Goal: Information Seeking & Learning: Find specific fact

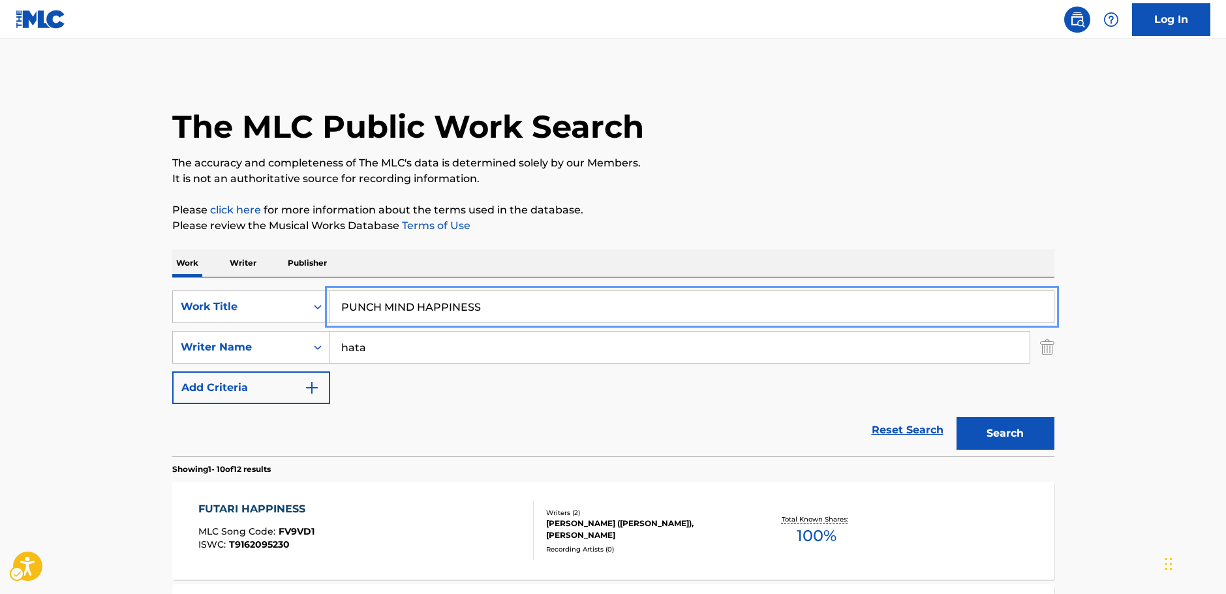
drag, startPoint x: 485, startPoint y: 312, endPoint x: 126, endPoint y: 294, distance: 359.4
click at [257, 305] on div "SearchWithCriteriafad2f4bb-a592-4ec5-b1e2-00b148cff59e Work Title PUNCH MIND HA…" at bounding box center [613, 306] width 882 height 33
paste input "Brickyard"
type input "Brickyard"
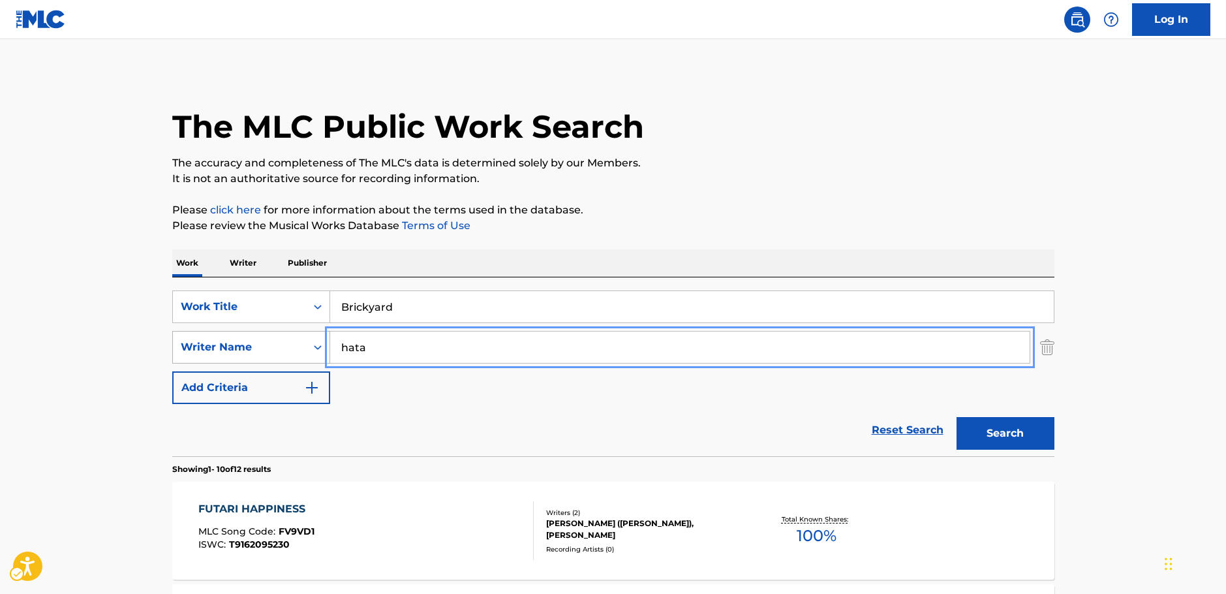
click at [313, 343] on div "SearchWithCriteria3326895b-1fb4-4903-a0f0-c99c291a3761 Writer Name [PERSON_NAME]" at bounding box center [613, 347] width 882 height 33
paste input "[PERSON_NAME]"
type input "[PERSON_NAME]"
click at [1007, 437] on button "Search" at bounding box center [1006, 433] width 98 height 33
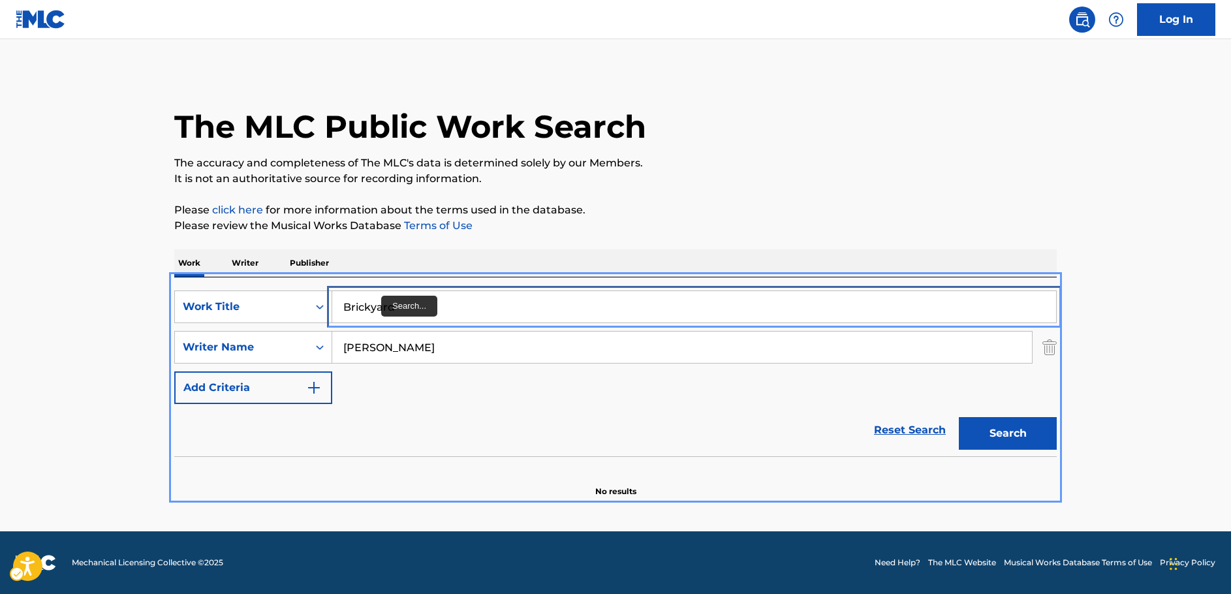
click at [373, 307] on input "Brickyard" at bounding box center [694, 306] width 724 height 31
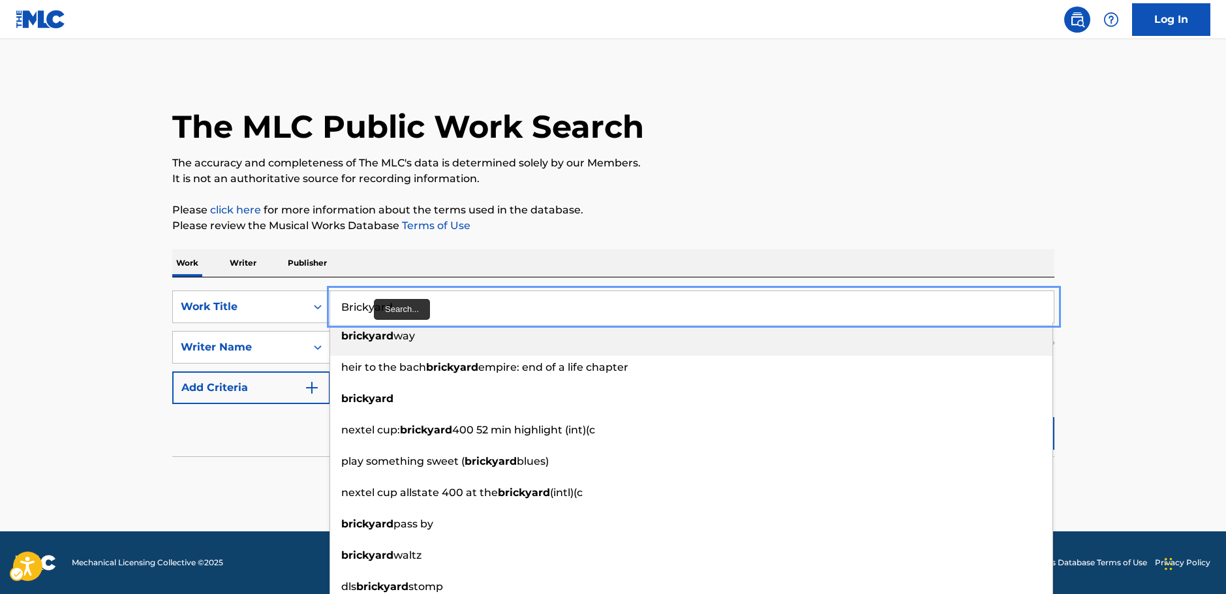
click at [367, 304] on input "Brickyard" at bounding box center [692, 306] width 724 height 31
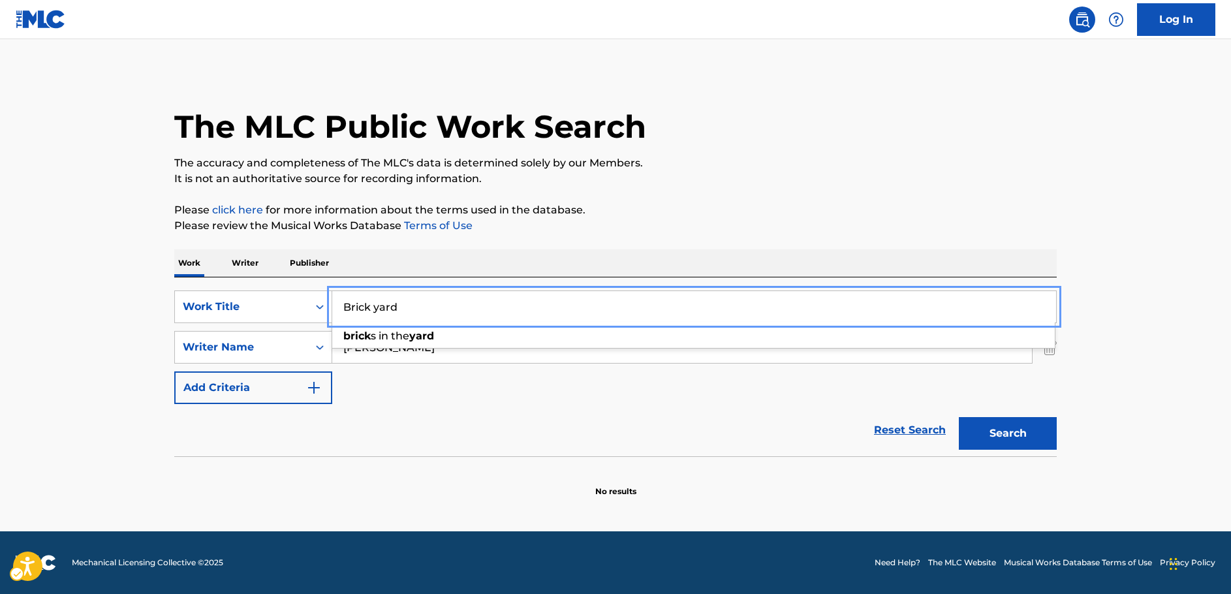
type input "Brick yard"
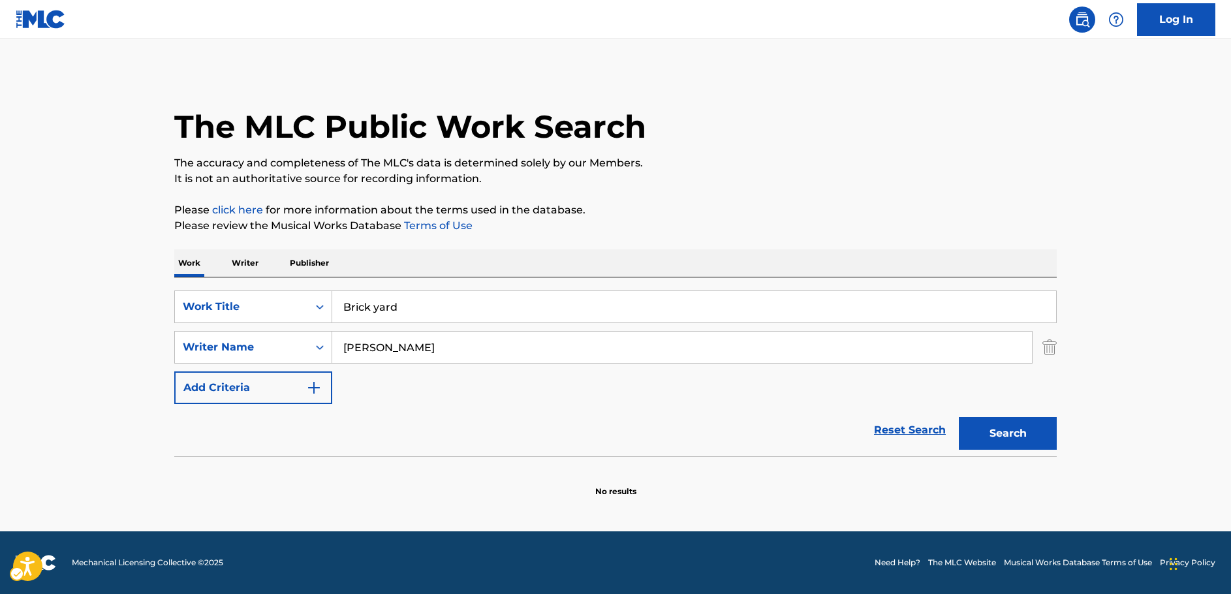
drag, startPoint x: 1162, startPoint y: 373, endPoint x: 1015, endPoint y: 418, distance: 154.2
click at [1160, 373] on main "The MLC Public Work Search The accuracy and completeness of The MLC's data is d…" at bounding box center [615, 285] width 1231 height 492
click at [994, 426] on button "Search" at bounding box center [1008, 433] width 98 height 33
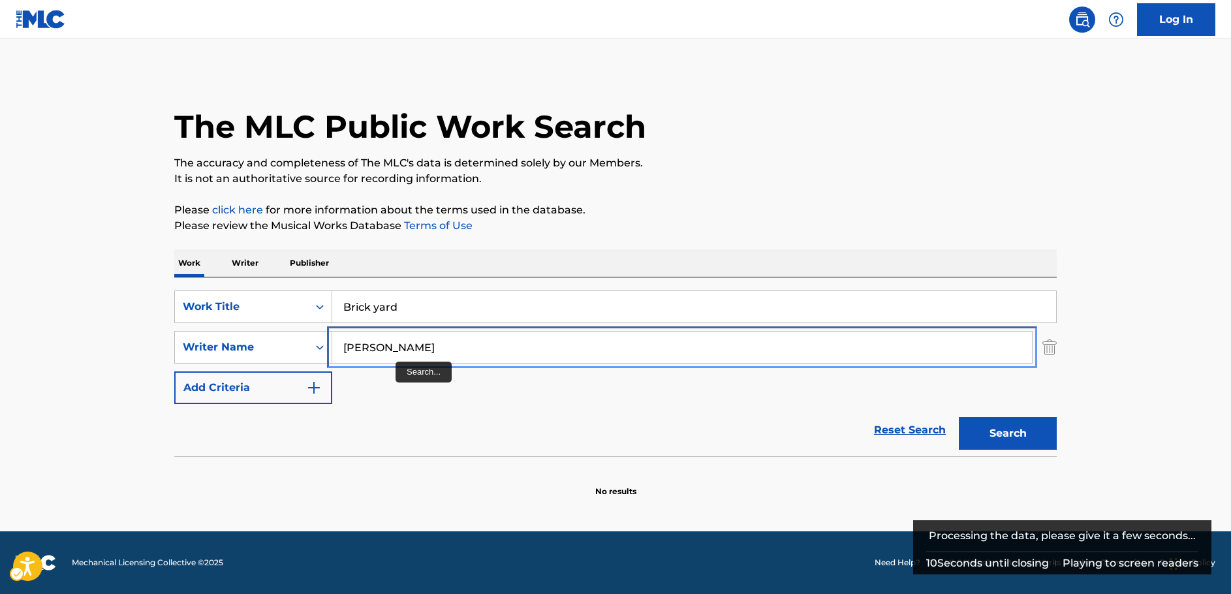
click at [359, 347] on input "[PERSON_NAME]" at bounding box center [682, 347] width 700 height 31
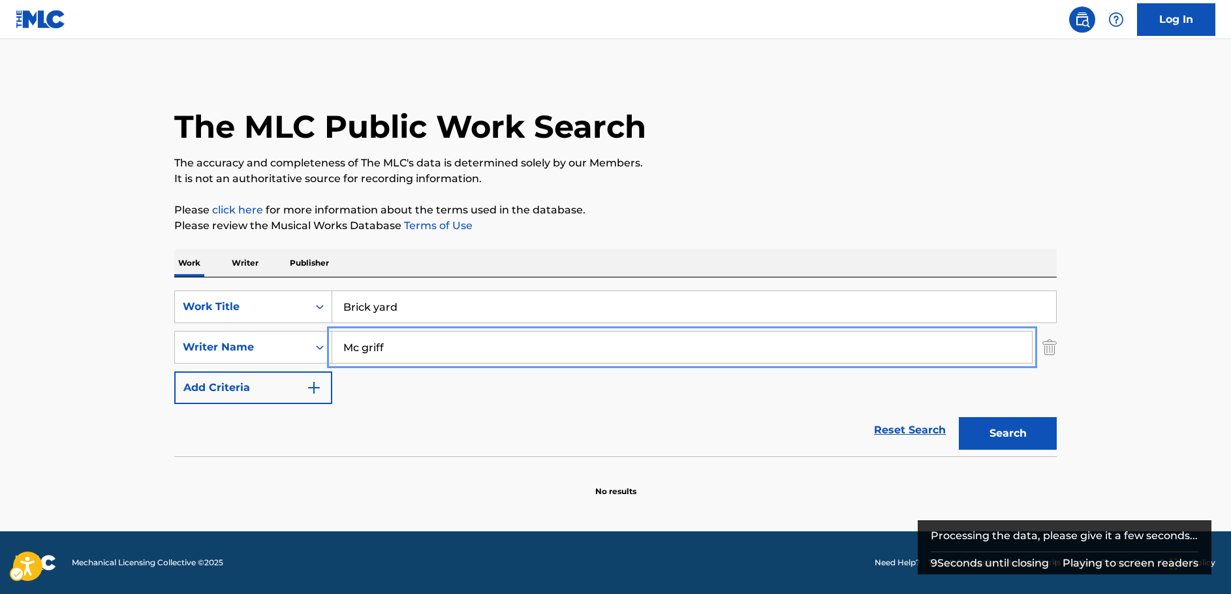
type input "Mc griff"
click at [986, 431] on button "Search" at bounding box center [1008, 433] width 98 height 33
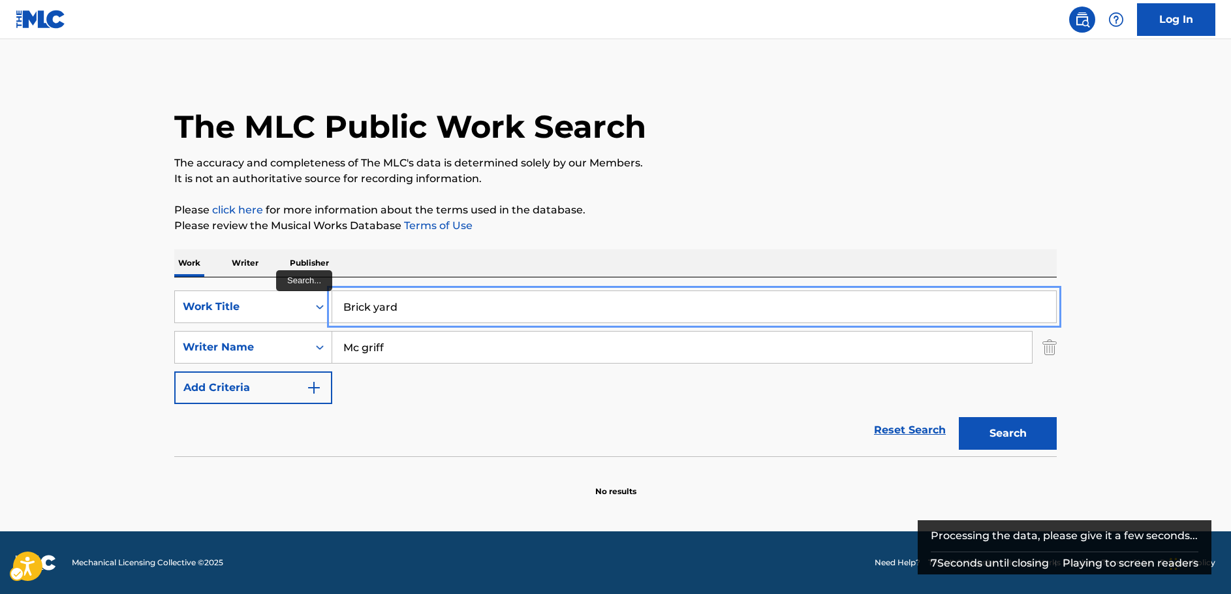
click at [375, 308] on input "Brick yard" at bounding box center [694, 306] width 724 height 31
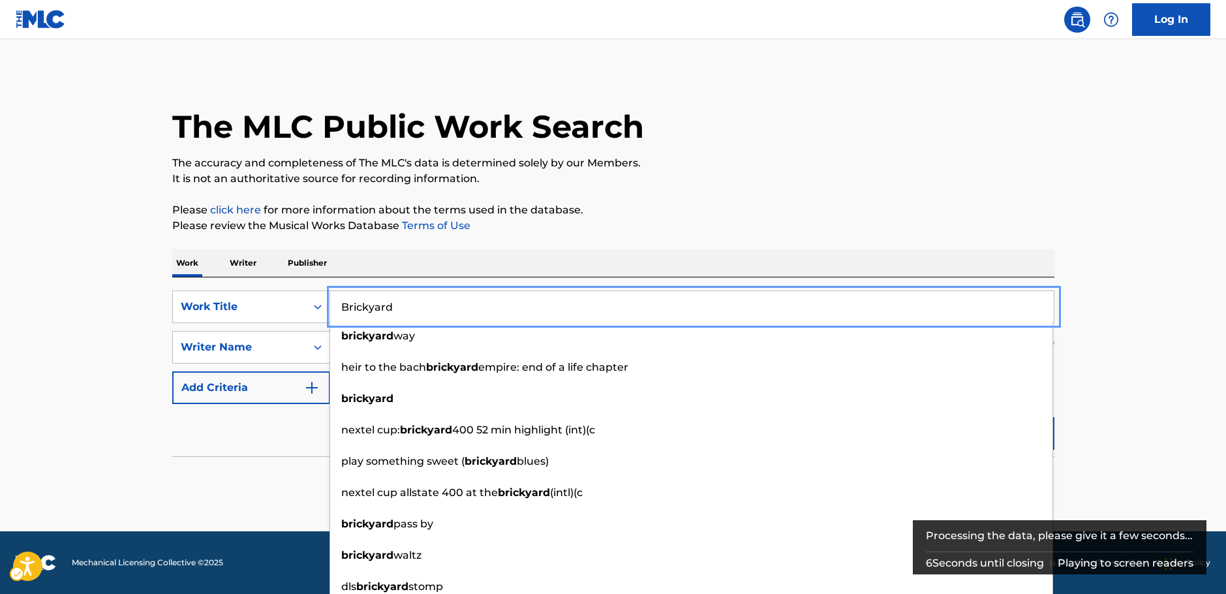
drag, startPoint x: 1097, startPoint y: 402, endPoint x: 1016, endPoint y: 428, distance: 85.0
click at [1095, 402] on main "The MLC Public Work Search The accuracy and completeness of The MLC's data is d…" at bounding box center [613, 285] width 1226 height 492
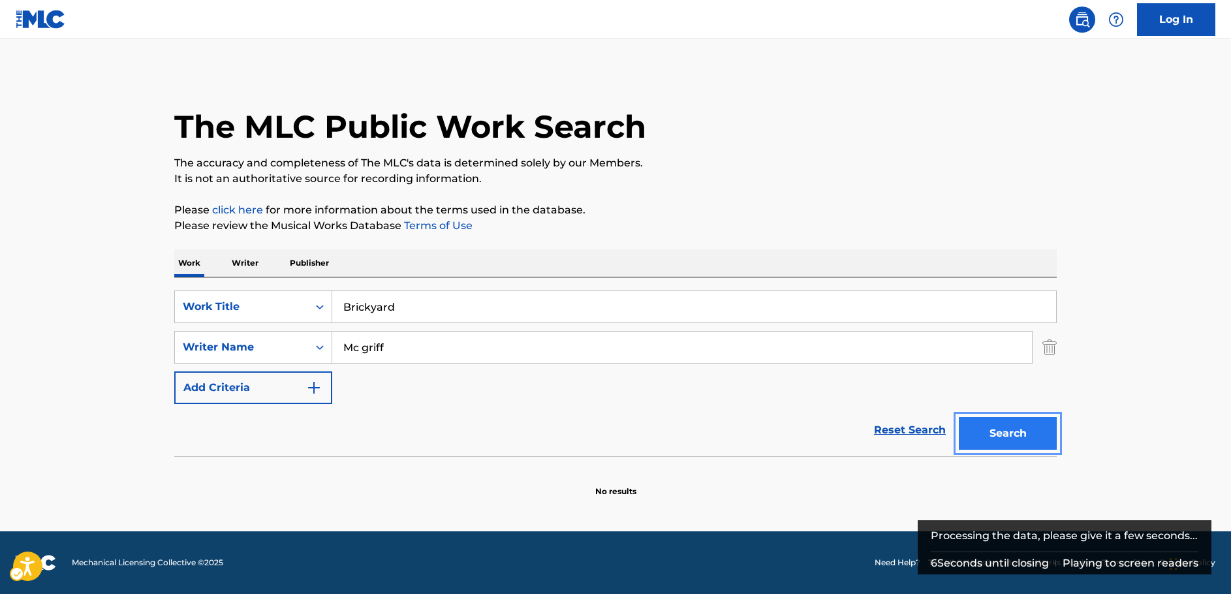
click at [991, 436] on button "Search" at bounding box center [1008, 433] width 98 height 33
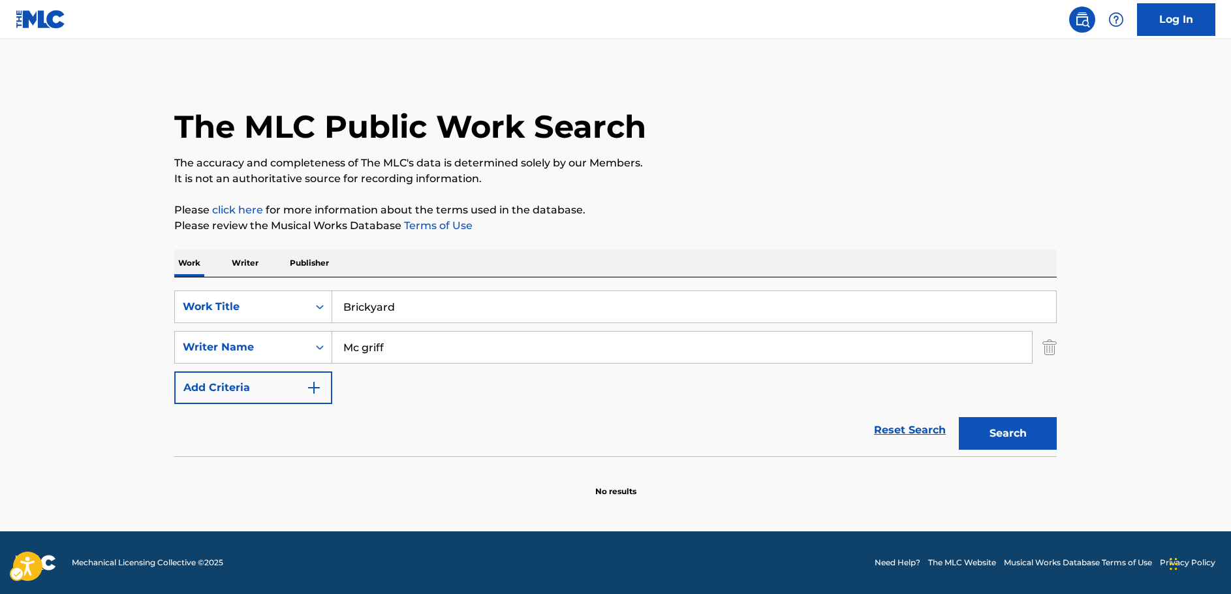
click at [53, 335] on main "The MLC Public Work Search The accuracy and completeness of The MLC's data is d…" at bounding box center [615, 285] width 1231 height 492
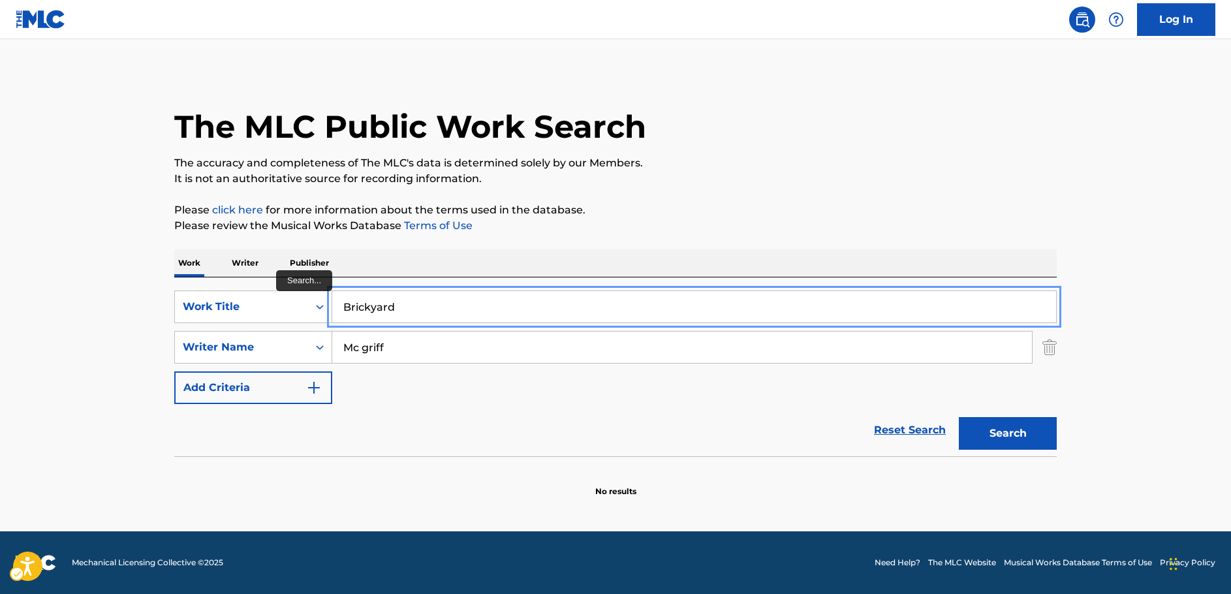
drag, startPoint x: 405, startPoint y: 310, endPoint x: 305, endPoint y: 287, distance: 103.1
click at [292, 317] on div "SearchWithCriteriafad2f4bb-a592-4ec5-b1e2-00b148cff59e Work Title Brickyard" at bounding box center [615, 306] width 882 height 33
paste input "Saidesu I Like You"
type input "Saidesu I Like You"
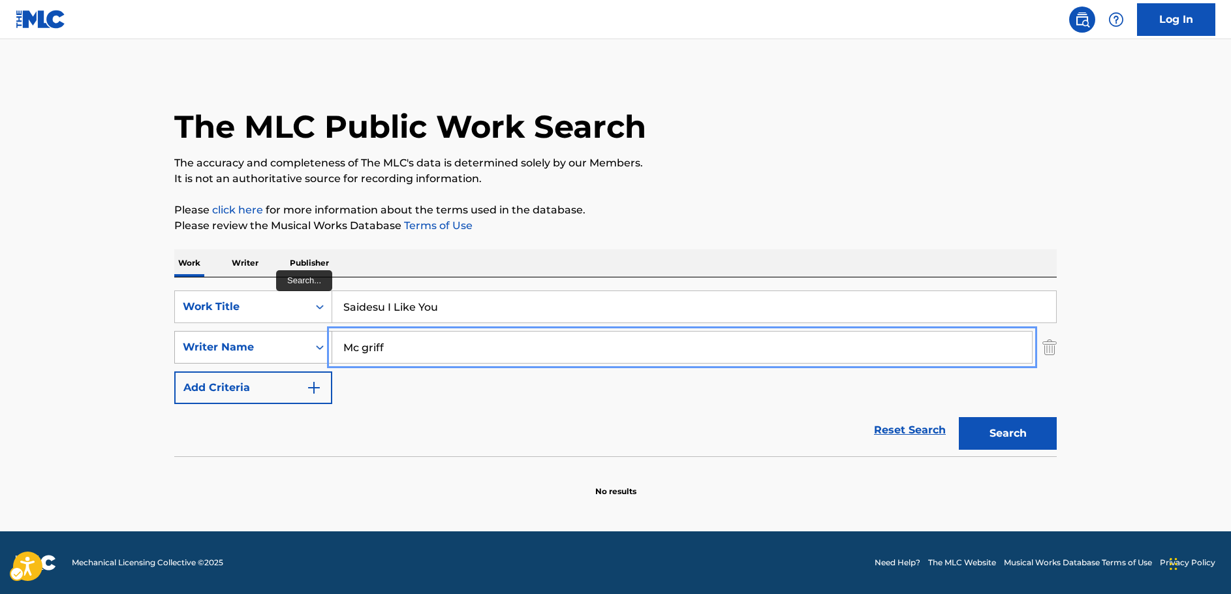
drag, startPoint x: 337, startPoint y: 345, endPoint x: 266, endPoint y: 349, distance: 71.9
click at [263, 346] on div "SearchWithCriteria3326895b-1fb4-4903-a0f0-c99c291a3761 Writer Name [PERSON_NAME]" at bounding box center [615, 347] width 882 height 33
paste input "[PERSON_NAME]"
type input "[PERSON_NAME]"
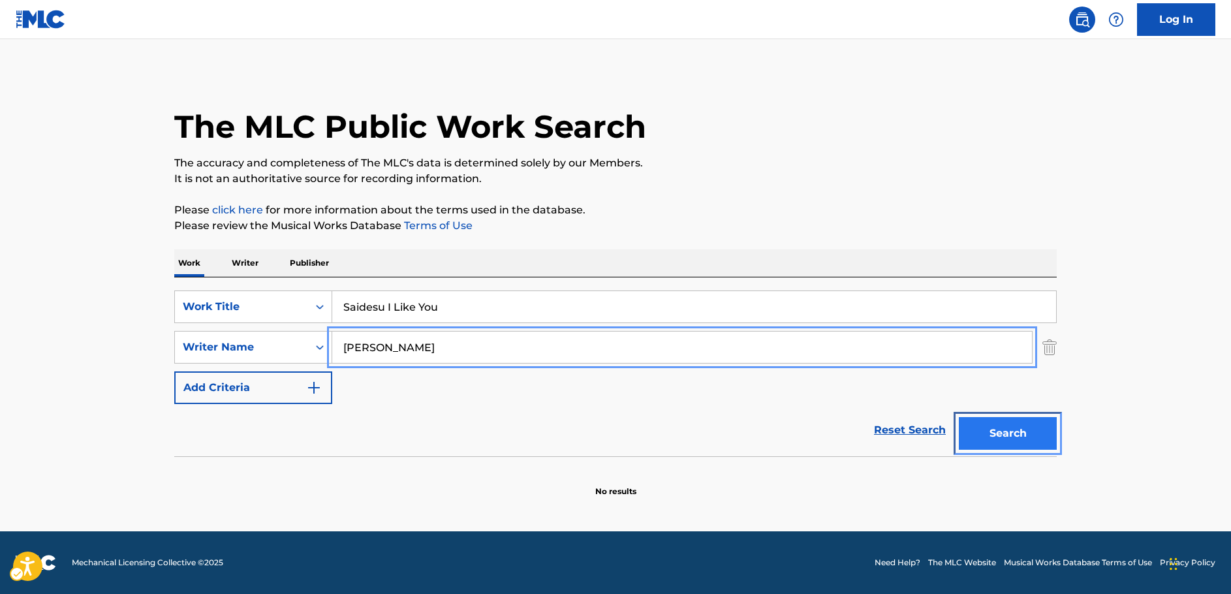
click at [1036, 430] on button "Search" at bounding box center [1008, 433] width 98 height 33
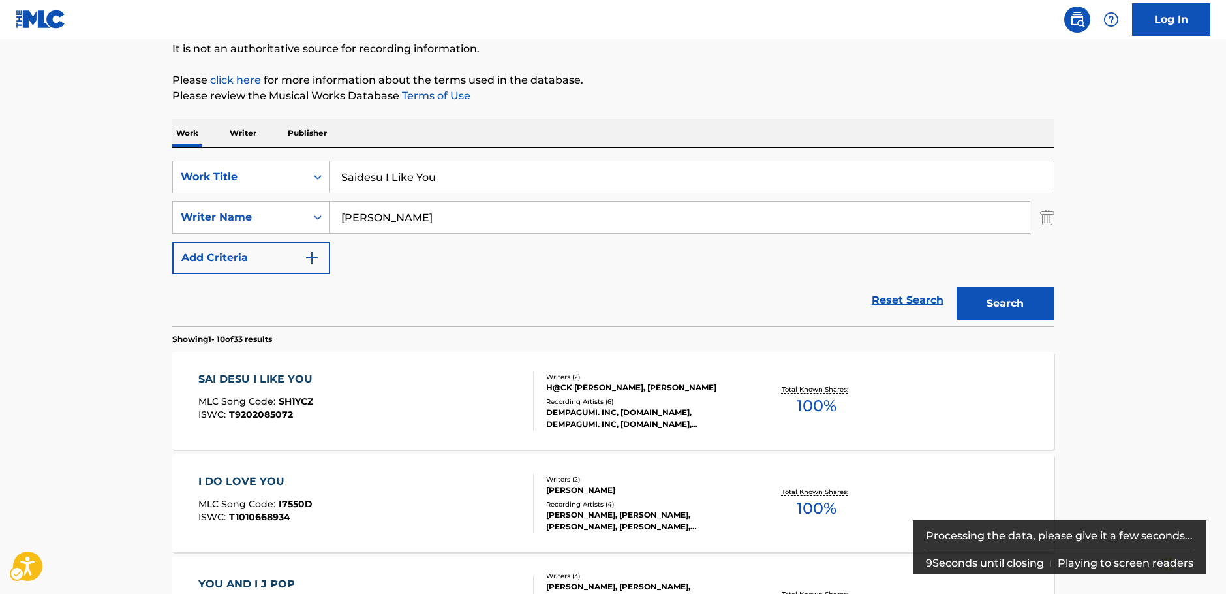
scroll to position [131, 0]
click at [421, 403] on div "SAI DESU I LIKE YOU MLC Song Code : SH1YCZ ISWC : T9202085072" at bounding box center [365, 400] width 335 height 59
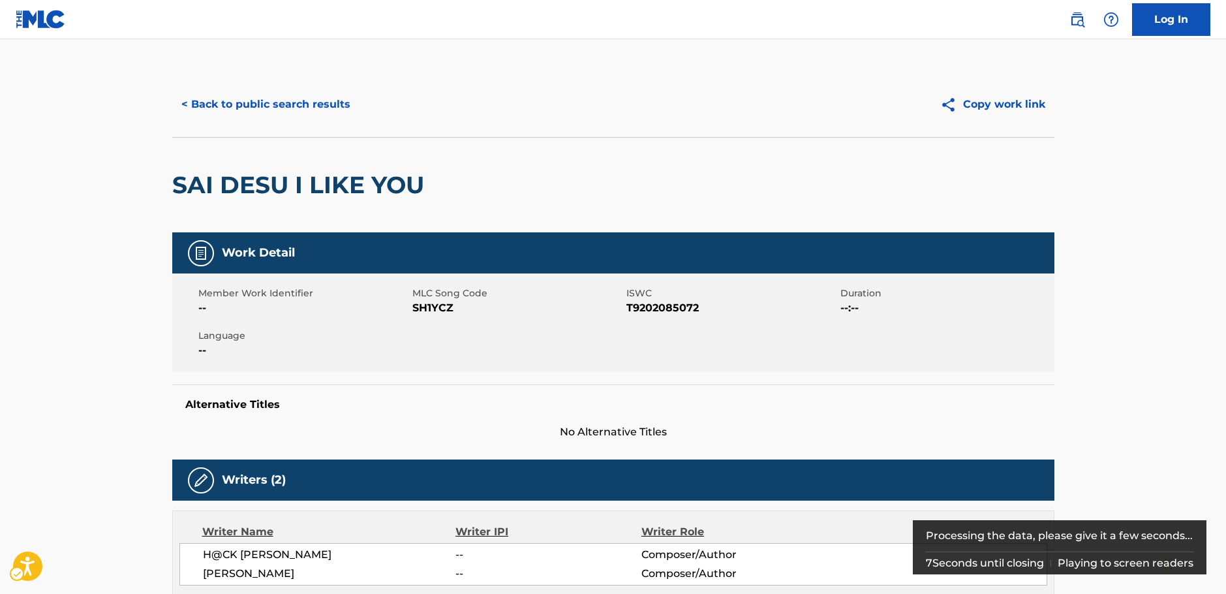
click at [427, 307] on span "MLC Song Code - SH1YCZ" at bounding box center [517, 308] width 211 height 16
copy span "SH1YCZ"
click at [675, 309] on span "ISWC - T9202085072" at bounding box center [732, 308] width 211 height 16
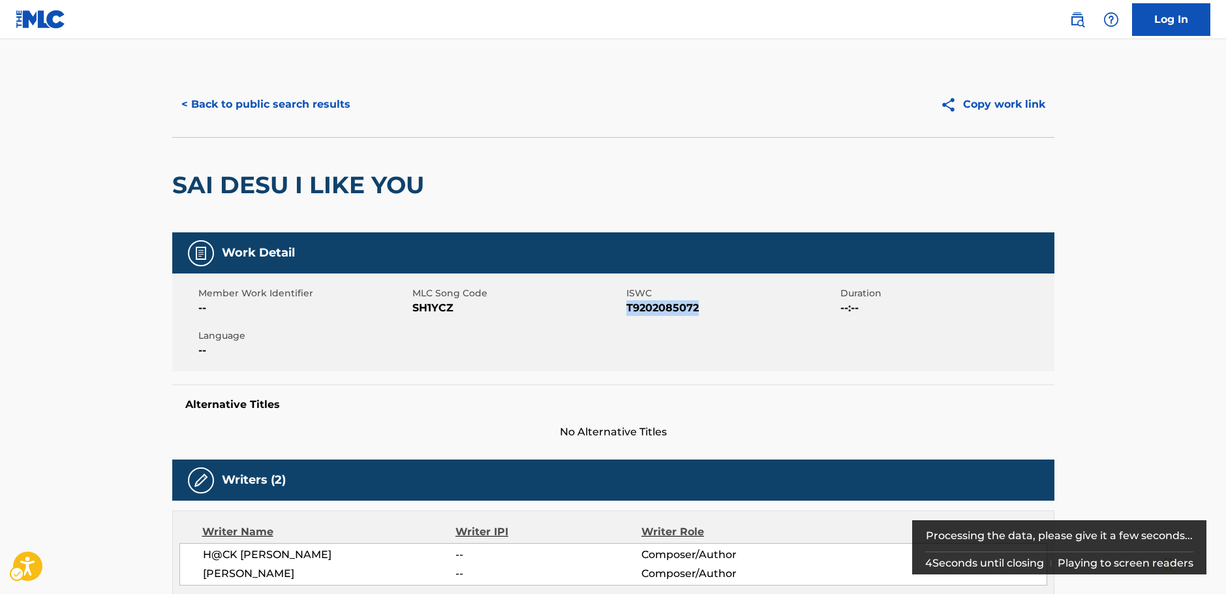
copy span "T9202085072"
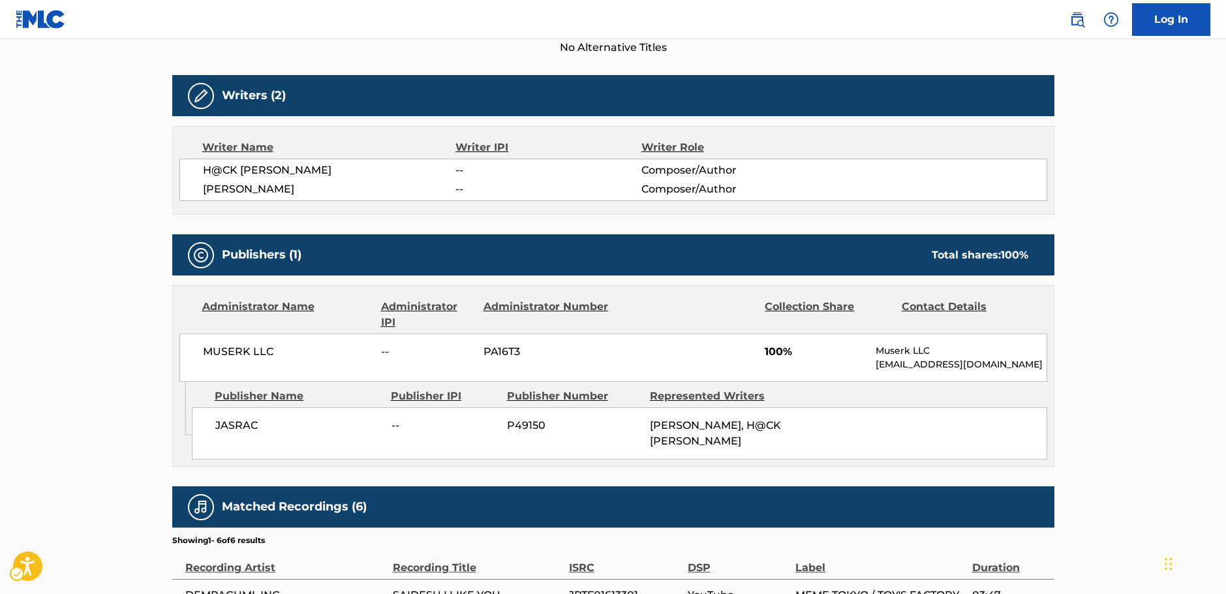
scroll to position [392, 0]
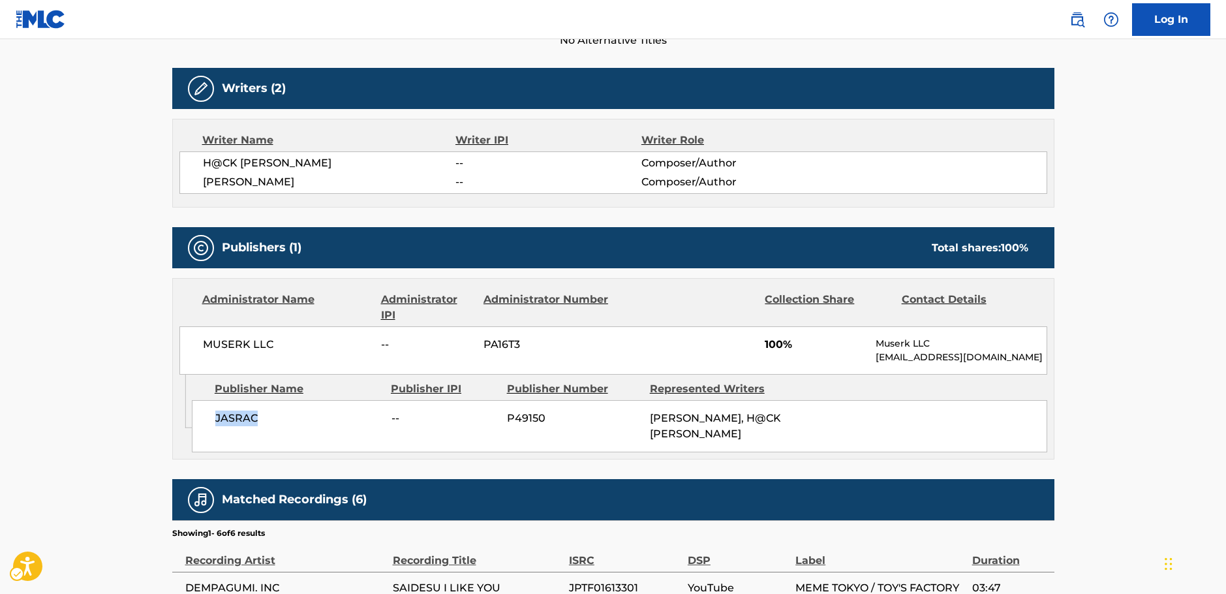
drag, startPoint x: 298, startPoint y: 419, endPoint x: 216, endPoint y: 420, distance: 81.6
click at [216, 420] on span "JASRAC" at bounding box center [298, 419] width 166 height 16
copy span "JASRAC"
drag, startPoint x: 281, startPoint y: 340, endPoint x: 184, endPoint y: 345, distance: 97.4
click at [203, 343] on span "MUSERK LLC" at bounding box center [287, 345] width 169 height 16
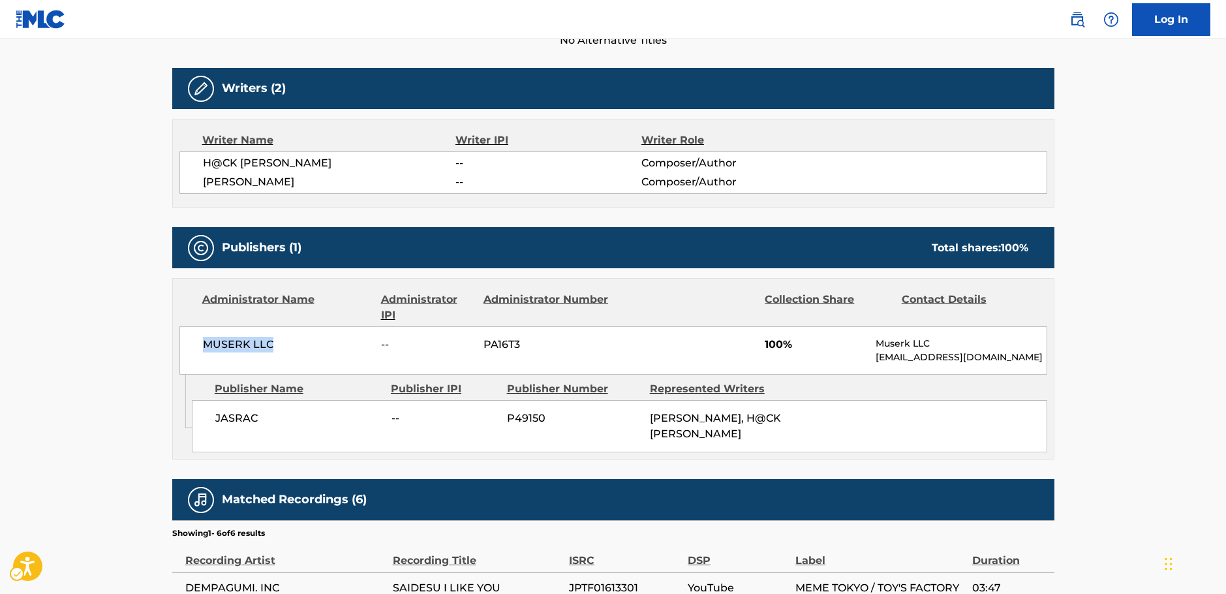
copy span "MUSERK LLC"
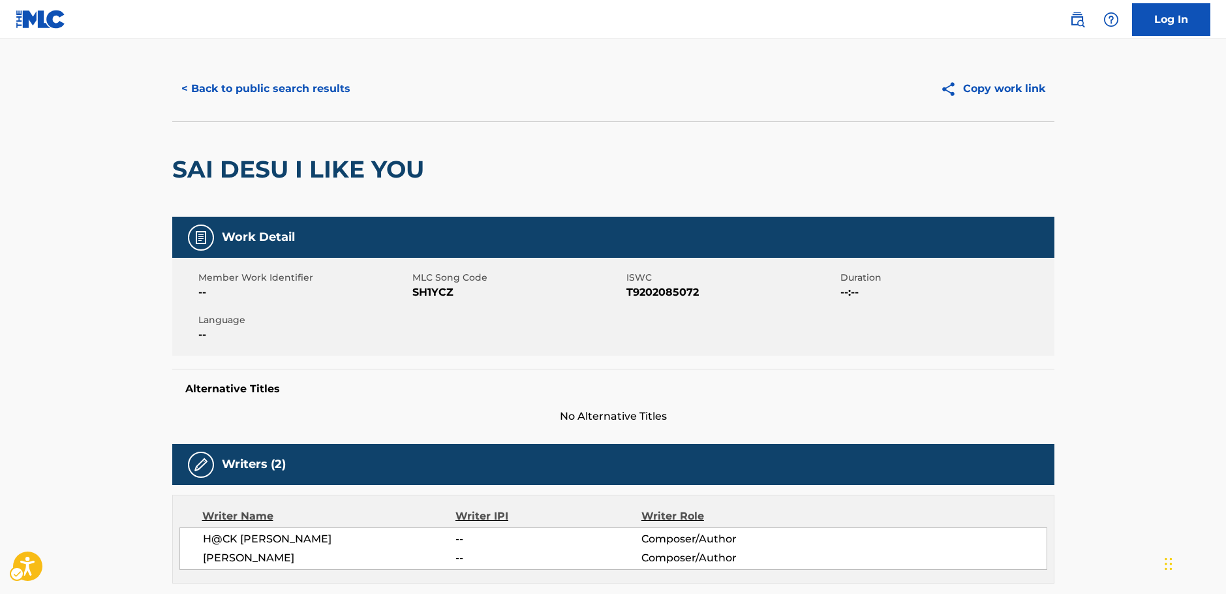
scroll to position [0, 0]
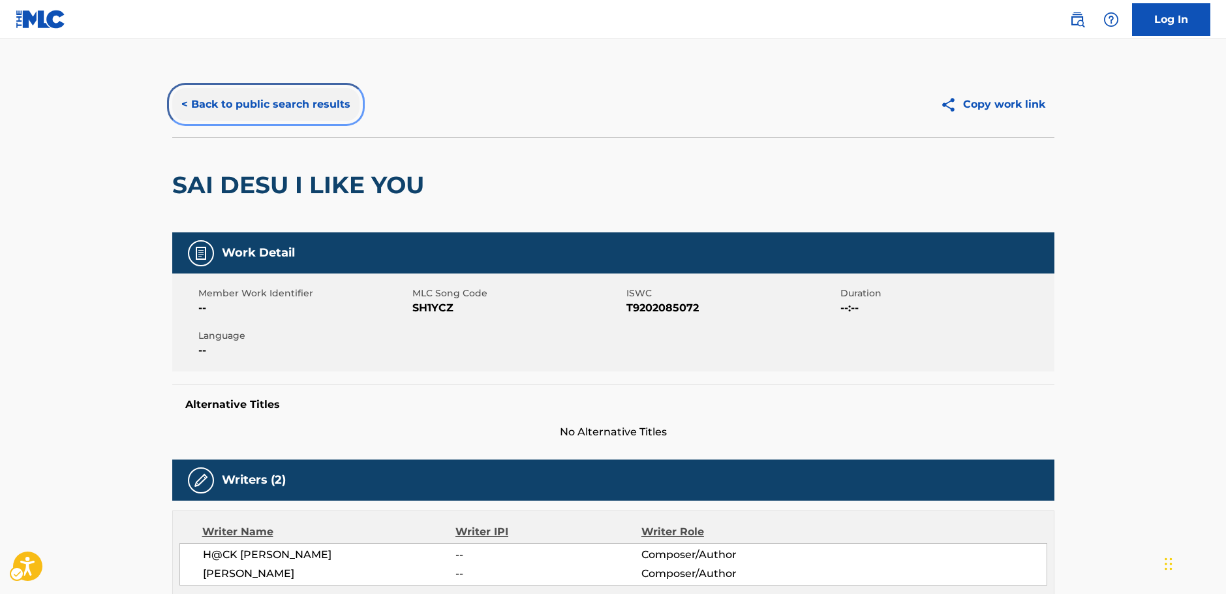
click at [234, 110] on button "< Back to public search results" at bounding box center [265, 104] width 187 height 33
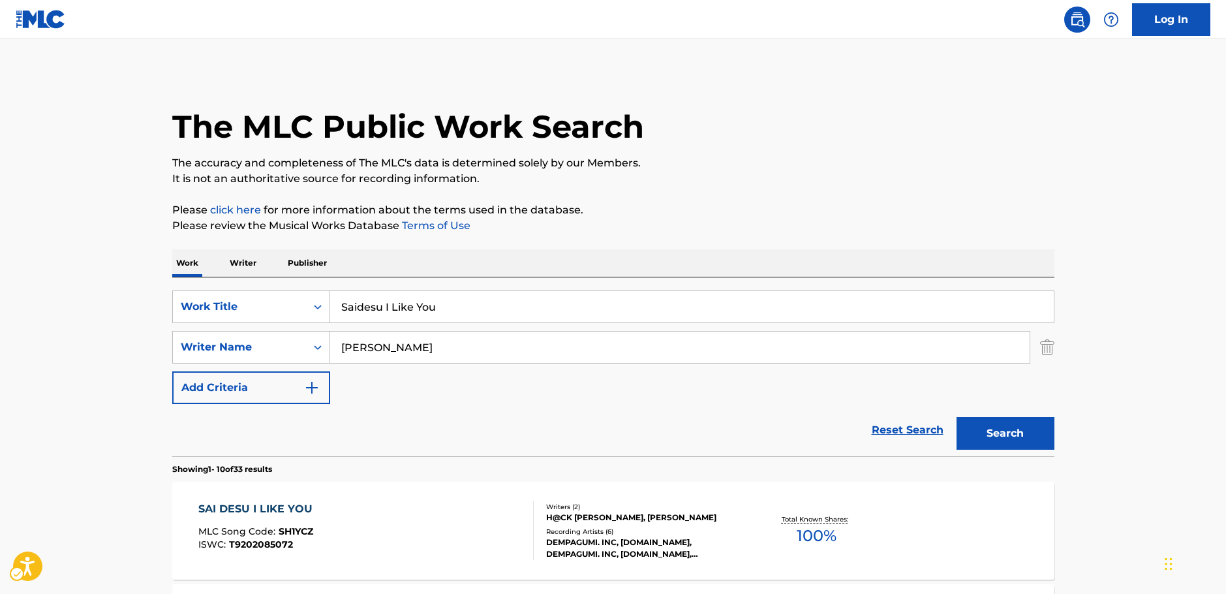
scroll to position [131, 0]
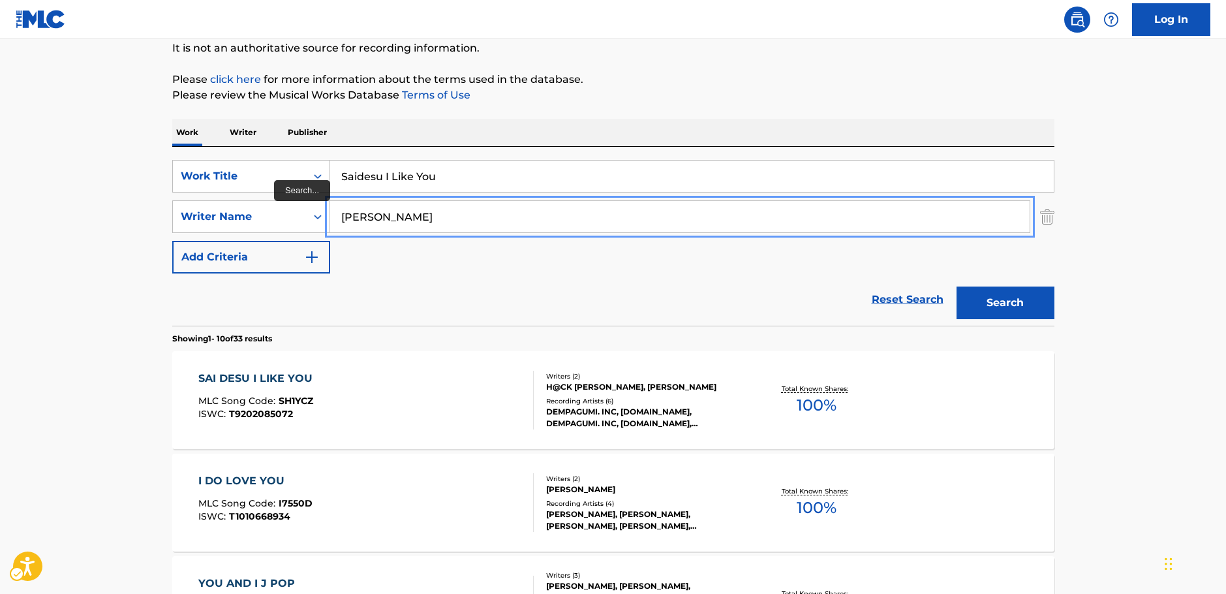
drag, startPoint x: 418, startPoint y: 222, endPoint x: 400, endPoint y: 215, distance: 19.0
click at [336, 223] on input "[PERSON_NAME]" at bounding box center [680, 216] width 700 height 31
paste input "[PERSON_NAME]"
type input "[PERSON_NAME]"
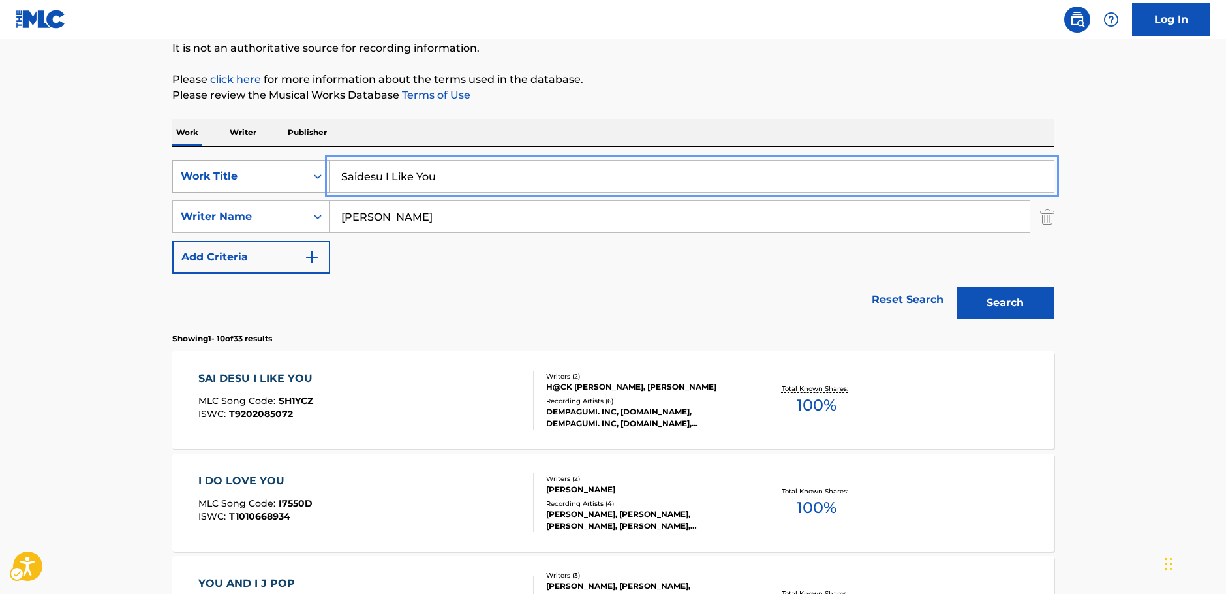
drag, startPoint x: 370, startPoint y: 169, endPoint x: 306, endPoint y: 167, distance: 64.0
click at [306, 167] on div "SearchWithCriteriafad2f4bb-a592-4ec5-b1e2-00b148cff59e Work Title Saidesu I Lik…" at bounding box center [613, 176] width 882 height 33
type input "no. 10"
click at [1000, 298] on button "Search" at bounding box center [1006, 303] width 98 height 33
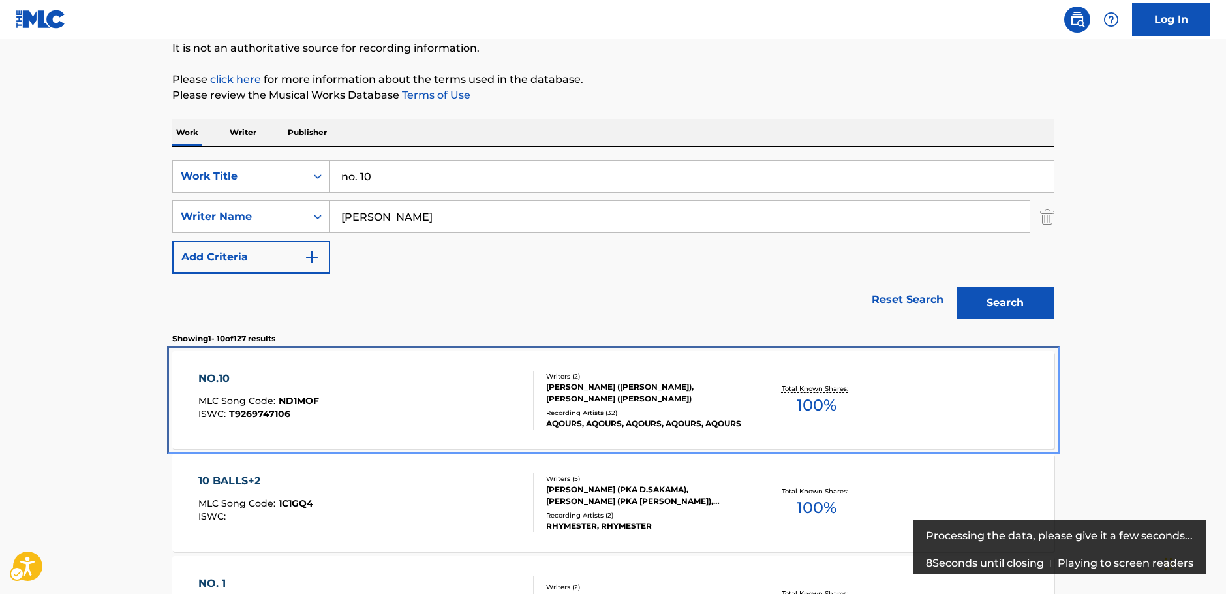
click at [377, 407] on div "NO.10 MLC Song Code : ND1MOF ISWC : T9269747106" at bounding box center [365, 400] width 335 height 59
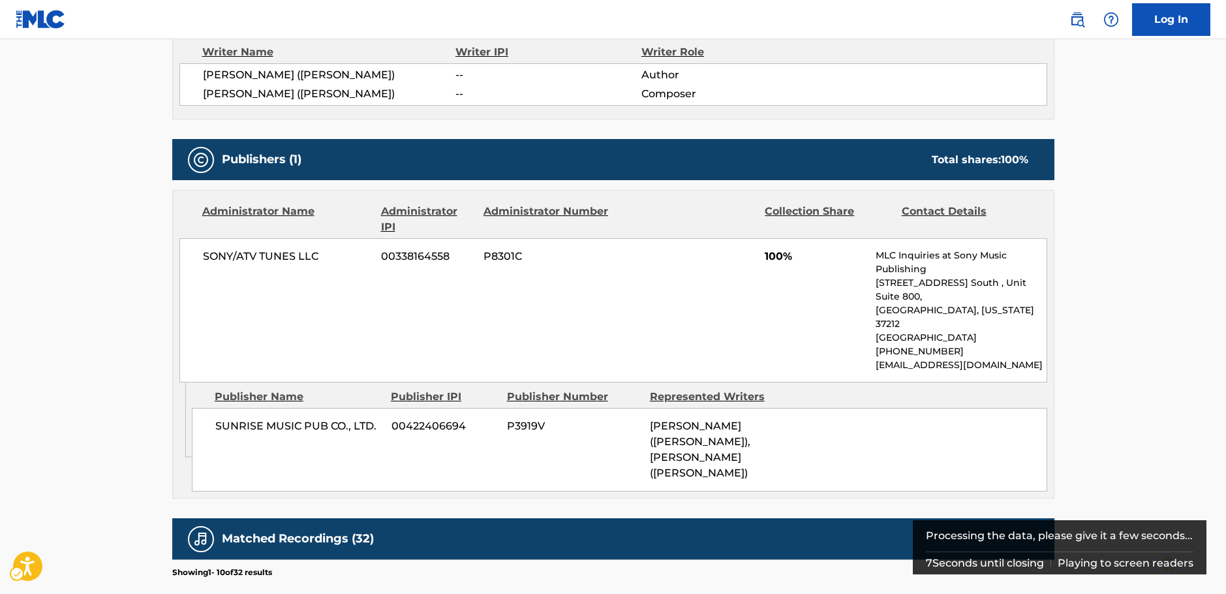
click at [423, 309] on div "SONY/ATV TUNES LLC 00338164558 P8301C 100% MLC Inquiries at Sony Music Publishi…" at bounding box center [613, 310] width 868 height 144
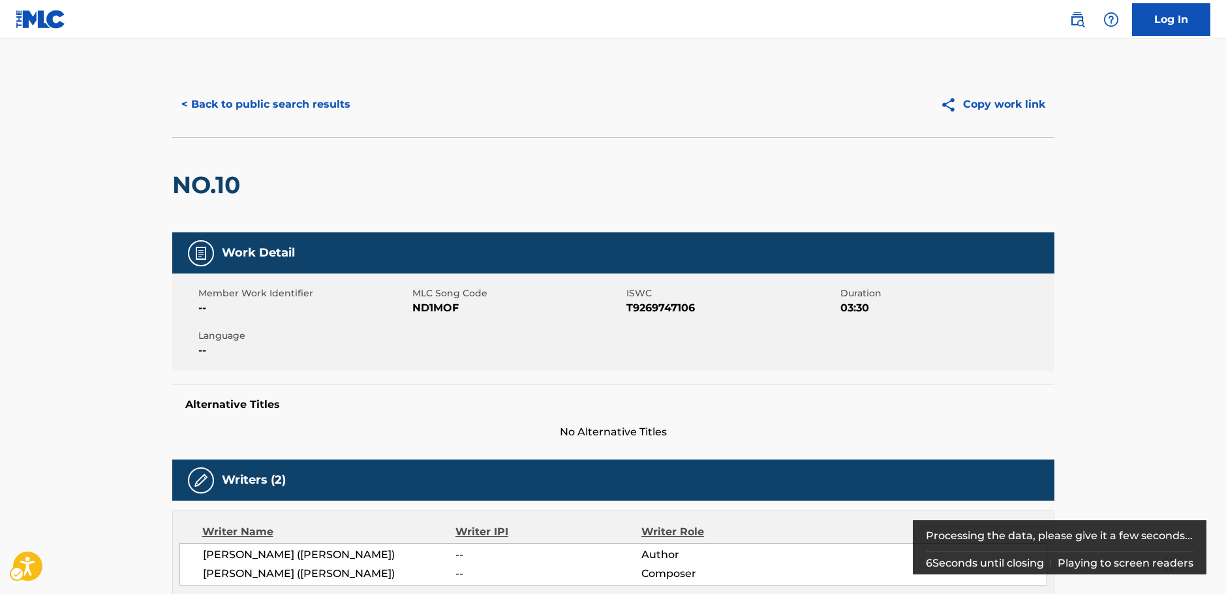
click at [435, 311] on span "MLC Song Code - ND1MOF" at bounding box center [517, 308] width 211 height 16
copy span "ND1MOF"
click at [657, 302] on span "ISWC - T9269747106" at bounding box center [732, 308] width 211 height 16
click at [657, 303] on span "ISWC - T9269747106" at bounding box center [732, 308] width 211 height 16
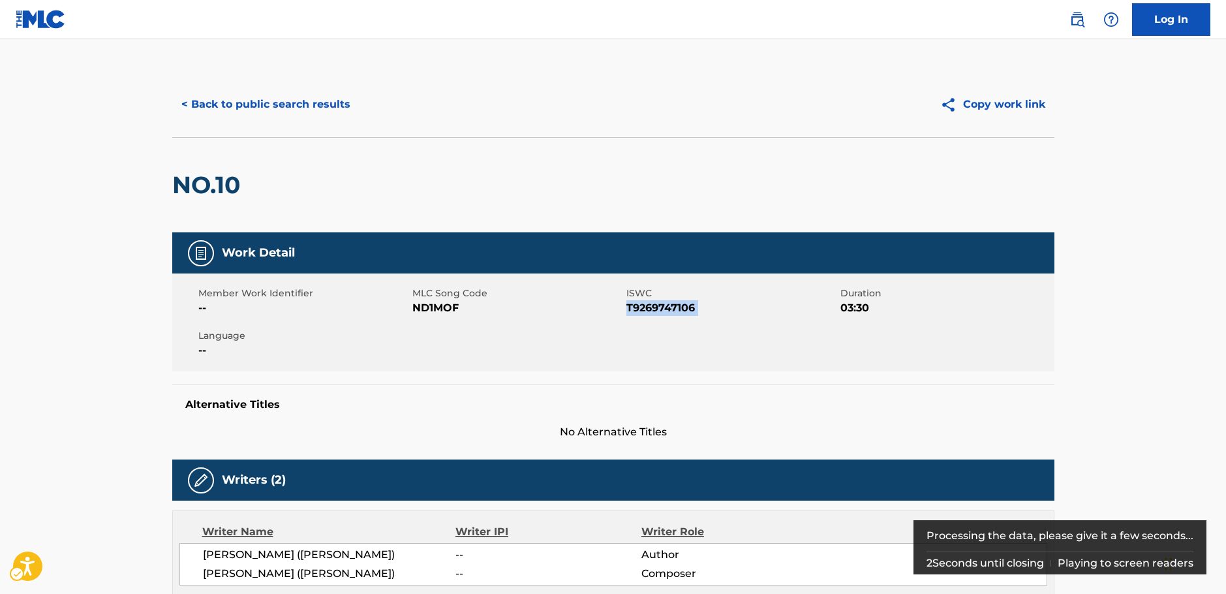
click at [656, 303] on span "ISWC - T9269747106" at bounding box center [732, 308] width 211 height 16
copy span "T9269747106"
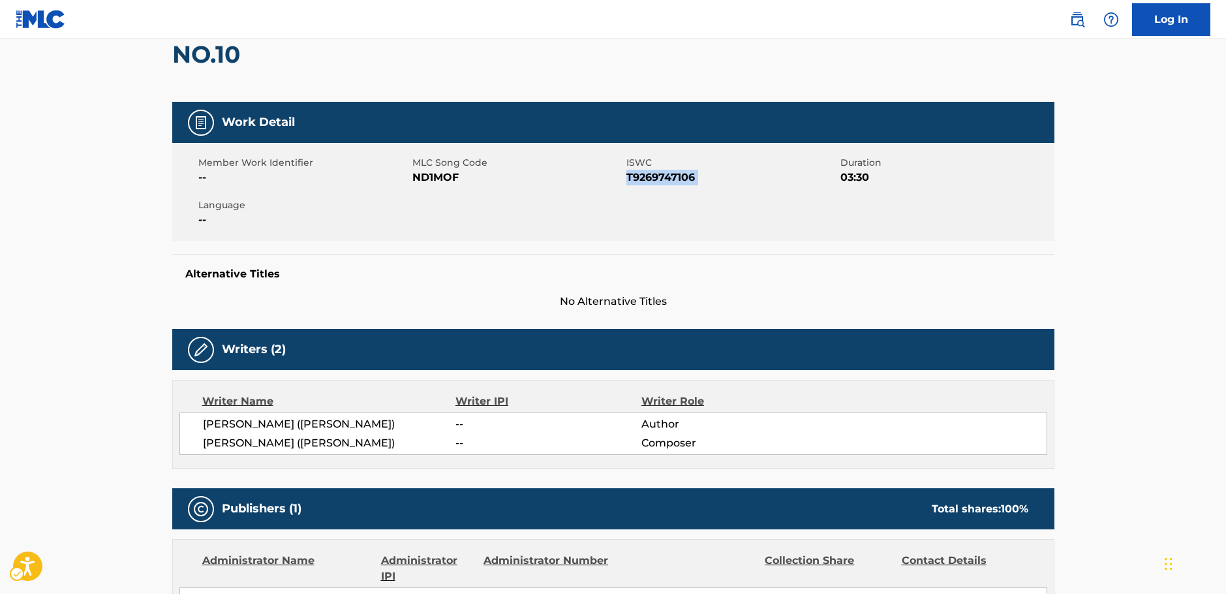
drag, startPoint x: 398, startPoint y: 443, endPoint x: 215, endPoint y: 425, distance: 184.3
click at [205, 427] on div "[PERSON_NAME] ([PERSON_NAME]) -- Author [PERSON_NAME] (PKA [PERSON_NAME]) -- Co…" at bounding box center [613, 433] width 868 height 42
copy div "[PERSON_NAME] ([PERSON_NAME]) -- Author [PERSON_NAME] (PKA [PERSON_NAME])"
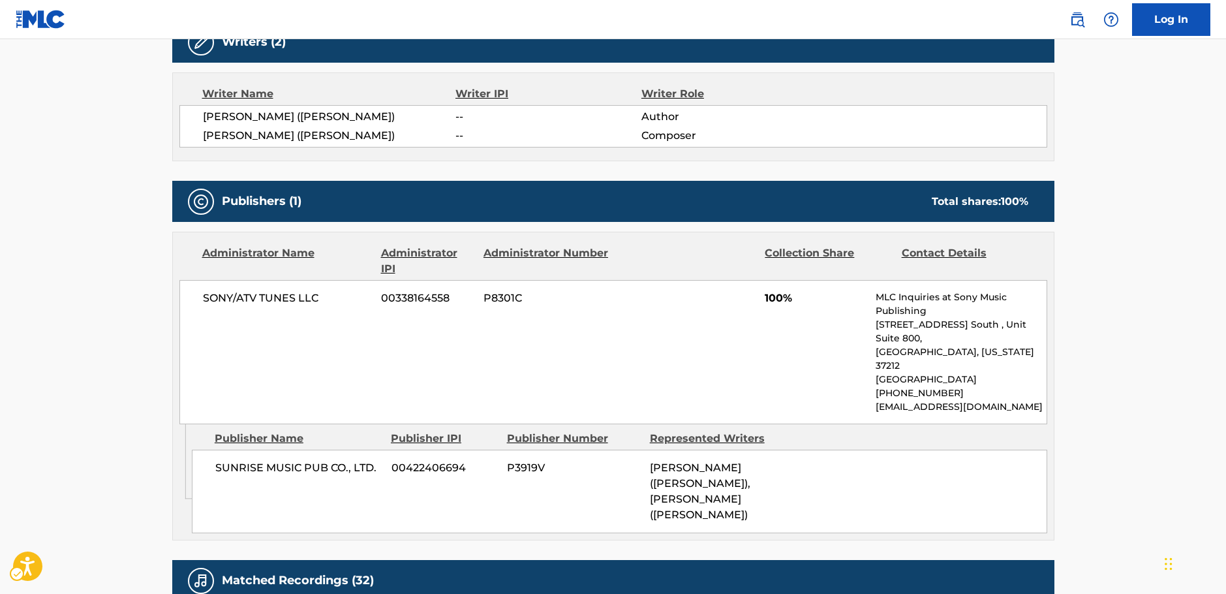
scroll to position [457, 0]
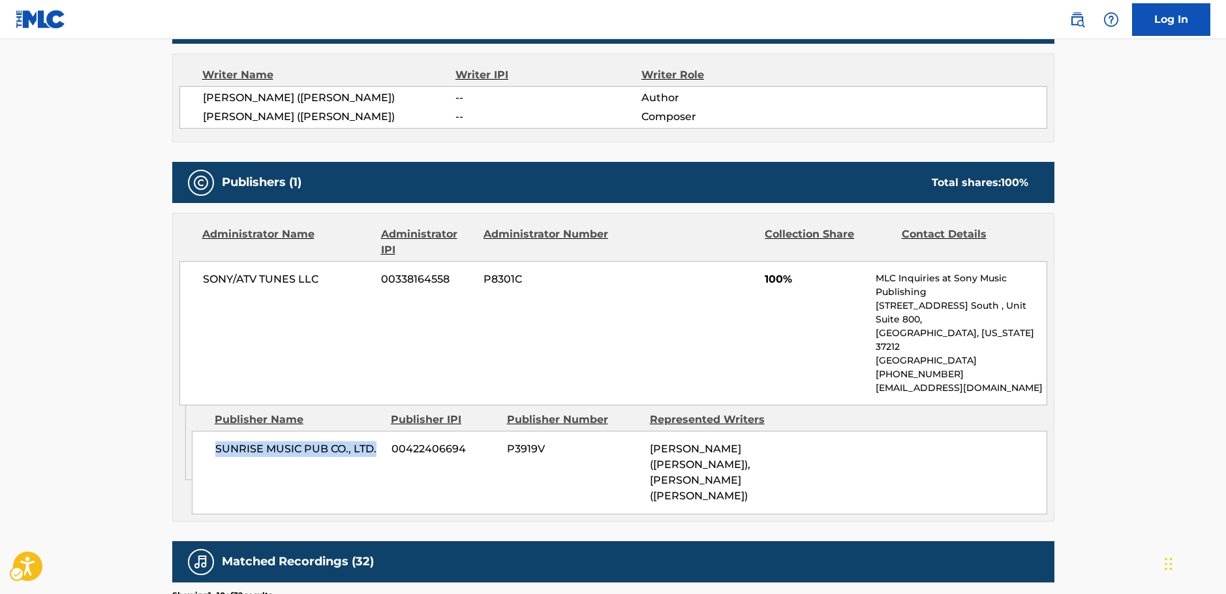
drag, startPoint x: 379, startPoint y: 424, endPoint x: 212, endPoint y: 428, distance: 166.5
click at [212, 431] on div "SUNRISE MUSIC PUB CO., LTD. 00422406694 P3919V [PERSON_NAME] (PKA [PERSON_NAME]…" at bounding box center [620, 473] width 856 height 84
copy span "SUNRISE MUSIC PUB CO., LTD."
drag, startPoint x: 281, startPoint y: 283, endPoint x: 196, endPoint y: 283, distance: 84.9
click at [196, 283] on div "SONY/ATV TUNES LLC 00338164558 P8301C 100% MLC Inquiries at Sony Music Publishi…" at bounding box center [613, 333] width 868 height 144
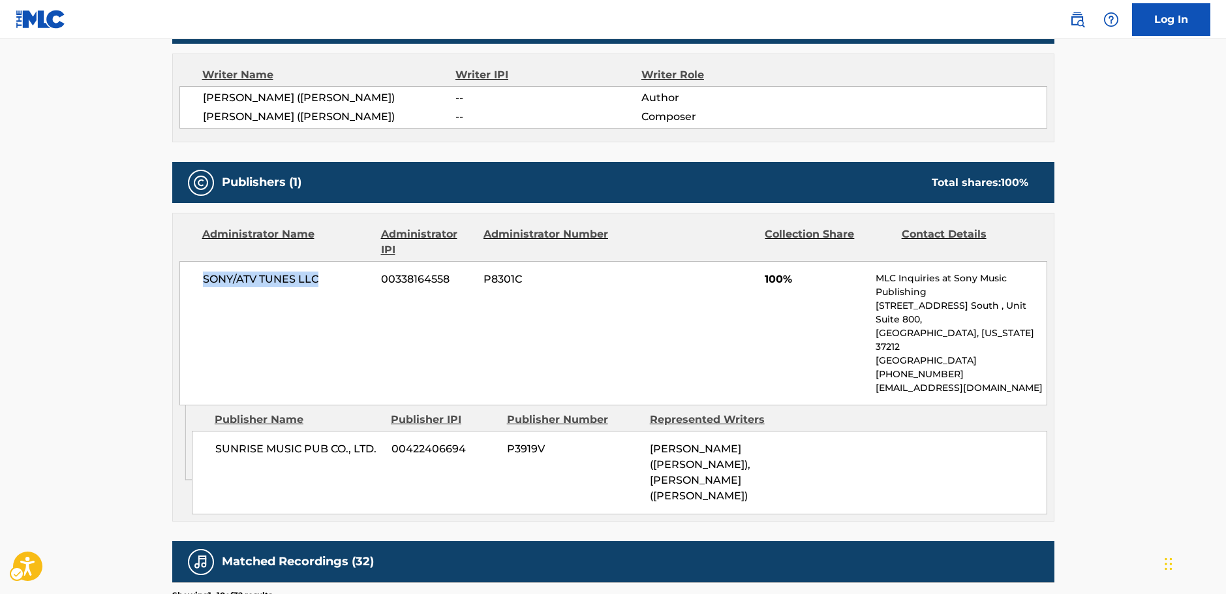
copy span "SONY/ATV TUNES LLC"
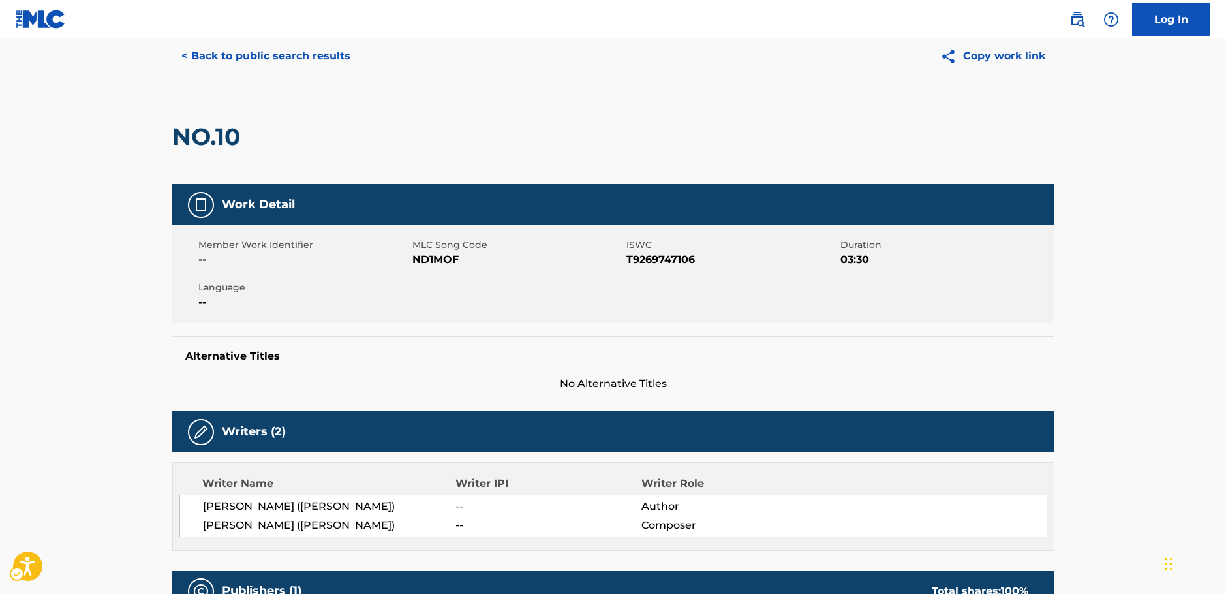
scroll to position [0, 0]
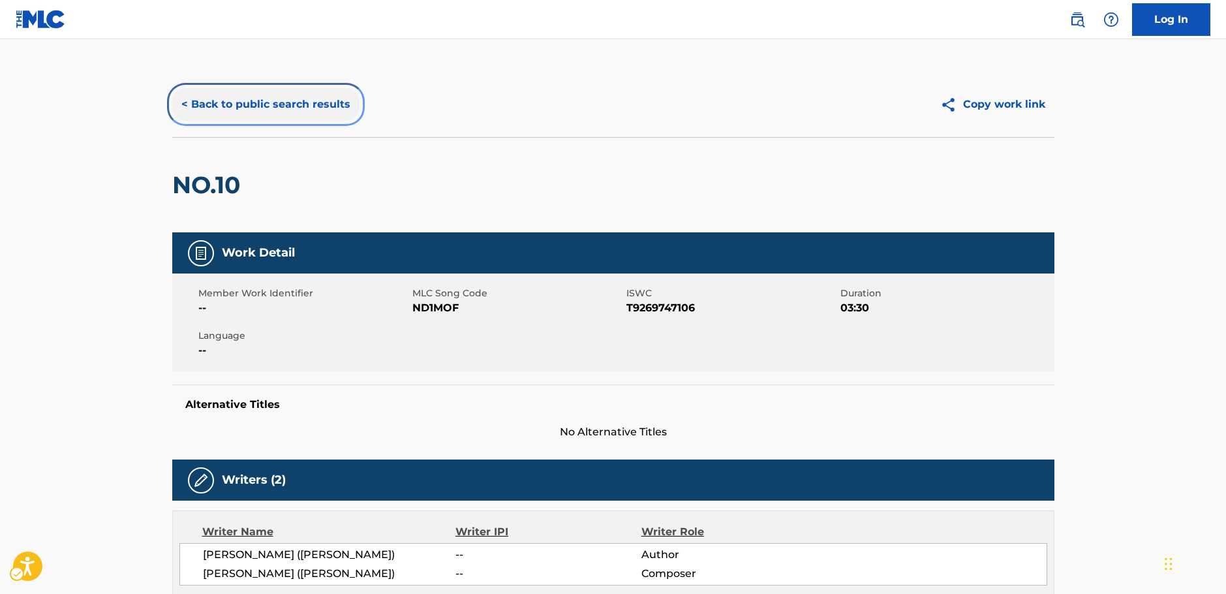
click at [238, 97] on button "< Back to public search results" at bounding box center [265, 104] width 187 height 33
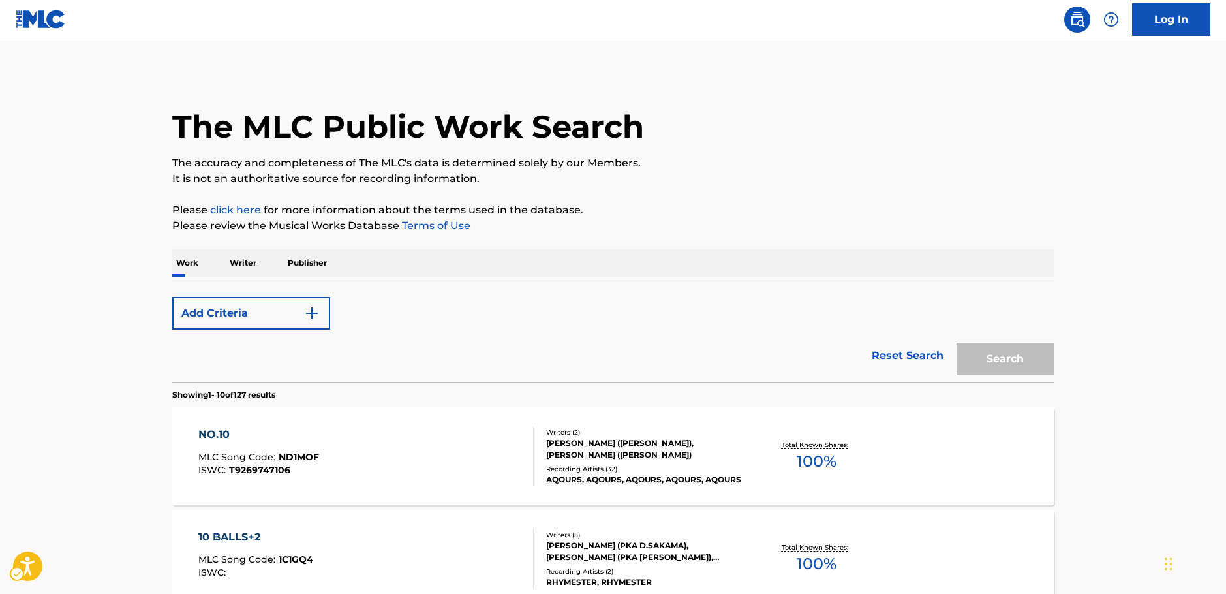
scroll to position [131, 0]
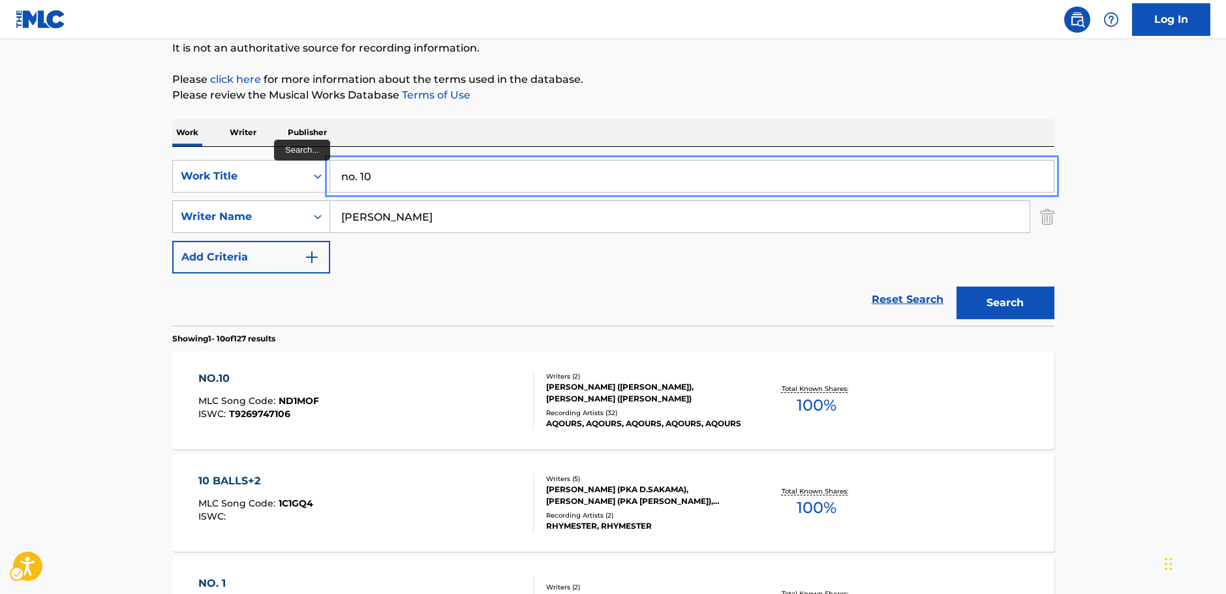
drag, startPoint x: 364, startPoint y: 167, endPoint x: 1227, endPoint y: 329, distance: 878.5
click at [254, 179] on div "SearchWithCriteriafad2f4bb-a592-4ec5-b1e2-00b148cff59e Work Title no. 10" at bounding box center [613, 176] width 882 height 33
paste input "SELF CONTROL!!"
type input "SELF CONTROL!!"
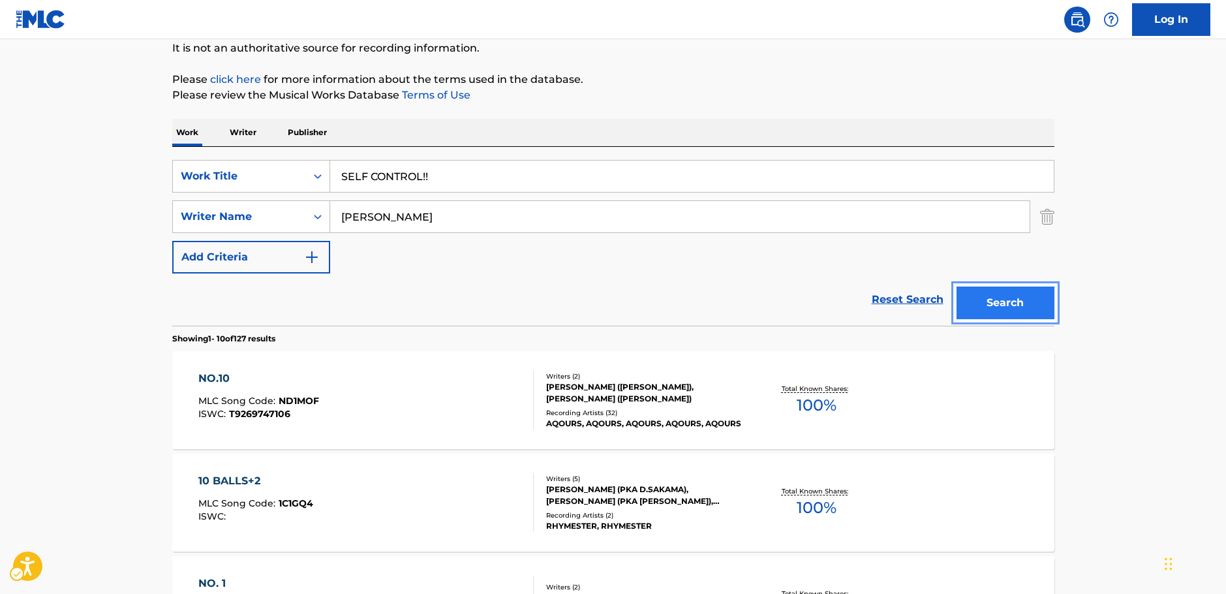
click at [1006, 303] on button "Search" at bounding box center [1006, 303] width 98 height 33
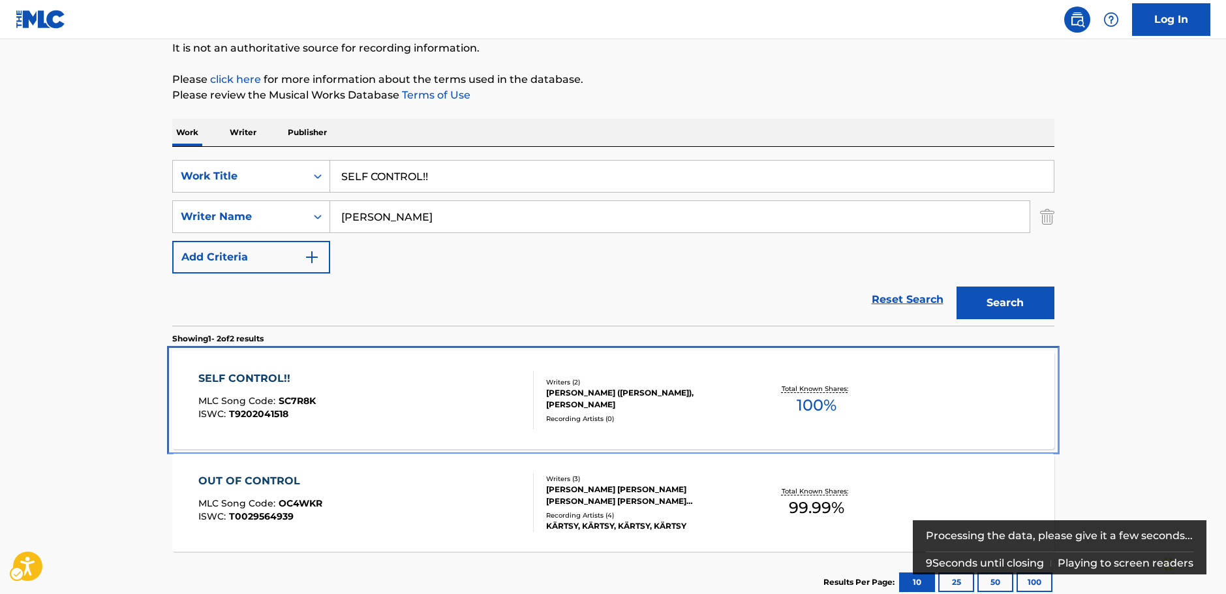
click at [426, 404] on div "SELF CONTROL!! MLC Song Code : SC7R8K ISWC : T9202041518" at bounding box center [365, 400] width 335 height 59
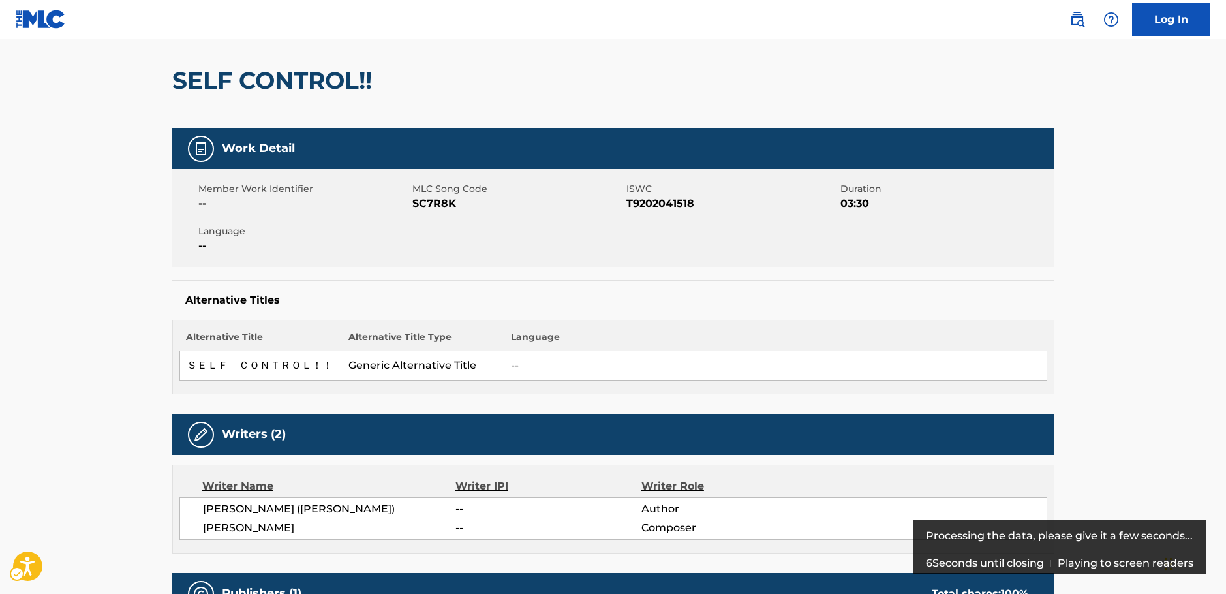
scroll to position [82, 0]
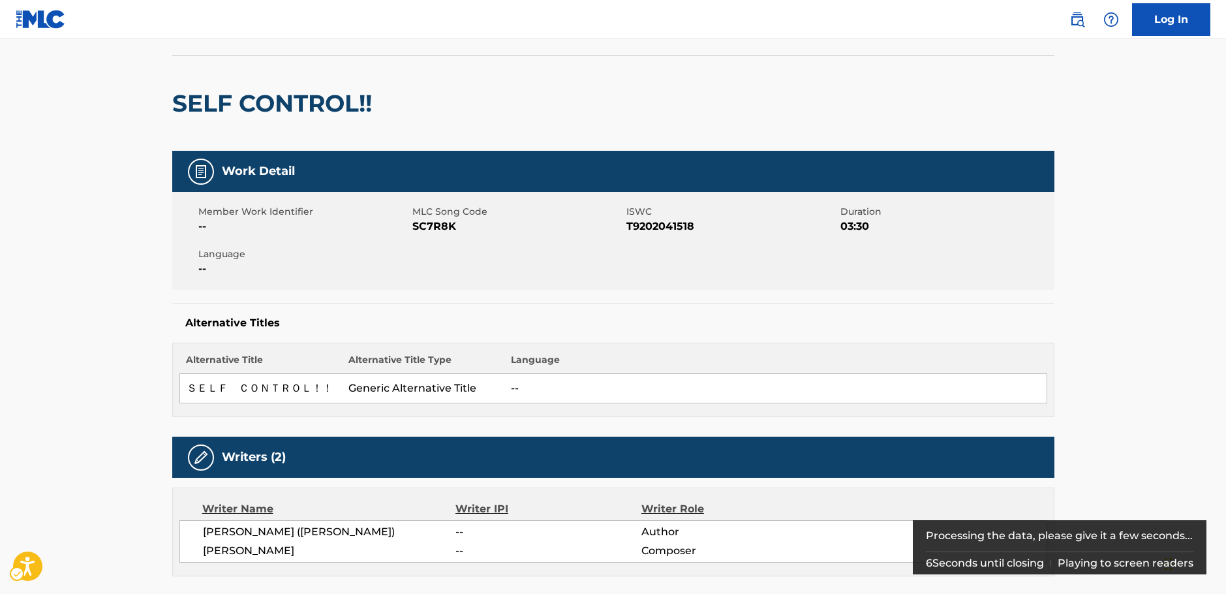
click at [435, 227] on span "MLC Song Code - SC7R8K" at bounding box center [517, 227] width 211 height 16
copy span "SC7R8K"
click at [674, 228] on span "ISWC - T9202041518" at bounding box center [732, 227] width 211 height 16
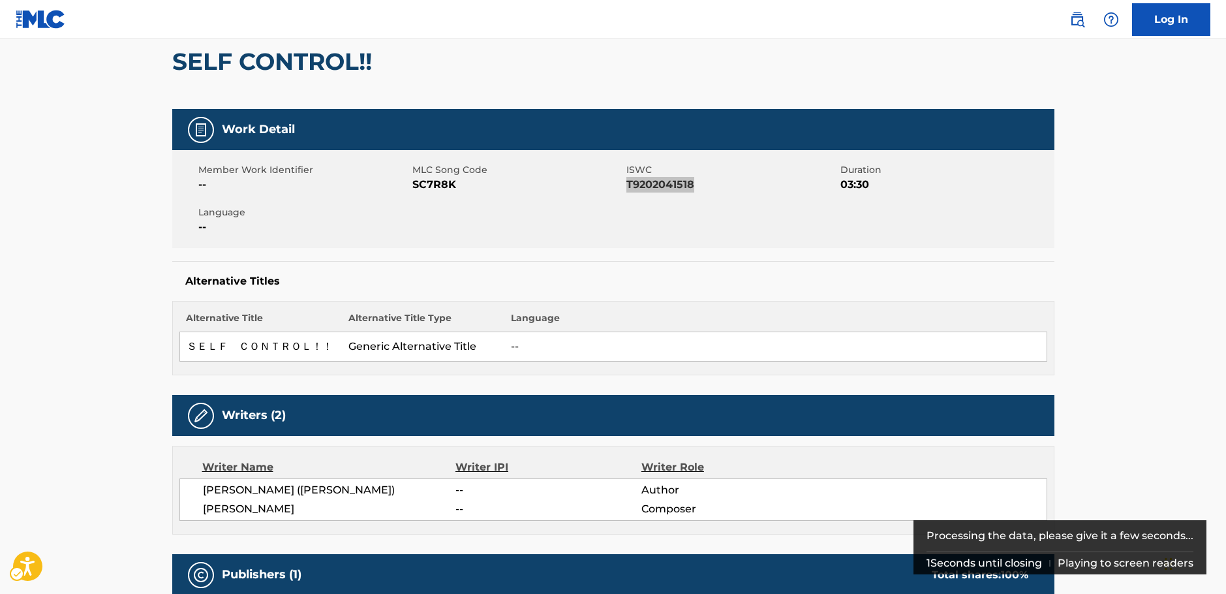
scroll to position [147, 0]
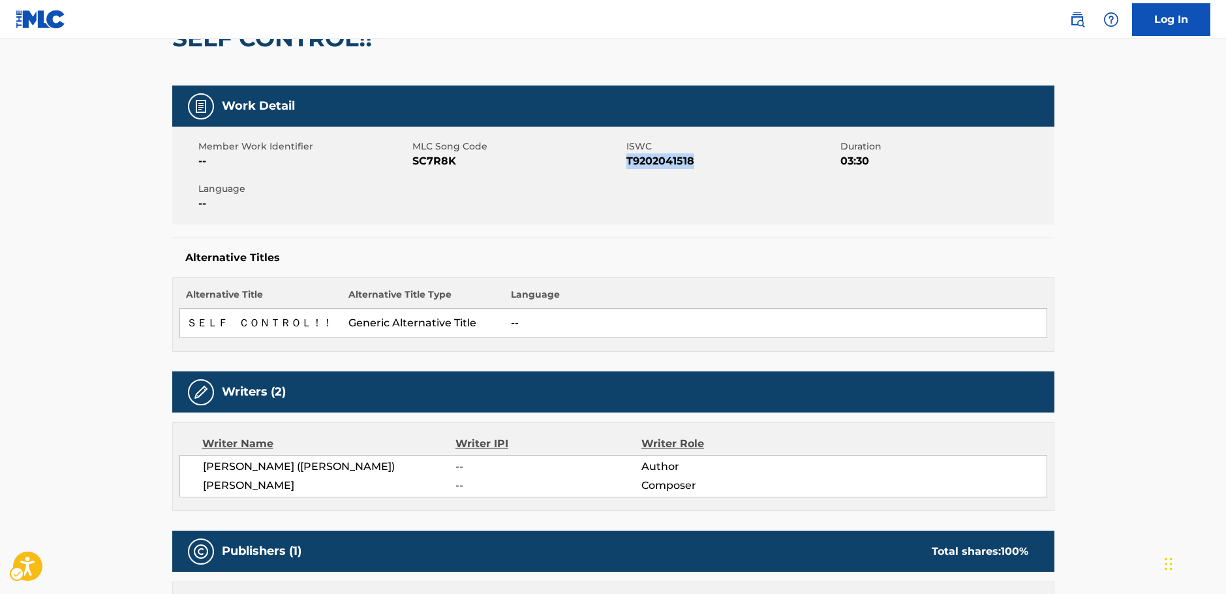
drag, startPoint x: 334, startPoint y: 490, endPoint x: 192, endPoint y: 473, distance: 142.6
click at [192, 473] on div "[PERSON_NAME] ([PERSON_NAME]) -- Author [PERSON_NAME] -- Composer" at bounding box center [613, 476] width 868 height 42
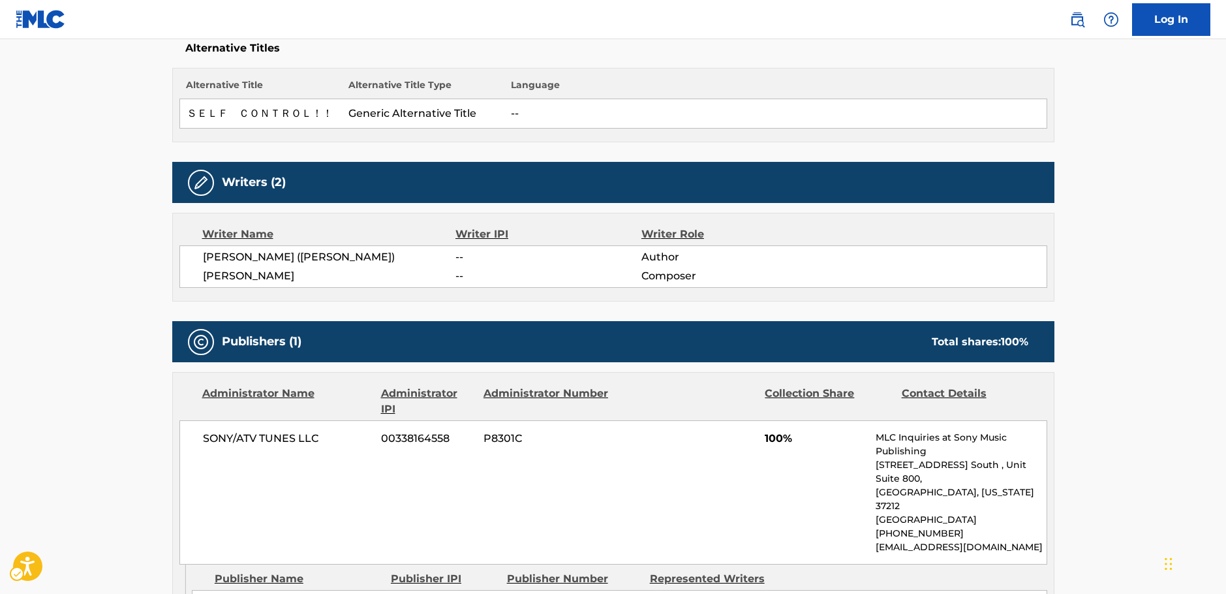
scroll to position [457, 0]
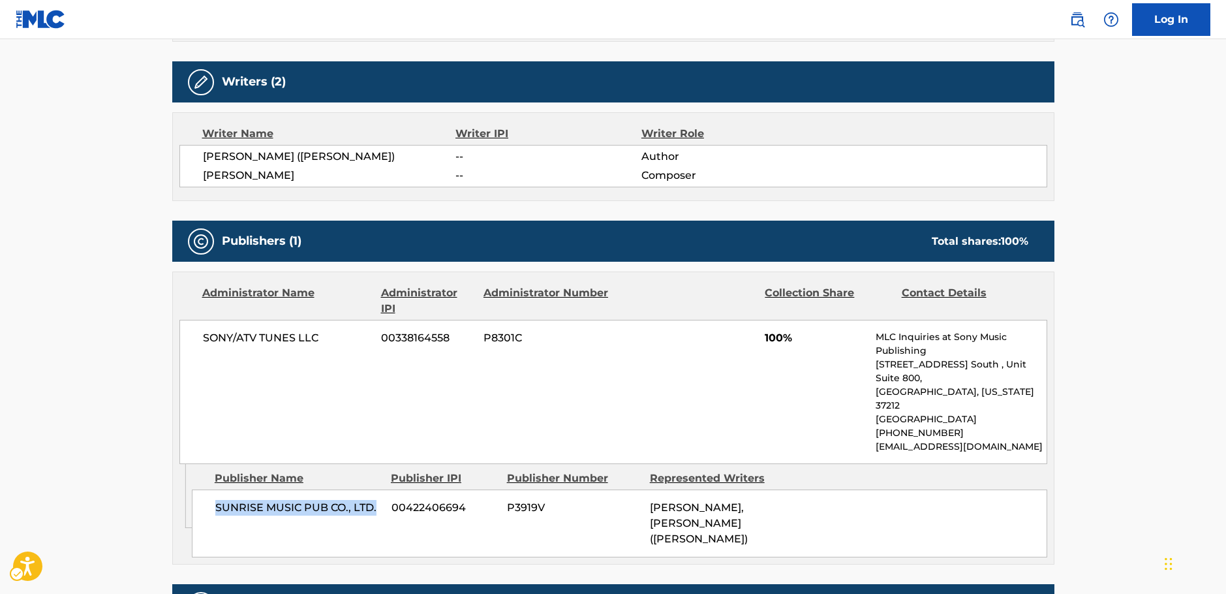
drag, startPoint x: 384, startPoint y: 483, endPoint x: 212, endPoint y: 482, distance: 171.7
click at [212, 490] on div "SUNRISE MUSIC PUB CO., LTD. 00422406694 P3919V [PERSON_NAME], [PERSON_NAME] ([P…" at bounding box center [620, 524] width 856 height 68
drag, startPoint x: 311, startPoint y: 341, endPoint x: 198, endPoint y: 337, distance: 113.7
click at [198, 337] on div "SONY/ATV TUNES LLC 00338164558 P8301C 100% MLC Inquiries at Sony Music Publishi…" at bounding box center [613, 392] width 868 height 144
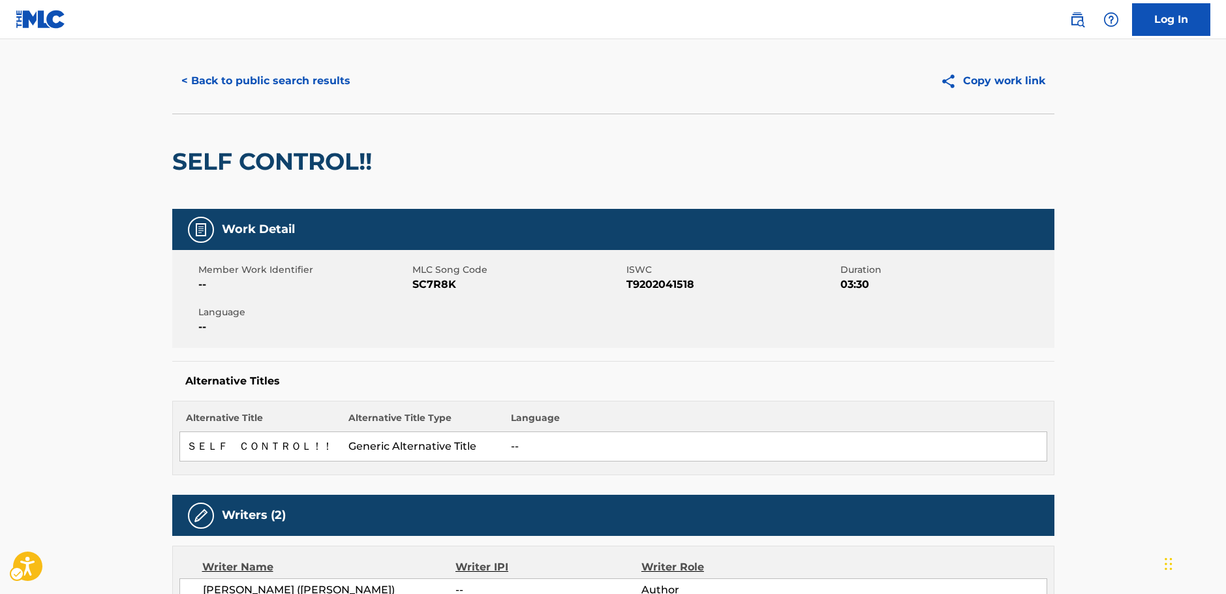
scroll to position [0, 0]
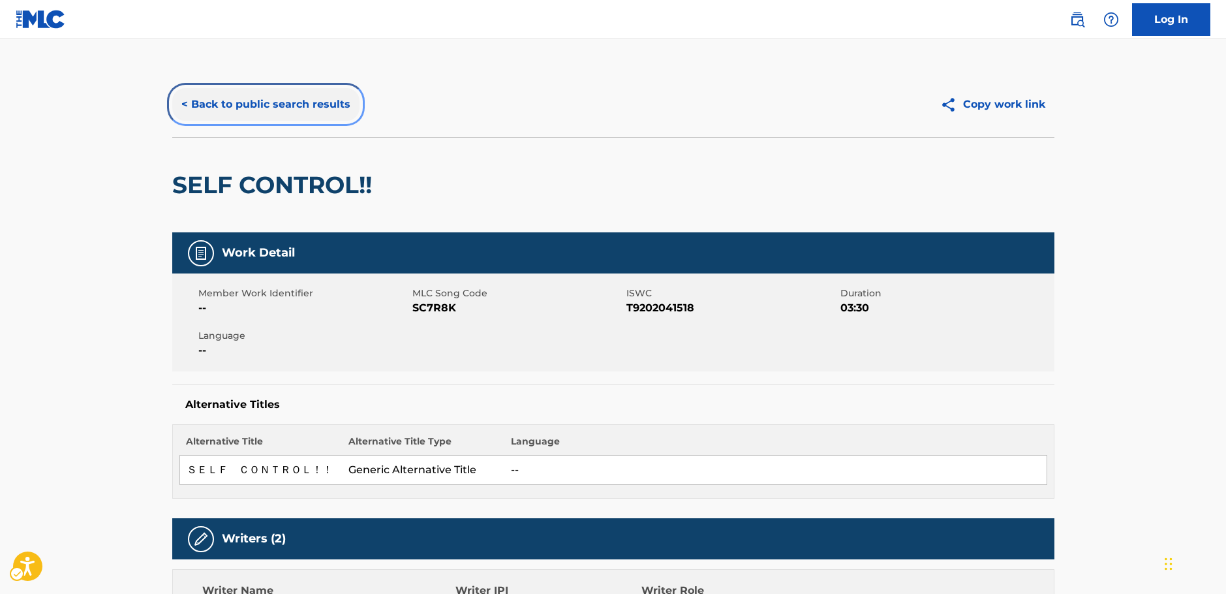
click at [251, 95] on button "< Back to public search results" at bounding box center [265, 104] width 187 height 33
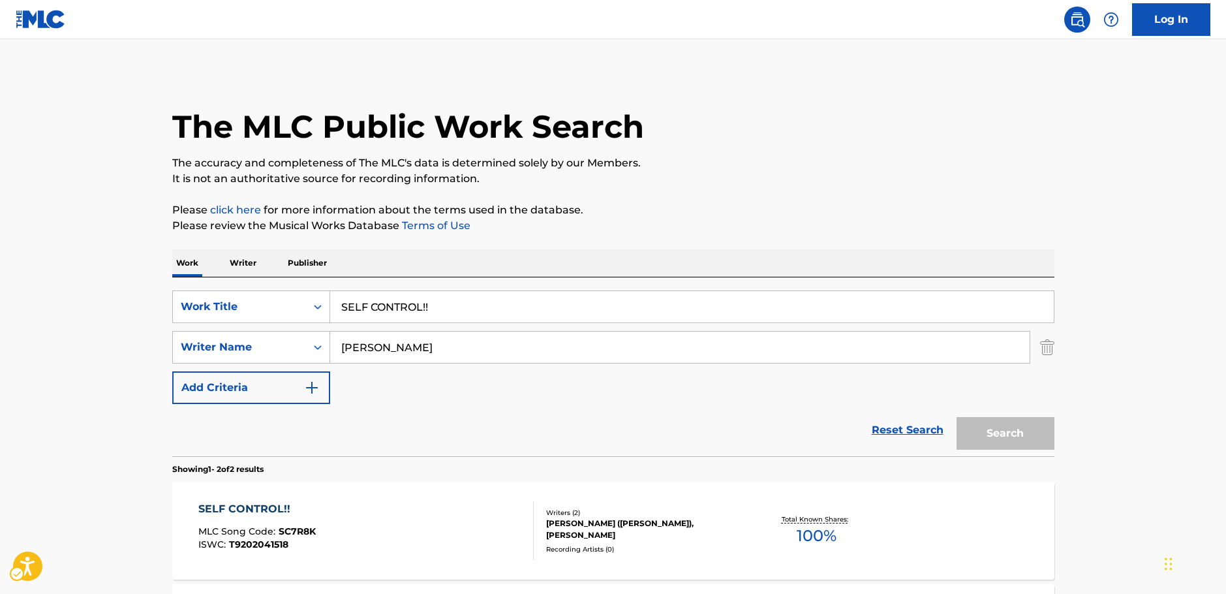
scroll to position [131, 0]
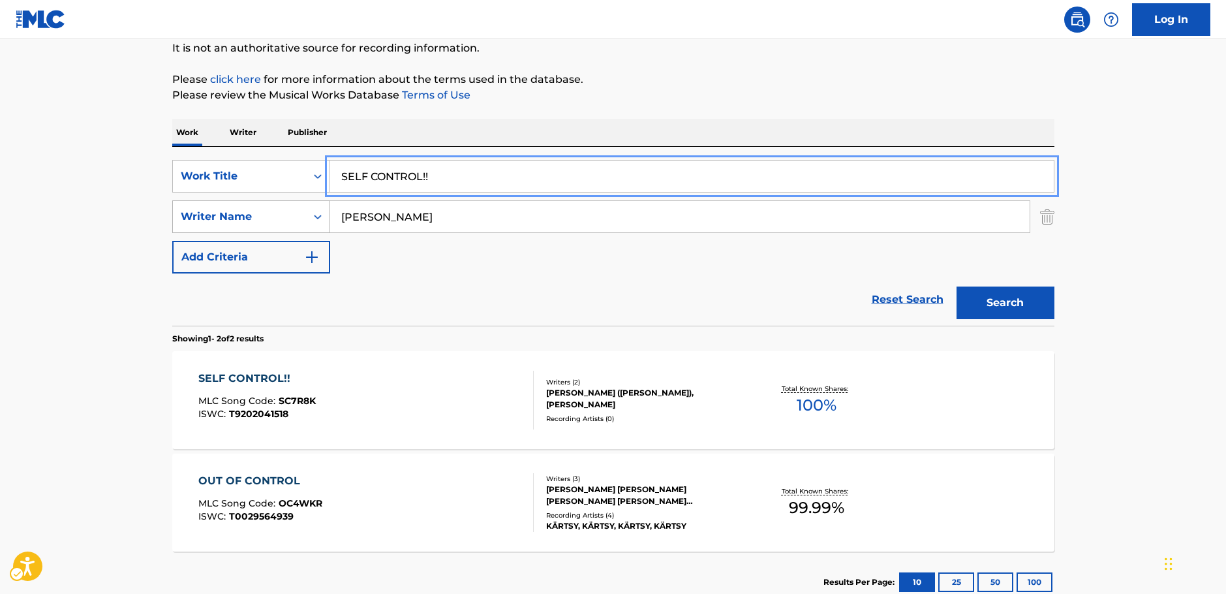
drag, startPoint x: 437, startPoint y: 181, endPoint x: 179, endPoint y: 200, distance: 257.9
click at [266, 181] on div "SearchWithCriteriafad2f4bb-a592-4ec5-b1e2-00b148cff59e Work Title SELF CONTROL!!" at bounding box center [613, 176] width 882 height 33
paste input "huumatsu no Love Song"
type input "Shuumatsu no Love Song"
click at [87, 198] on main "The MLC Public Work Search The accuracy and completeness of The MLC's data is d…" at bounding box center [613, 264] width 1226 height 711
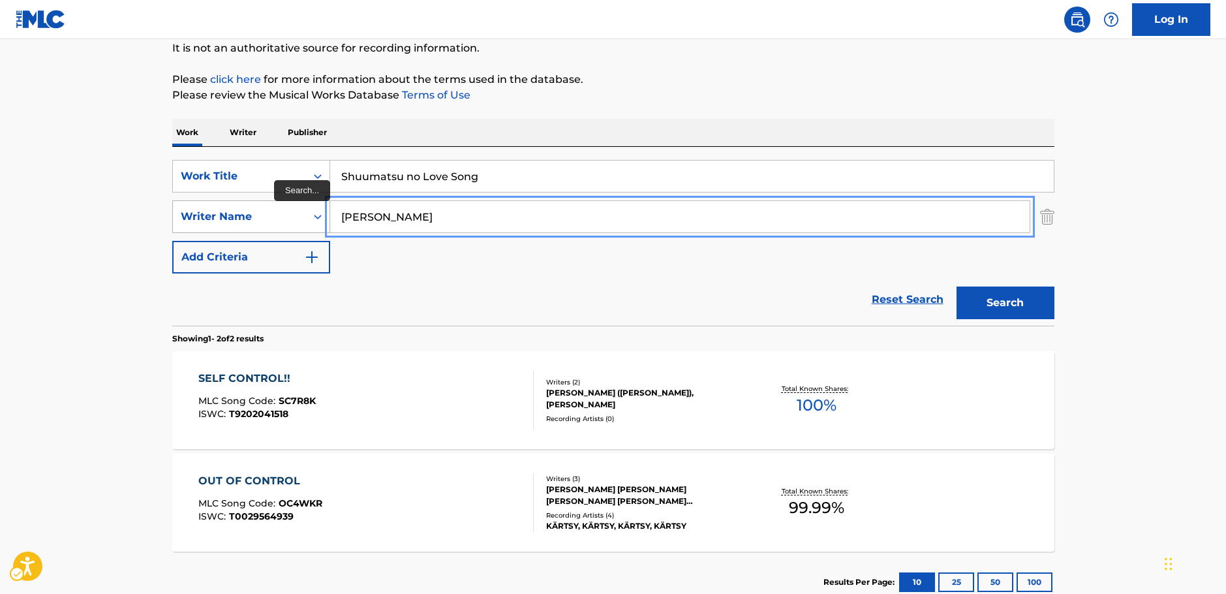
click at [300, 221] on div "SearchWithCriteria3326895b-1fb4-4903-a0f0-c99c291a3761 Writer Name [PERSON_NAME]" at bounding box center [613, 216] width 882 height 33
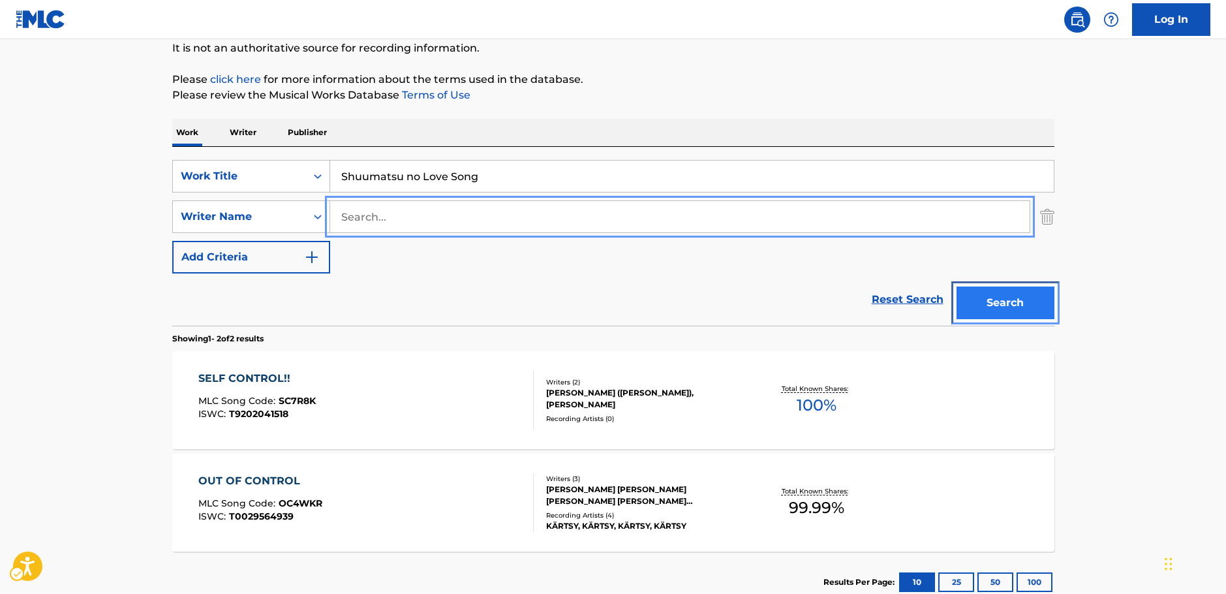
click at [996, 305] on button "Search" at bounding box center [1006, 303] width 98 height 33
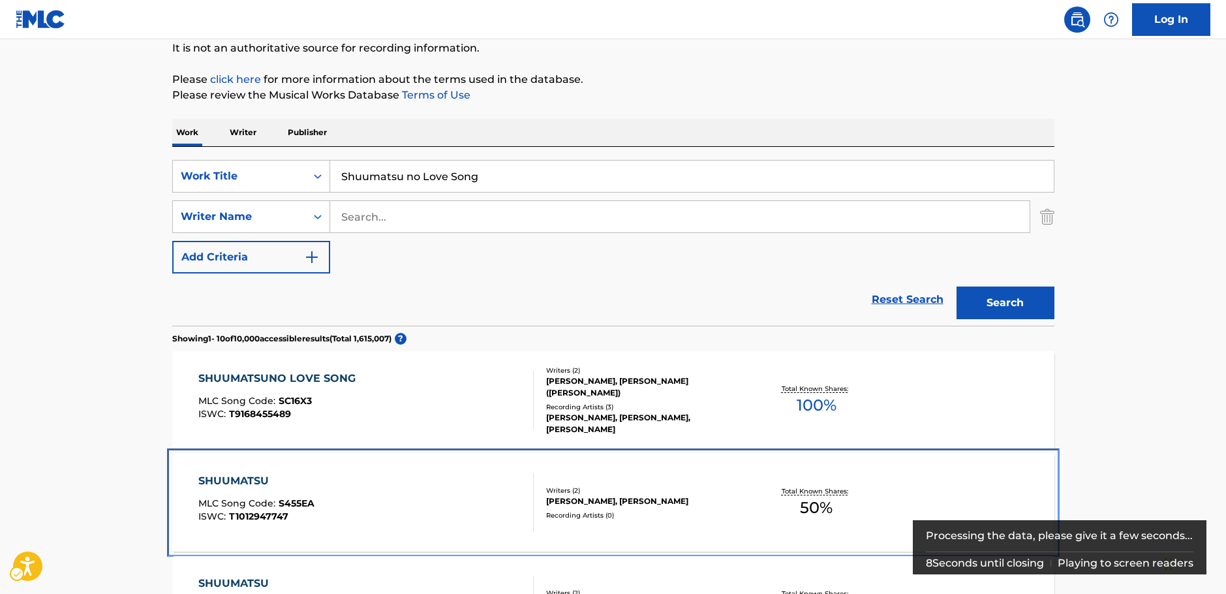
click at [355, 454] on div "SHUUMATSU MLC Song Code : S455EA ISWC : T1012947747 Writers ( 2 ) [PERSON_NAME]…" at bounding box center [613, 503] width 882 height 98
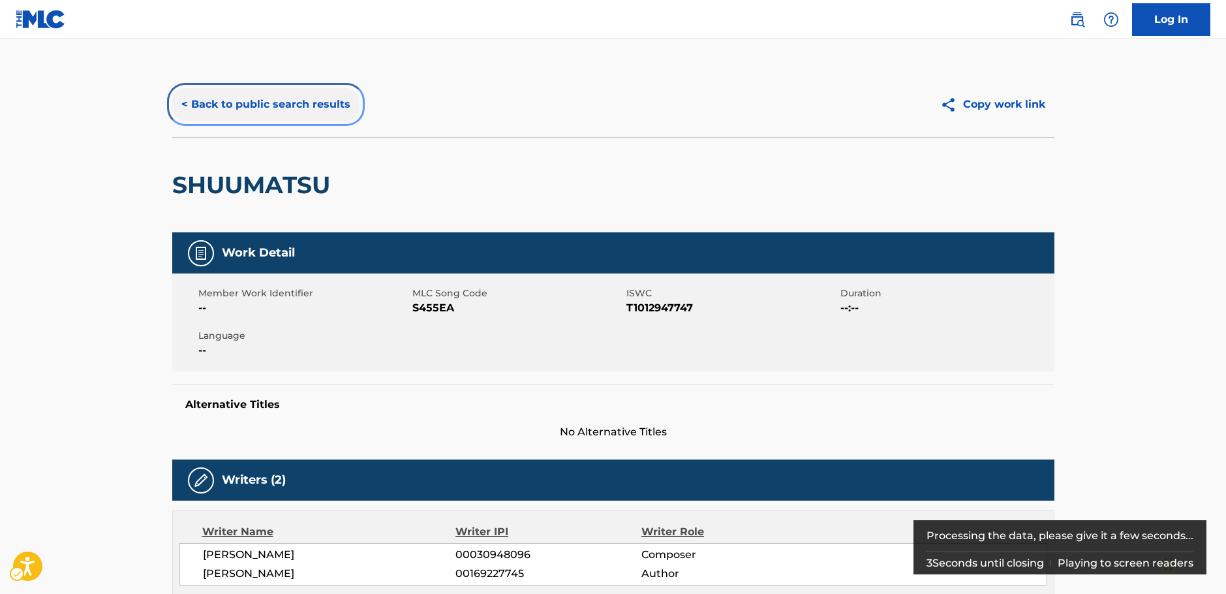
click at [268, 102] on button "< Back to public search results" at bounding box center [265, 104] width 187 height 33
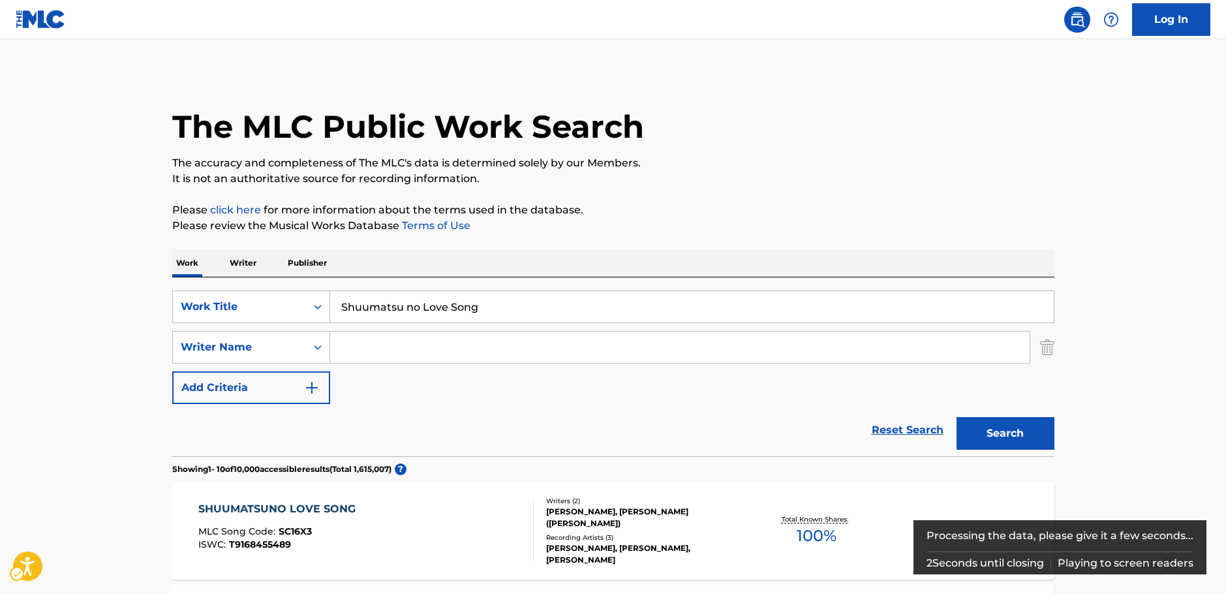
scroll to position [277, 0]
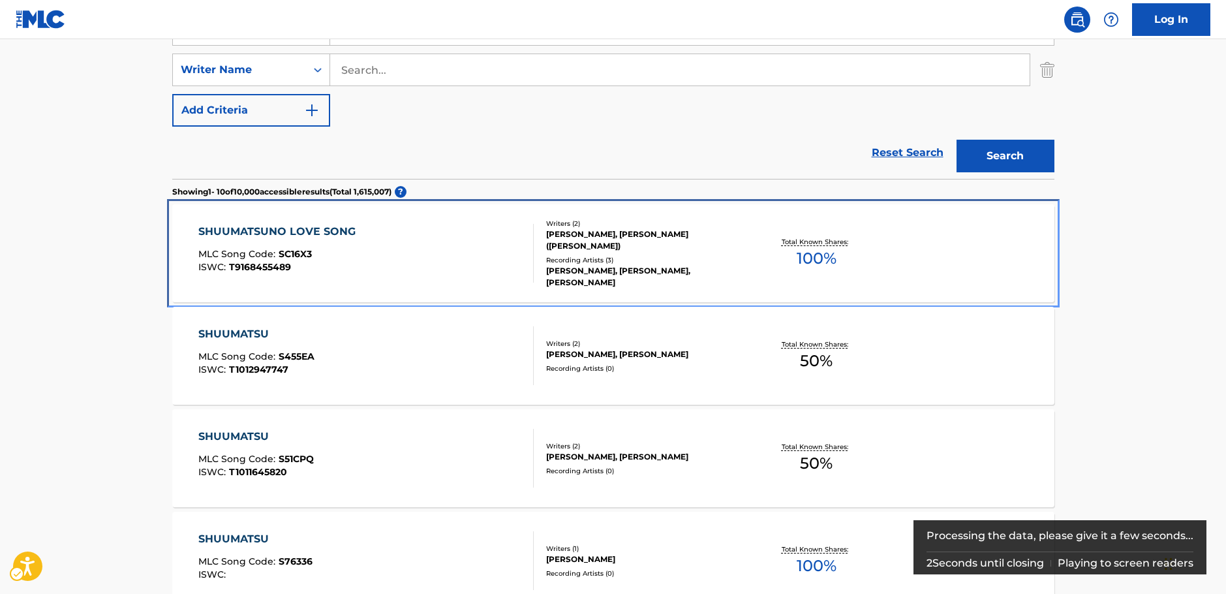
click at [353, 241] on div "SHUUMATSUNO LOVE SONG MLC Song Code : SC16X3 ISWC : T9168455489" at bounding box center [280, 253] width 164 height 59
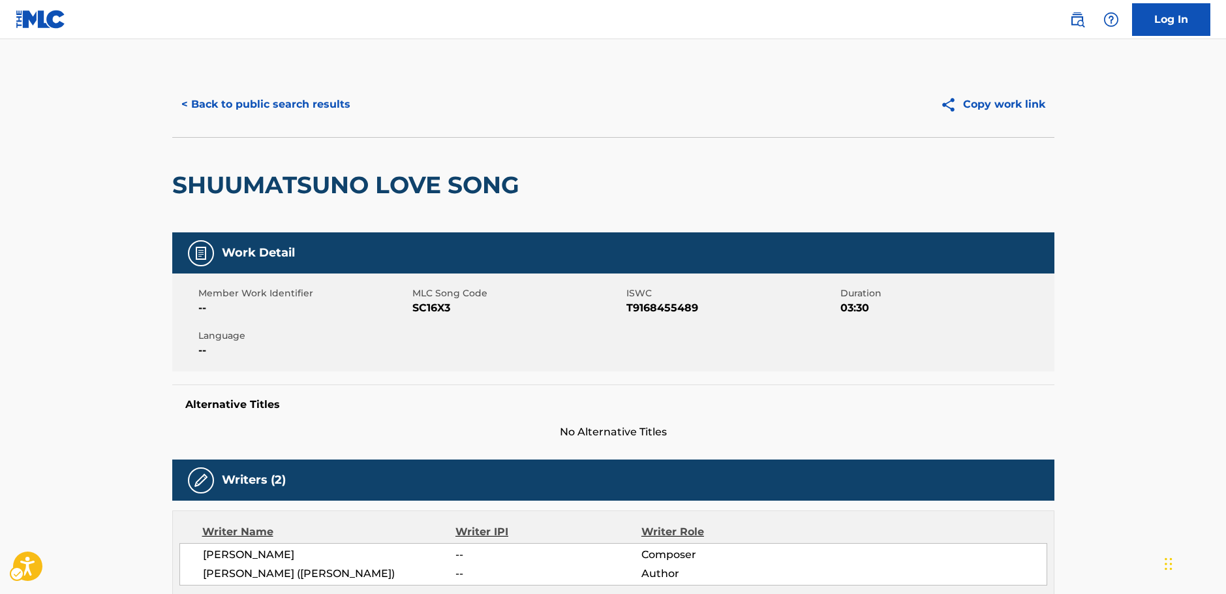
click at [430, 308] on span "MLC Song Code - SC16X3" at bounding box center [517, 308] width 211 height 16
click at [668, 303] on span "ISWC - T9168455489" at bounding box center [732, 308] width 211 height 16
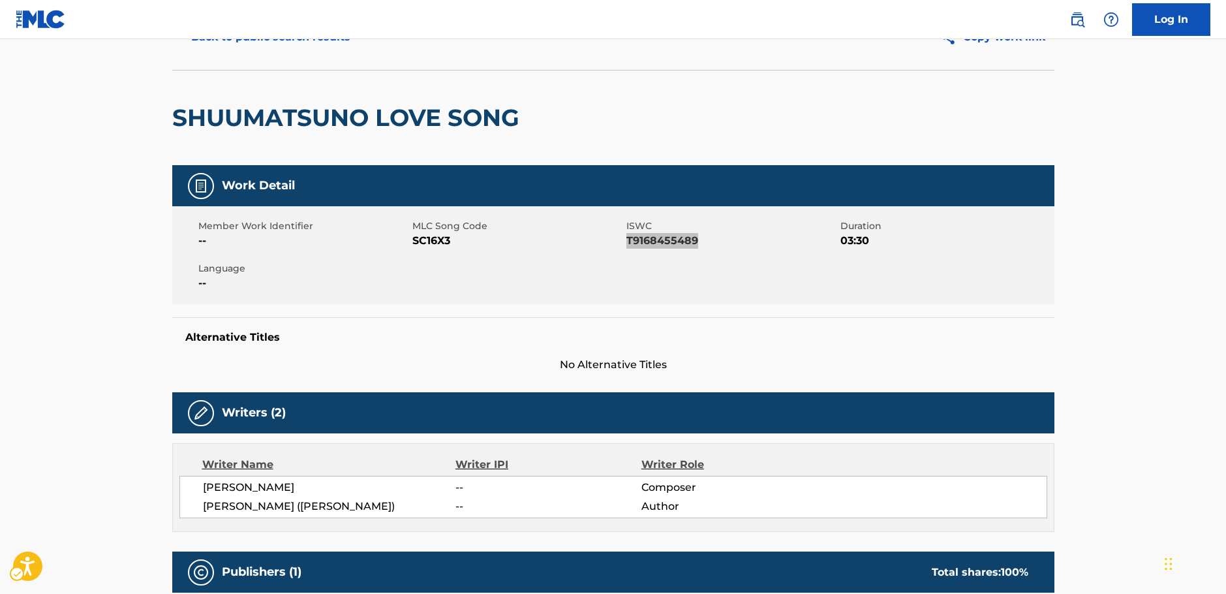
scroll to position [196, 0]
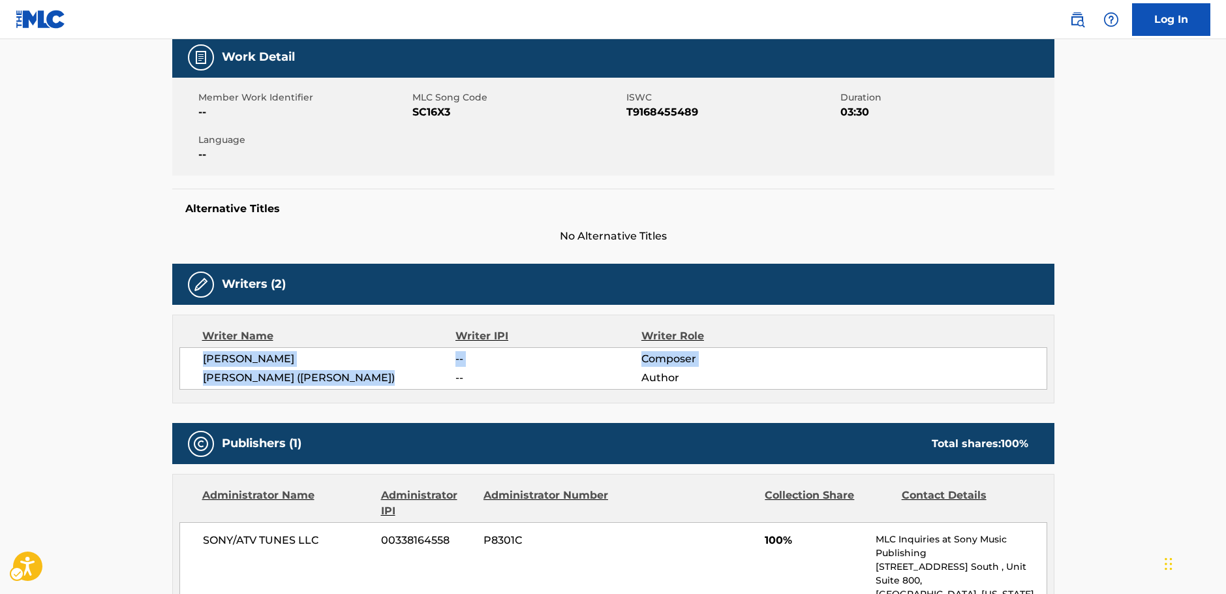
drag, startPoint x: 384, startPoint y: 382, endPoint x: 170, endPoint y: 365, distance: 214.8
click at [170, 365] on div "< Back to public search results Copy work link SHUUMATSUNO LOVE SONG Work Detai…" at bounding box center [614, 427] width 914 height 1102
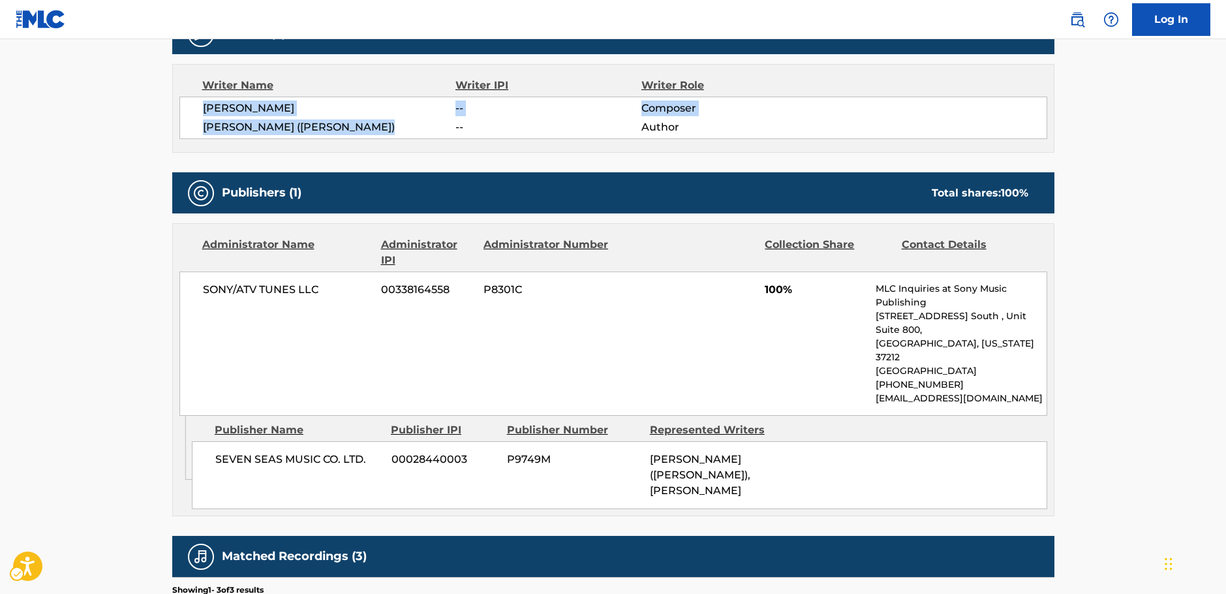
scroll to position [522, 0]
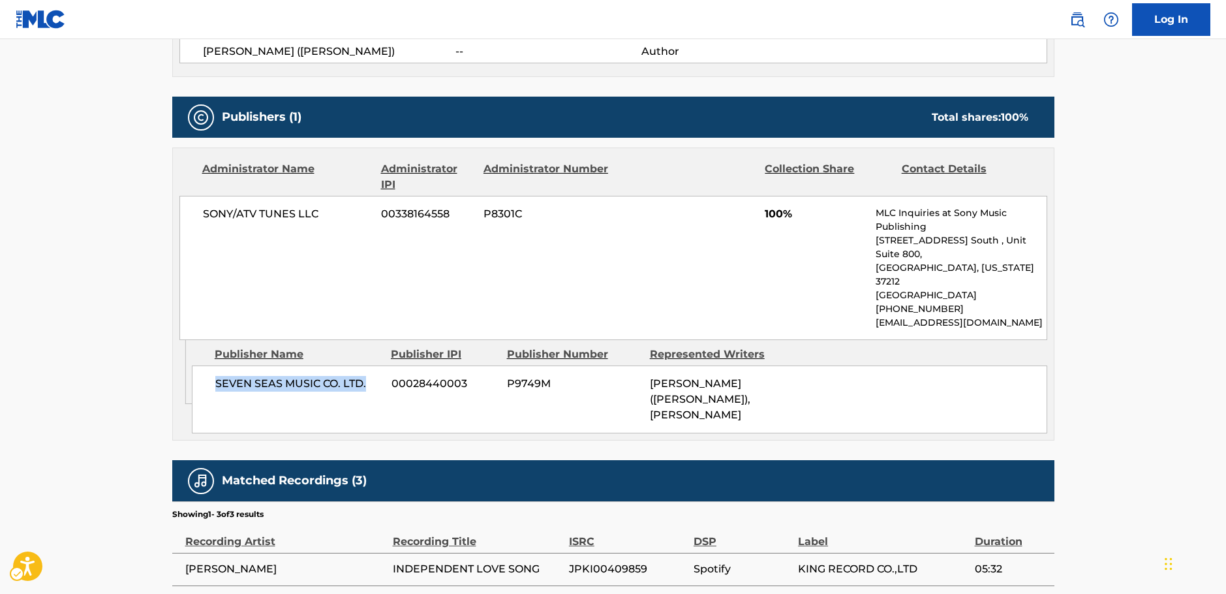
drag, startPoint x: 337, startPoint y: 356, endPoint x: 214, endPoint y: 358, distance: 123.4
click at [214, 366] on div "SEVEN SEAS MUSIC CO. LTD. 00028440003 P9749M [PERSON_NAME] (PKA [PERSON_NAME]),…" at bounding box center [620, 400] width 856 height 68
drag, startPoint x: 317, startPoint y: 213, endPoint x: 200, endPoint y: 214, distance: 116.2
click at [200, 214] on div "SONY/ATV TUNES LLC 00338164558 P8301C 100% MLC Inquiries at Sony Music Publishi…" at bounding box center [613, 268] width 868 height 144
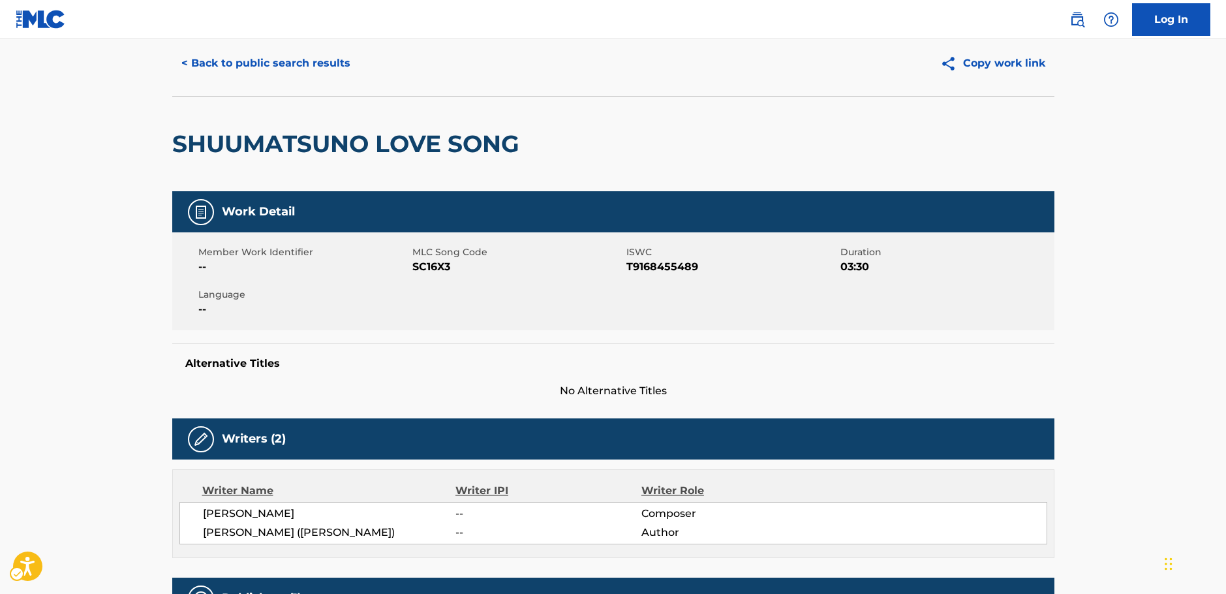
scroll to position [0, 0]
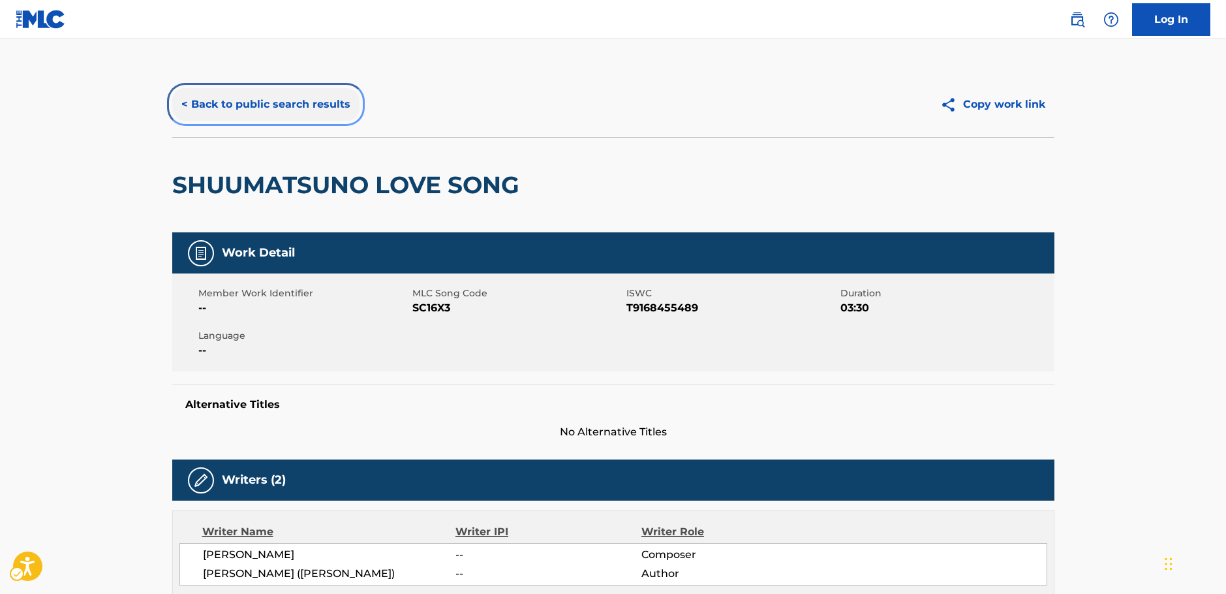
click at [243, 100] on button "< Back to public search results" at bounding box center [265, 104] width 187 height 33
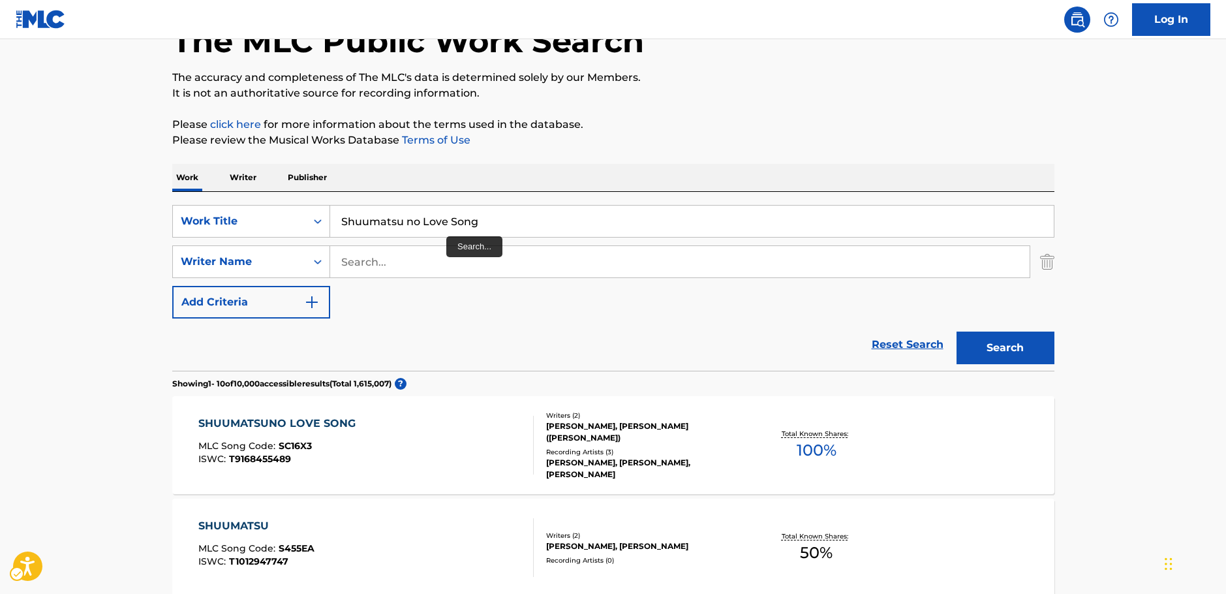
scroll to position [82, 0]
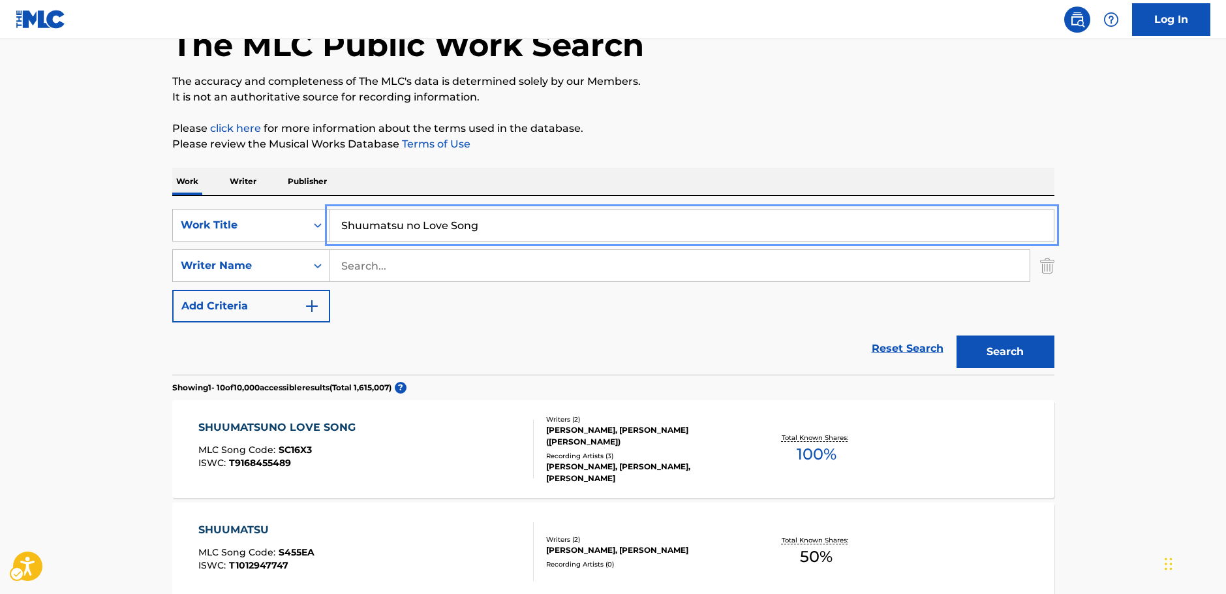
drag, startPoint x: 319, startPoint y: 226, endPoint x: 159, endPoint y: 237, distance: 159.6
click at [241, 237] on div "SearchWithCriteriafad2f4bb-a592-4ec5-b1e2-00b148cff59e Work Title Shuumatsu no …" at bounding box center [613, 225] width 882 height 33
paste input "entimental Crisis"
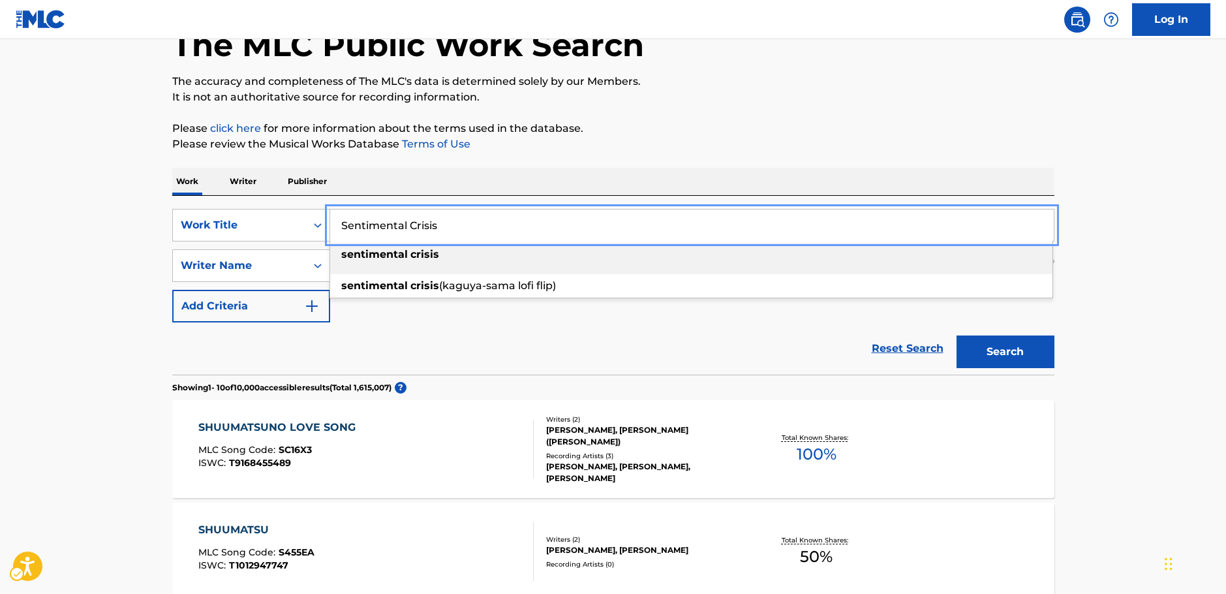
type input "Sentimental Crisis"
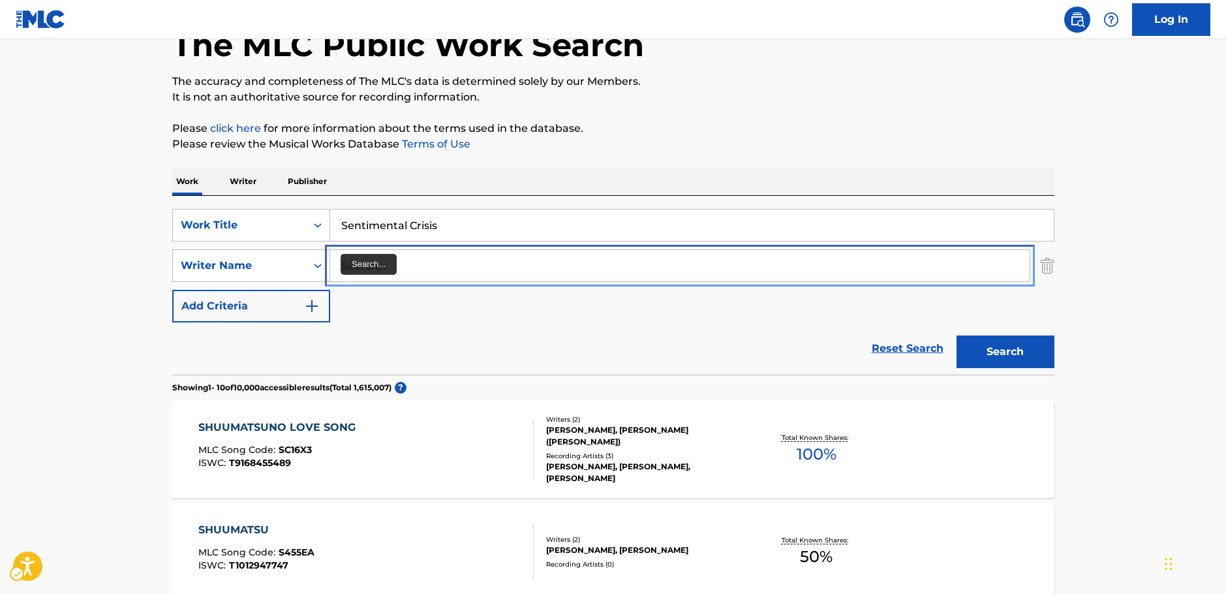
click at [405, 263] on input "Search..." at bounding box center [680, 265] width 700 height 31
type input "junko"
click at [957, 335] on button "Search" at bounding box center [1006, 351] width 98 height 33
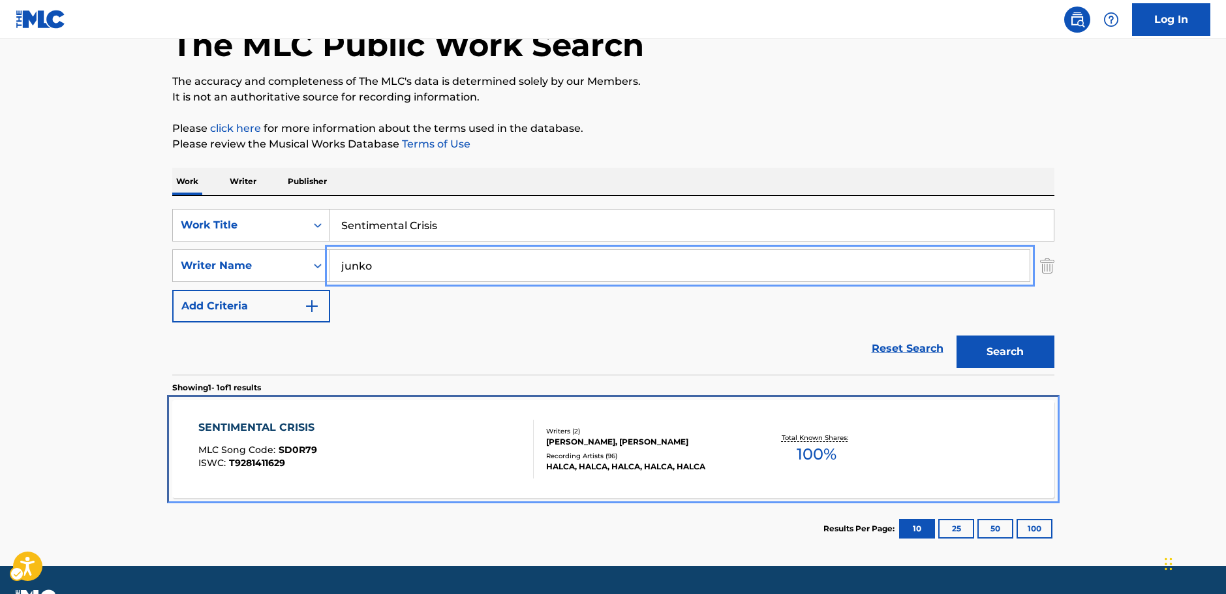
click at [425, 452] on div "SENTIMENTAL CRISIS MLC Song Code : SD0R79 ISWC : T9281411629" at bounding box center [365, 449] width 335 height 59
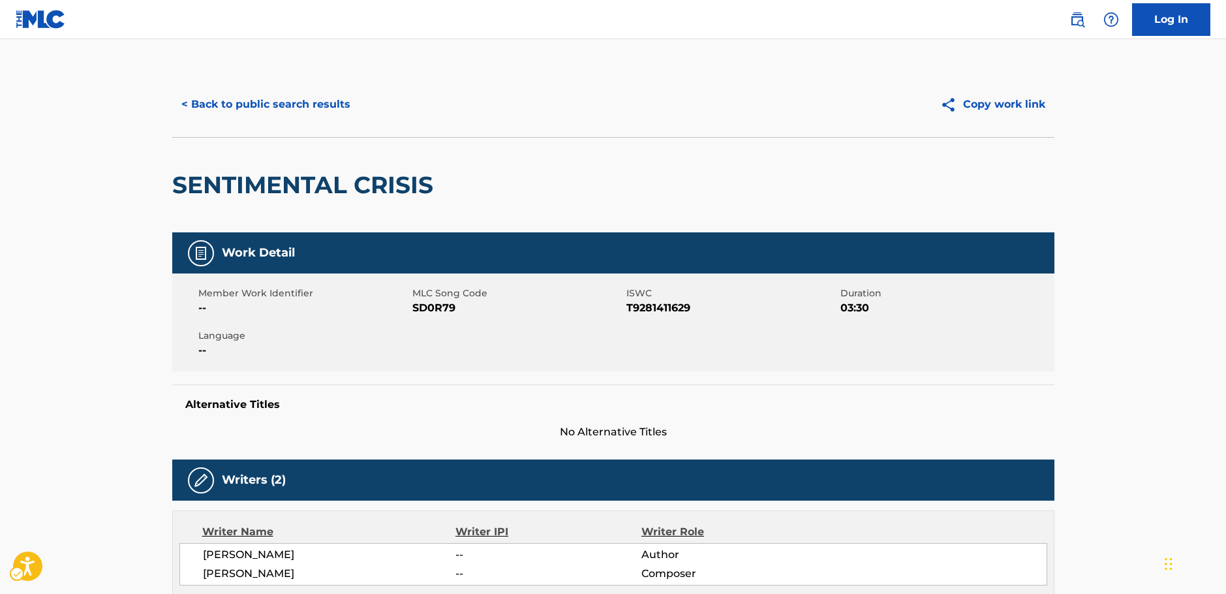
click at [434, 309] on span "MLC Song Code - SD0R79" at bounding box center [517, 308] width 211 height 16
click at [444, 307] on span "MLC Song Code - SD0R79" at bounding box center [517, 308] width 211 height 16
click at [651, 305] on span "ISWC - T9281411629" at bounding box center [732, 308] width 211 height 16
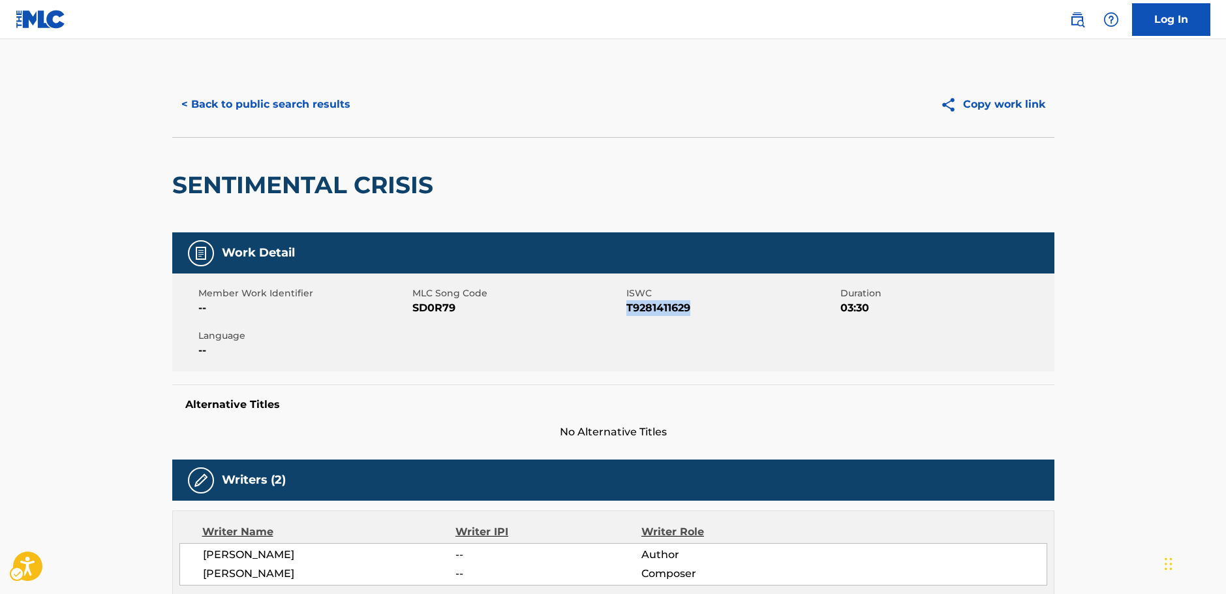
click at [651, 305] on span "ISWC - T9281411629" at bounding box center [732, 308] width 211 height 16
click at [293, 103] on button "< Back to public search results" at bounding box center [265, 104] width 187 height 33
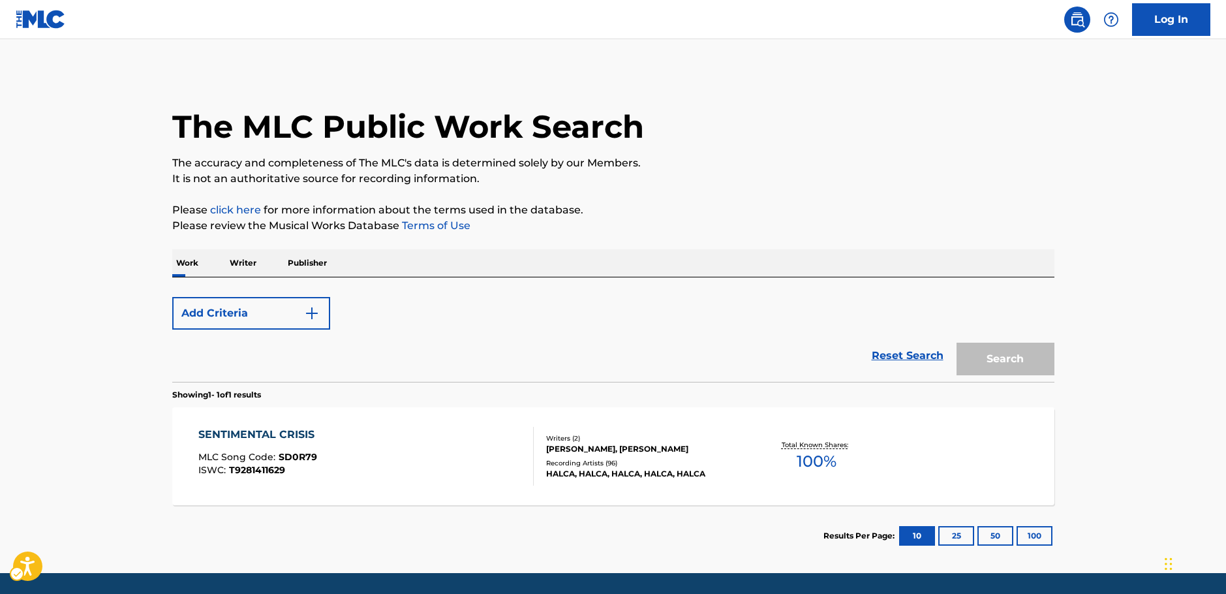
scroll to position [42, 0]
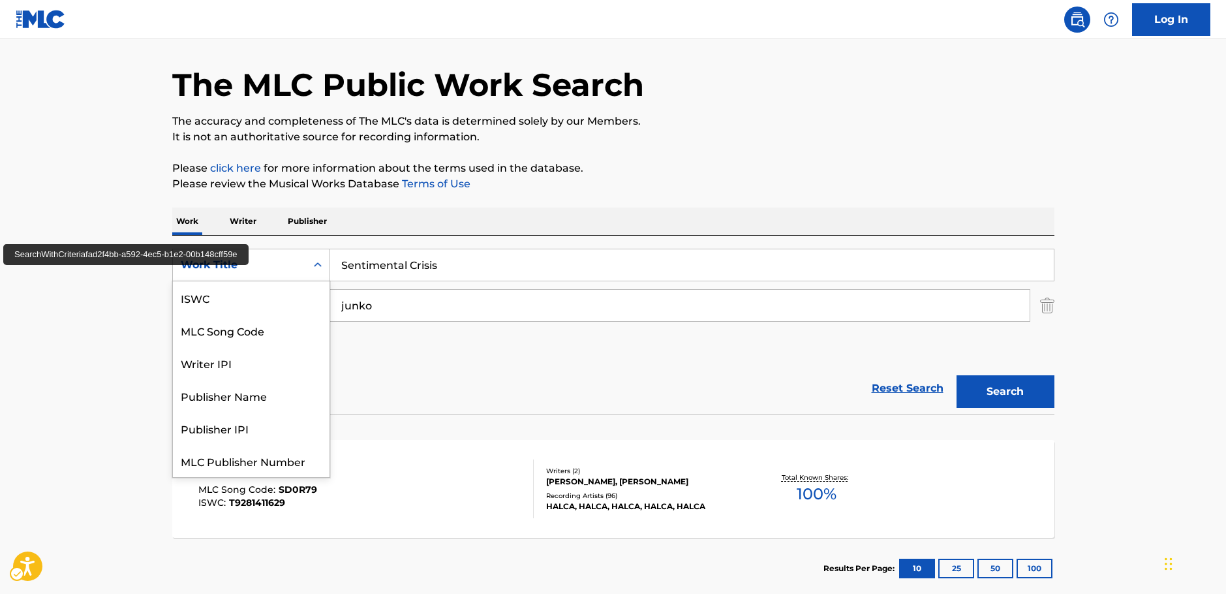
click at [315, 271] on icon "Search Form" at bounding box center [317, 264] width 13 height 13
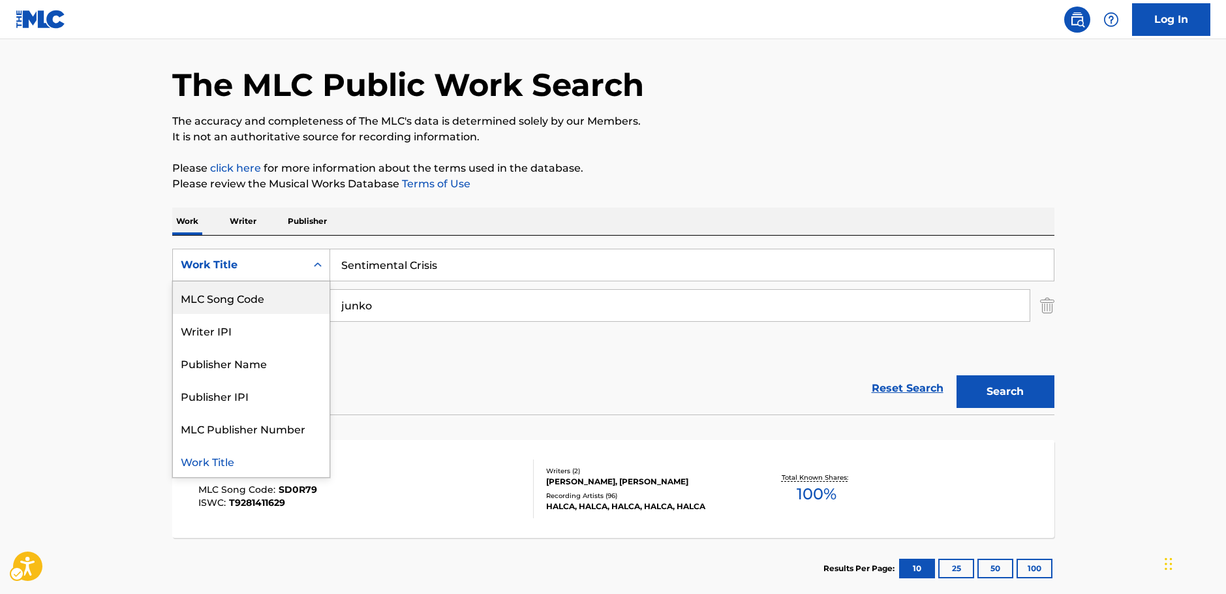
click at [274, 294] on div "MLC Song Code" at bounding box center [251, 297] width 157 height 33
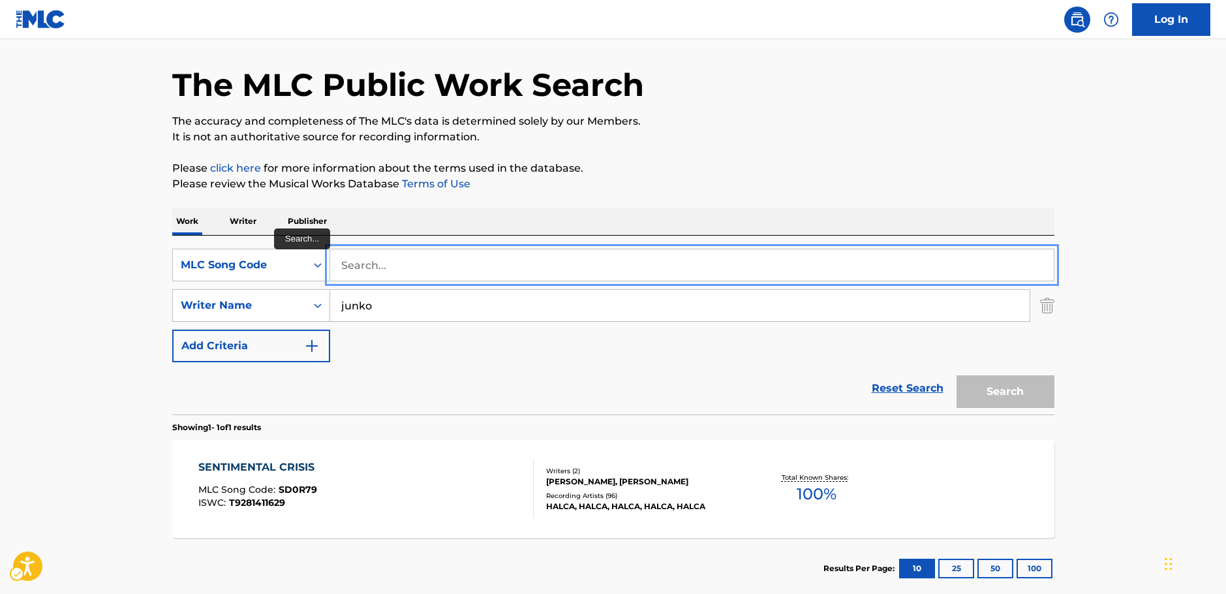
drag, startPoint x: 358, startPoint y: 263, endPoint x: 353, endPoint y: 268, distance: 6.9
click at [358, 262] on input "Search..." at bounding box center [692, 264] width 724 height 31
paste input "SVA9T4"
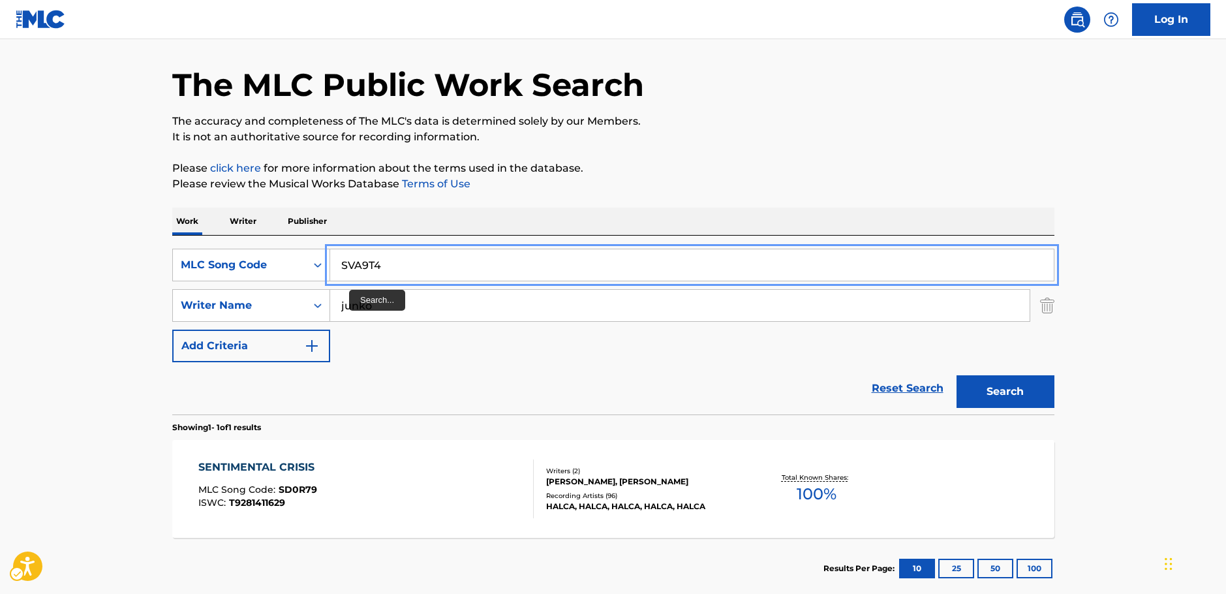
type input "SVA9T4"
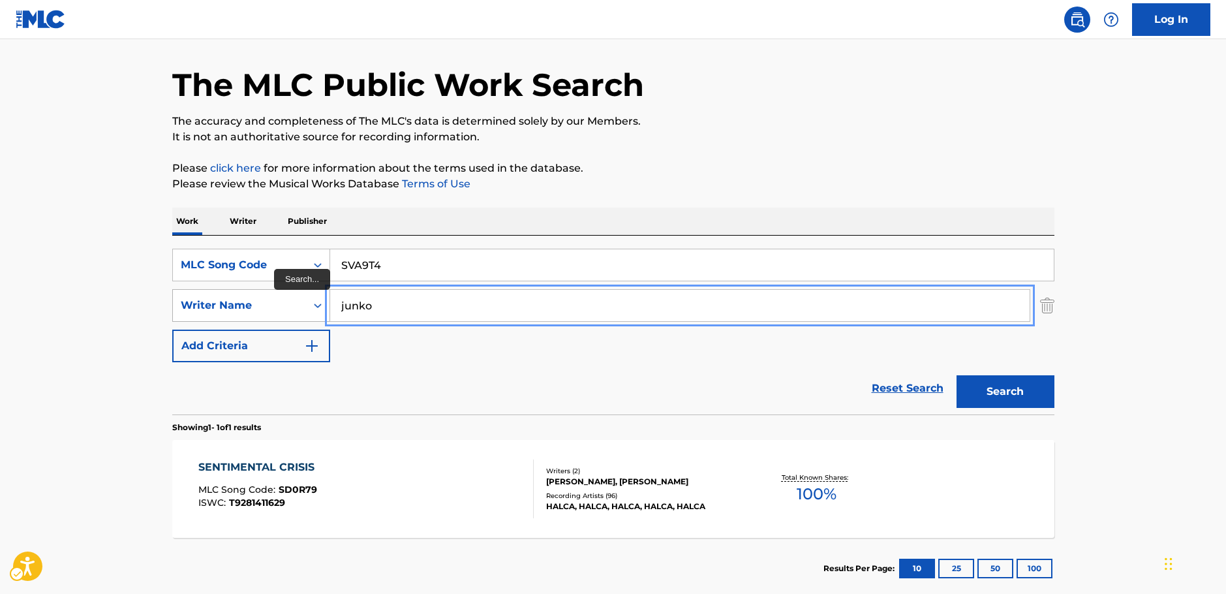
drag, startPoint x: 390, startPoint y: 307, endPoint x: 312, endPoint y: 307, distance: 78.3
click at [313, 307] on div "SearchWithCriteria3326895b-1fb4-4903-a0f0-c99c291a3761 Writer Name junko" at bounding box center [613, 305] width 882 height 33
click at [1035, 392] on button "Search" at bounding box center [1006, 391] width 98 height 33
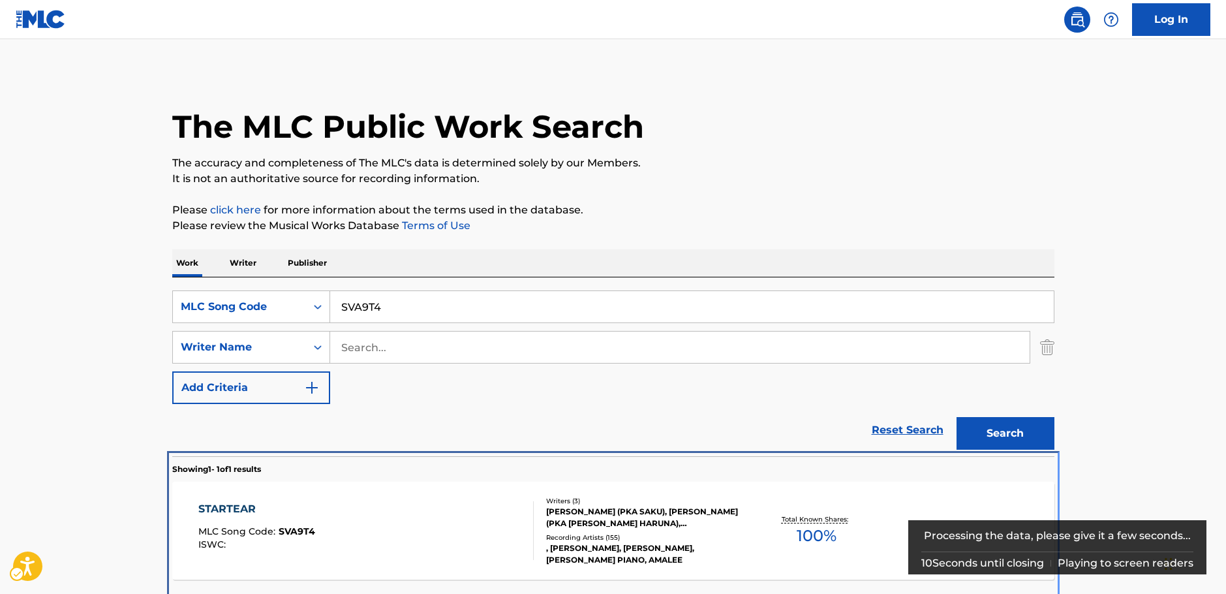
scroll to position [47, 0]
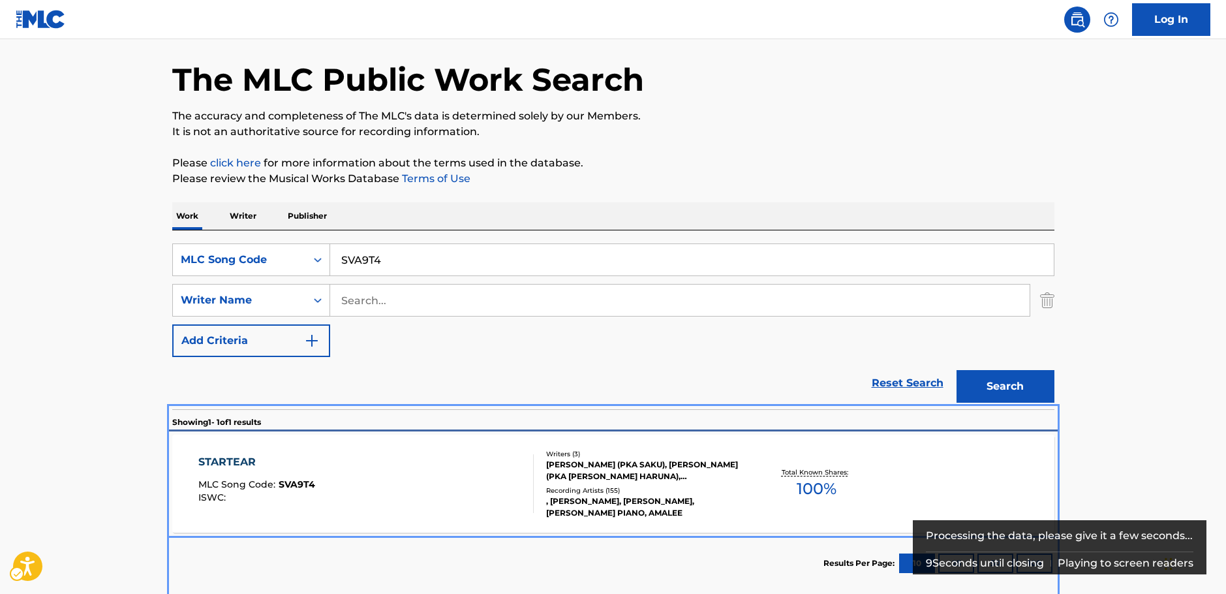
click at [421, 473] on div "STARTEAR MLC Song Code : SVA9T4 ISWC :" at bounding box center [365, 483] width 335 height 59
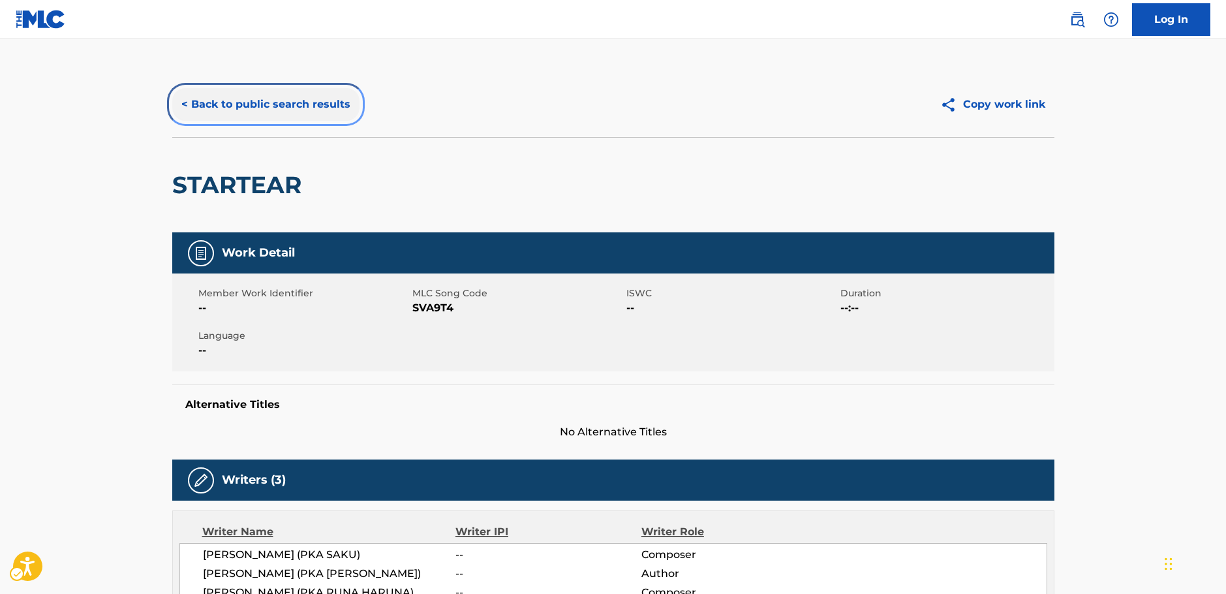
click at [306, 100] on button "< Back to public search results" at bounding box center [265, 104] width 187 height 33
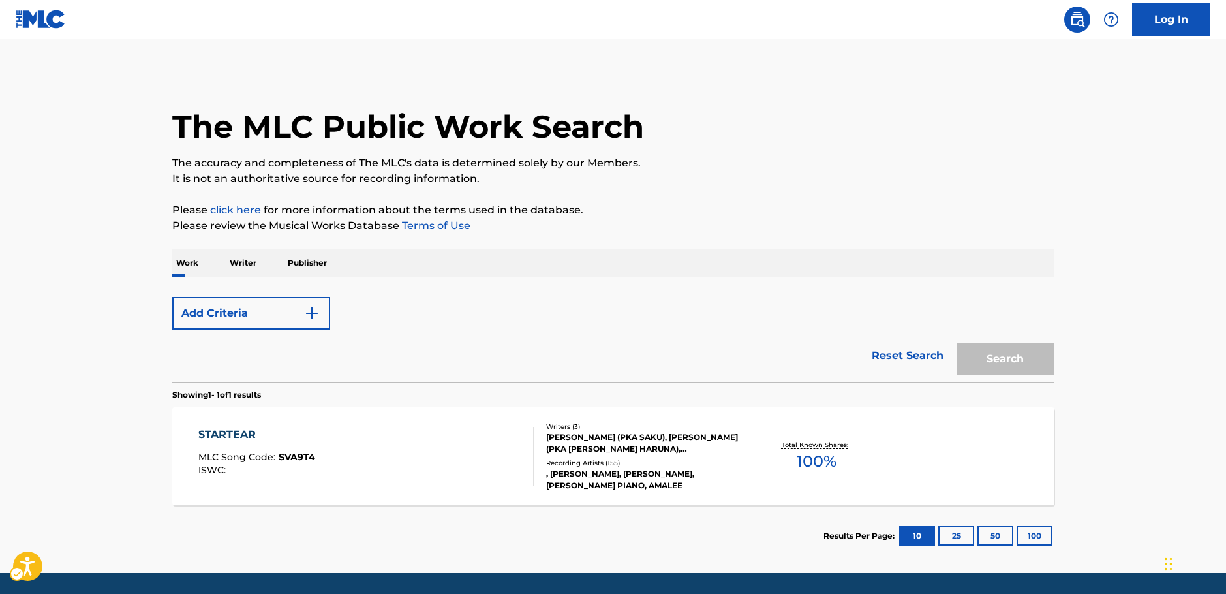
scroll to position [42, 0]
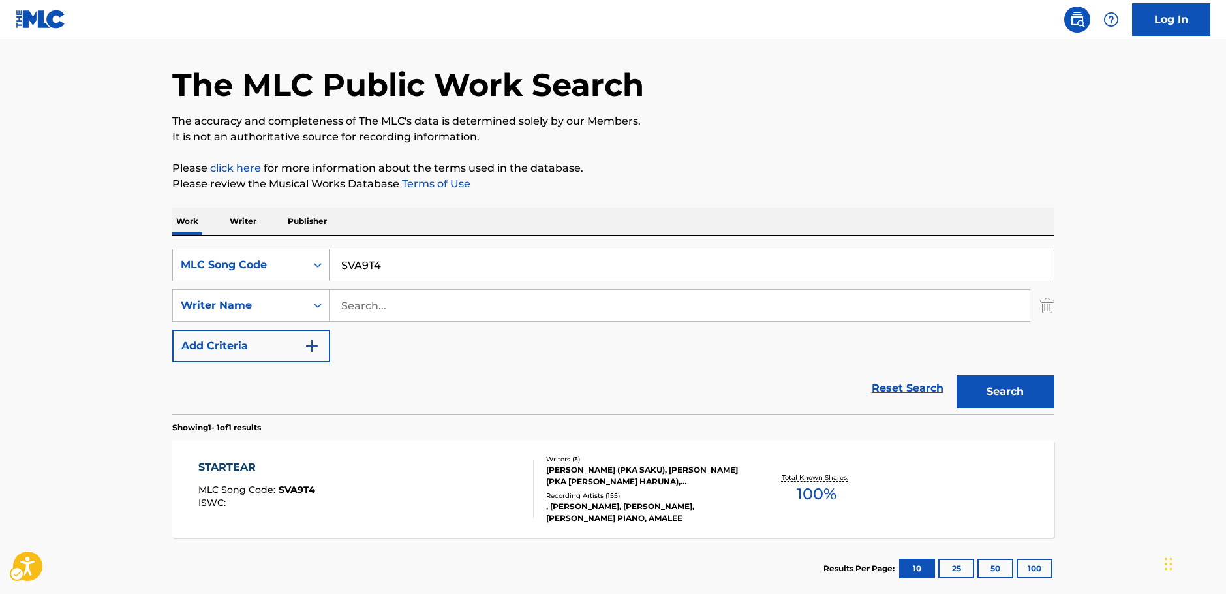
click at [292, 264] on div "MLC Song Code" at bounding box center [239, 265] width 117 height 16
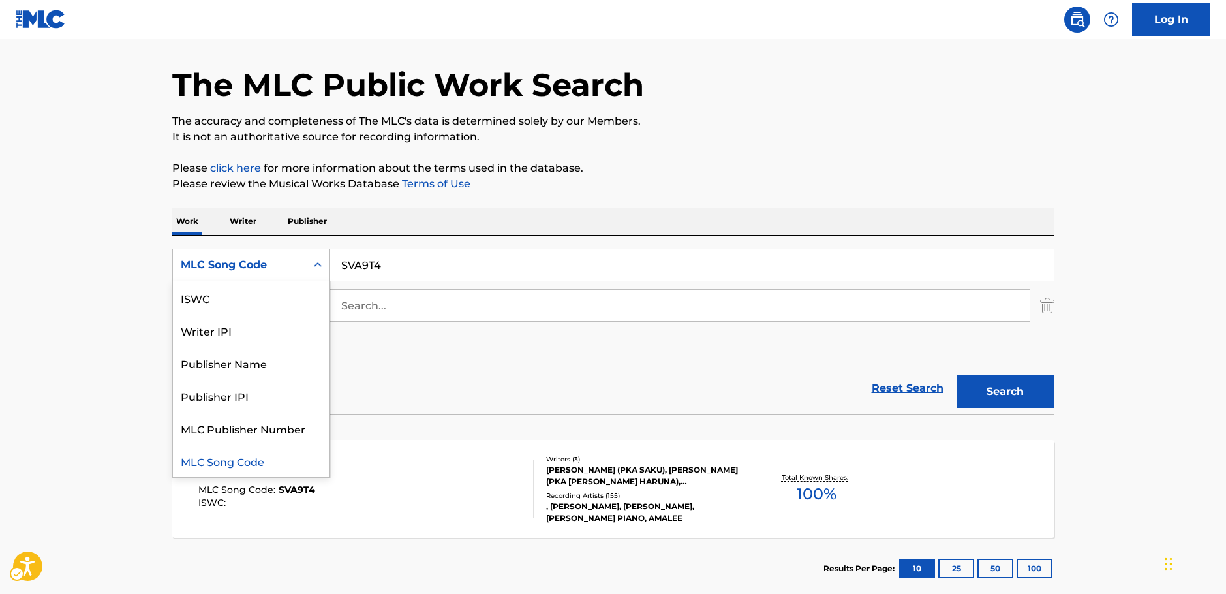
scroll to position [0, 0]
click at [252, 305] on div "Work Title" at bounding box center [251, 297] width 157 height 33
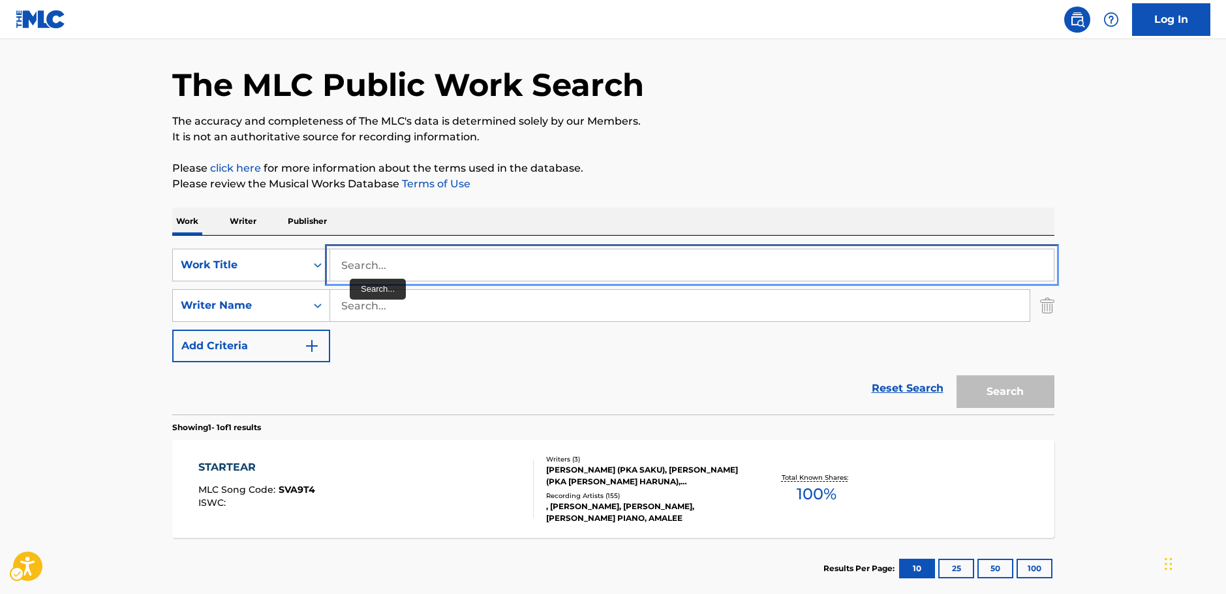
click at [360, 273] on input "Search..." at bounding box center [692, 264] width 724 height 31
paste input "To You 2000"
type input "To You 2000"
click at [80, 258] on main "The MLC Public Work Search The accuracy and completeness of The MLC's data is d…" at bounding box center [613, 301] width 1226 height 608
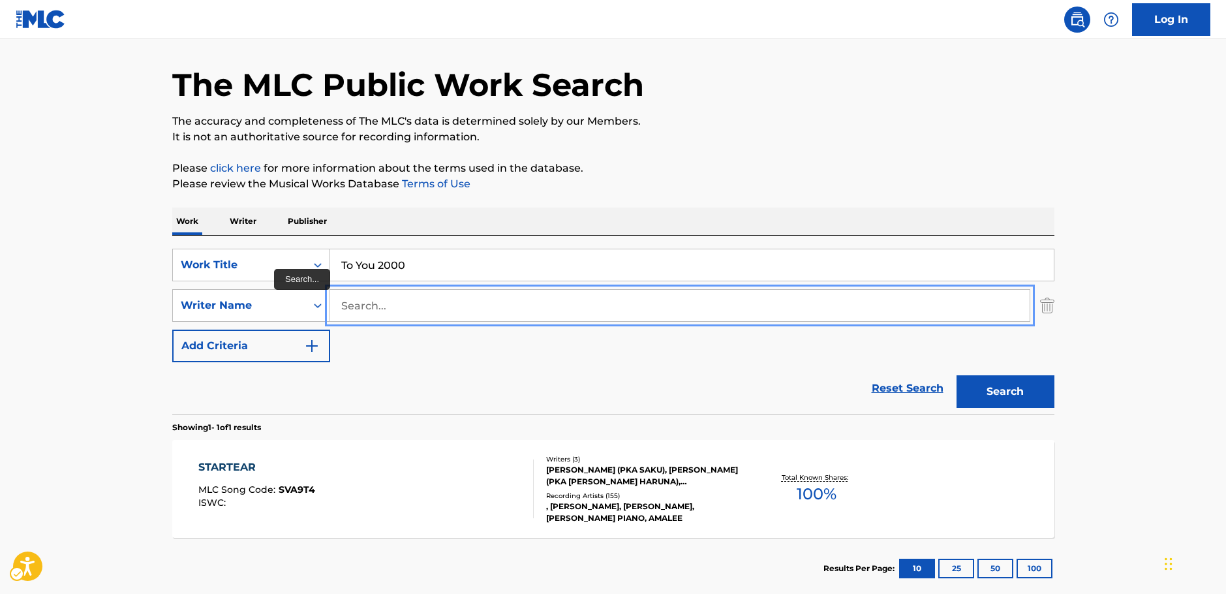
click at [361, 309] on input "Search..." at bounding box center [680, 305] width 700 height 31
type input "revo"
click at [1007, 392] on button "Search" at bounding box center [1006, 391] width 98 height 33
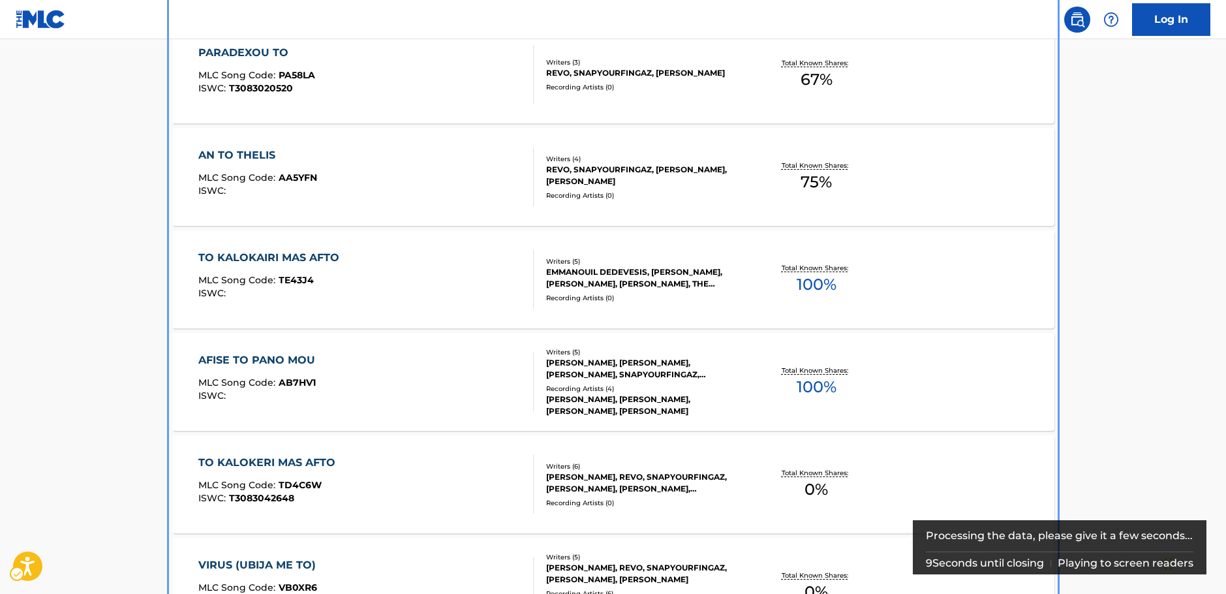
scroll to position [65, 0]
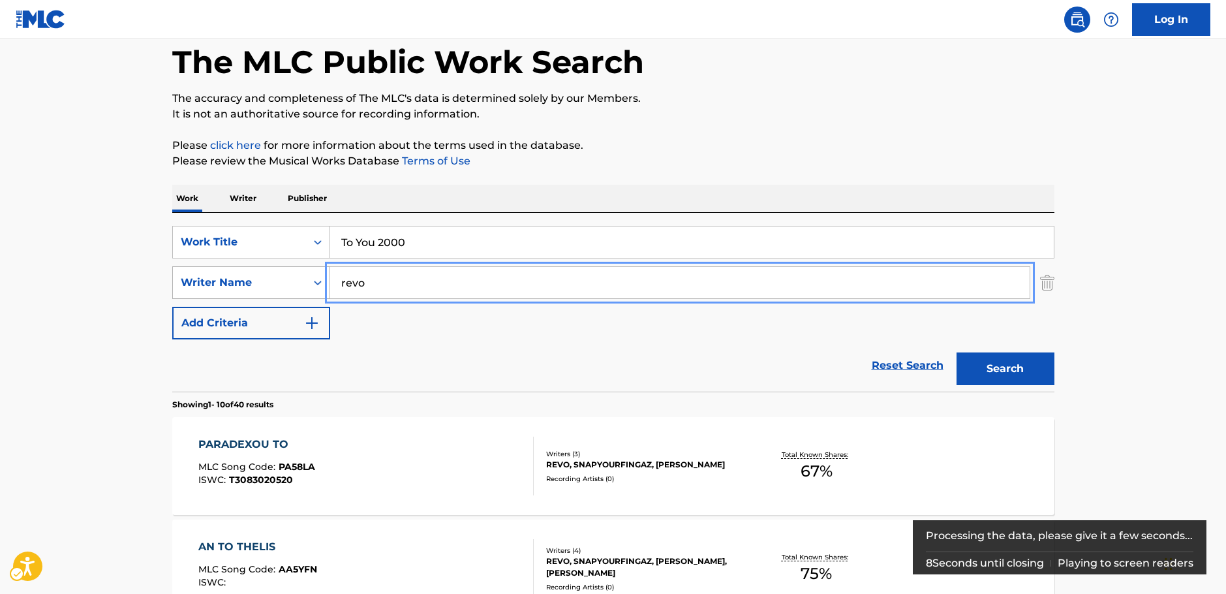
drag, startPoint x: 371, startPoint y: 287, endPoint x: 284, endPoint y: 283, distance: 87.5
click at [284, 283] on div "SearchWithCriteria3326895b-1fb4-4903-a0f0-c99c291a3761 Writer Name revo" at bounding box center [613, 282] width 882 height 33
click at [988, 374] on button "Search" at bounding box center [1006, 368] width 98 height 33
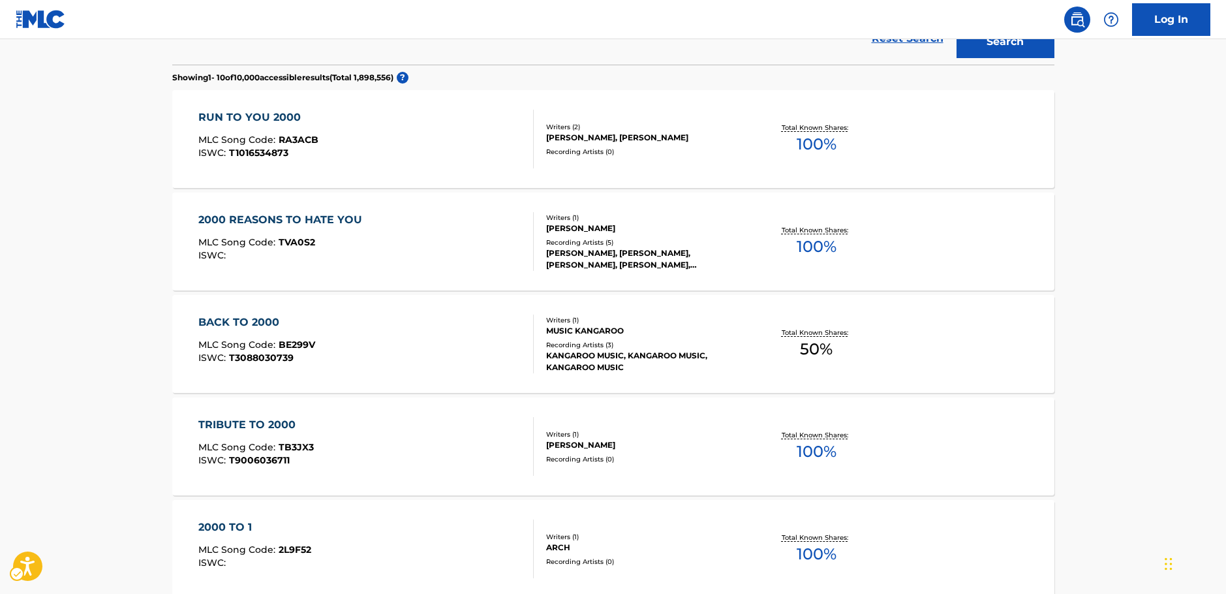
scroll to position [65, 0]
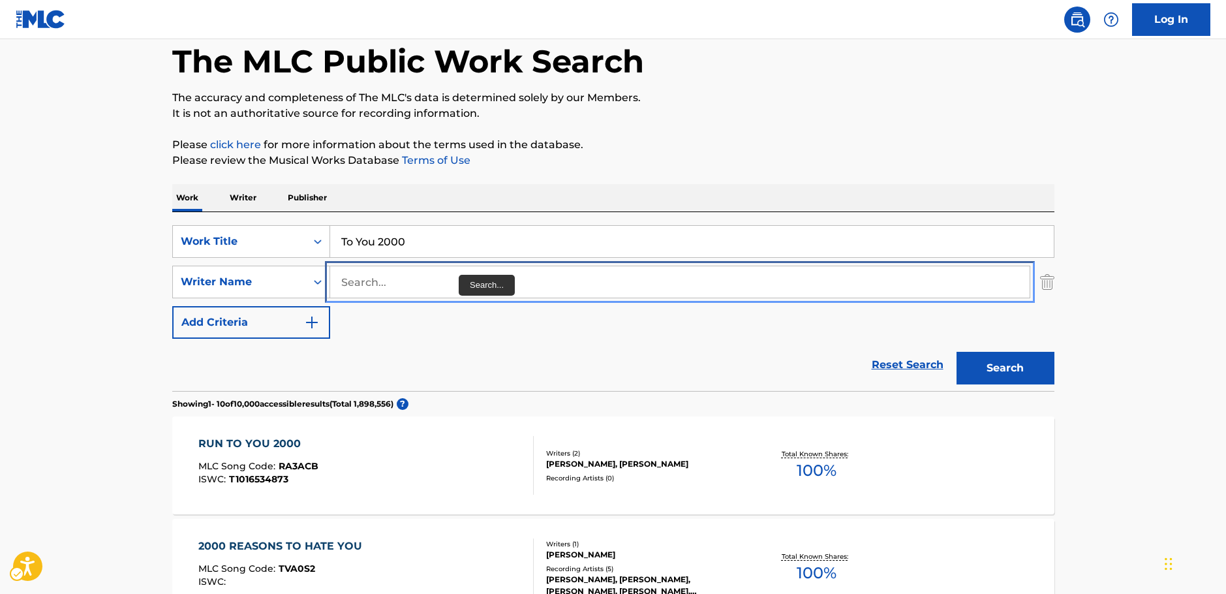
click at [405, 284] on input "Search..." at bounding box center [680, 281] width 700 height 31
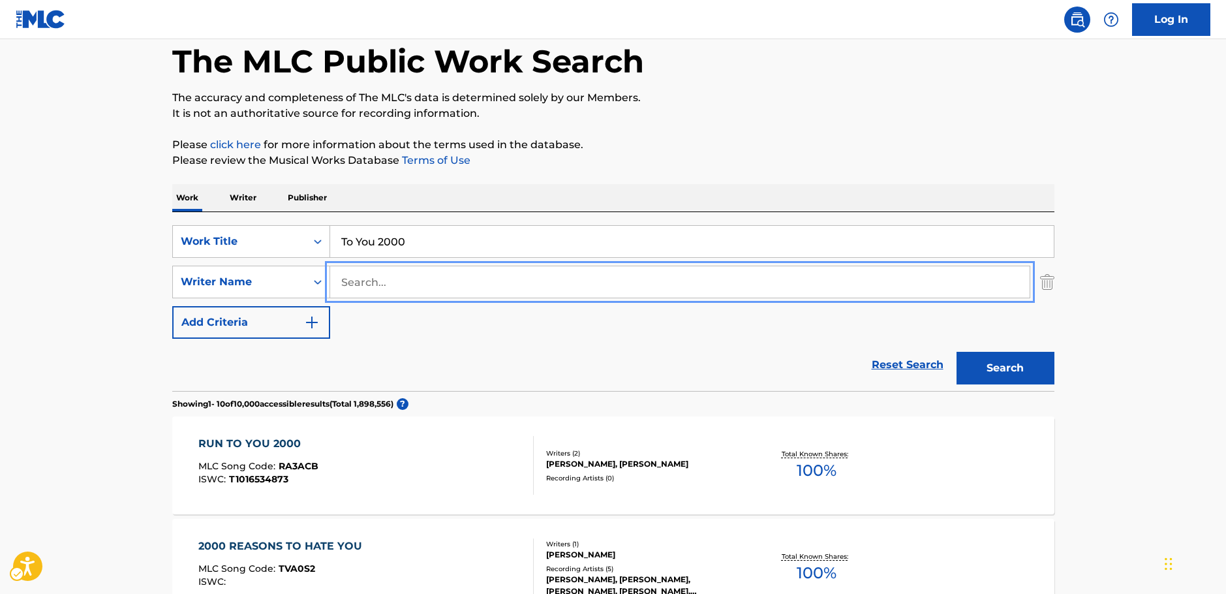
paste input "Kuraki"
type input "Kuraki"
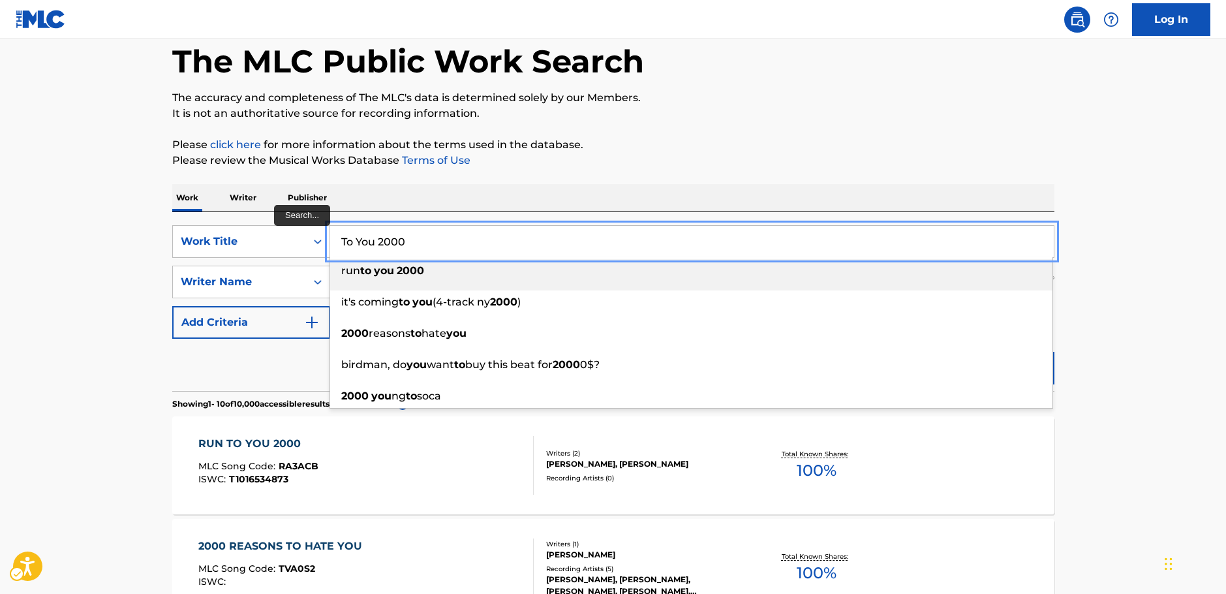
drag, startPoint x: 390, startPoint y: 247, endPoint x: 169, endPoint y: 228, distance: 222.1
paste input "[PERSON_NAME] is the last Time"
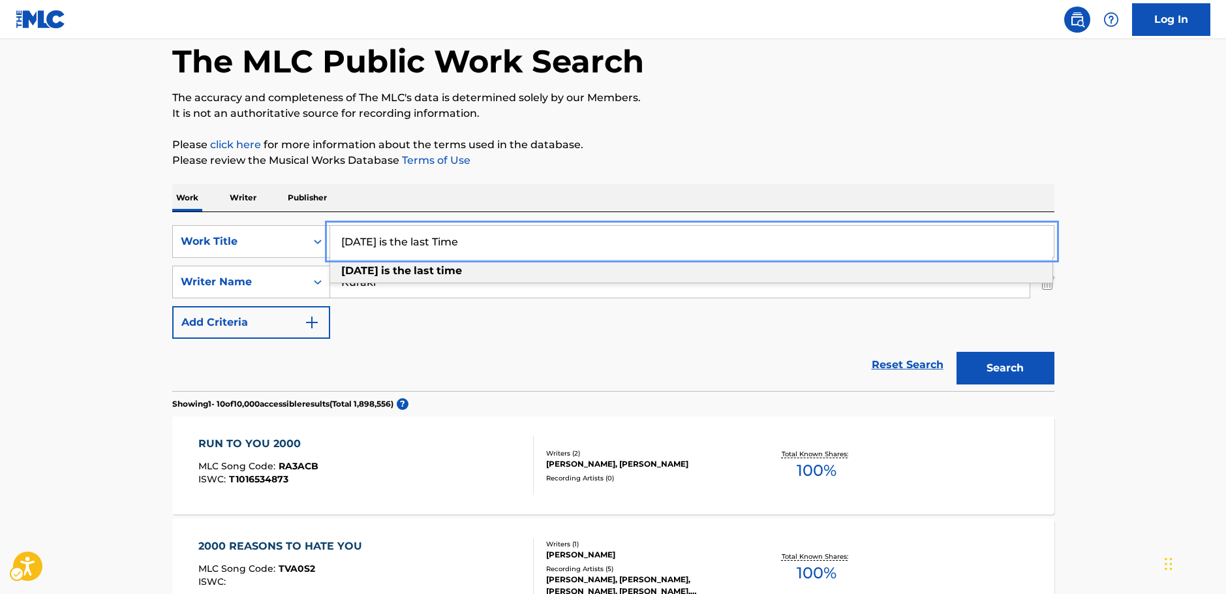
type input "[DATE] is the last Time"
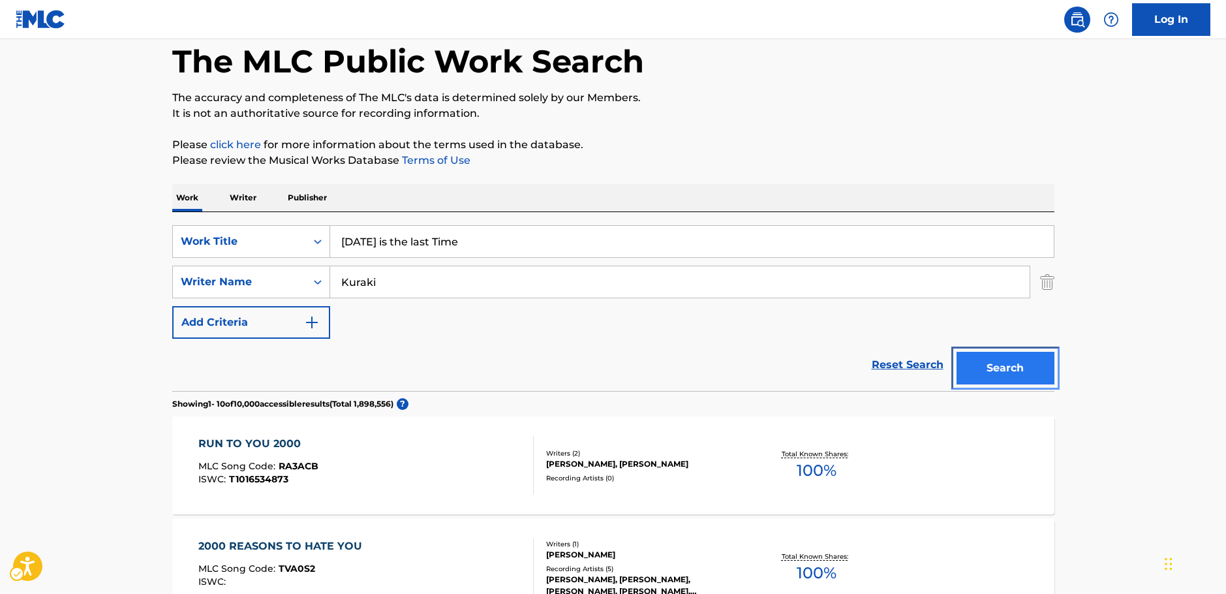
click at [1023, 367] on button "Search" at bounding box center [1006, 368] width 98 height 33
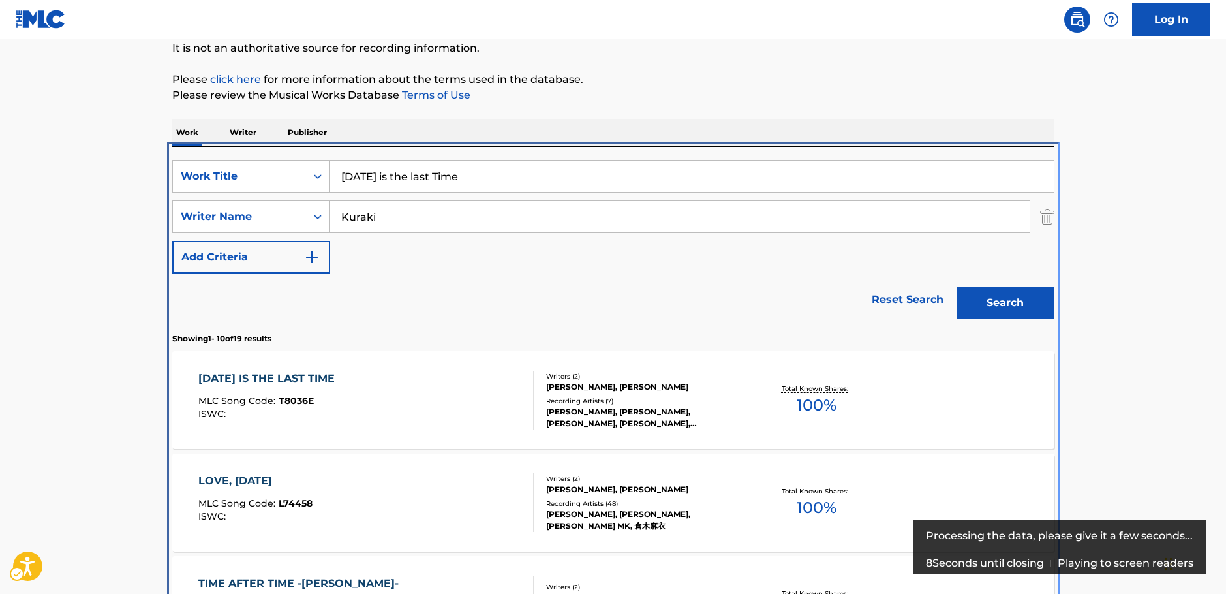
scroll to position [277, 0]
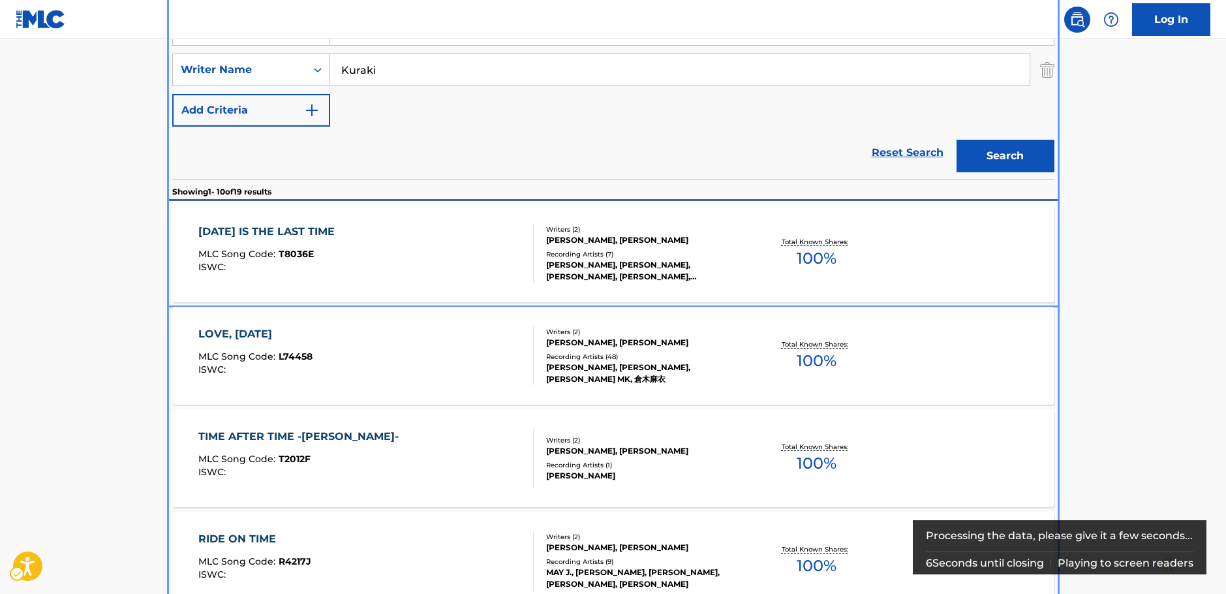
click at [377, 243] on div "[DATE] IS THE LAST TIME MLC Song Code : T8036E ISWC :" at bounding box center [365, 253] width 335 height 59
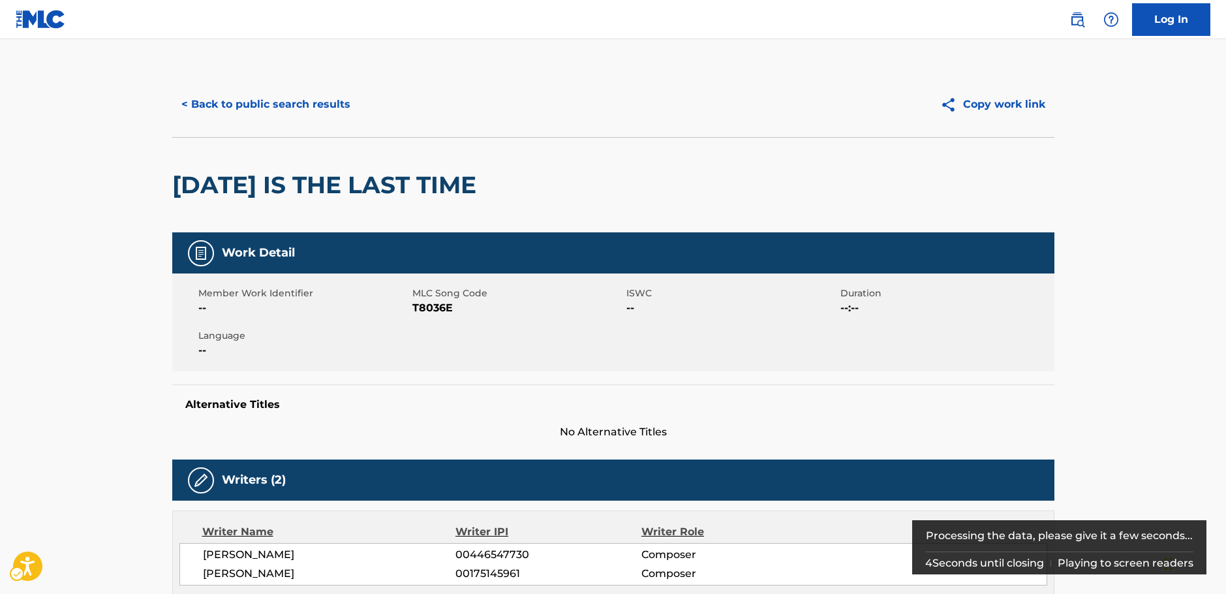
click at [432, 313] on span "MLC Song Code - T8036E" at bounding box center [517, 308] width 211 height 16
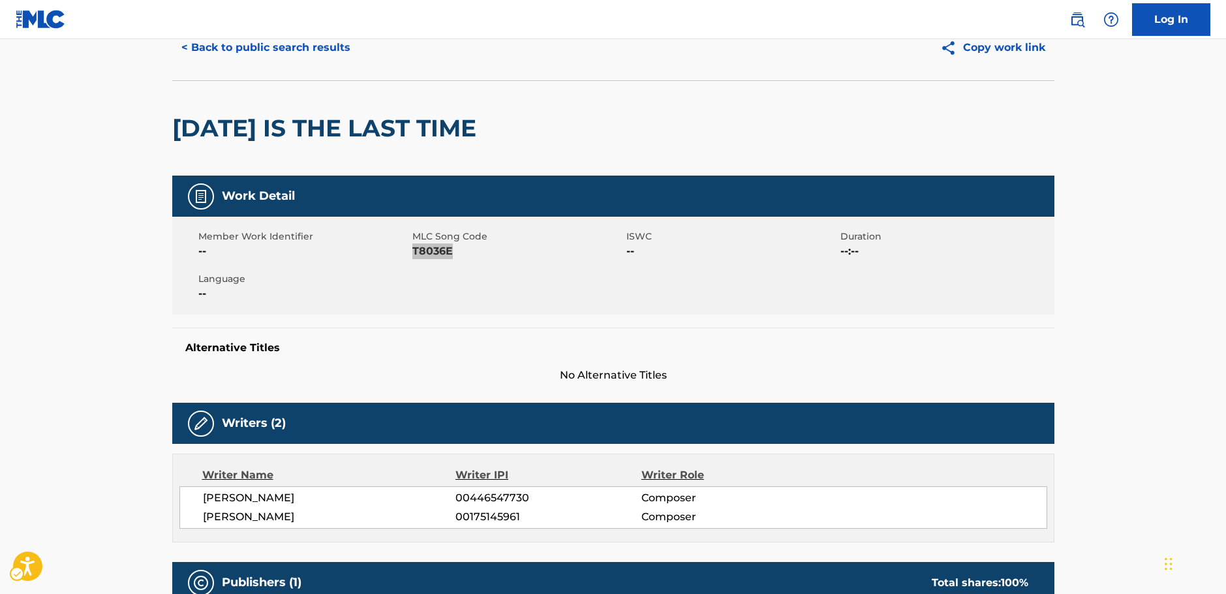
scroll to position [196, 0]
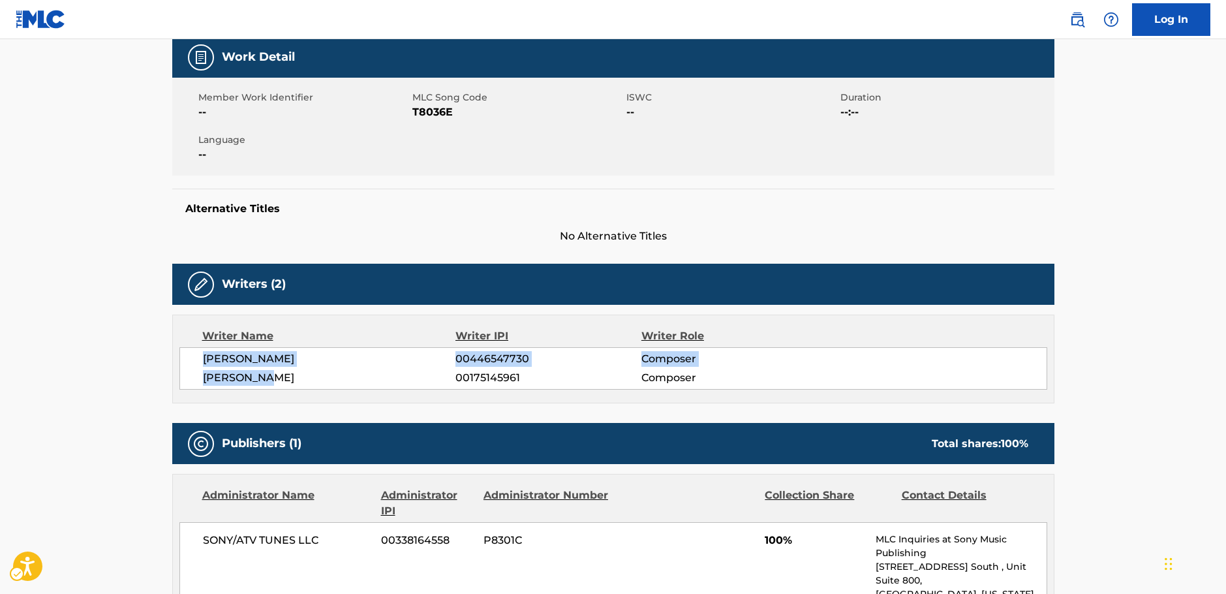
drag, startPoint x: 239, startPoint y: 377, endPoint x: 198, endPoint y: 367, distance: 42.3
click at [198, 367] on div "AIKA OHNO 00446547730 Composer [PERSON_NAME] 00175145961 Composer" at bounding box center [613, 368] width 868 height 42
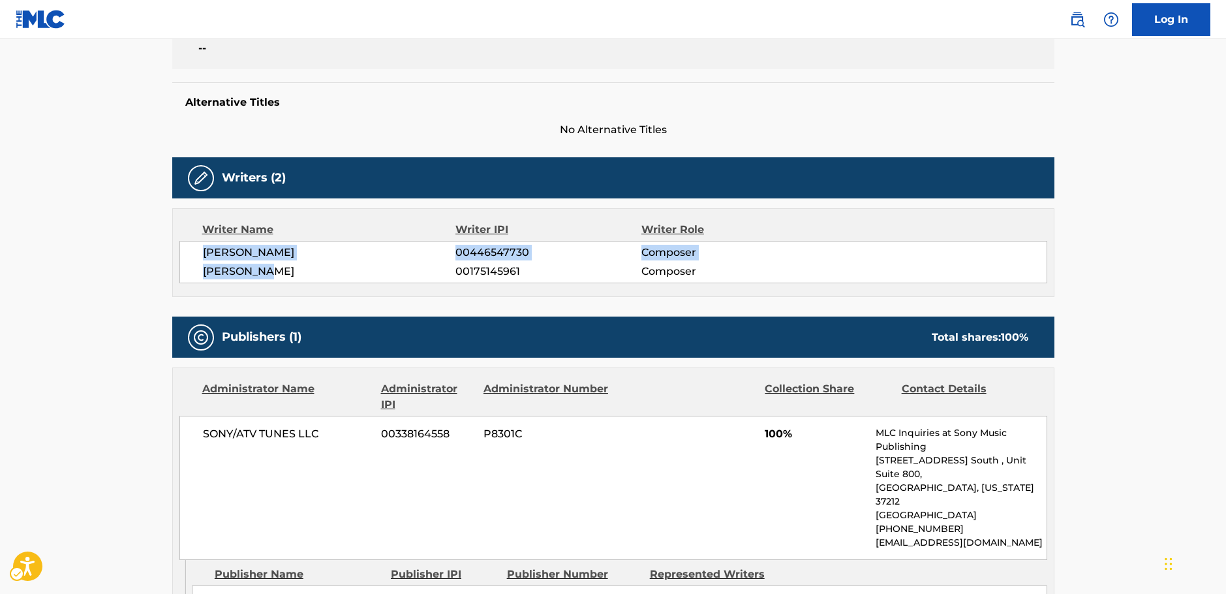
scroll to position [392, 0]
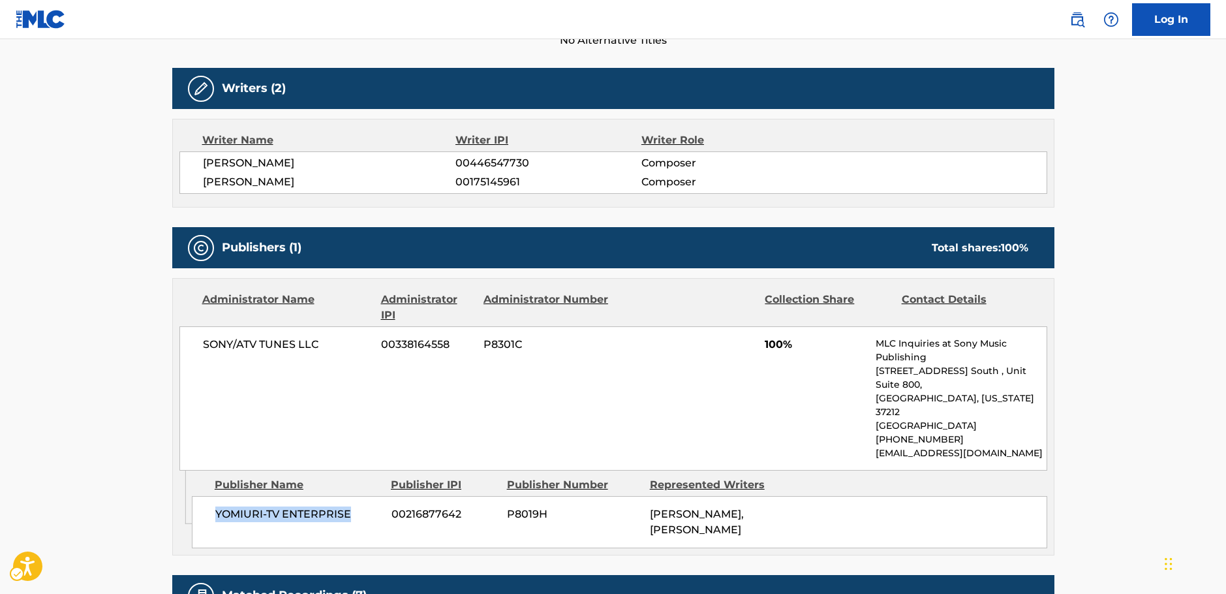
drag, startPoint x: 349, startPoint y: 485, endPoint x: 215, endPoint y: 486, distance: 133.8
click at [215, 506] on span "YOMIURI-TV ENTERPRISE" at bounding box center [298, 514] width 166 height 16
drag, startPoint x: 313, startPoint y: 341, endPoint x: 200, endPoint y: 347, distance: 112.5
click at [200, 347] on div "SONY/ATV TUNES LLC 00338164558 P8301C 100% MLC Inquiries at Sony Music Publishi…" at bounding box center [613, 398] width 868 height 144
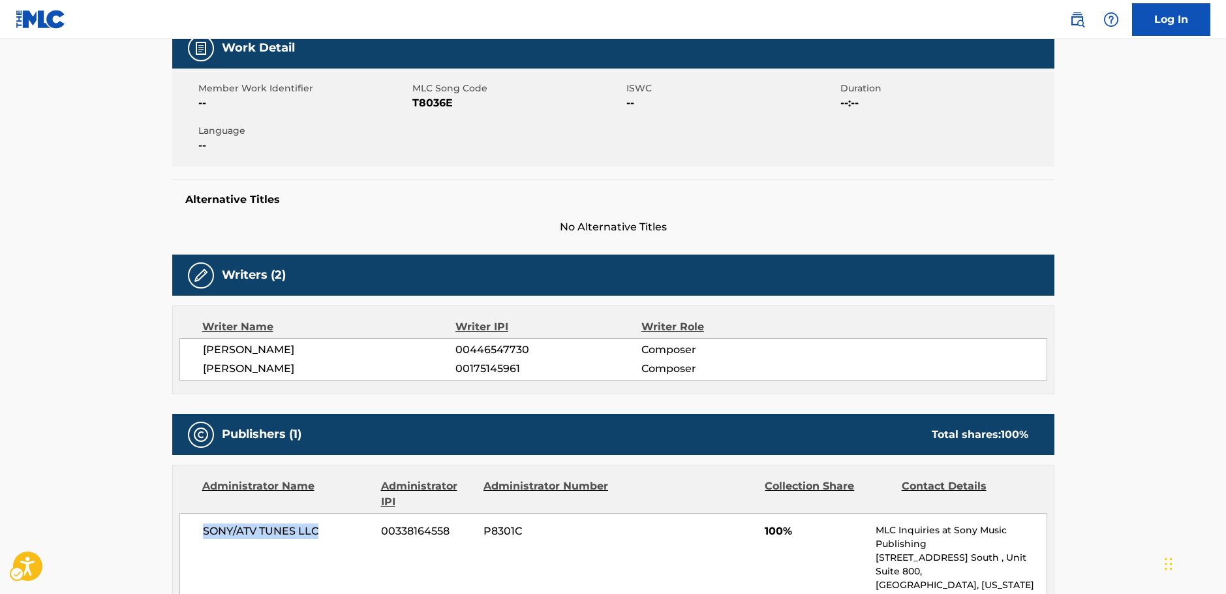
scroll to position [0, 0]
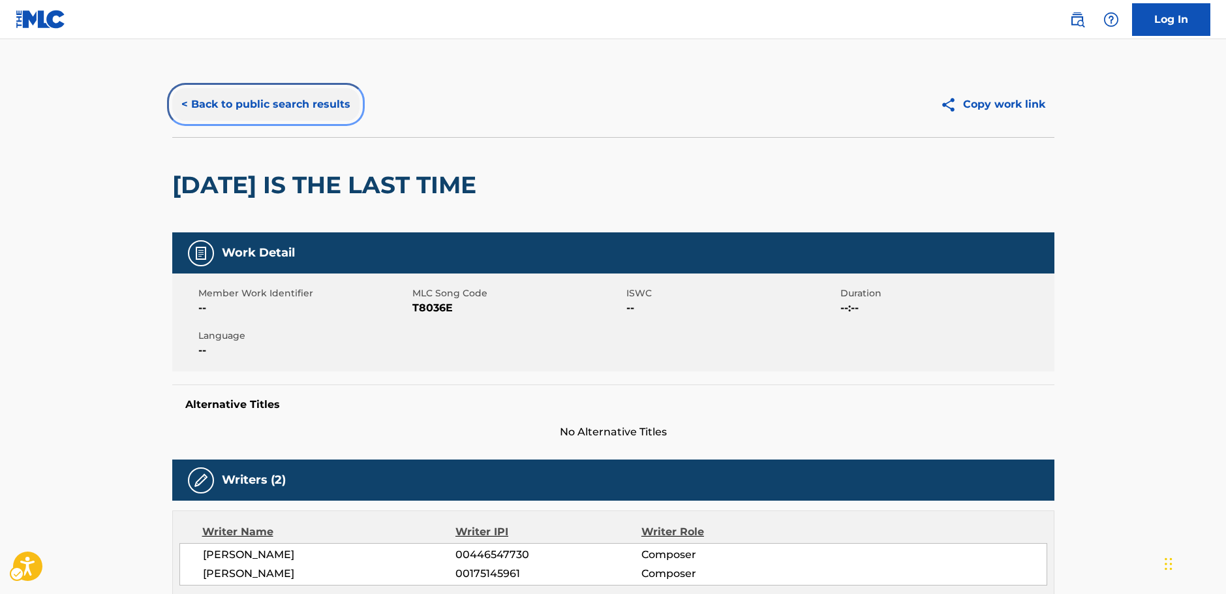
click at [234, 110] on button "< Back to public search results" at bounding box center [265, 104] width 187 height 33
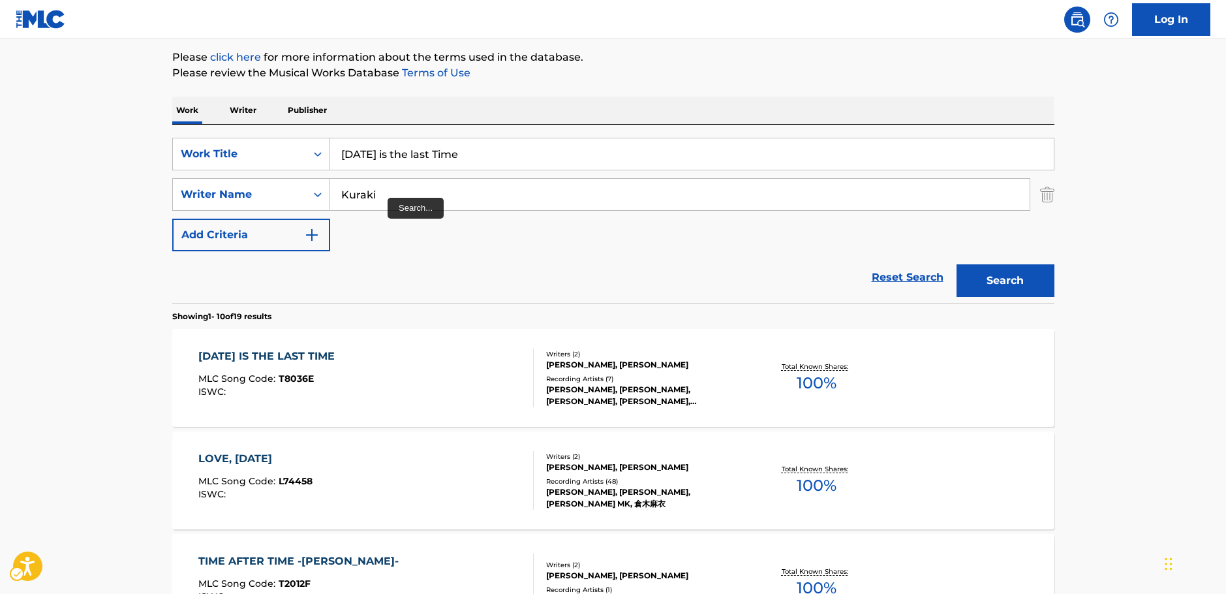
scroll to position [147, 0]
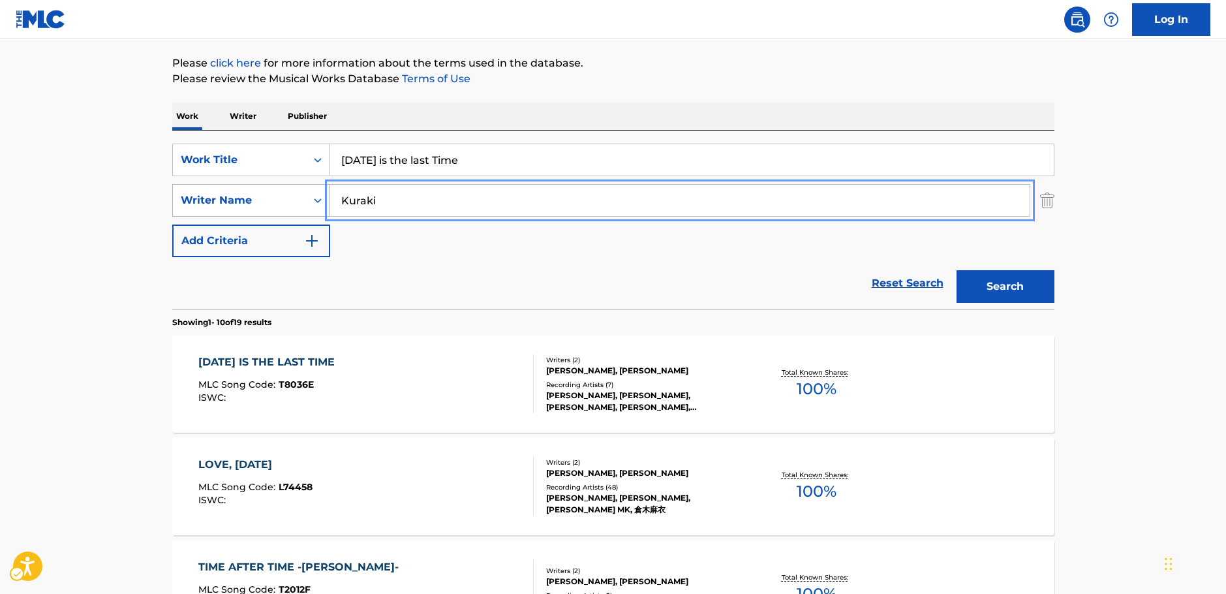
drag, startPoint x: 386, startPoint y: 202, endPoint x: 273, endPoint y: 204, distance: 113.6
click at [273, 204] on div "SearchWithCriteria3326895b-1fb4-4903-a0f0-c99c291a3761 Writer Name [PERSON_NAME]" at bounding box center [613, 200] width 882 height 33
paste input "Takeuch"
type input "[PERSON_NAME]"
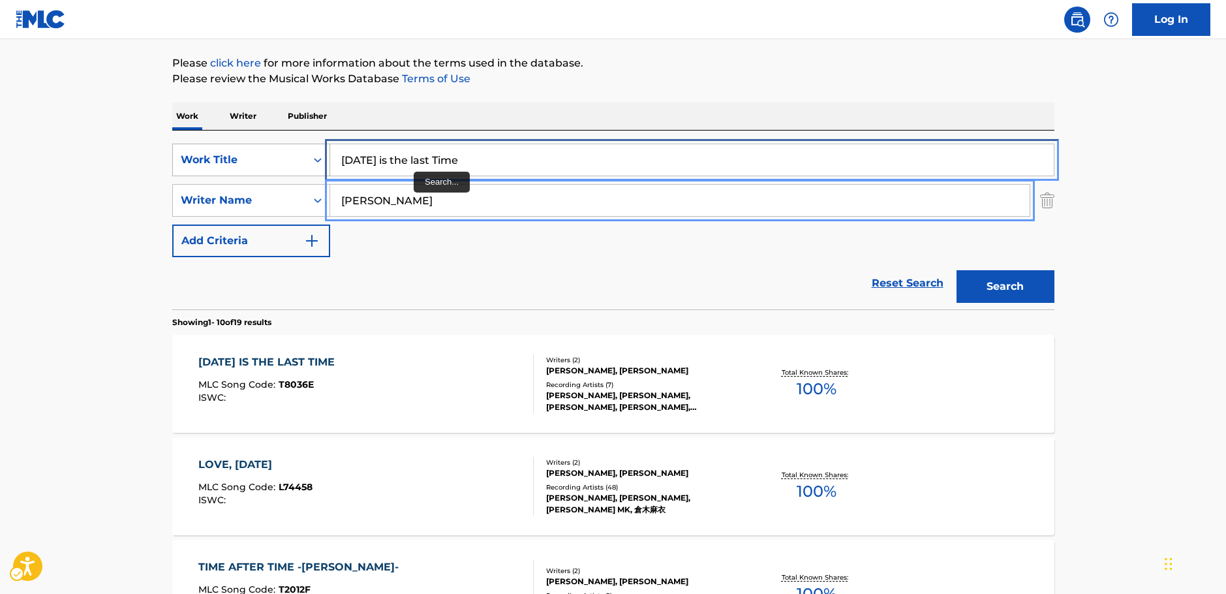
click at [275, 153] on div "SearchWithCriteria98065646-aa3a-4ad3-8d09-fd4cedcf1d57 Work Title [DATE] is the…" at bounding box center [613, 160] width 882 height 33
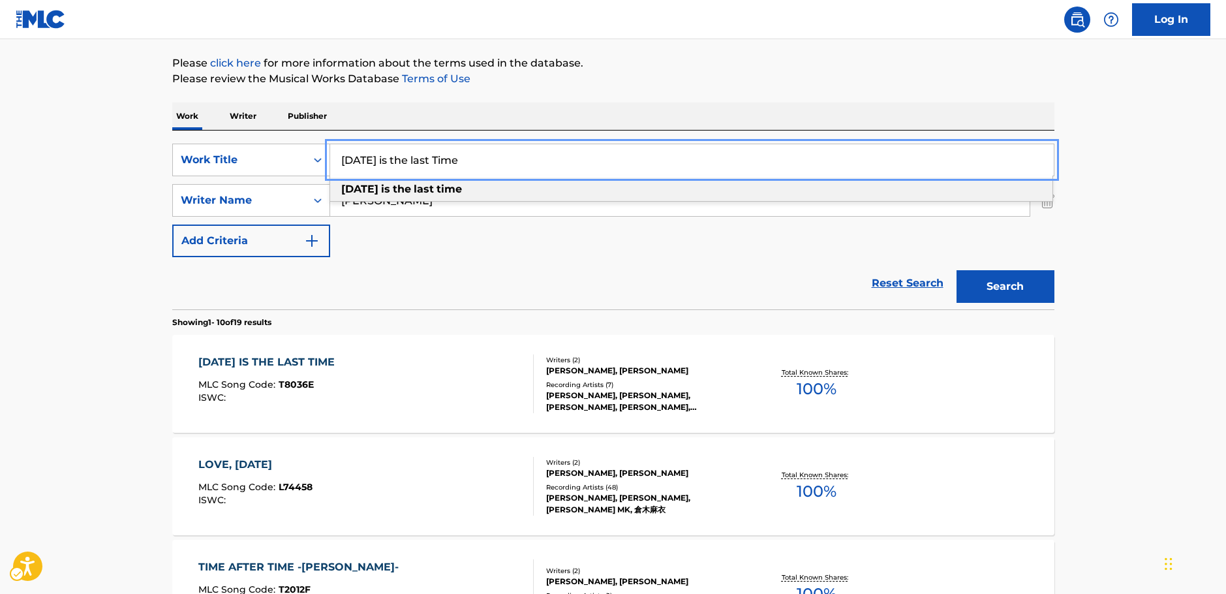
paste input "uxedo Mirag"
type input "Tuxedo Mirage"
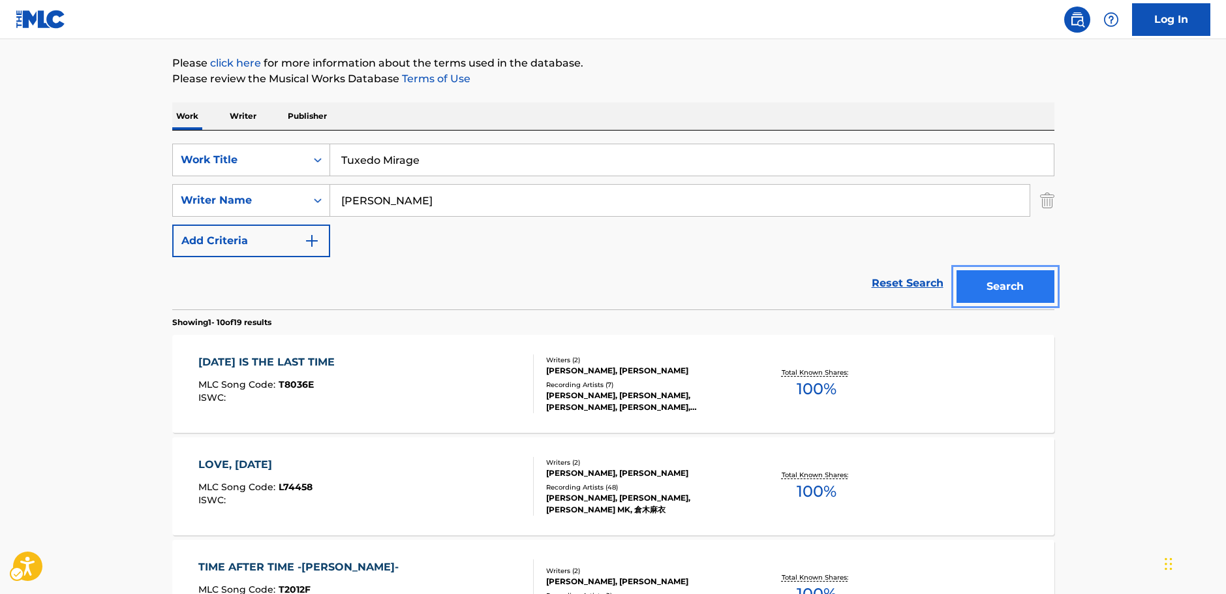
click at [1040, 292] on button "Search" at bounding box center [1006, 286] width 98 height 33
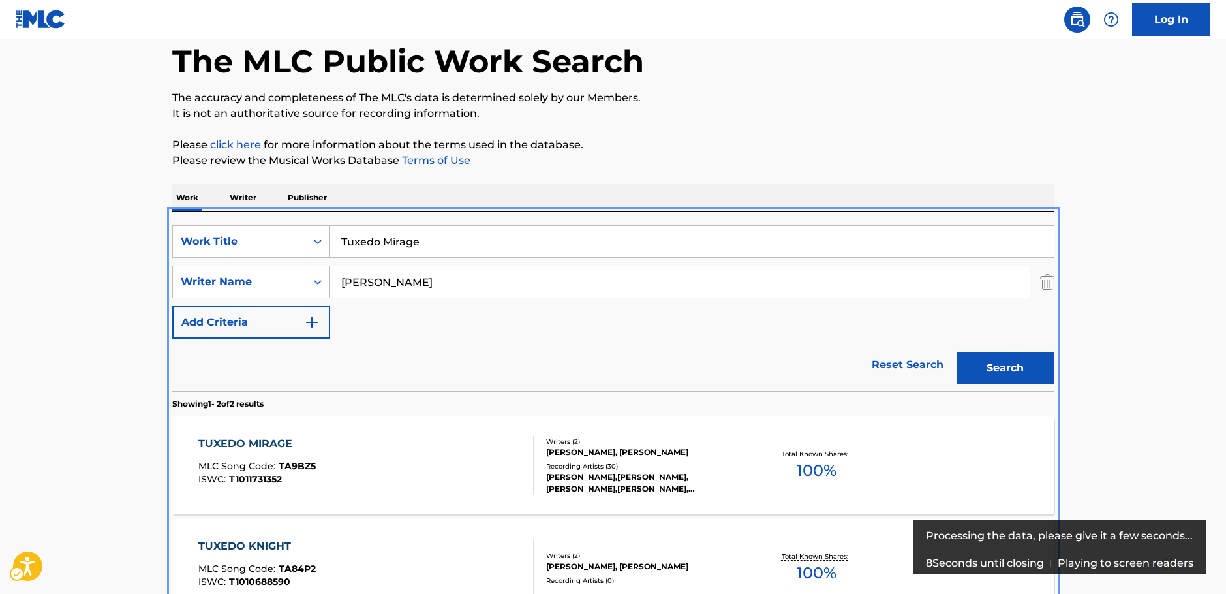
scroll to position [149, 0]
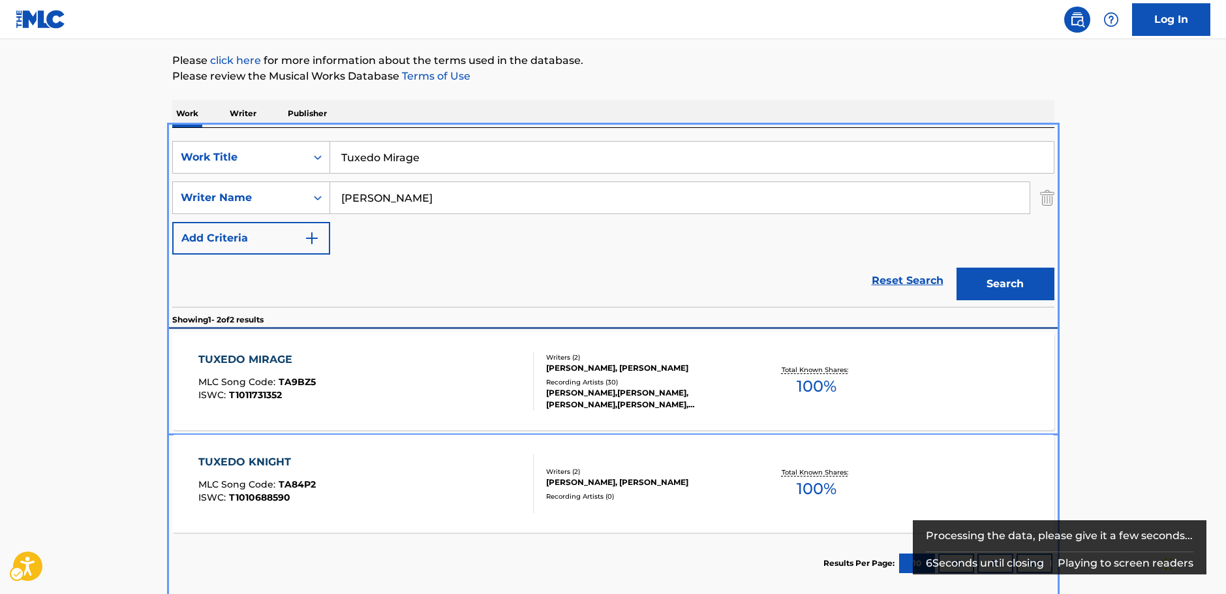
click at [371, 371] on div "TUXEDO MIRAGE MLC Song Code : TA9BZ5 ISWC : T1011731352" at bounding box center [365, 381] width 335 height 59
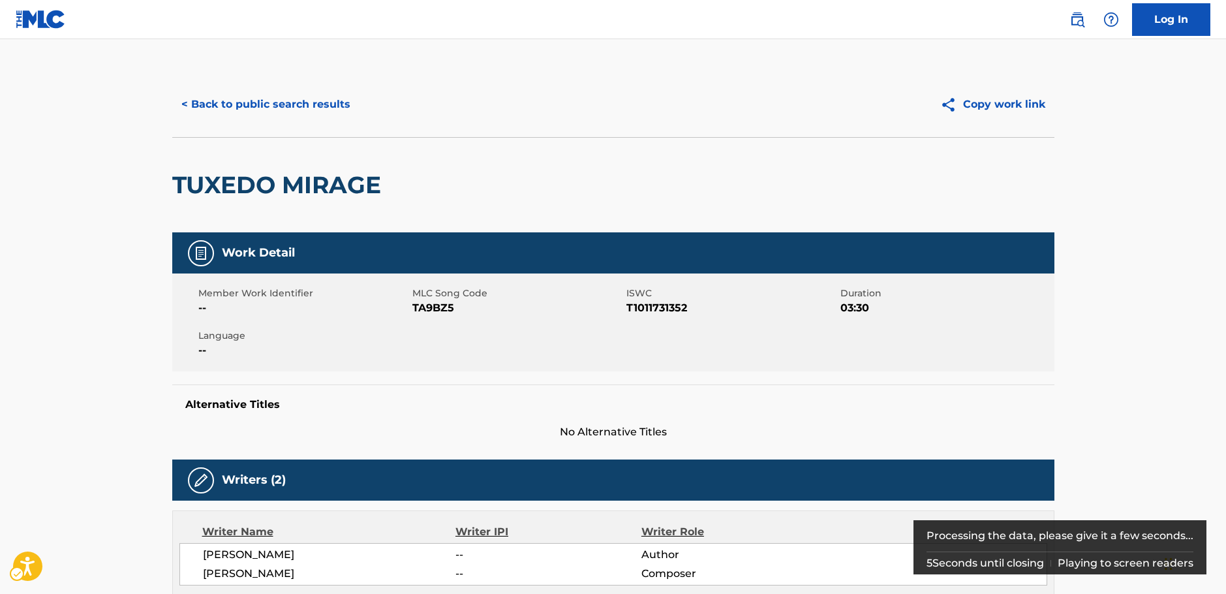
click at [436, 309] on span "MLC Song Code - TA9BZ5" at bounding box center [517, 308] width 211 height 16
click at [435, 309] on span "MLC Song Code - TA9BZ5" at bounding box center [517, 308] width 211 height 16
click at [667, 307] on span "ISWC - T1011731352" at bounding box center [732, 308] width 211 height 16
click at [652, 307] on span "ISWC - T1011731352" at bounding box center [732, 308] width 211 height 16
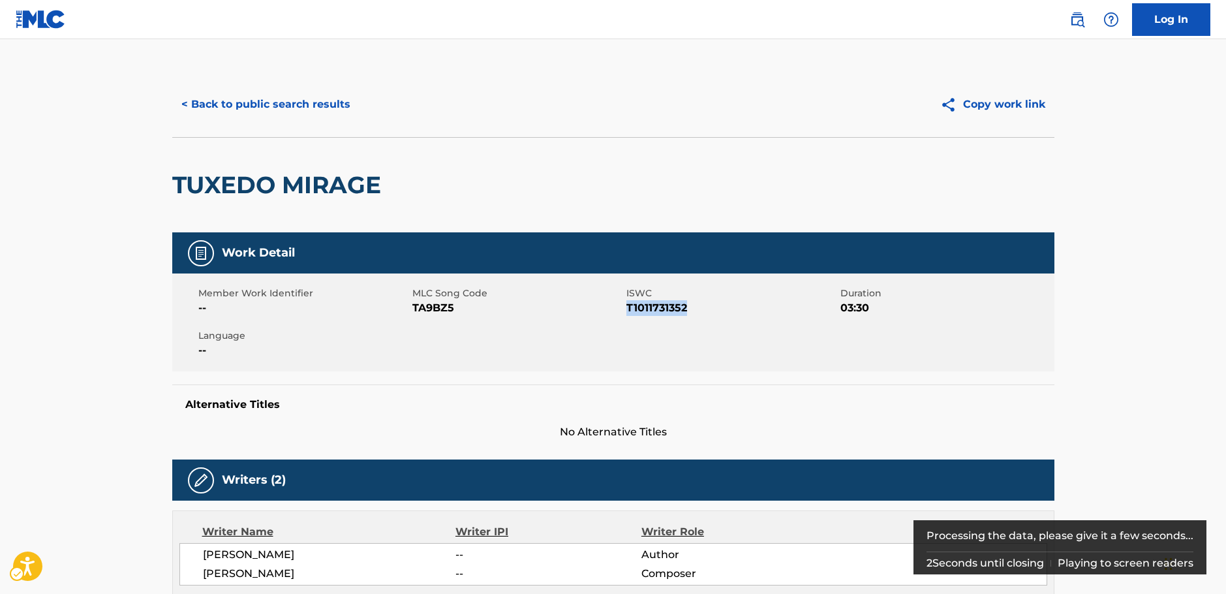
click at [652, 307] on span "ISWC - T1011731352" at bounding box center [732, 308] width 211 height 16
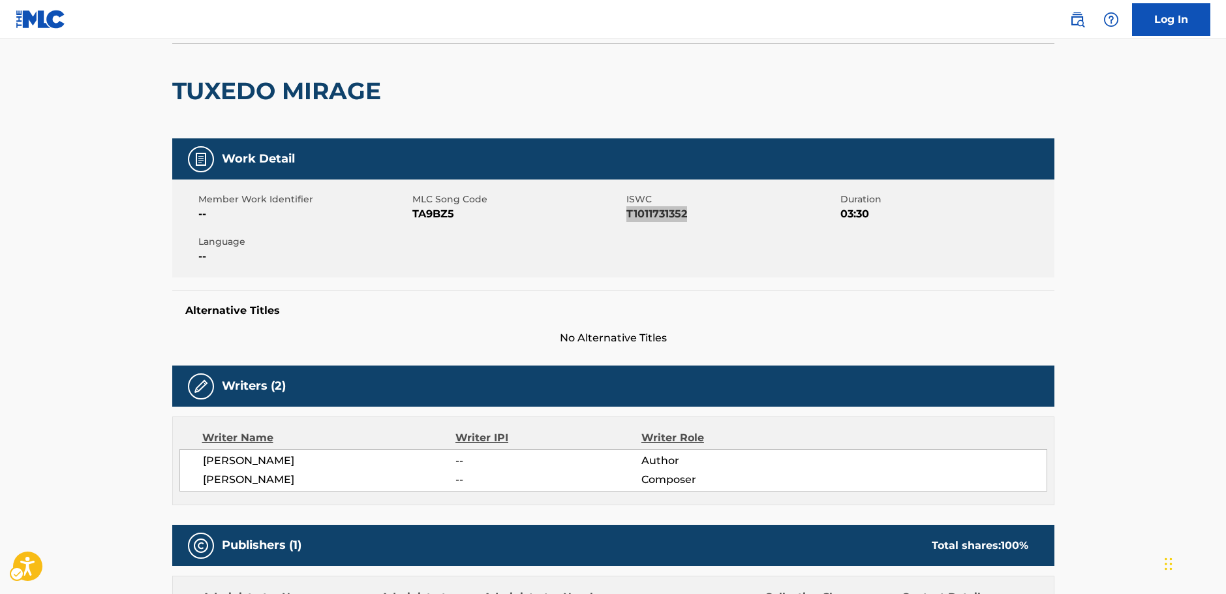
scroll to position [196, 0]
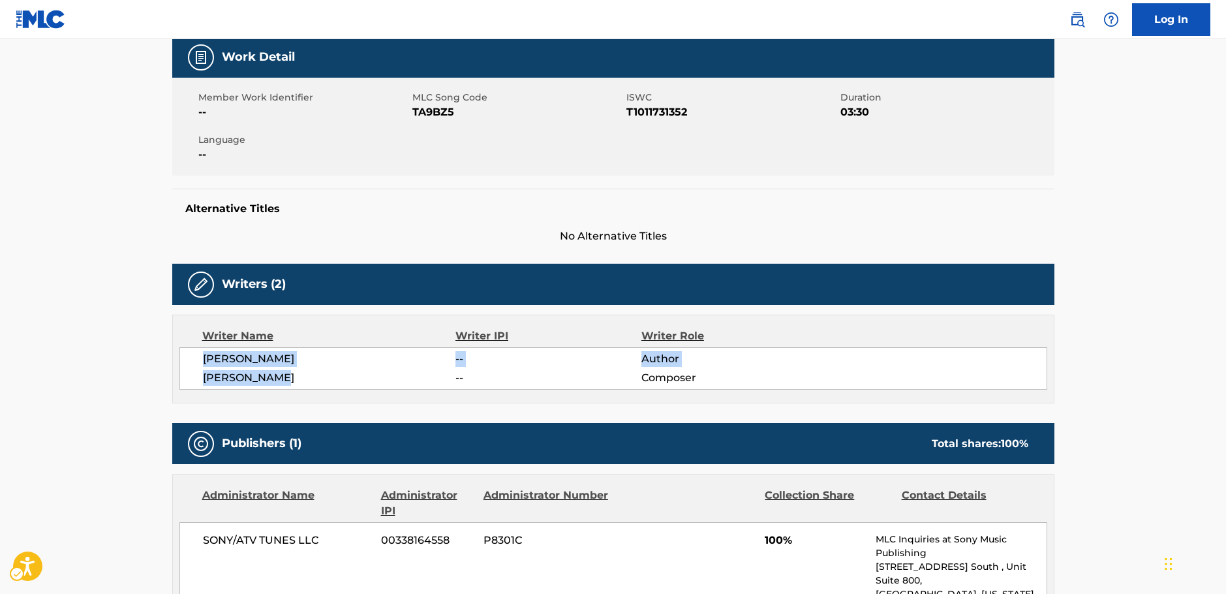
drag, startPoint x: 269, startPoint y: 377, endPoint x: 196, endPoint y: 363, distance: 73.9
click at [196, 363] on div "[PERSON_NAME] -- Author [PERSON_NAME] -- Composer" at bounding box center [613, 368] width 868 height 42
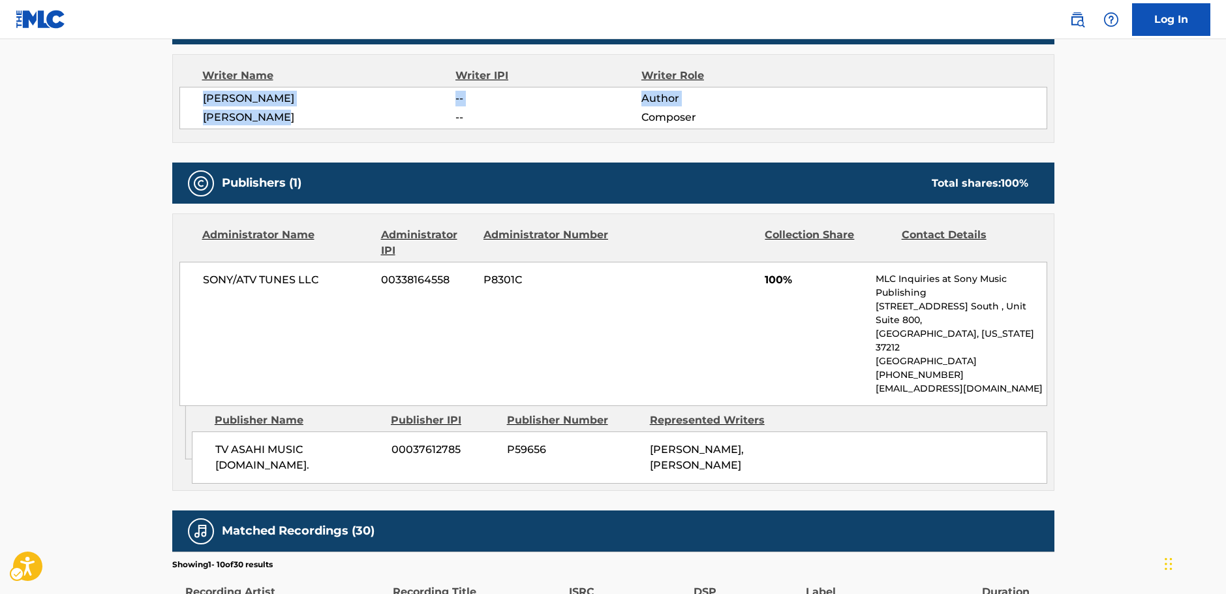
scroll to position [457, 0]
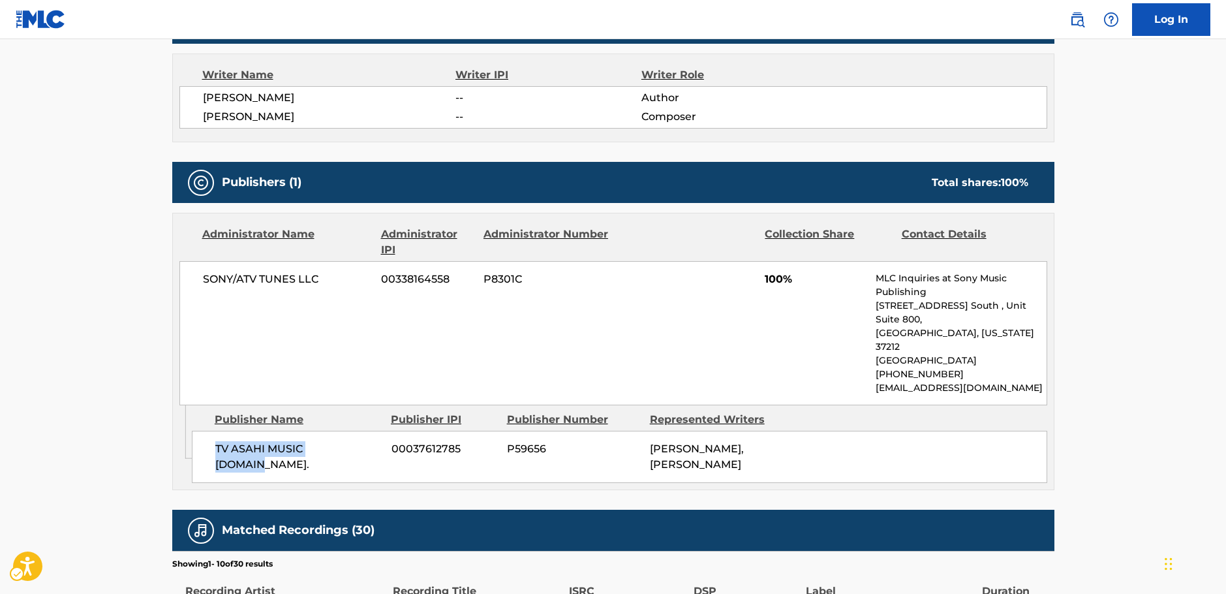
drag, startPoint x: 349, startPoint y: 427, endPoint x: 216, endPoint y: 422, distance: 132.6
click at [216, 441] on span "TV ASAHI MUSIC [DOMAIN_NAME]." at bounding box center [298, 456] width 166 height 31
drag, startPoint x: 327, startPoint y: 276, endPoint x: 202, endPoint y: 277, distance: 124.7
click at [203, 277] on span "SONY/ATV TUNES LLC" at bounding box center [287, 280] width 169 height 16
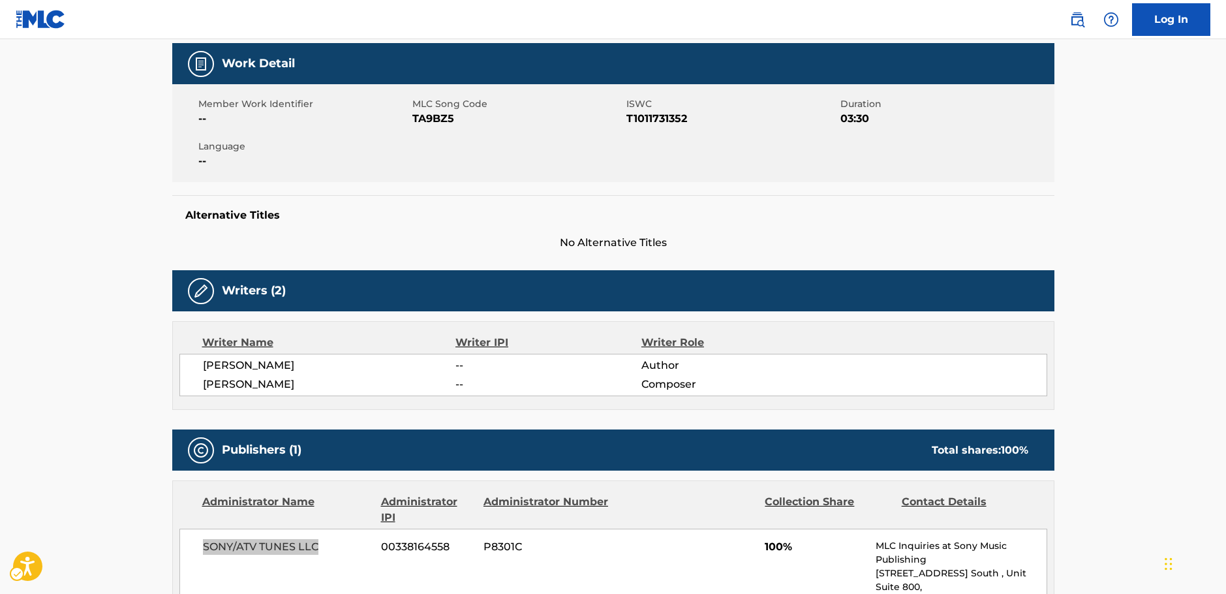
scroll to position [0, 0]
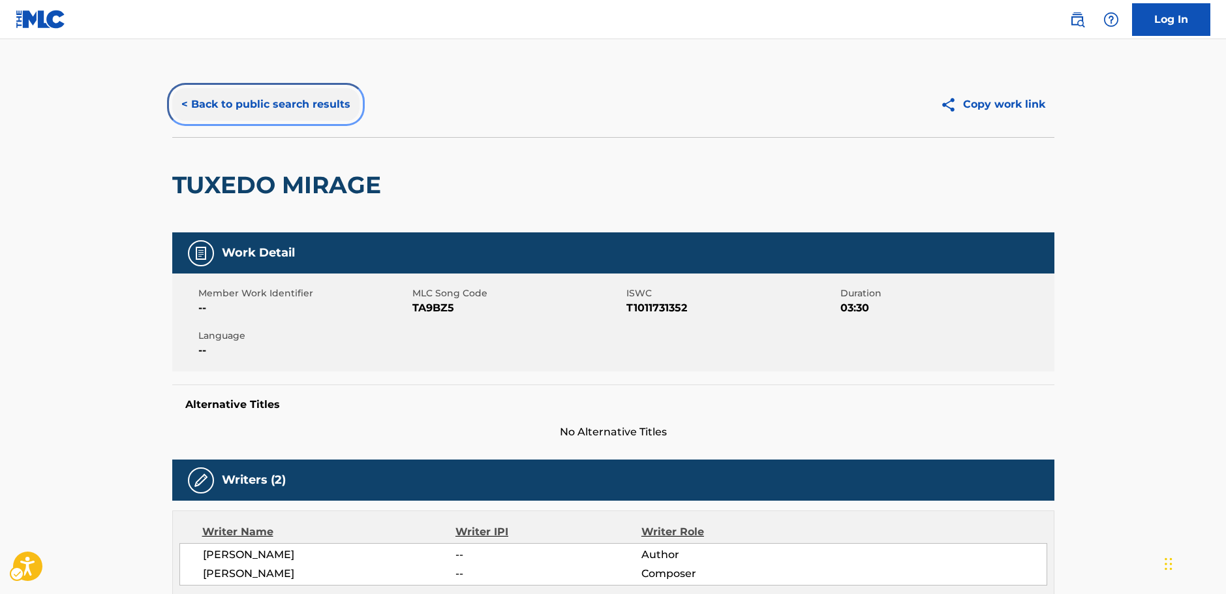
click at [269, 108] on button "< Back to public search results" at bounding box center [265, 104] width 187 height 33
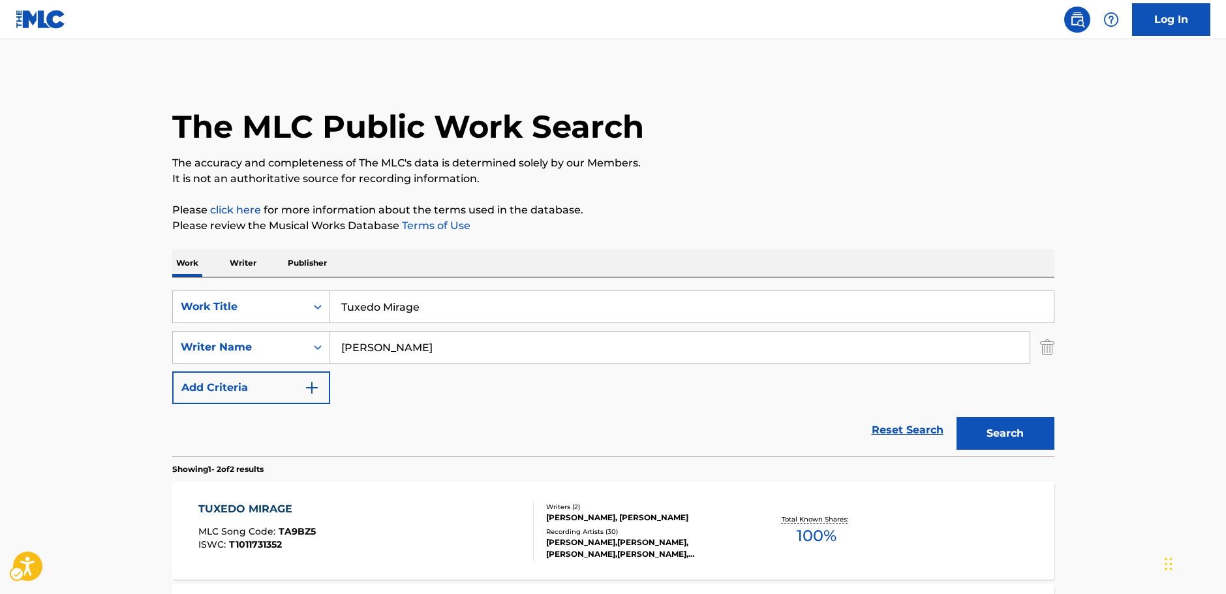
scroll to position [144, 0]
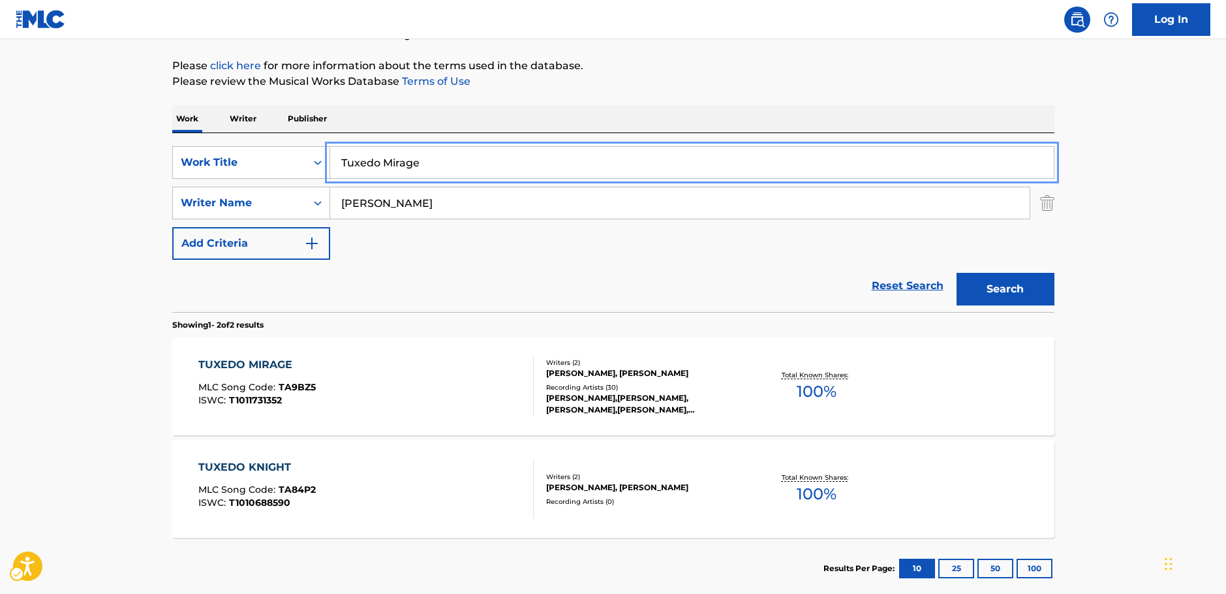
drag, startPoint x: 437, startPoint y: 172, endPoint x: 62, endPoint y: 188, distance: 375.7
click at [230, 168] on div "SearchWithCriteria98065646-aa3a-4ad3-8d09-fd4cedcf1d57 Work Title Tuxedo Mirage" at bounding box center [613, 162] width 882 height 33
paste input "WATER BLUE NEW WORLD"
type input "WATER BLUE NEW WORLD"
click at [61, 188] on main "The MLC Public Work Search The accuracy and completeness of The MLC's data is d…" at bounding box center [613, 250] width 1226 height 711
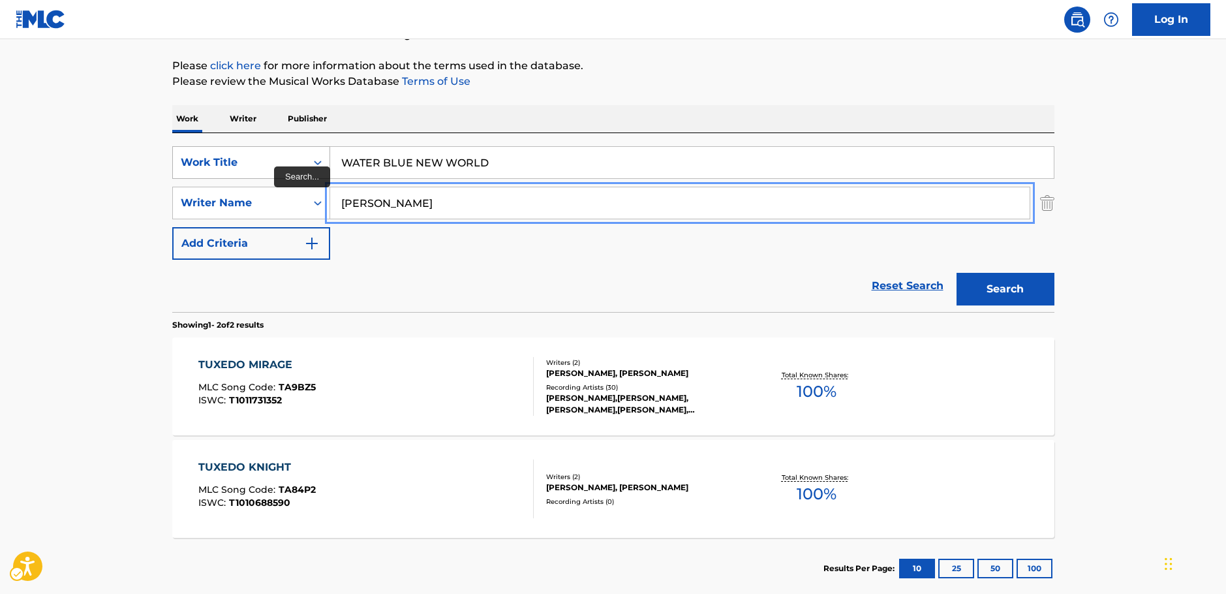
drag, startPoint x: 397, startPoint y: 206, endPoint x: 279, endPoint y: 176, distance: 121.9
click at [270, 206] on div "SearchWithCriteria3326895b-1fb4-4903-a0f0-c99c291a3761 Writer Name [PERSON_NAME]" at bounding box center [613, 203] width 882 height 33
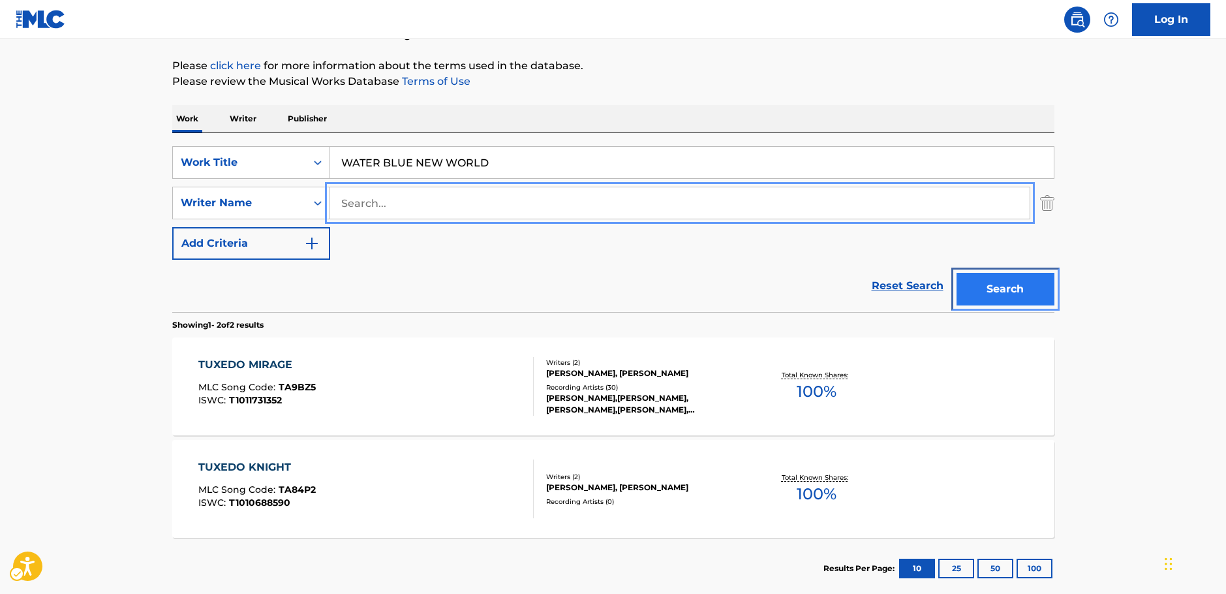
click at [1021, 289] on button "Search" at bounding box center [1006, 289] width 98 height 33
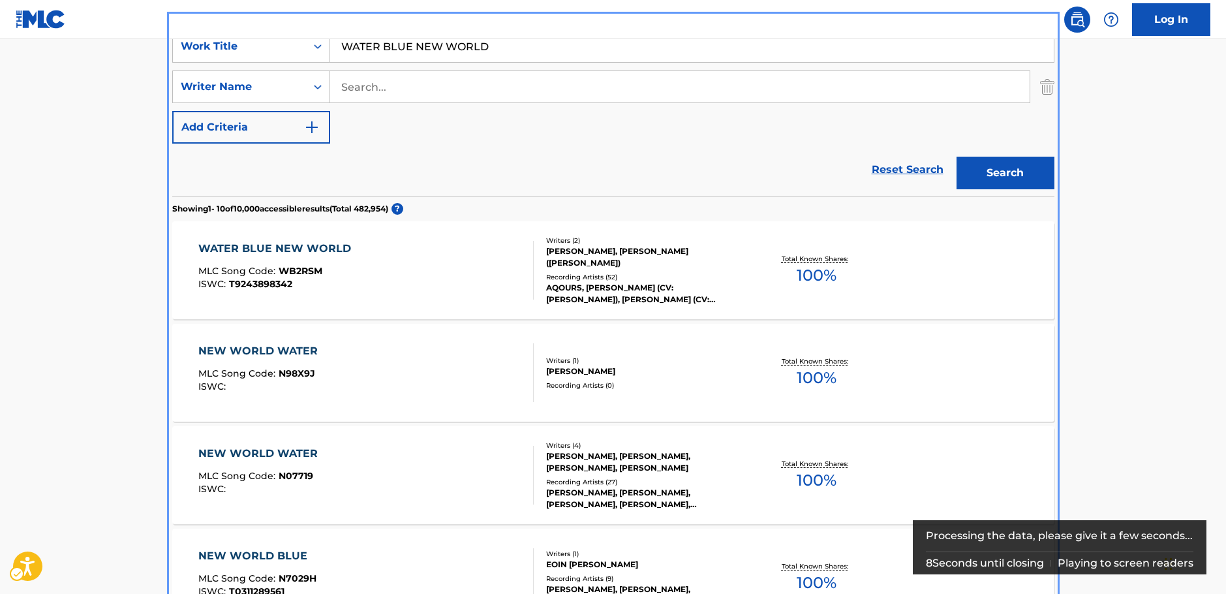
scroll to position [277, 0]
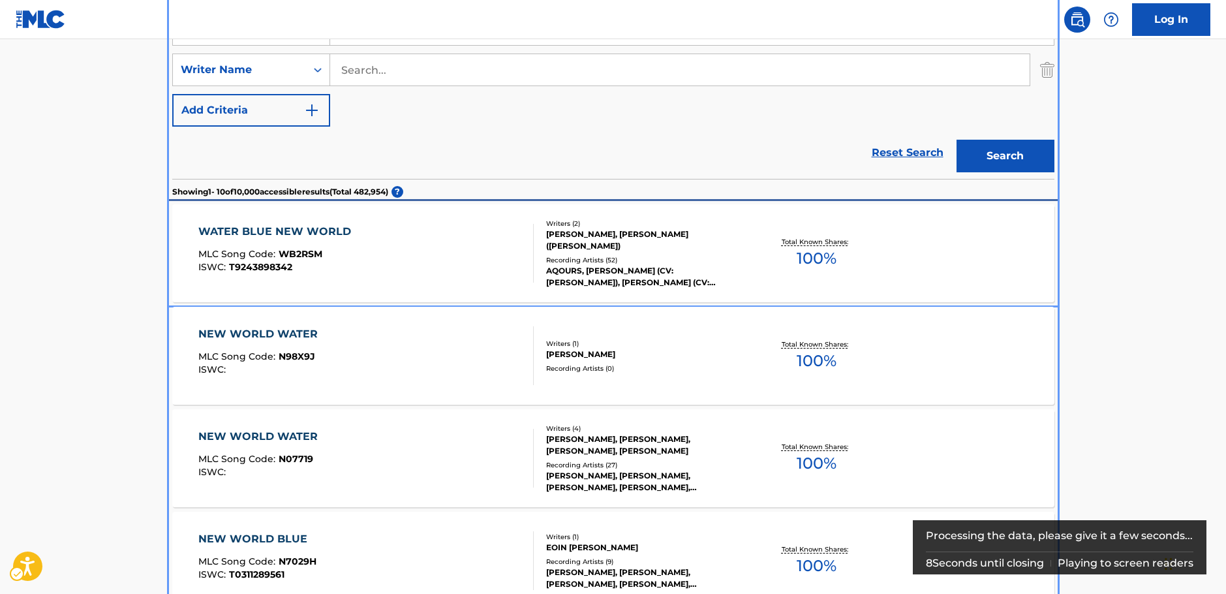
click at [349, 272] on div "WATER BLUE NEW WORLD MLC Song Code : WB2RSM ISWC : T9243898342" at bounding box center [277, 253] width 159 height 59
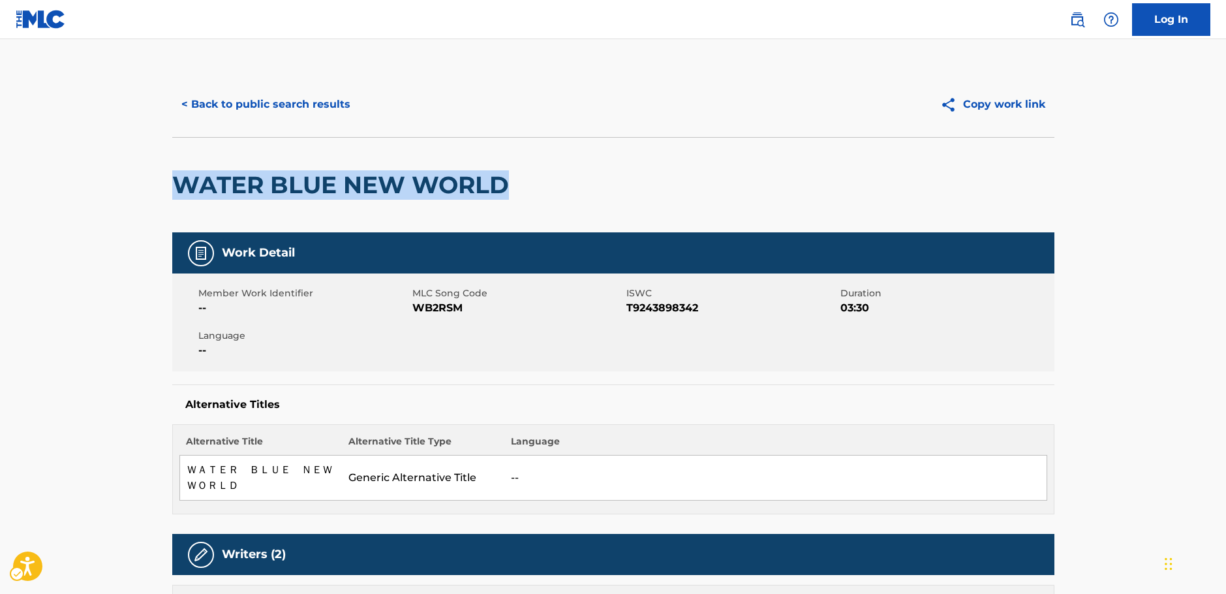
drag, startPoint x: 536, startPoint y: 183, endPoint x: 182, endPoint y: 183, distance: 353.8
click at [182, 183] on div "WATER BLUE NEW WORLD" at bounding box center [613, 184] width 882 height 95
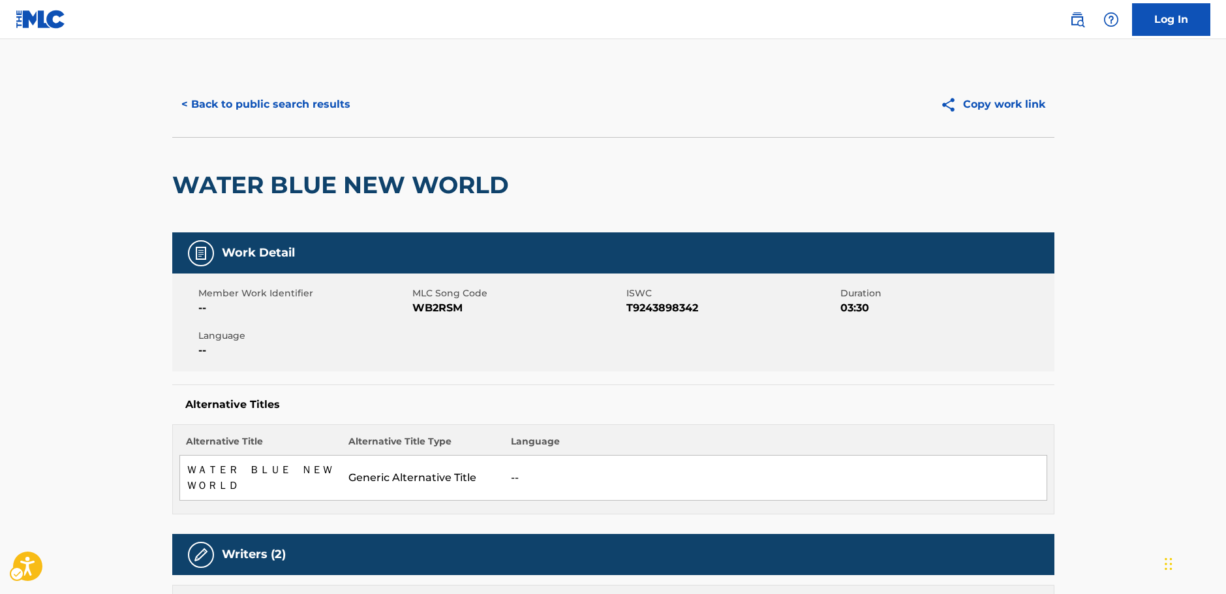
click at [431, 309] on span "MLC Song Code - WB2RSM" at bounding box center [517, 308] width 211 height 16
click at [661, 303] on span "ISWC - T9243898342" at bounding box center [732, 308] width 211 height 16
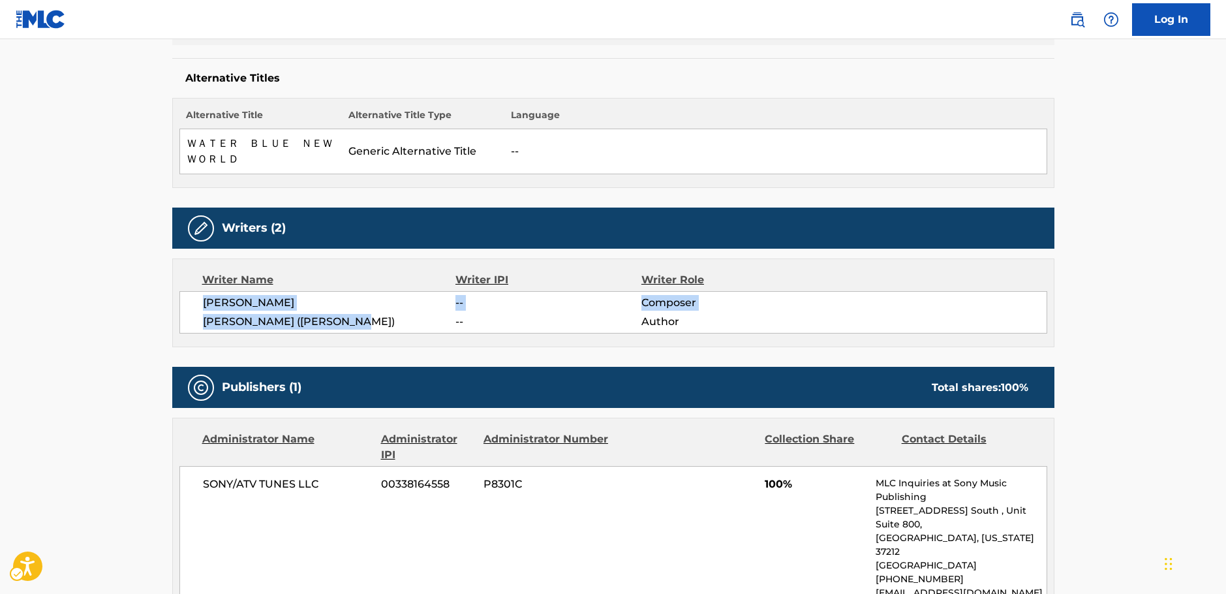
drag, startPoint x: 369, startPoint y: 322, endPoint x: 200, endPoint y: 307, distance: 169.7
click at [200, 307] on div "[PERSON_NAME] -- Composer [PERSON_NAME] ([PERSON_NAME]) -- Author" at bounding box center [613, 312] width 868 height 42
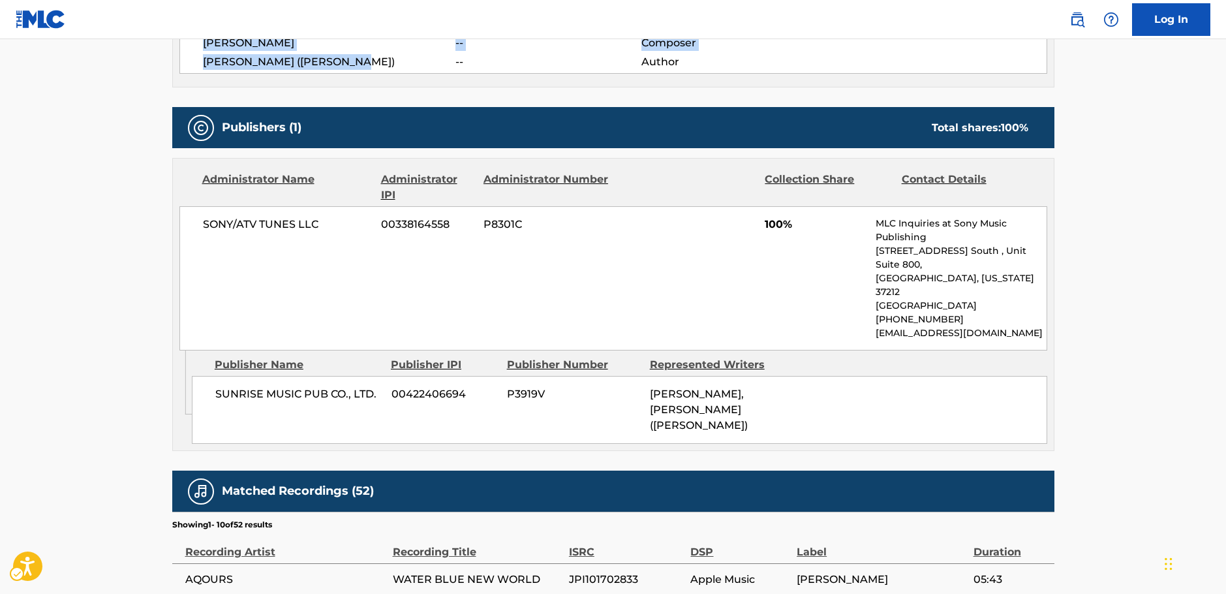
scroll to position [587, 0]
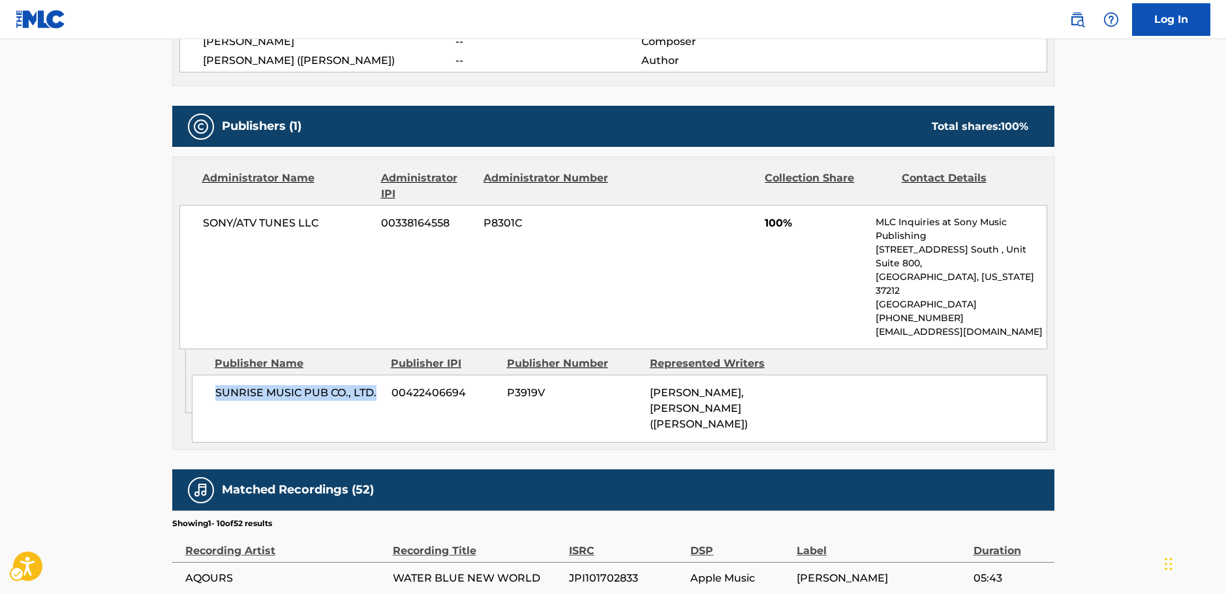
drag, startPoint x: 379, startPoint y: 367, endPoint x: 215, endPoint y: 371, distance: 164.5
click at [215, 385] on span "SUNRISE MUSIC PUB CO., LTD." at bounding box center [298, 393] width 166 height 16
drag, startPoint x: 334, startPoint y: 228, endPoint x: 194, endPoint y: 230, distance: 140.3
click at [194, 230] on div "SONY/ATV TUNES LLC 00338164558 P8301C 100% MLC Inquiries at Sony Music Publishi…" at bounding box center [613, 277] width 868 height 144
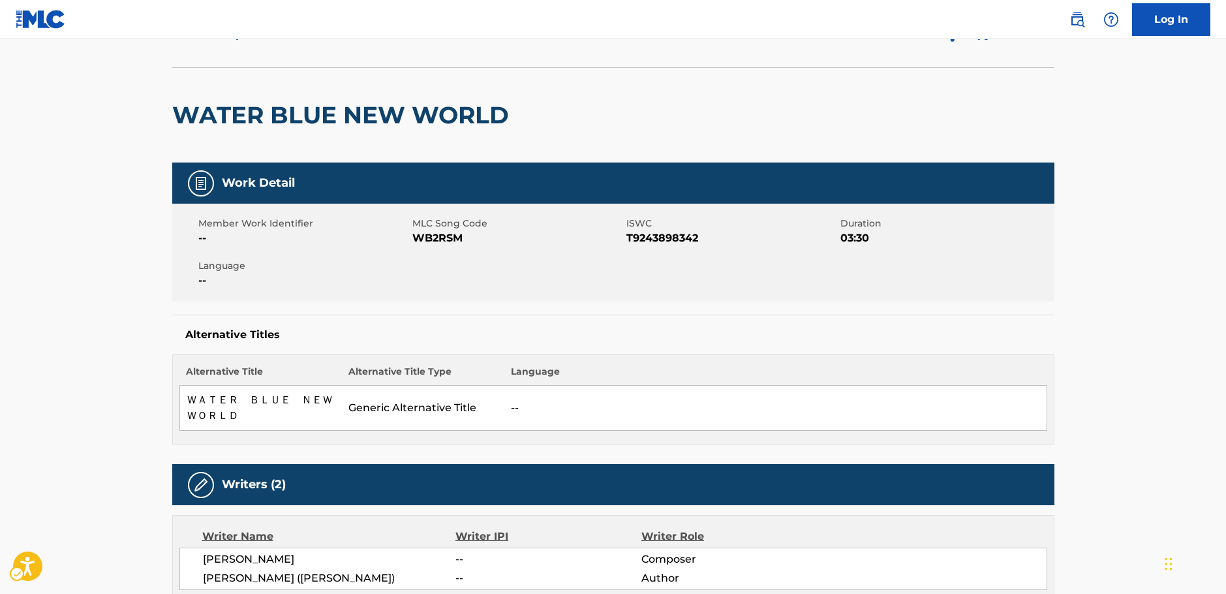
scroll to position [0, 0]
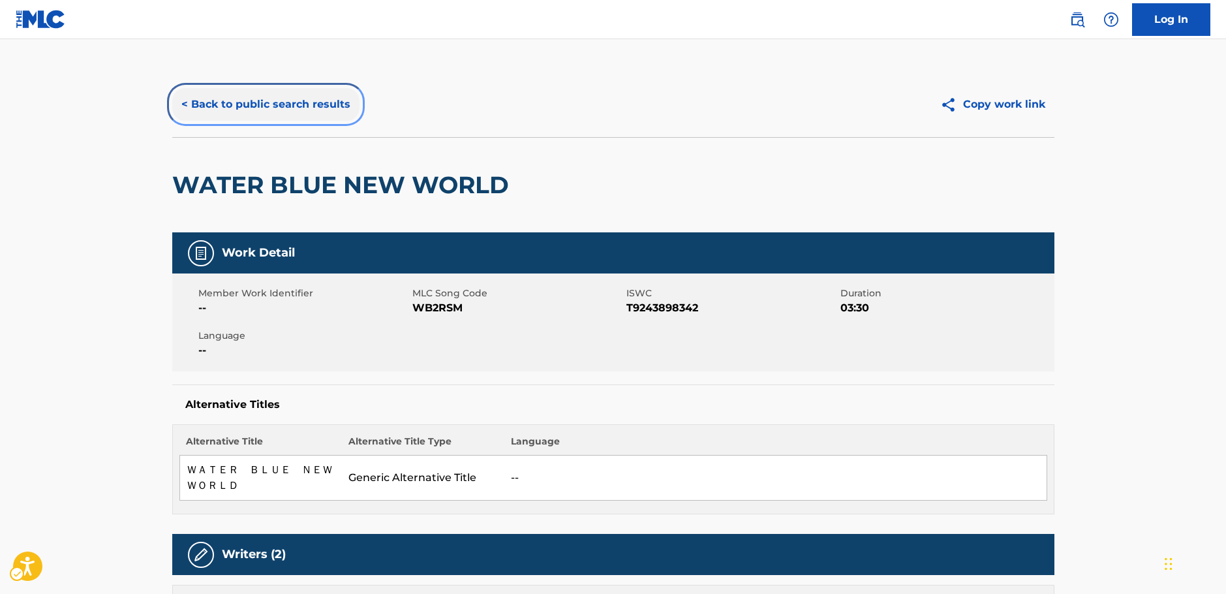
click at [263, 97] on button "< Back to public search results" at bounding box center [265, 104] width 187 height 33
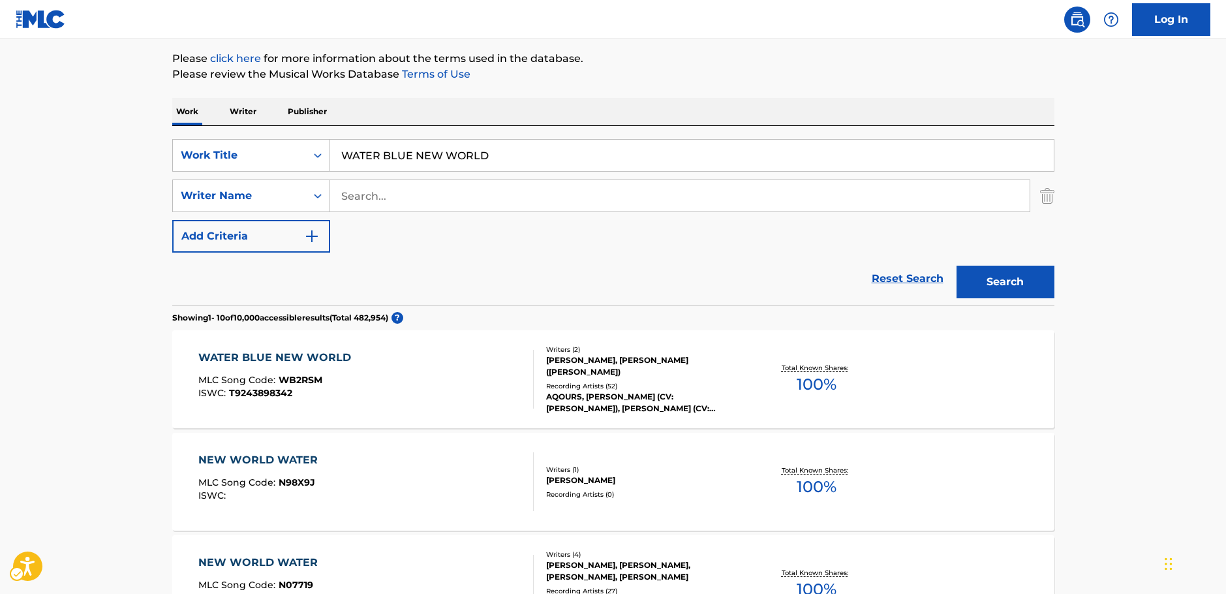
scroll to position [147, 0]
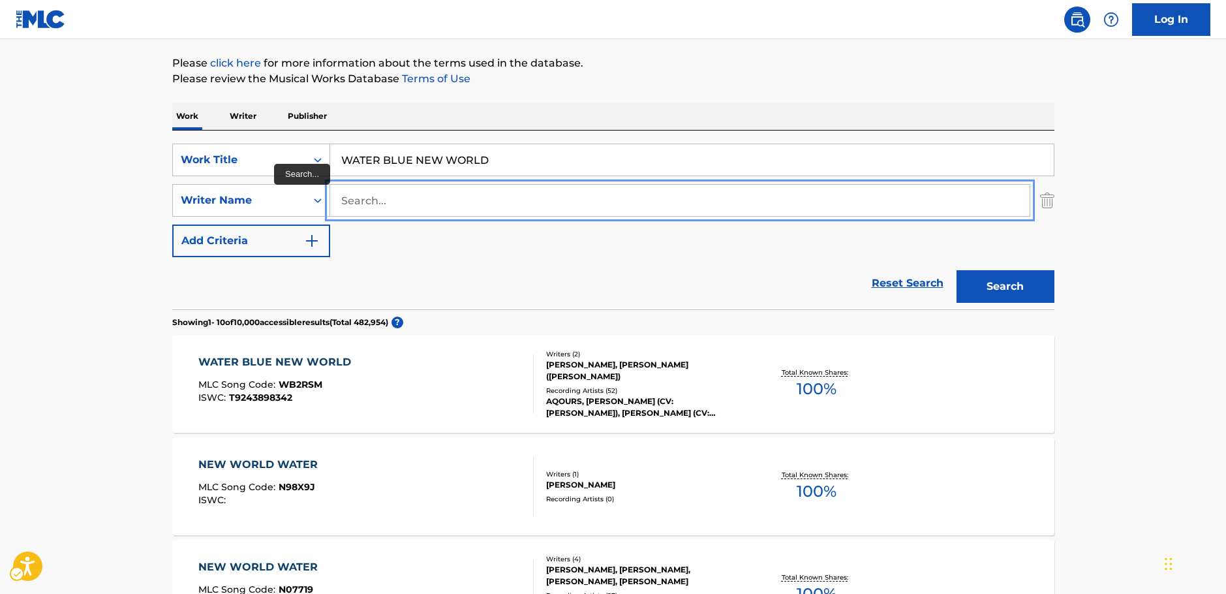
click at [376, 206] on input "Search..." at bounding box center [680, 200] width 700 height 31
paste input "Negishi"
type input "Negishi"
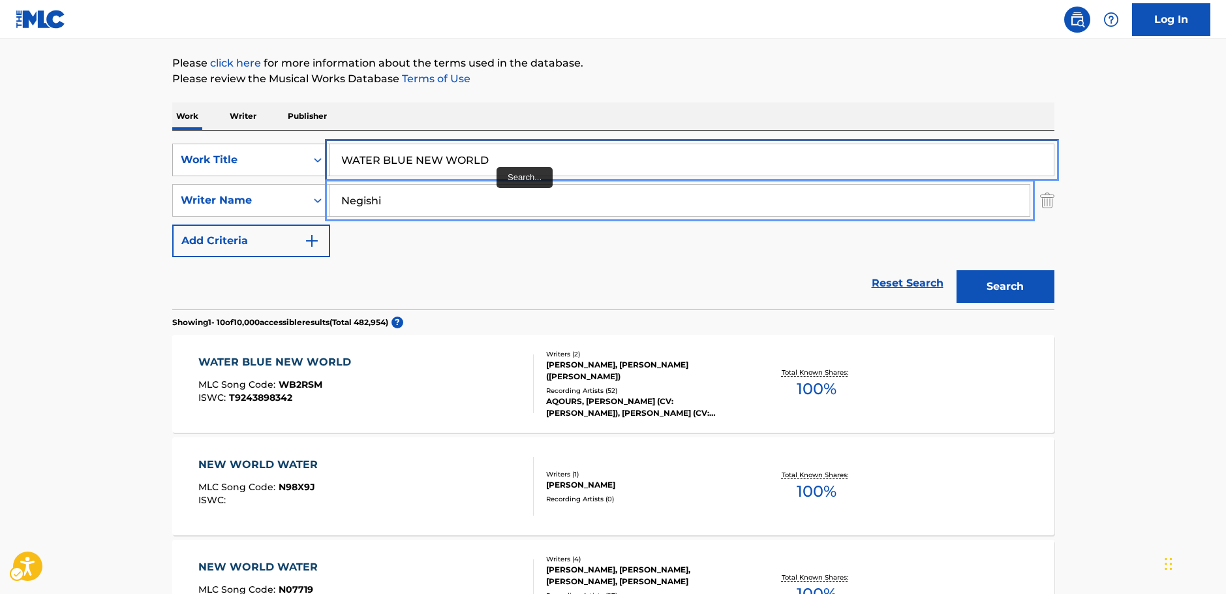
click at [316, 155] on div "SearchWithCriteria98065646-aa3a-4ad3-8d09-fd4cedcf1d57 Work Title WATER BLUE NE…" at bounding box center [613, 160] width 882 height 33
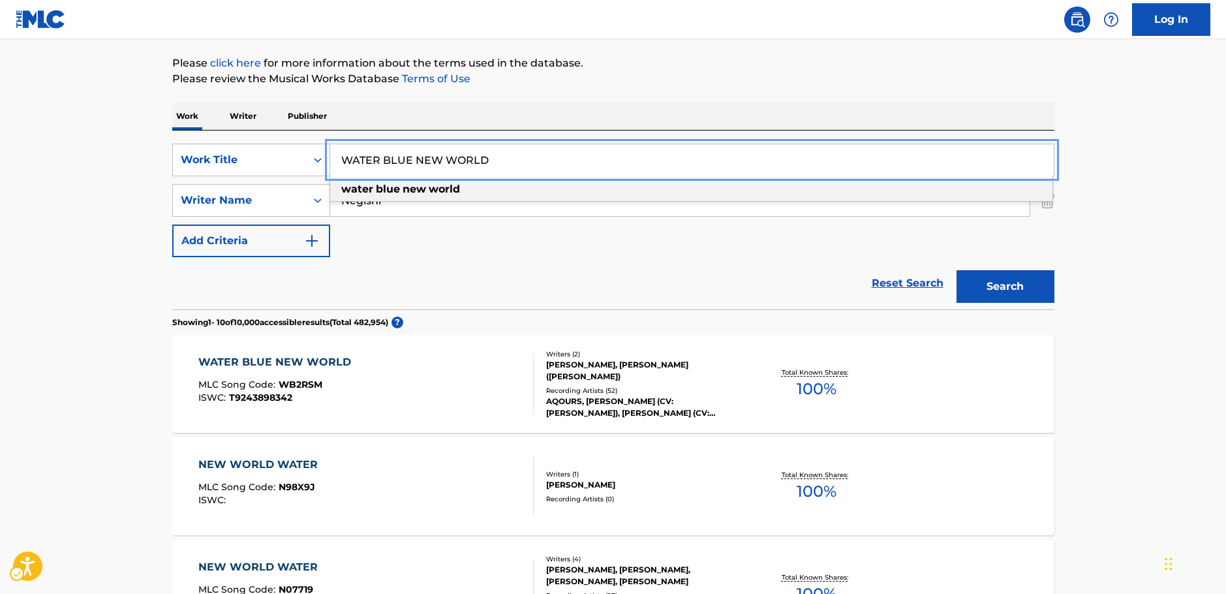
paste input "Yoru no Uta"
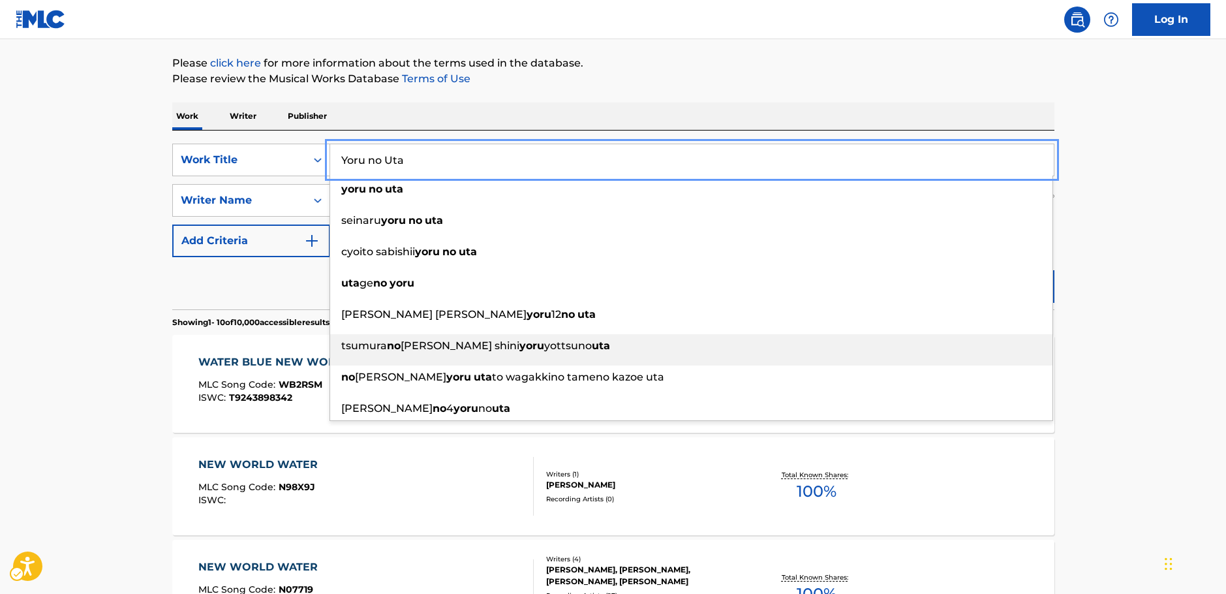
type input "Yoru no Uta"
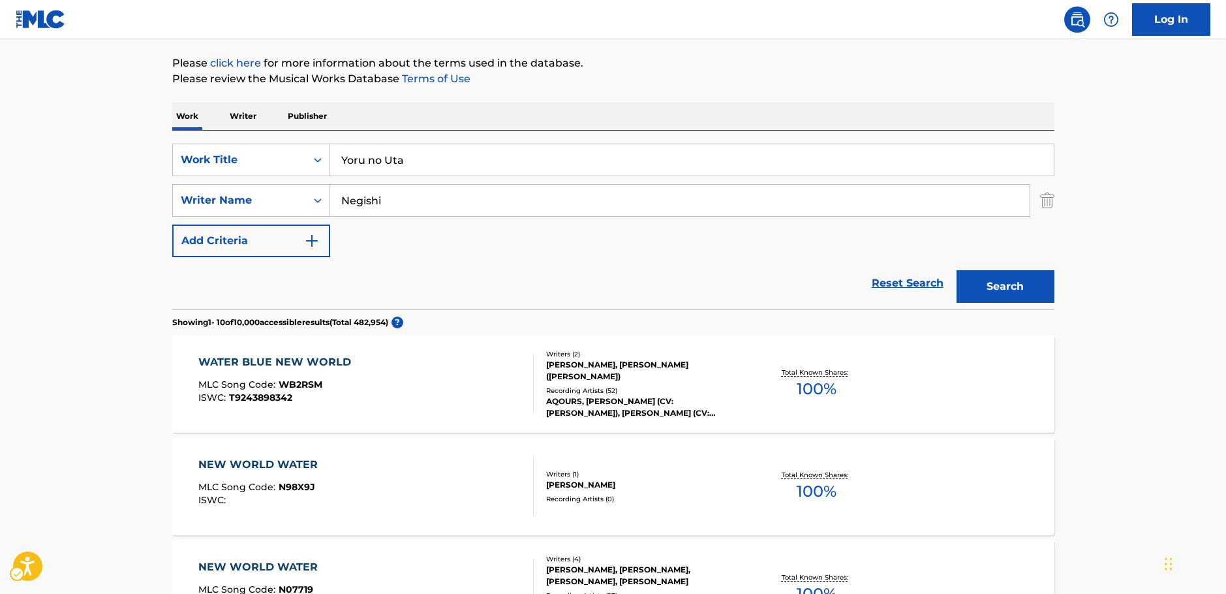
drag, startPoint x: 1102, startPoint y: 304, endPoint x: 1076, endPoint y: 297, distance: 26.3
click at [1036, 290] on button "Search" at bounding box center [1006, 286] width 98 height 33
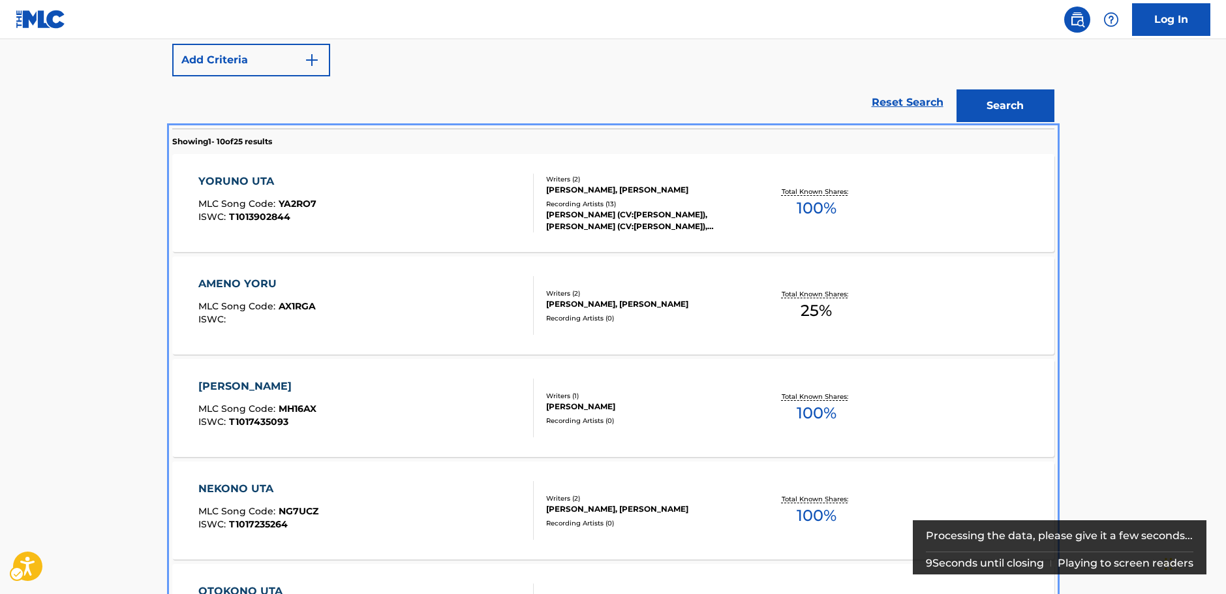
scroll to position [326, 0]
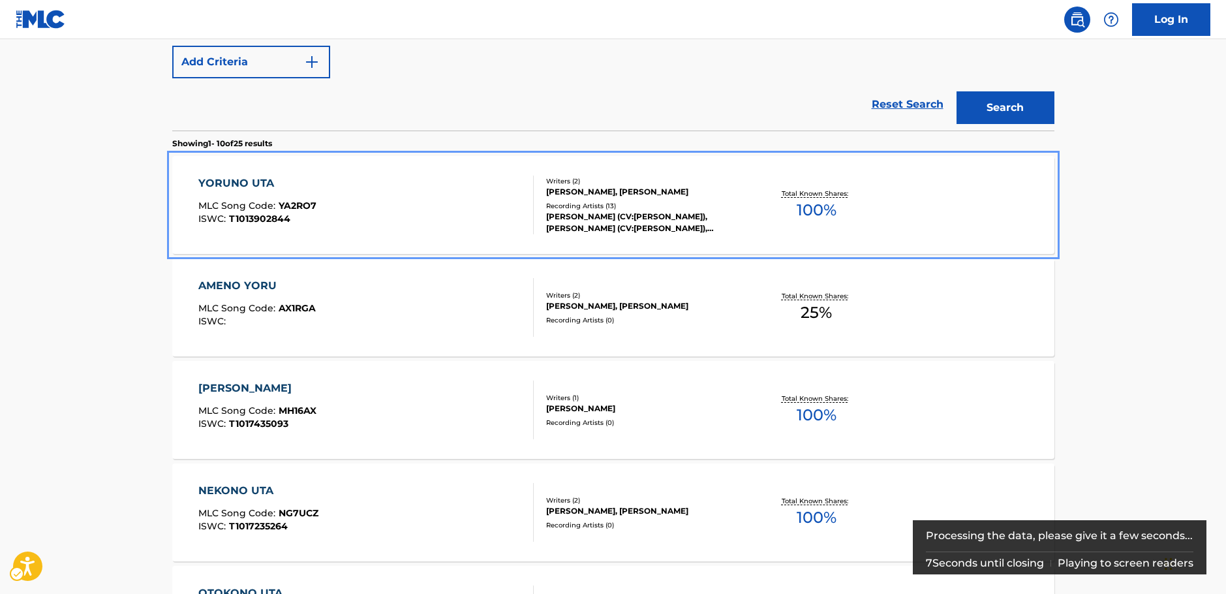
click at [457, 209] on div "YORUNO UTA MLC Song Code : YA2RO7 ISWC : T1013902844" at bounding box center [365, 205] width 335 height 59
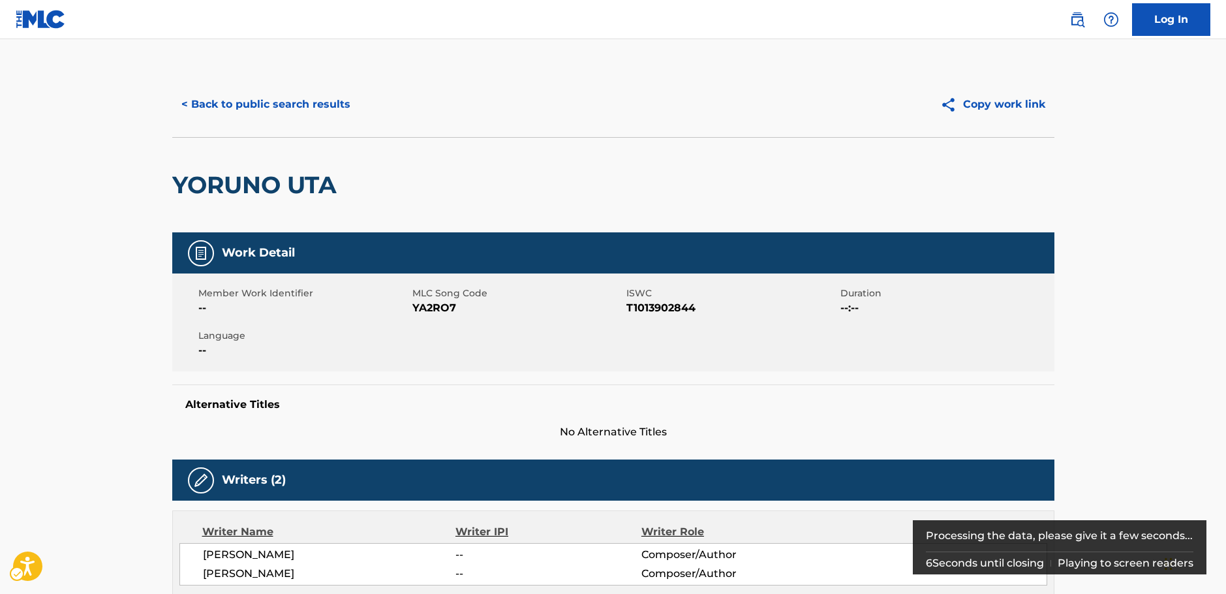
click at [429, 308] on span "MLC Song Code - YA2RO7" at bounding box center [517, 308] width 211 height 16
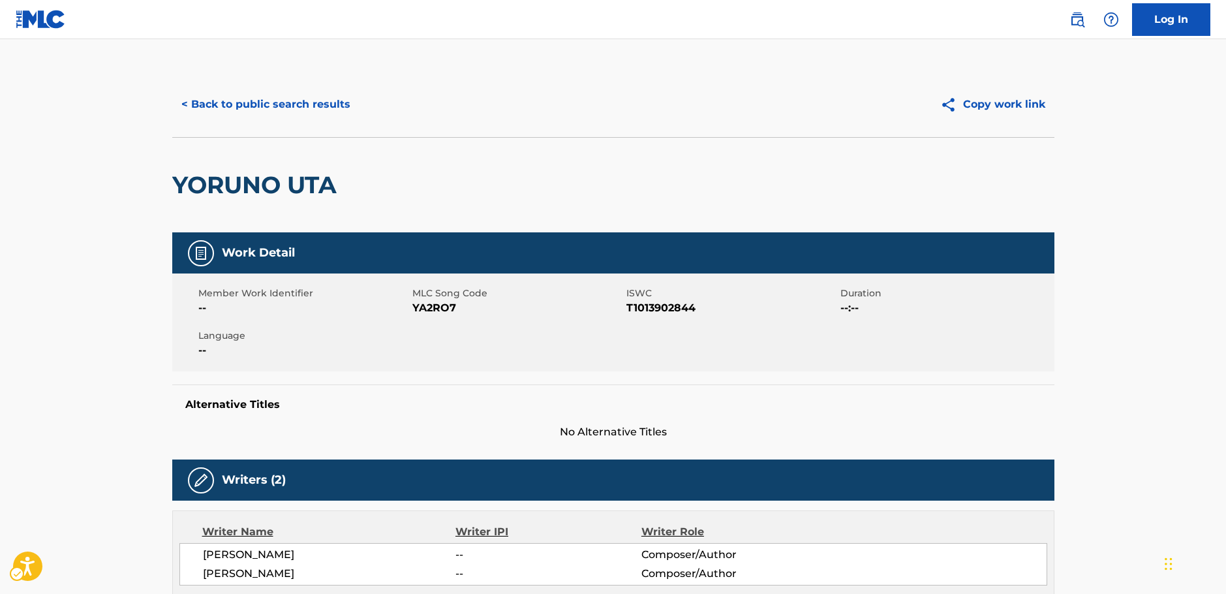
click at [655, 309] on span "ISWC - T1013902844" at bounding box center [732, 308] width 211 height 16
click at [654, 309] on span "ISWC - T1013902844" at bounding box center [732, 308] width 211 height 16
click at [659, 307] on span "ISWC - T1013902844" at bounding box center [732, 308] width 211 height 16
click at [658, 307] on span "ISWC - T1013902844" at bounding box center [732, 308] width 211 height 16
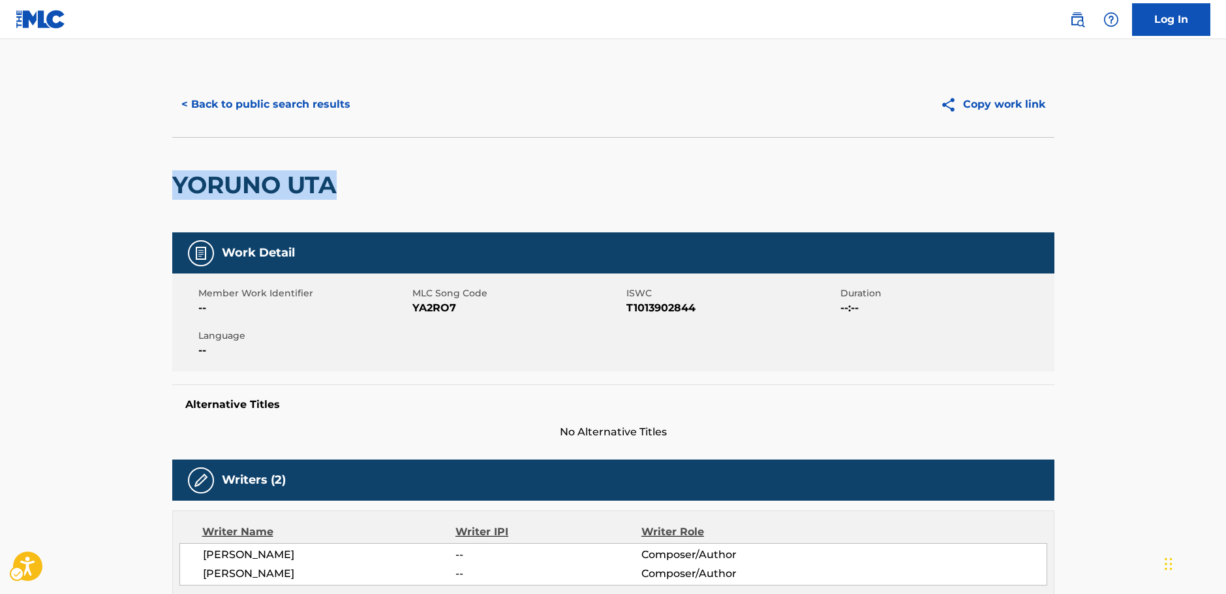
drag, startPoint x: 252, startPoint y: 181, endPoint x: 177, endPoint y: 184, distance: 75.1
click at [177, 184] on div "YORUNO UTA" at bounding box center [613, 184] width 882 height 95
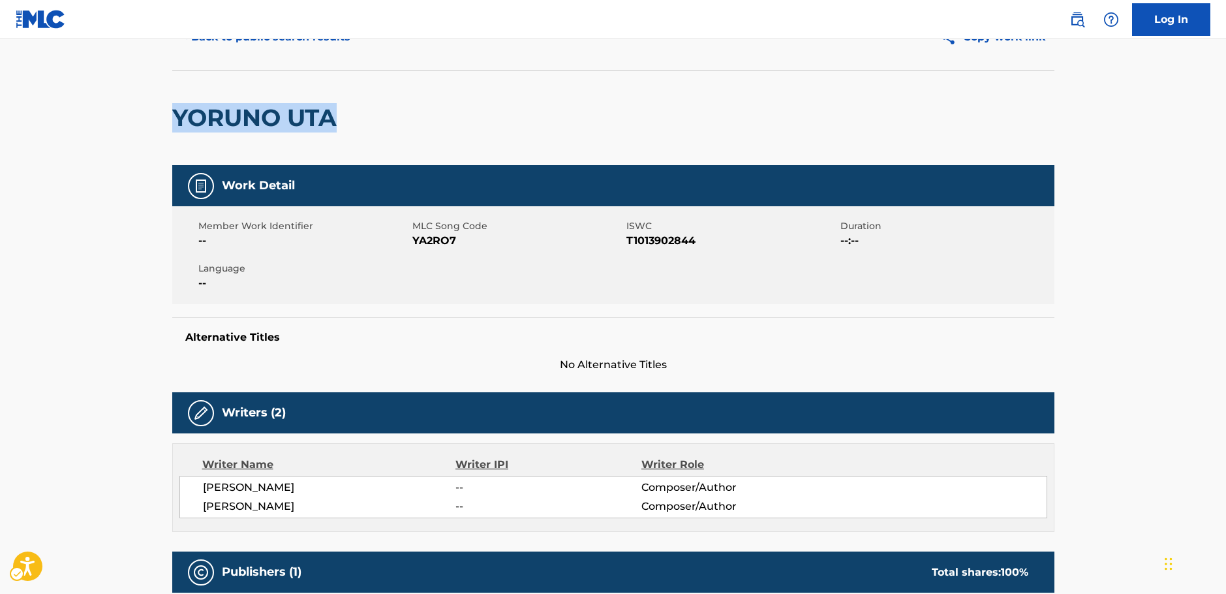
scroll to position [131, 0]
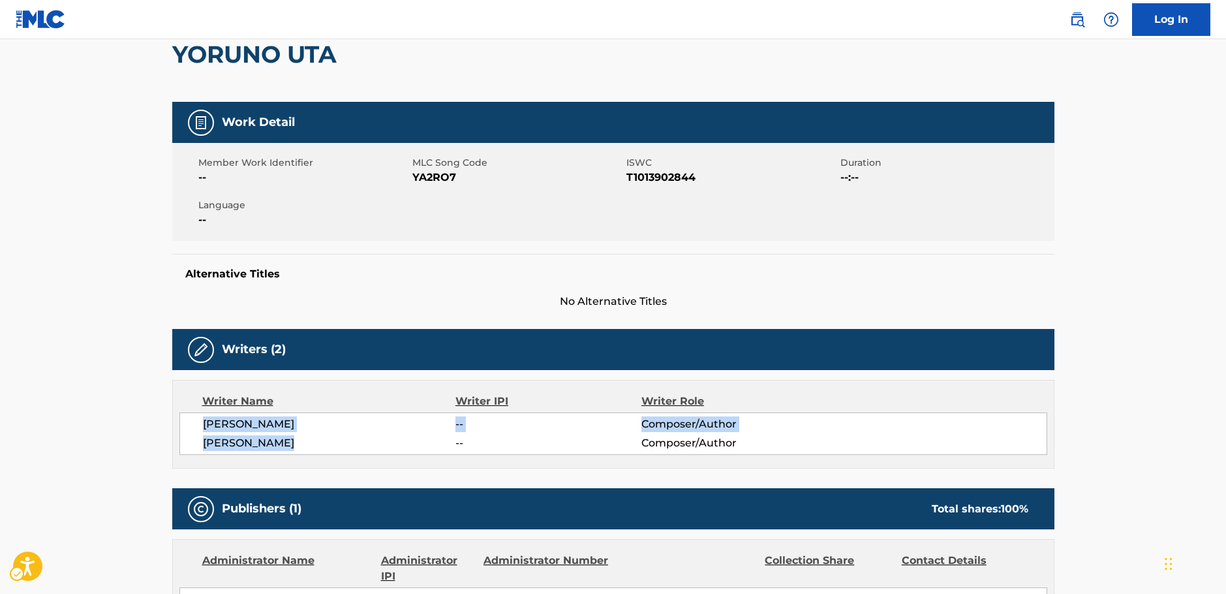
drag, startPoint x: 309, startPoint y: 446, endPoint x: 202, endPoint y: 426, distance: 108.2
click at [202, 426] on div "[PERSON_NAME] -- Composer/Author [PERSON_NAME] -- Composer/Author" at bounding box center [613, 433] width 868 height 42
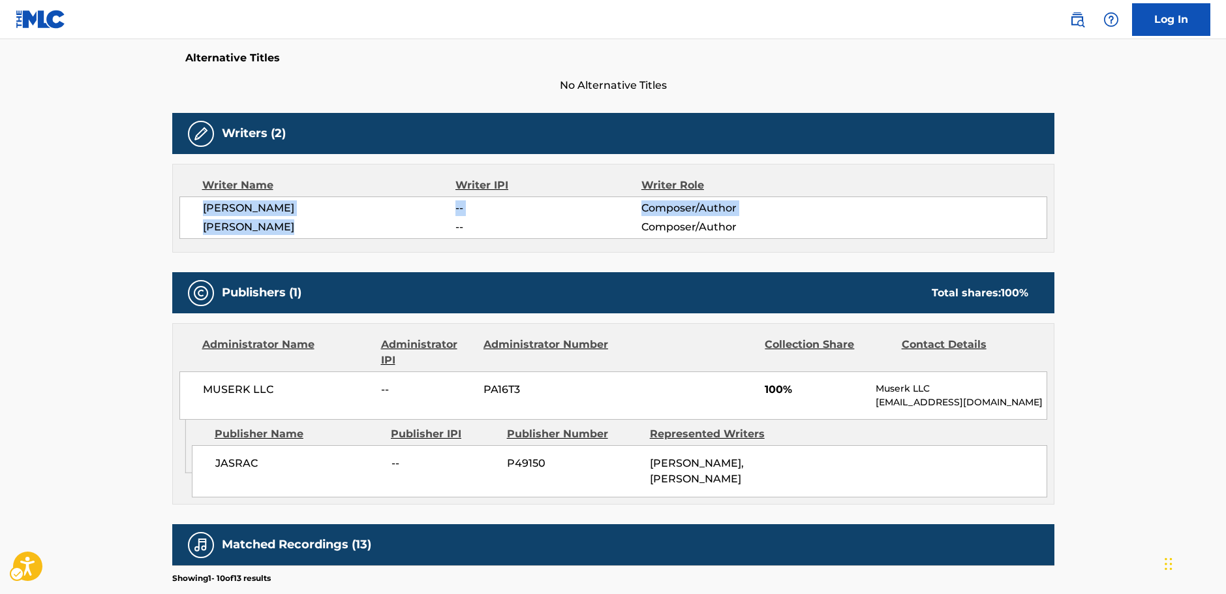
scroll to position [392, 0]
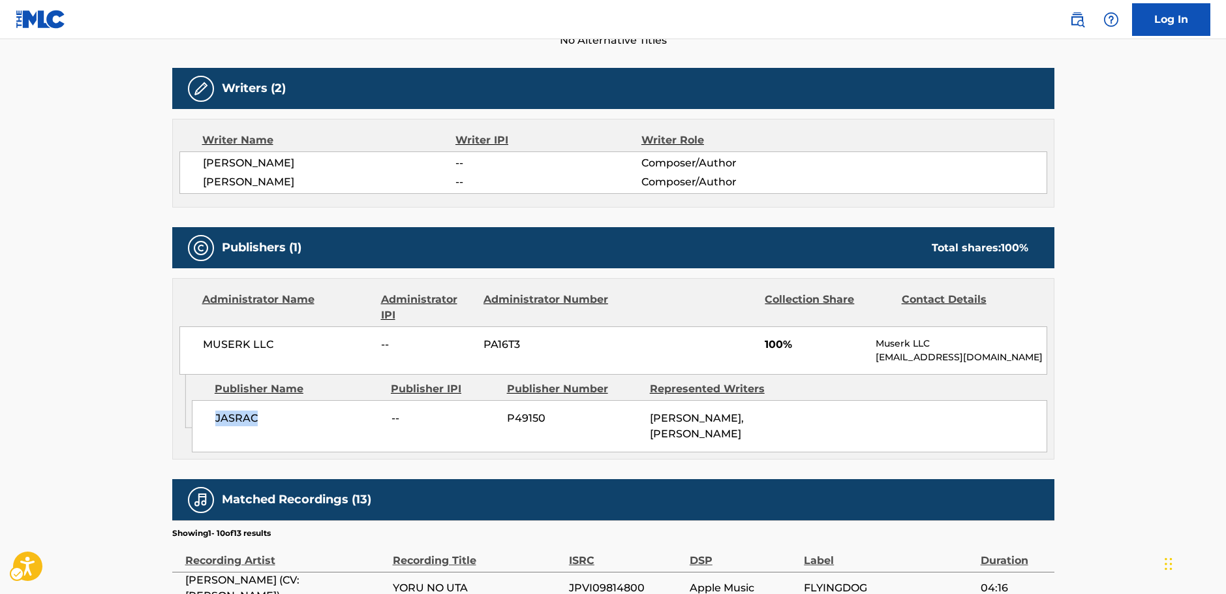
drag, startPoint x: 270, startPoint y: 419, endPoint x: 211, endPoint y: 418, distance: 58.7
click at [211, 418] on div "JASRAC -- P49150 [PERSON_NAME], [PERSON_NAME]" at bounding box center [620, 426] width 856 height 52
drag, startPoint x: 300, startPoint y: 356, endPoint x: 191, endPoint y: 348, distance: 109.3
click at [191, 348] on div "MUSERK LLC -- PA16T3 100% Muserk LLC [EMAIL_ADDRESS][DOMAIN_NAME]" at bounding box center [613, 350] width 868 height 48
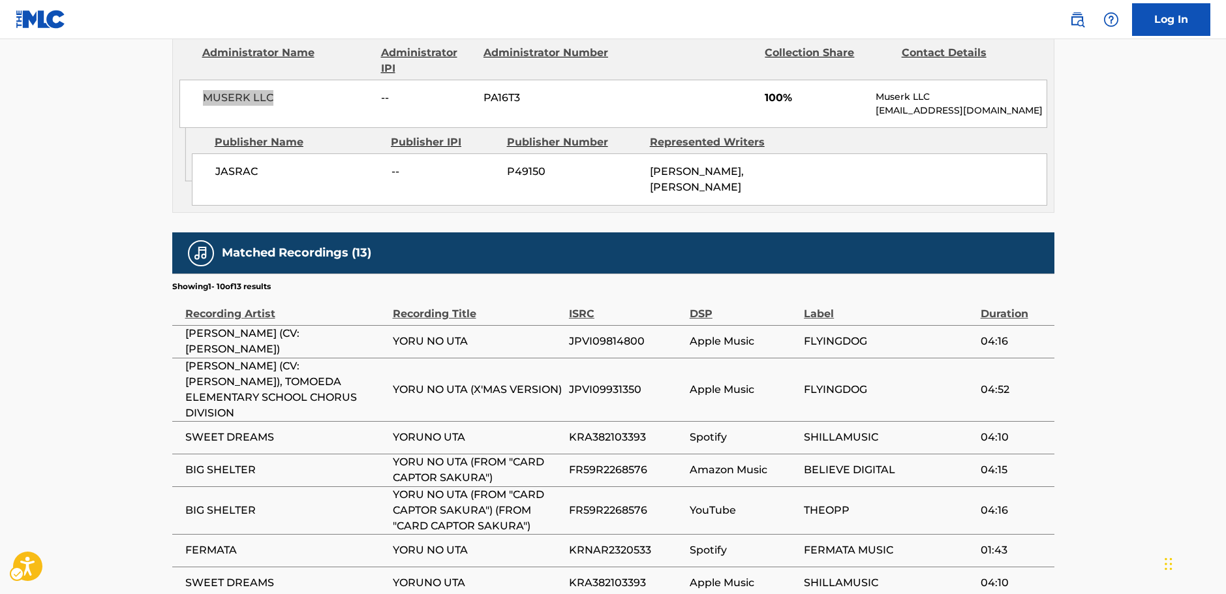
scroll to position [653, 0]
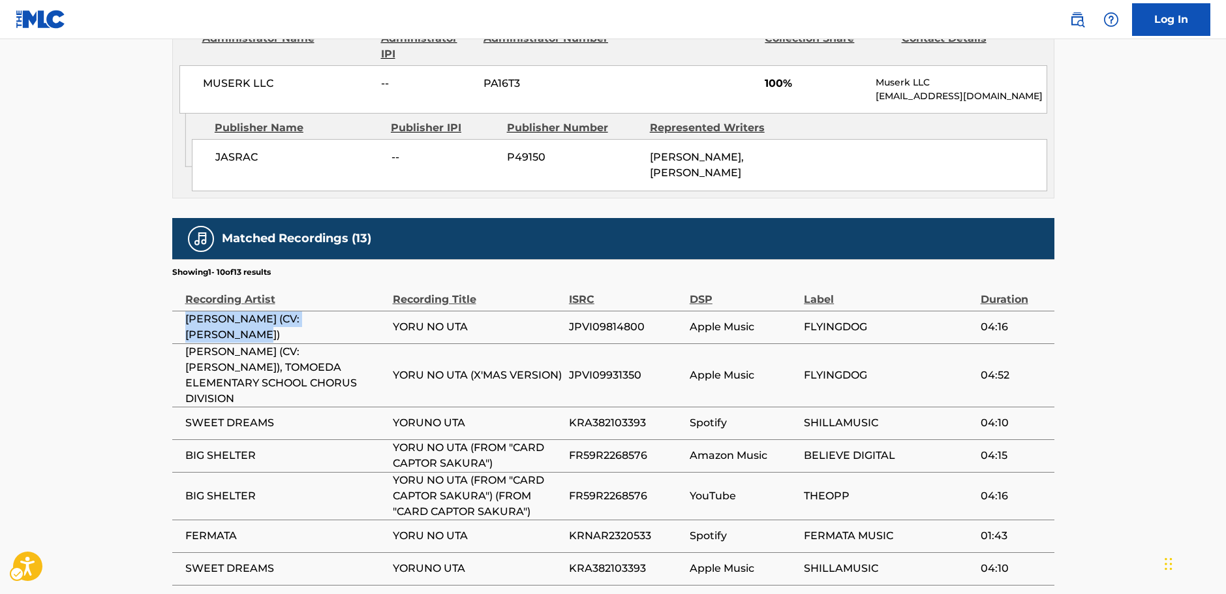
drag, startPoint x: 381, startPoint y: 325, endPoint x: 187, endPoint y: 334, distance: 194.7
click at [187, 334] on span "[PERSON_NAME] (CV:[PERSON_NAME])" at bounding box center [285, 326] width 201 height 31
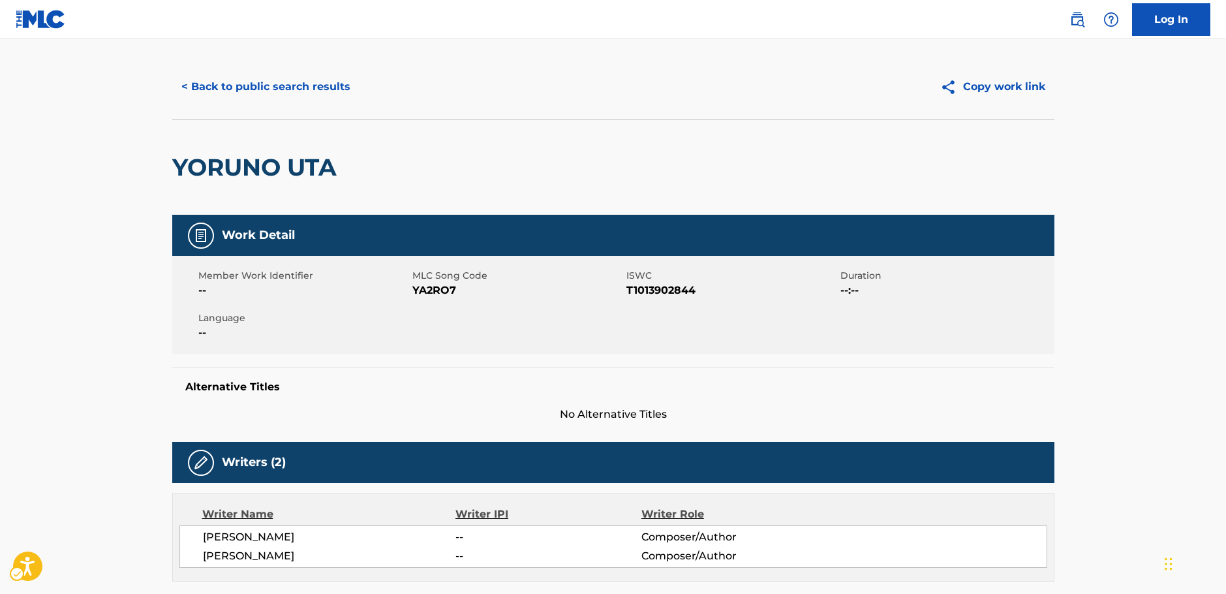
scroll to position [0, 0]
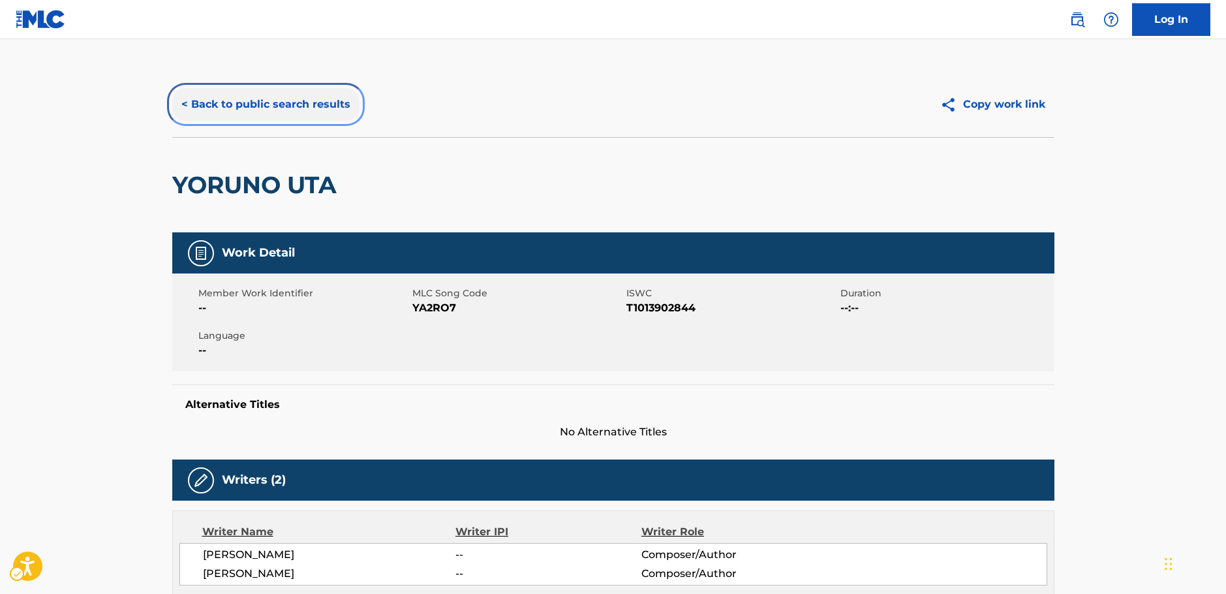
click at [273, 104] on button "< Back to public search results" at bounding box center [265, 104] width 187 height 33
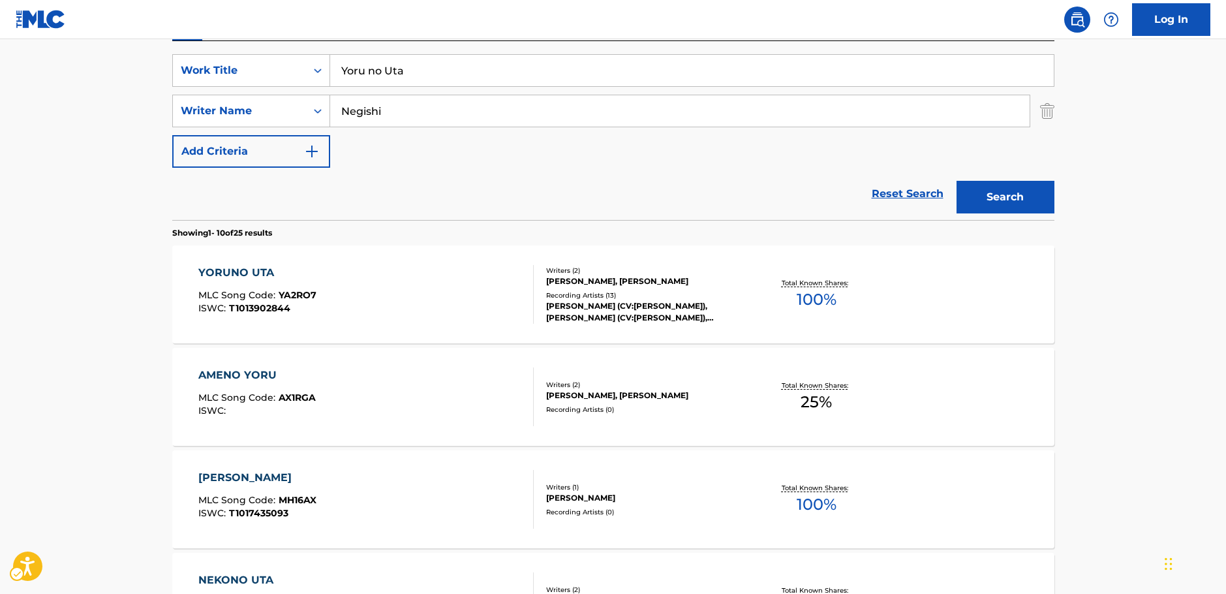
scroll to position [139, 0]
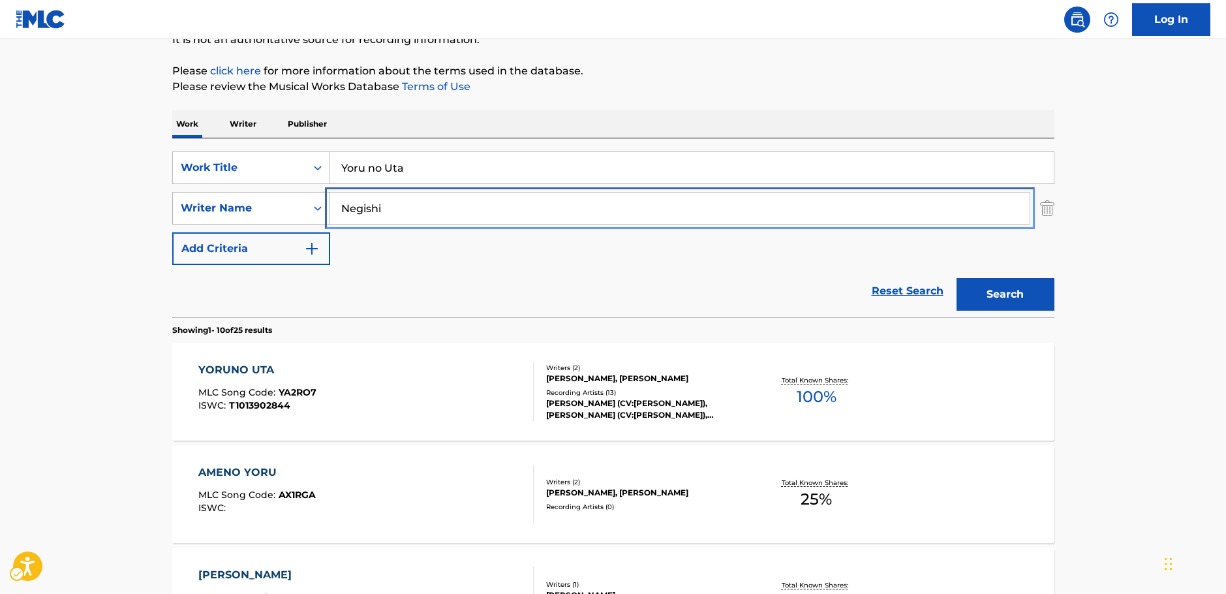
click at [244, 207] on div "SearchWithCriteria3326895b-1fb4-4903-a0f0-c99c291a3761 Writer Name [PERSON_NAME]" at bounding box center [613, 208] width 882 height 33
paste input "Aivi"
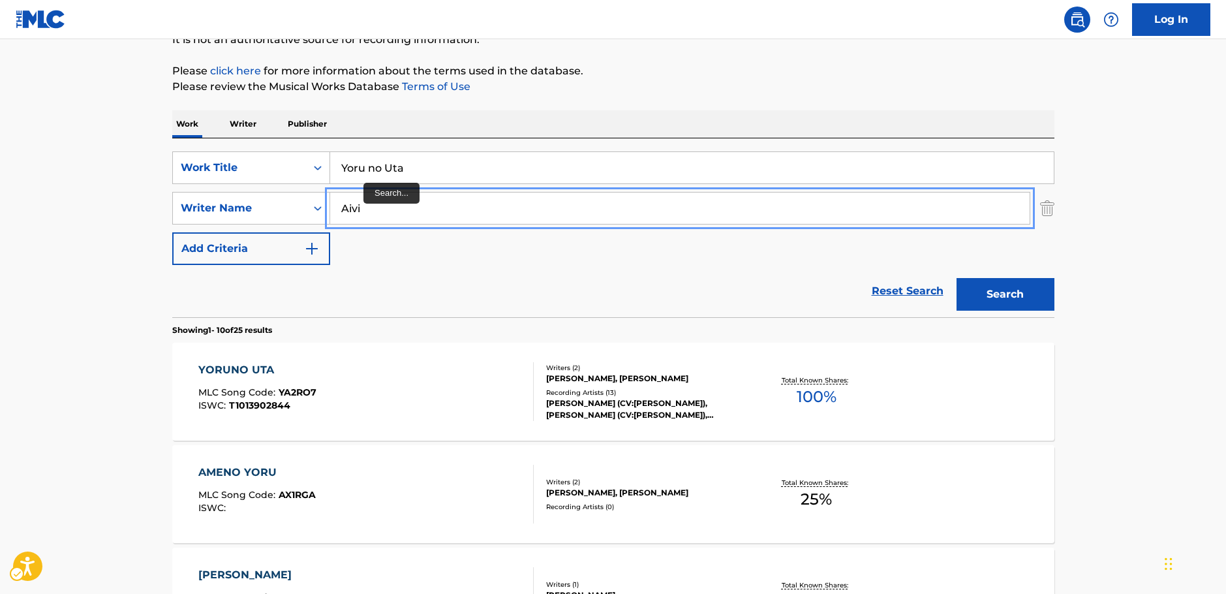
type input "Aivi"
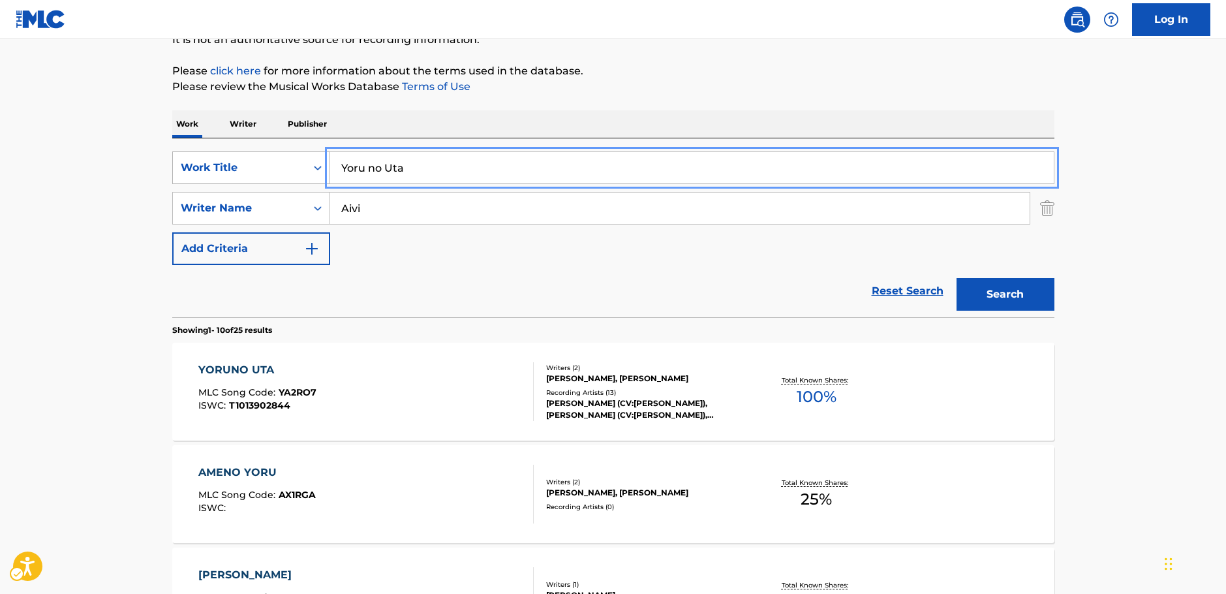
drag, startPoint x: 401, startPoint y: 174, endPoint x: 252, endPoint y: 173, distance: 149.5
click at [253, 173] on div "SearchWithCriteria98065646-aa3a-4ad3-8d09-fd4cedcf1d57 Work Title Yoru no Uta" at bounding box center [613, 167] width 882 height 33
click at [977, 296] on button "Search" at bounding box center [1006, 294] width 98 height 33
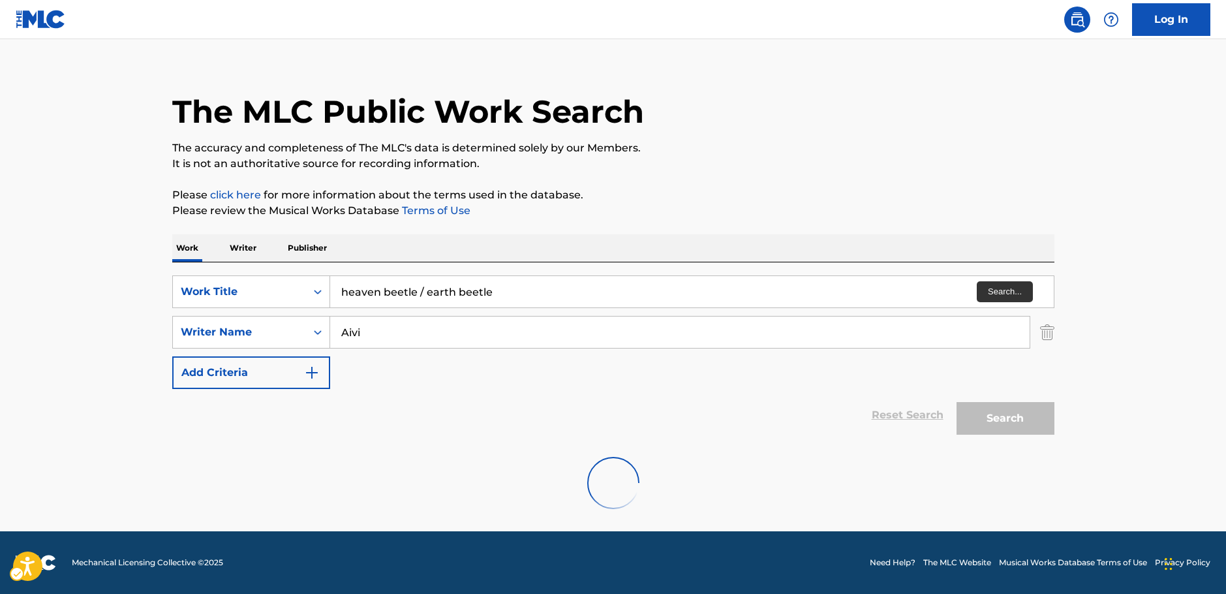
scroll to position [0, 0]
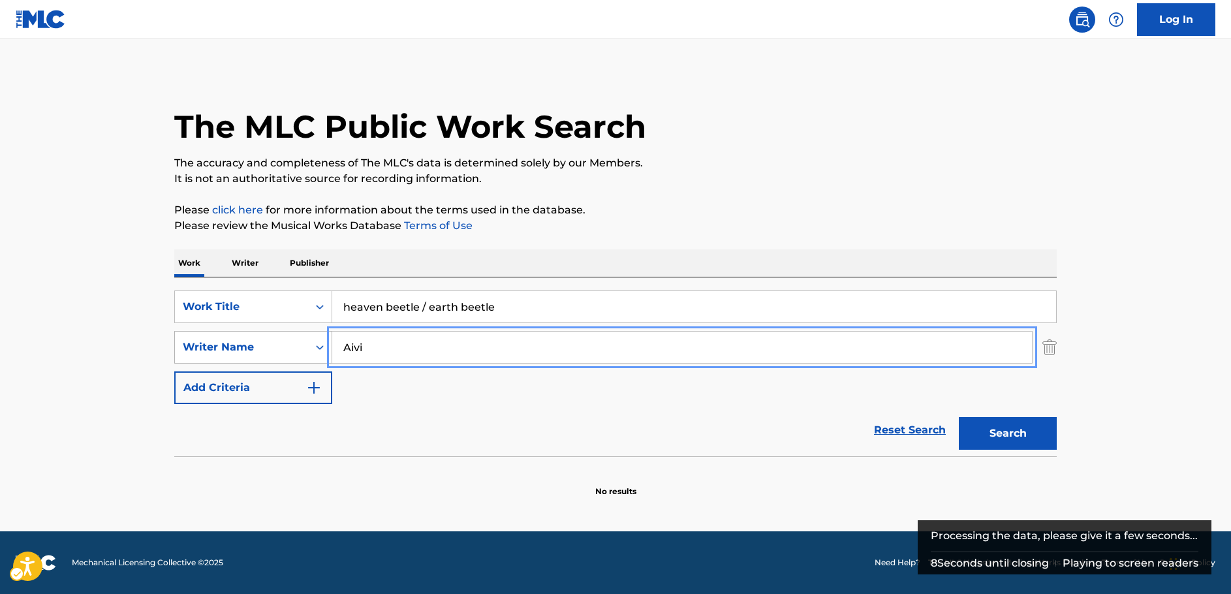
drag, startPoint x: 356, startPoint y: 349, endPoint x: 290, endPoint y: 354, distance: 66.1
click at [290, 354] on div "SearchWithCriteria3326895b-1fb4-4903-a0f0-c99c291a3761 Writer Name [PERSON_NAME]" at bounding box center [615, 347] width 882 height 33
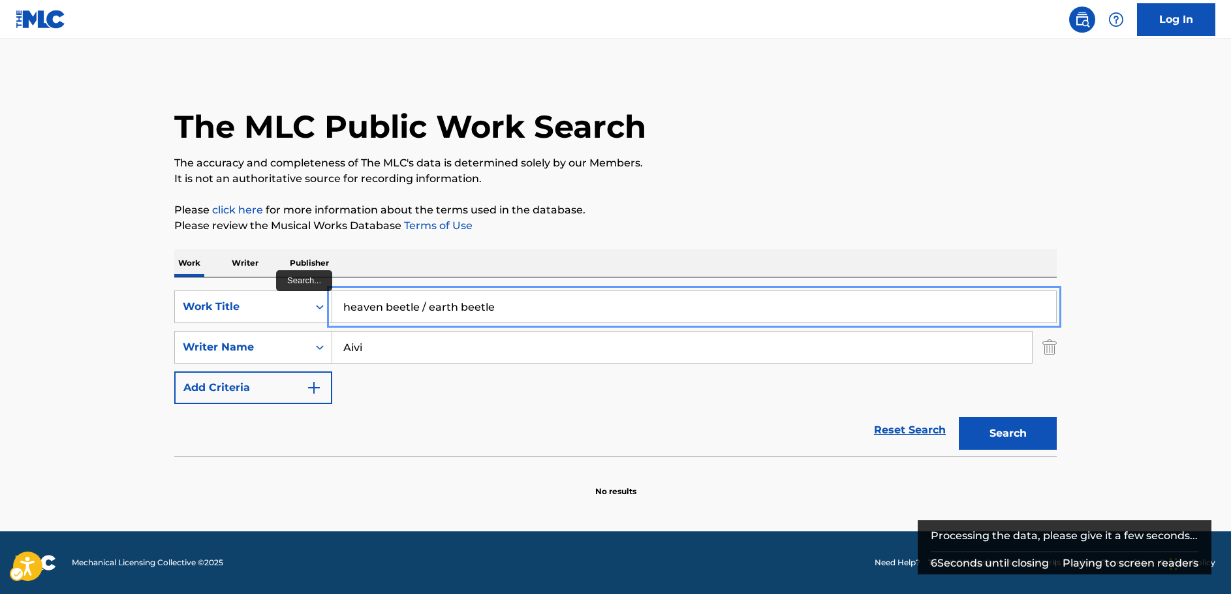
drag, startPoint x: 416, startPoint y: 308, endPoint x: 637, endPoint y: 319, distance: 220.9
click at [604, 318] on input "heaven beetle / earth beetle" at bounding box center [694, 306] width 724 height 31
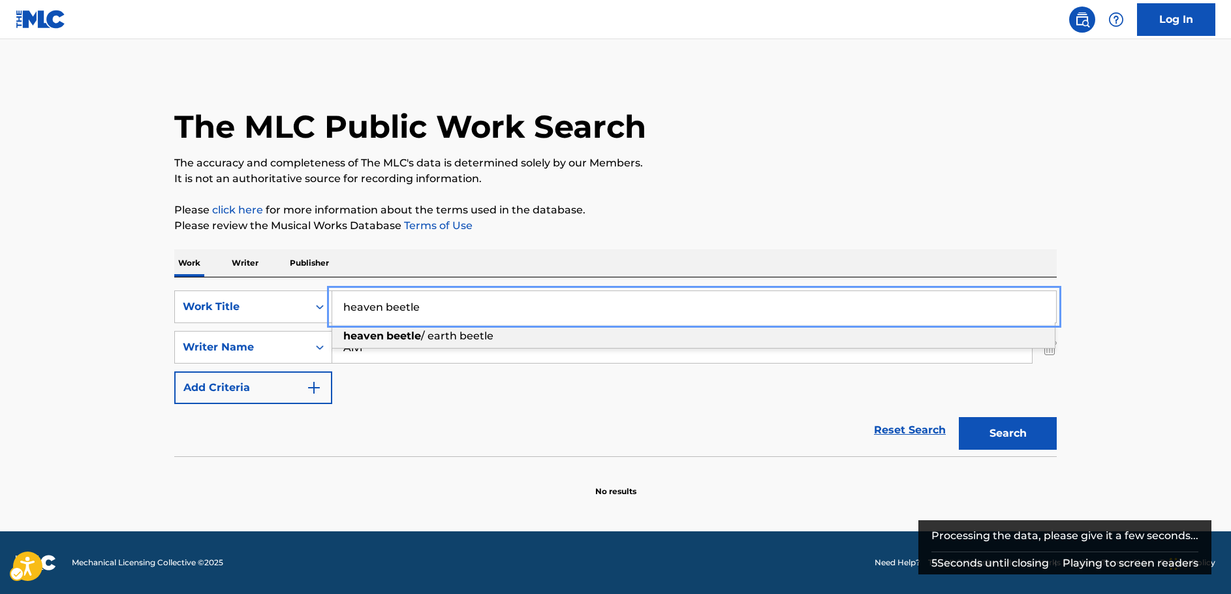
type input "heaven beetle"
click at [1005, 428] on button "Search" at bounding box center [1008, 433] width 98 height 33
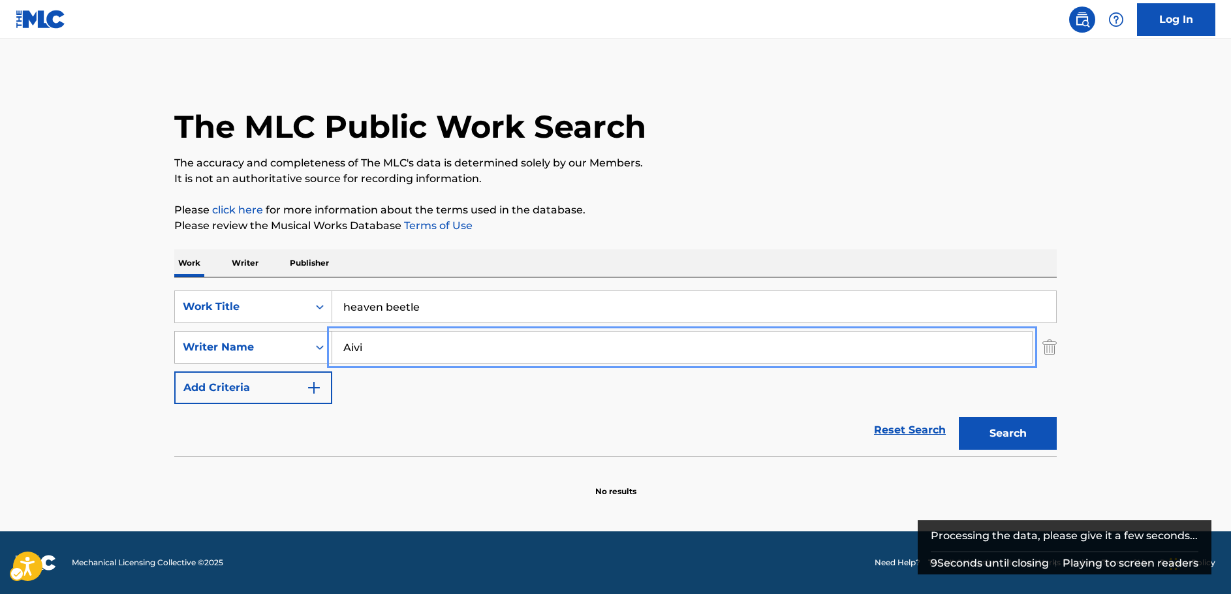
drag, startPoint x: 311, startPoint y: 349, endPoint x: 289, endPoint y: 349, distance: 21.5
click at [289, 349] on div "SearchWithCriteria3326895b-1fb4-4903-a0f0-c99c291a3761 Writer Name [PERSON_NAME]" at bounding box center [615, 347] width 882 height 33
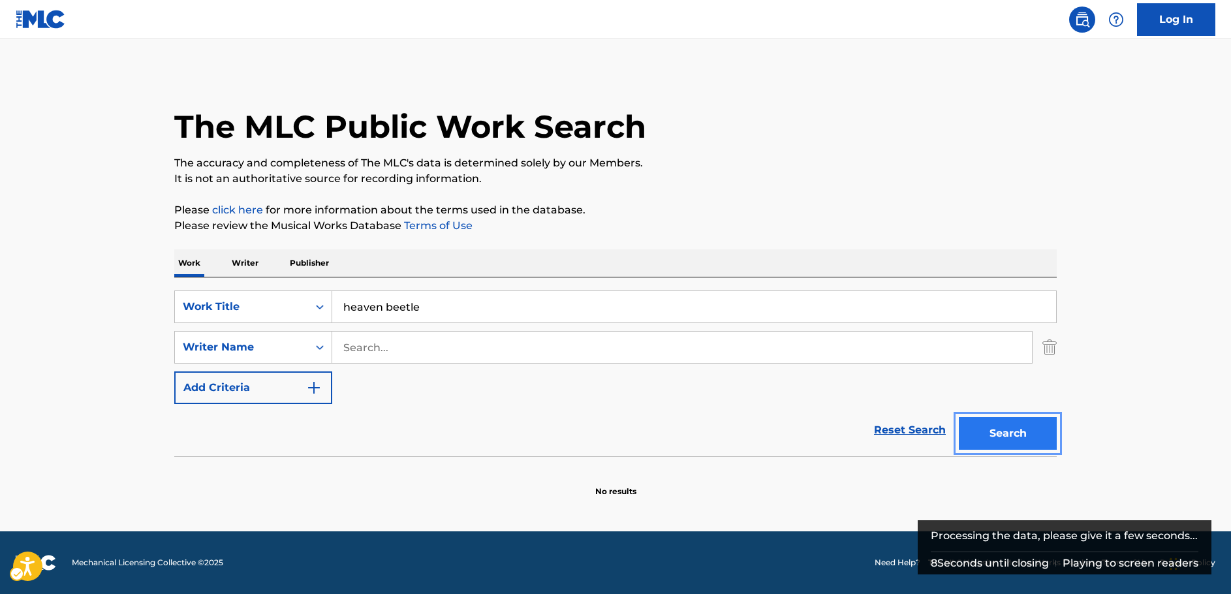
click at [1006, 443] on button "Search" at bounding box center [1008, 433] width 98 height 33
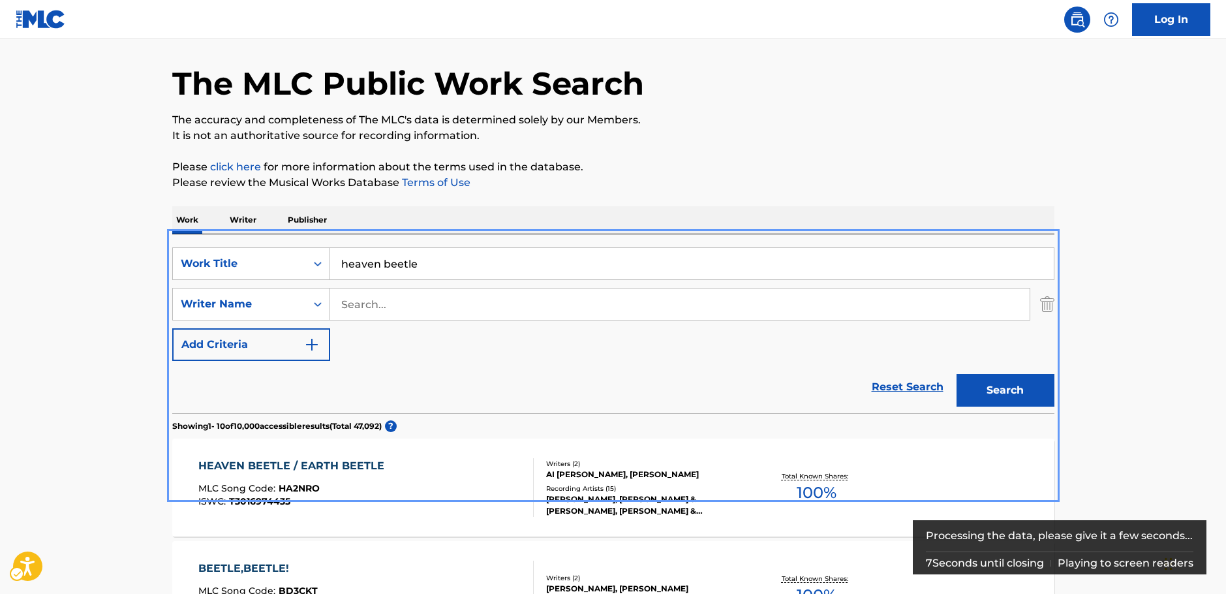
scroll to position [65, 0]
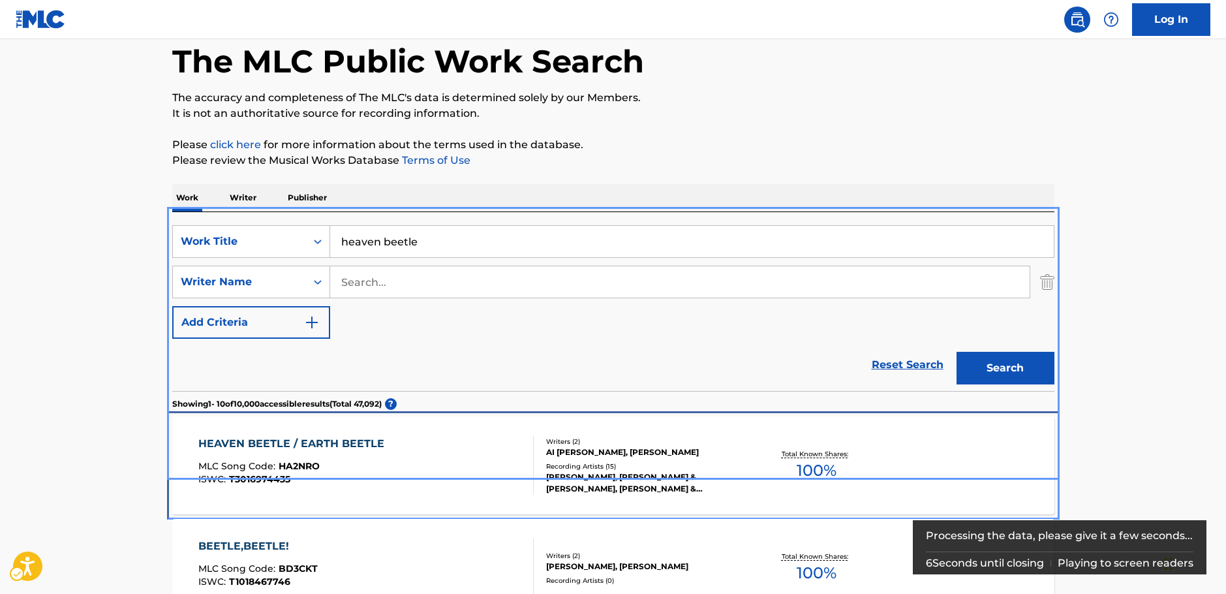
click at [345, 488] on div "HEAVEN BEETLE / EARTH BEETLE MLC Song Code : HA2NRO ISWC : T3016974435" at bounding box center [294, 465] width 193 height 59
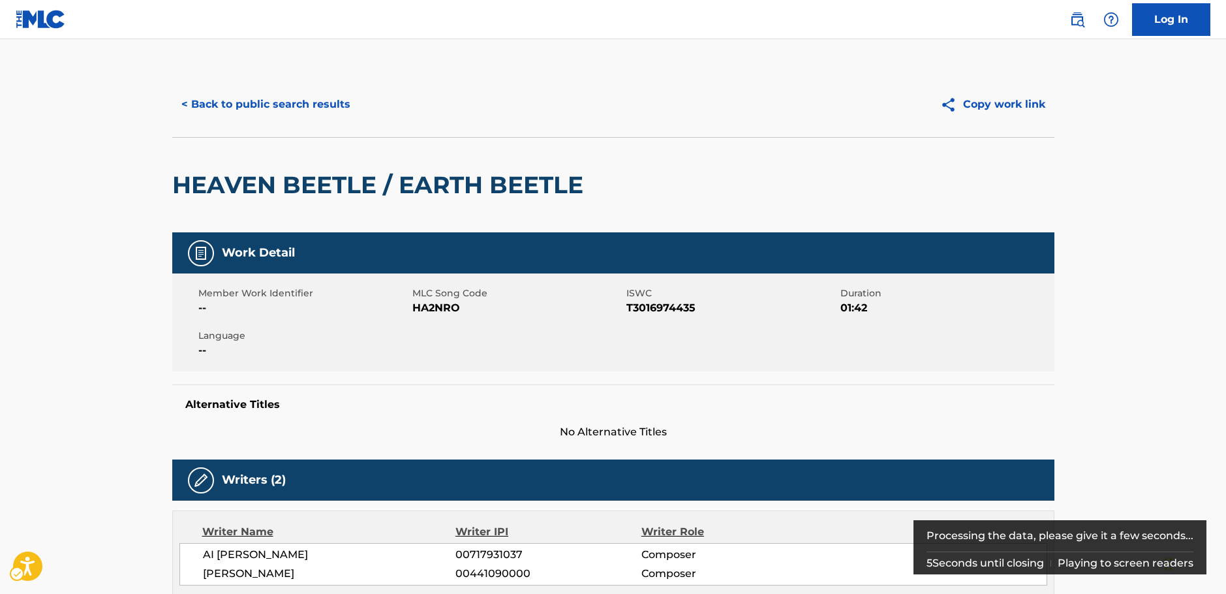
click at [430, 309] on span "MLC Song Code - HA2NRO" at bounding box center [517, 308] width 211 height 16
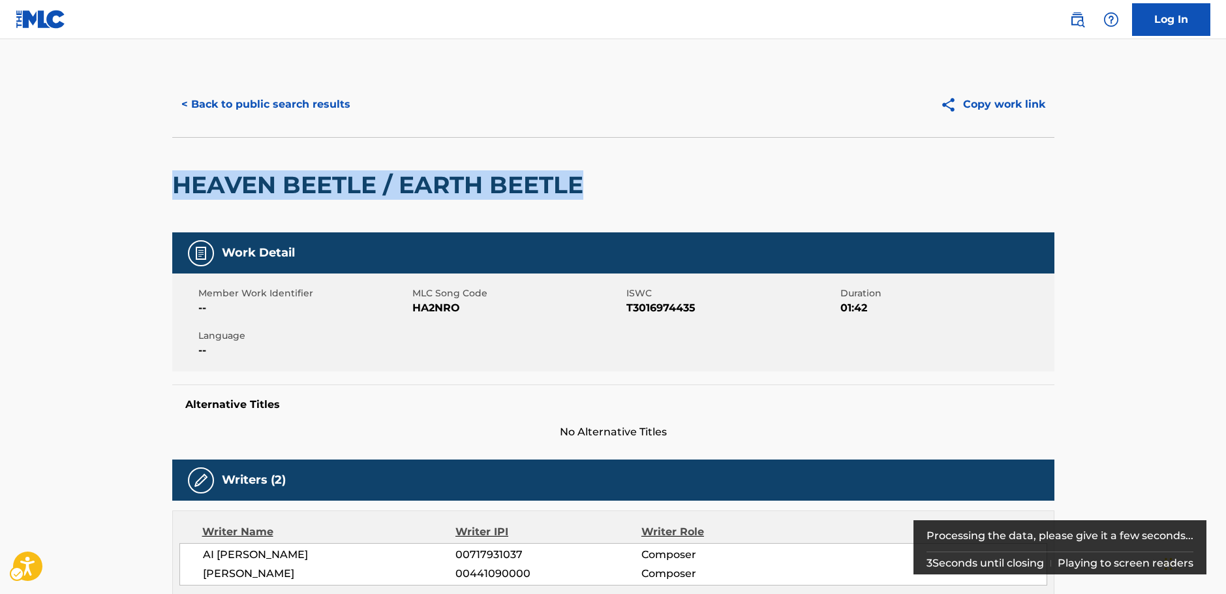
drag, startPoint x: 659, startPoint y: 172, endPoint x: 149, endPoint y: 189, distance: 510.7
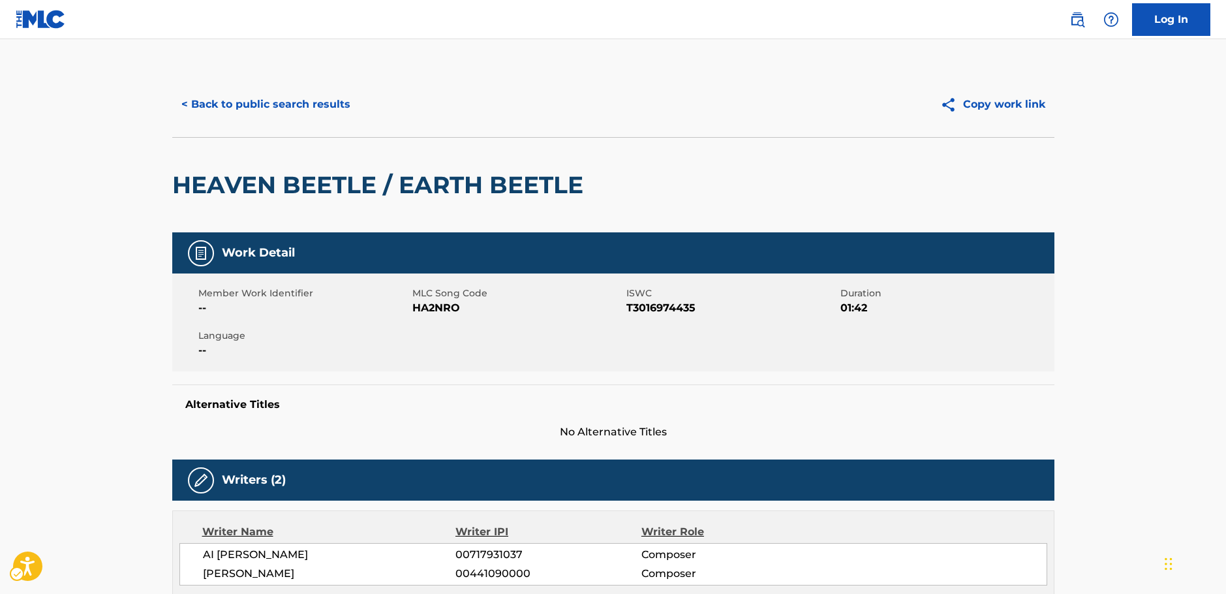
click at [651, 312] on span "ISWC - T3016974435" at bounding box center [732, 308] width 211 height 16
click at [651, 311] on span "ISWC - T3016974435" at bounding box center [732, 308] width 211 height 16
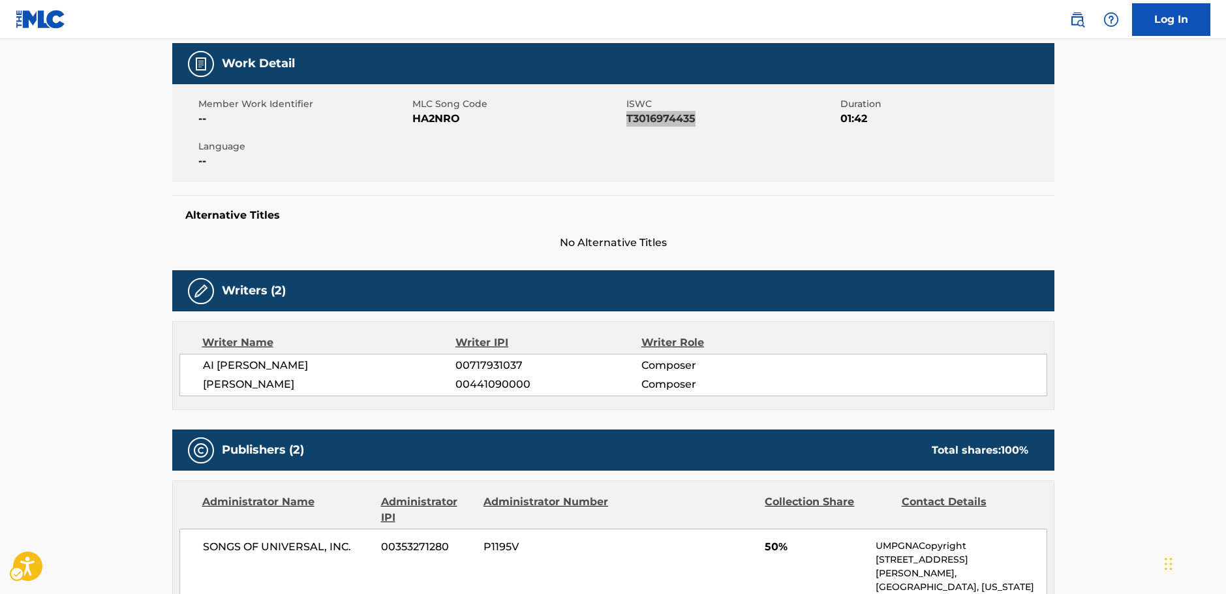
scroll to position [196, 0]
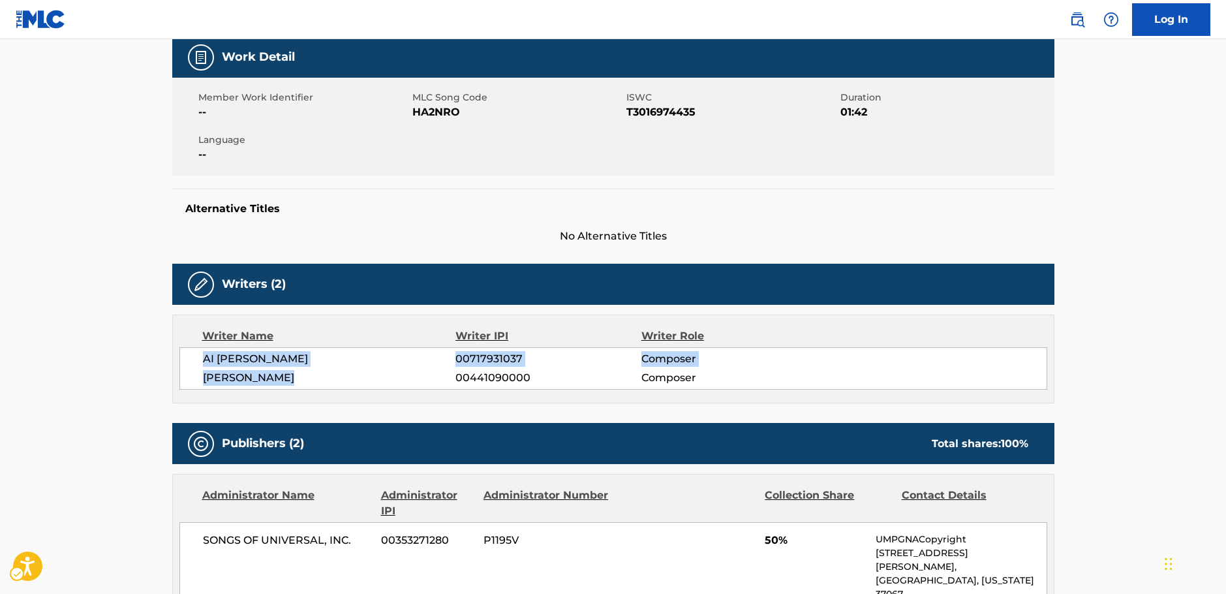
drag, startPoint x: 302, startPoint y: 378, endPoint x: 195, endPoint y: 365, distance: 107.2
click at [195, 365] on div "AI [PERSON_NAME] 00717931037 Composer [PERSON_NAME] 00441090000 Composer" at bounding box center [613, 368] width 868 height 42
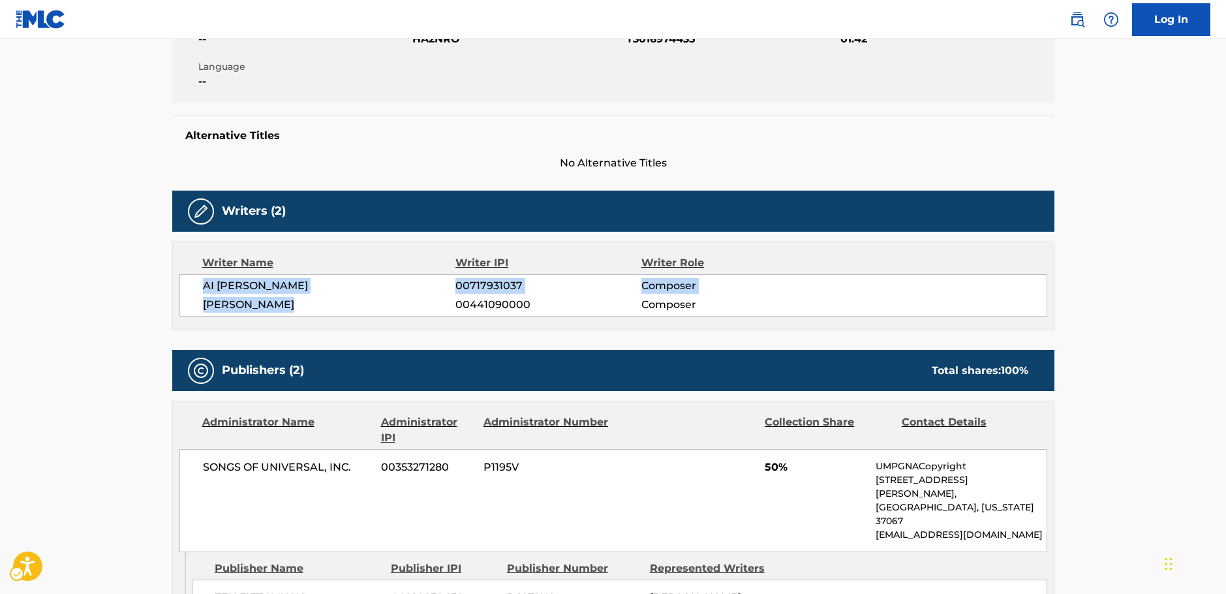
scroll to position [392, 0]
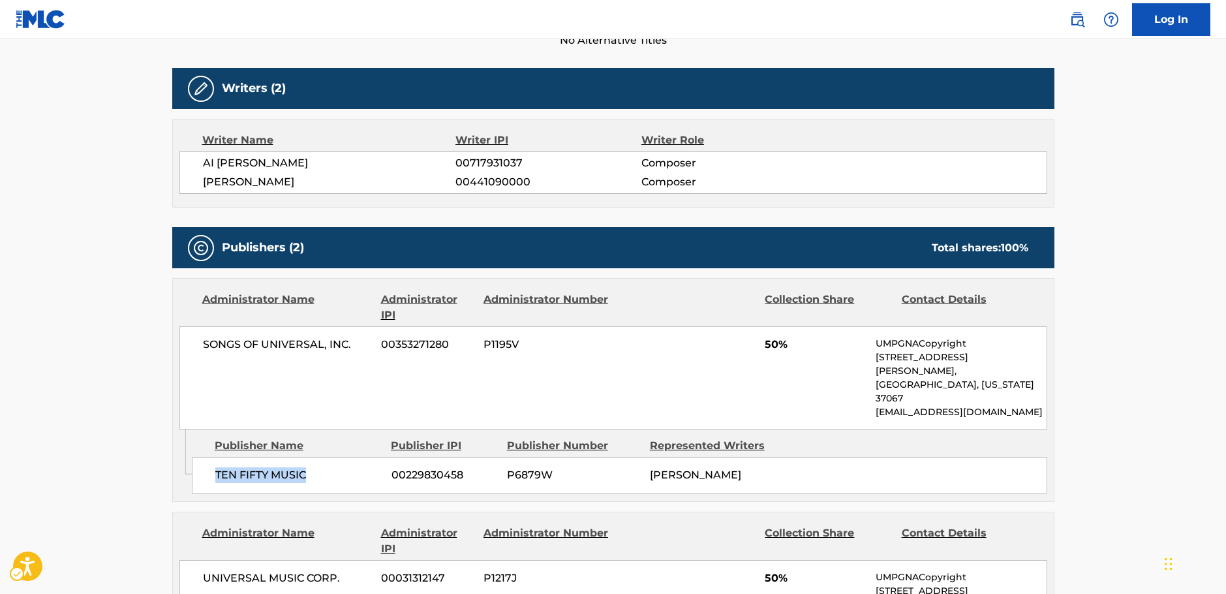
drag, startPoint x: 325, startPoint y: 452, endPoint x: 215, endPoint y: 456, distance: 109.7
click at [215, 457] on div "TEN FIFTY MUSIC 00229830458 P6879W [PERSON_NAME]" at bounding box center [620, 475] width 856 height 37
drag, startPoint x: 354, startPoint y: 346, endPoint x: 200, endPoint y: 347, distance: 154.0
click at [200, 347] on div "SONGS OF UNIVERSAL, INC. 00353271280 P1195V 50% UMPGNACopyright [STREET_ADDRESS…" at bounding box center [613, 377] width 868 height 103
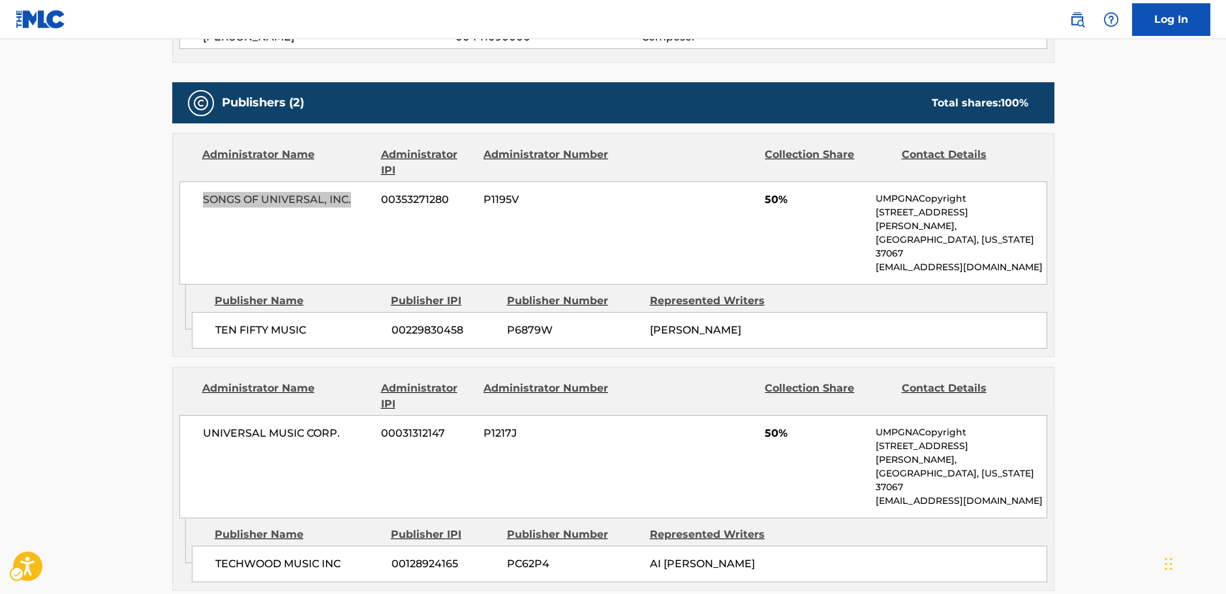
scroll to position [587, 0]
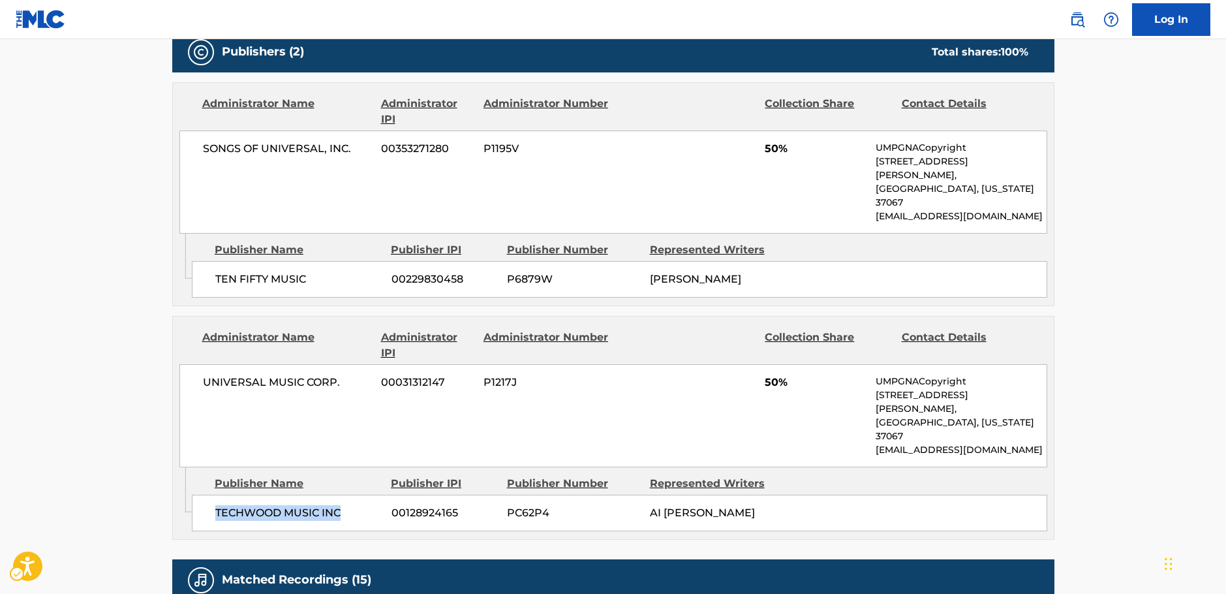
drag, startPoint x: 346, startPoint y: 456, endPoint x: 216, endPoint y: 461, distance: 130.0
click at [216, 505] on span "TECHWOOD MUSIC INC" at bounding box center [298, 513] width 166 height 16
drag, startPoint x: 343, startPoint y: 354, endPoint x: 194, endPoint y: 356, distance: 148.8
click at [194, 364] on div "UNIVERSAL MUSIC CORP. 00031312147 P1217J 50% UMPGNACopyright [STREET_ADDRESS][P…" at bounding box center [613, 415] width 868 height 103
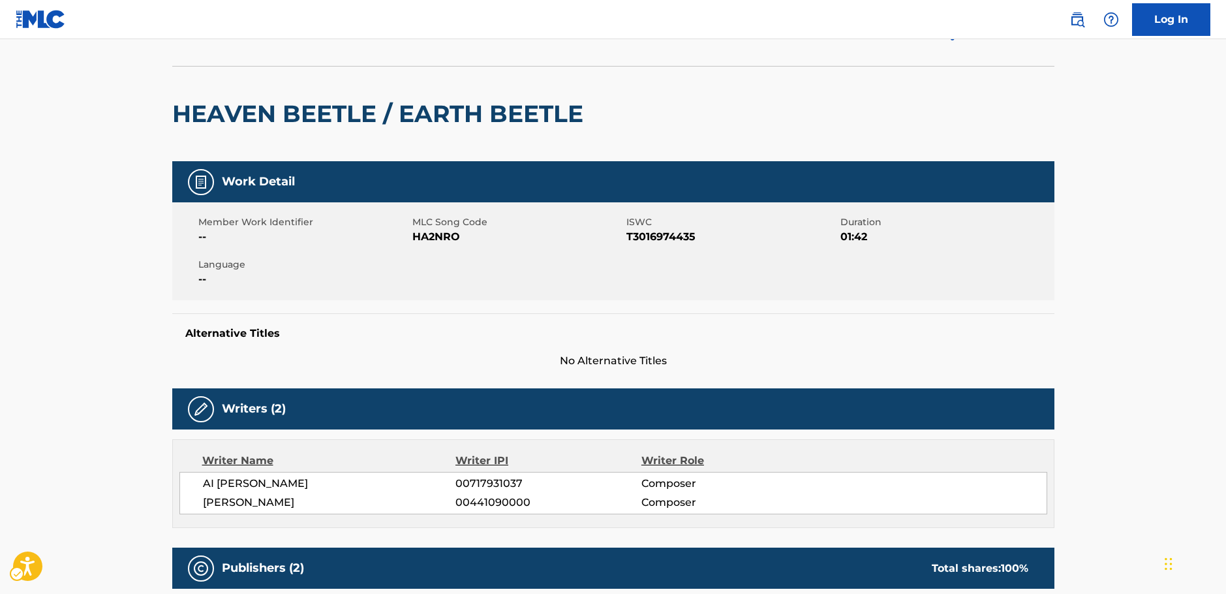
scroll to position [0, 0]
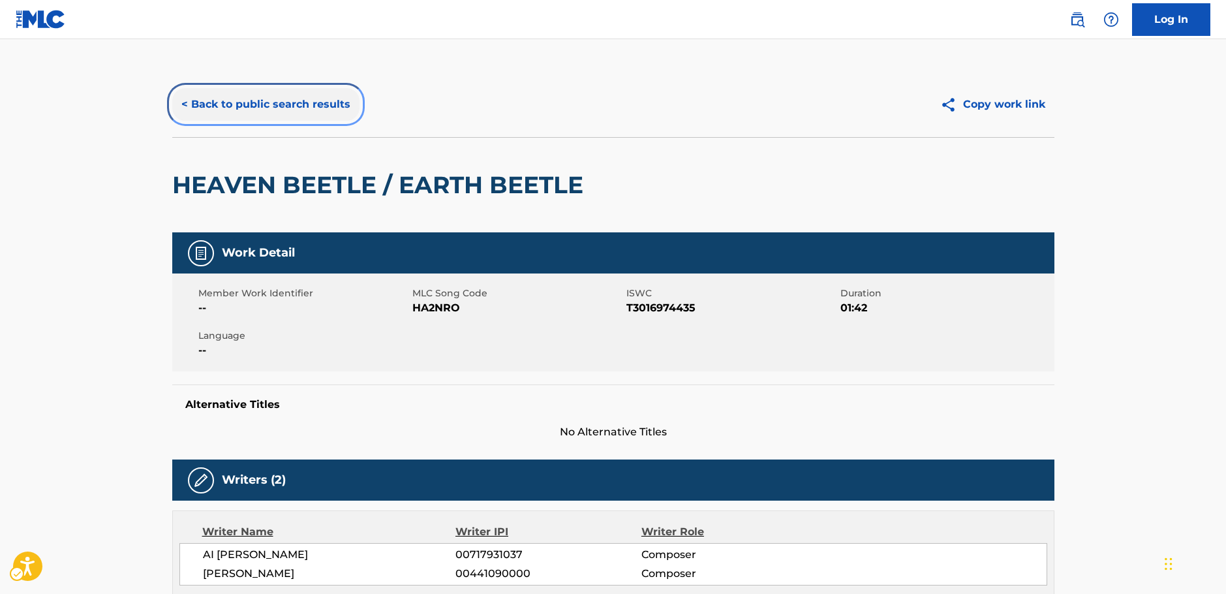
click at [240, 110] on button "< Back to public search results" at bounding box center [265, 104] width 187 height 33
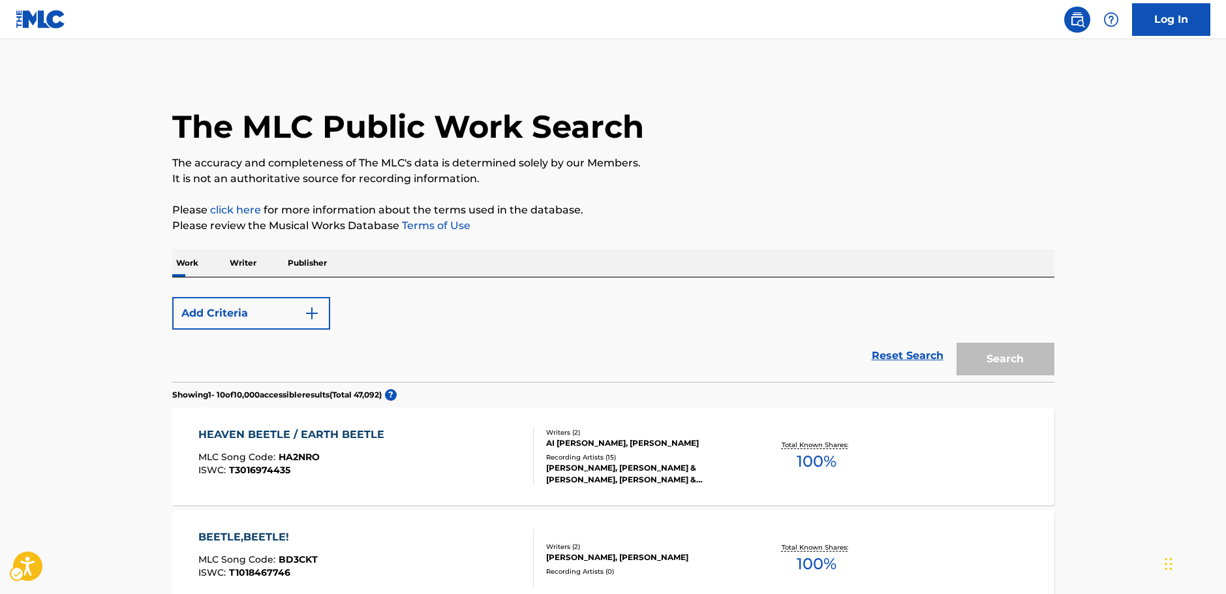
scroll to position [65, 0]
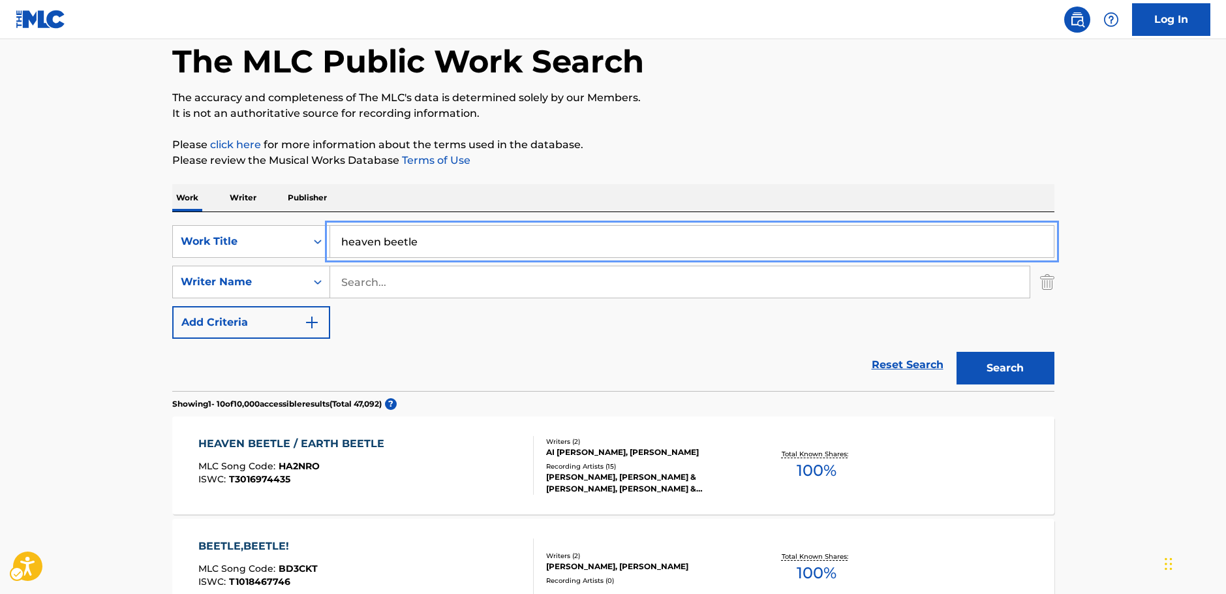
drag, startPoint x: 284, startPoint y: 240, endPoint x: 265, endPoint y: 199, distance: 45.3
click at [257, 243] on div "SearchWithCriteria98065646-aa3a-4ad3-8d09-fd4cedcf1d57 Work Title heaven beetle" at bounding box center [613, 241] width 882 height 33
paste input "Tomoshibi no manimani"
type input "Tomoshibi no manimani"
click at [1014, 371] on button "Search" at bounding box center [1006, 368] width 98 height 33
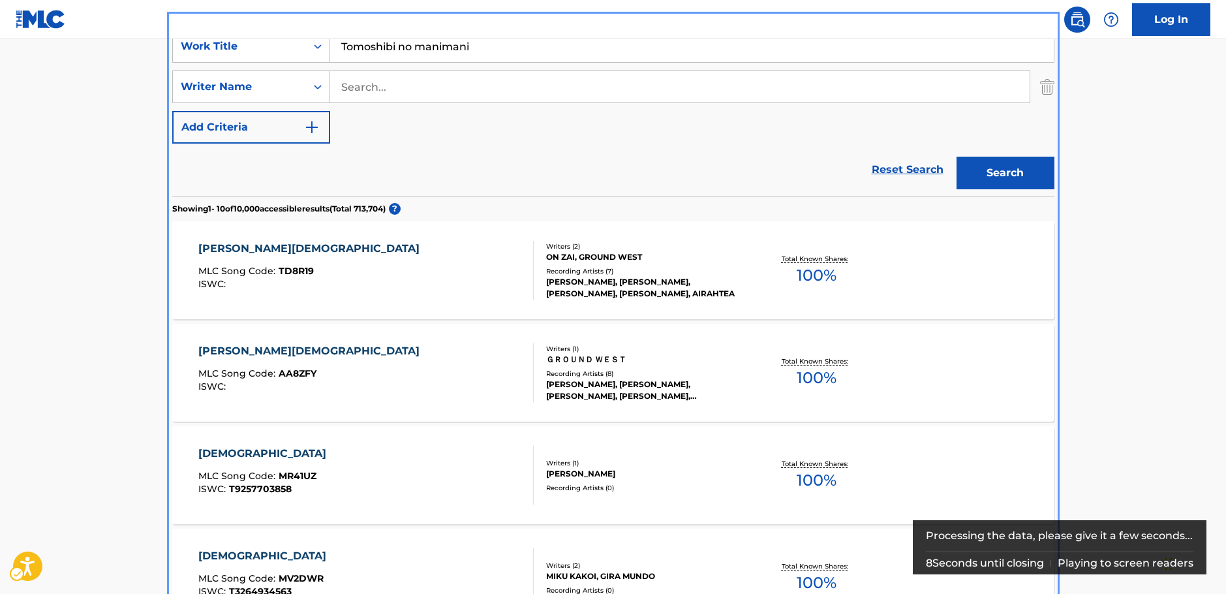
scroll to position [277, 0]
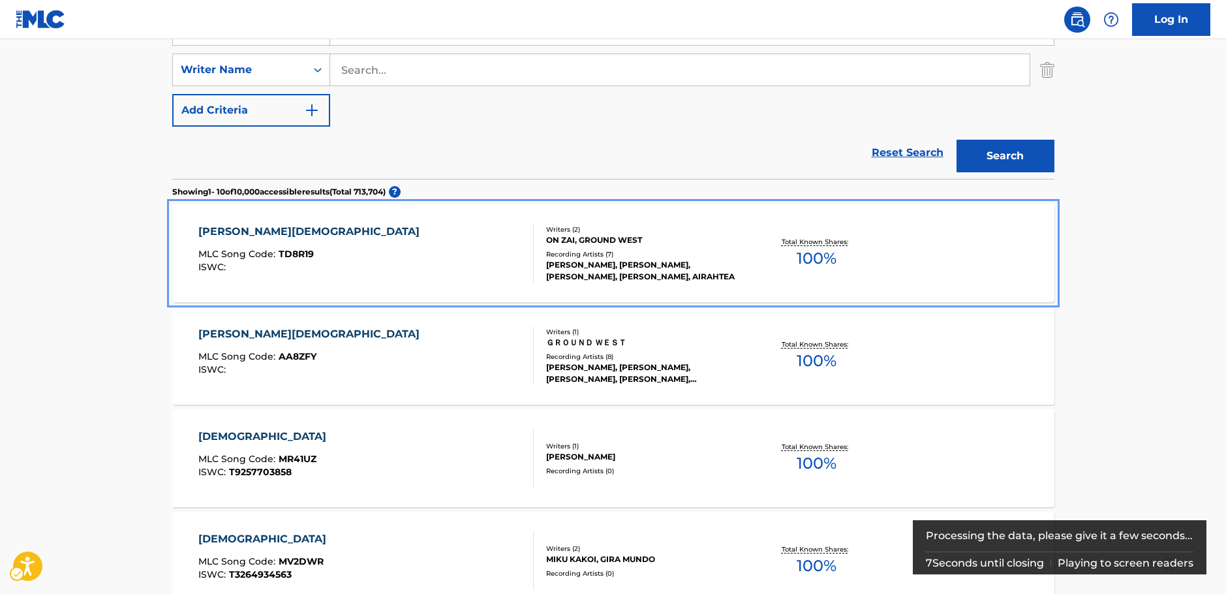
click at [403, 272] on div "[PERSON_NAME] MLC Song Code : TD8R19 ISWC :" at bounding box center [365, 253] width 335 height 59
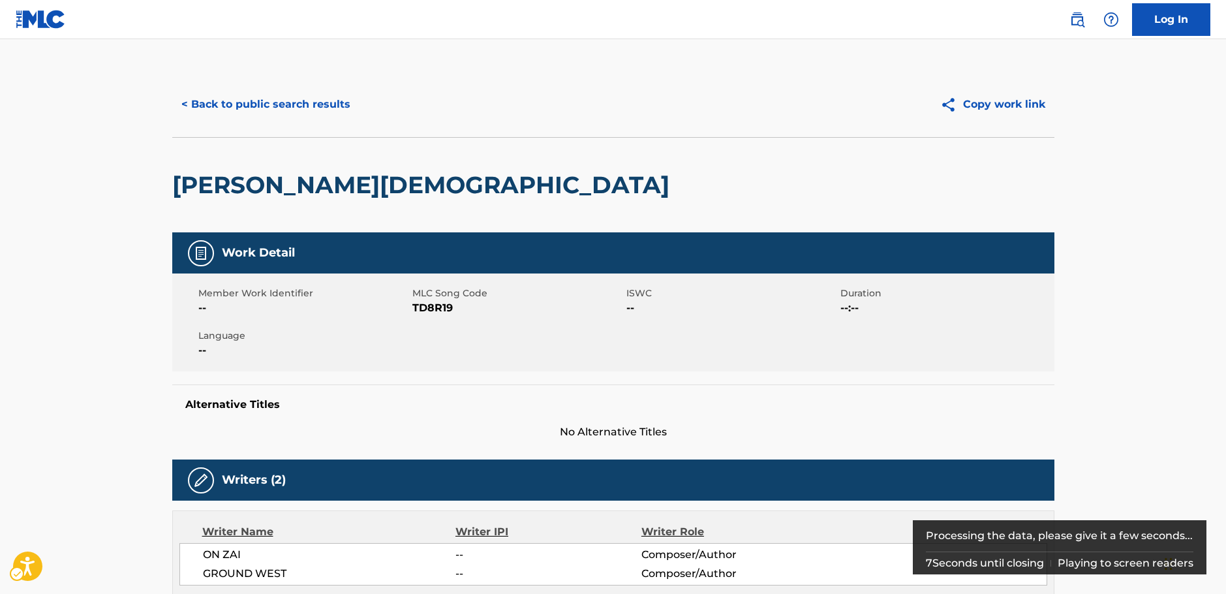
click at [438, 309] on span "MLC Song Code - TD8R19" at bounding box center [517, 308] width 211 height 16
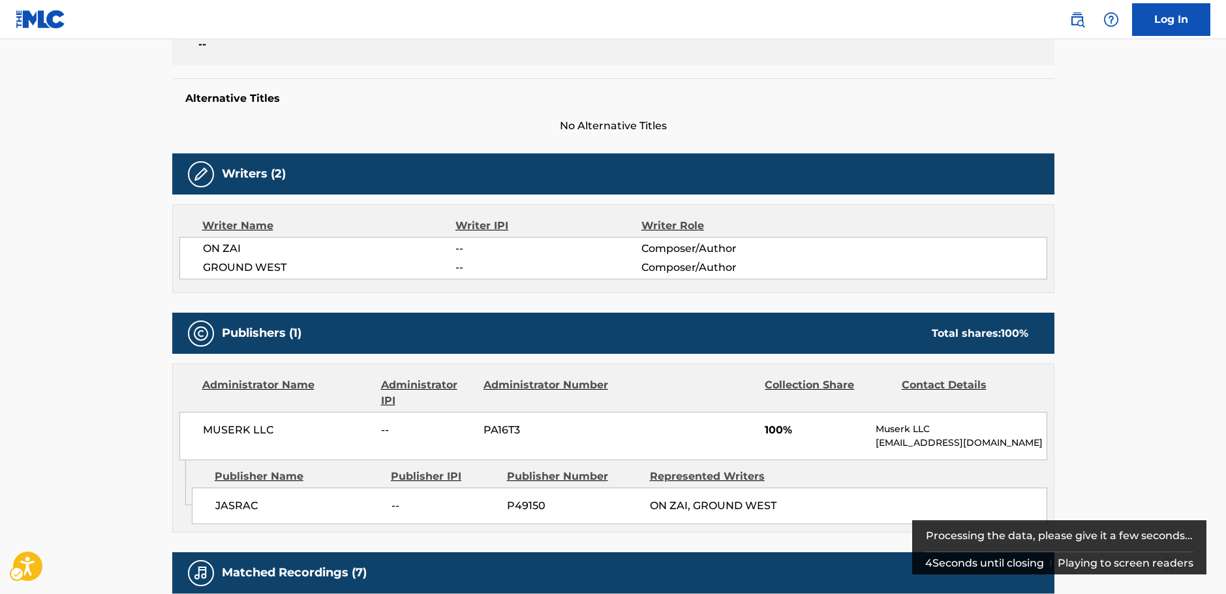
scroll to position [326, 0]
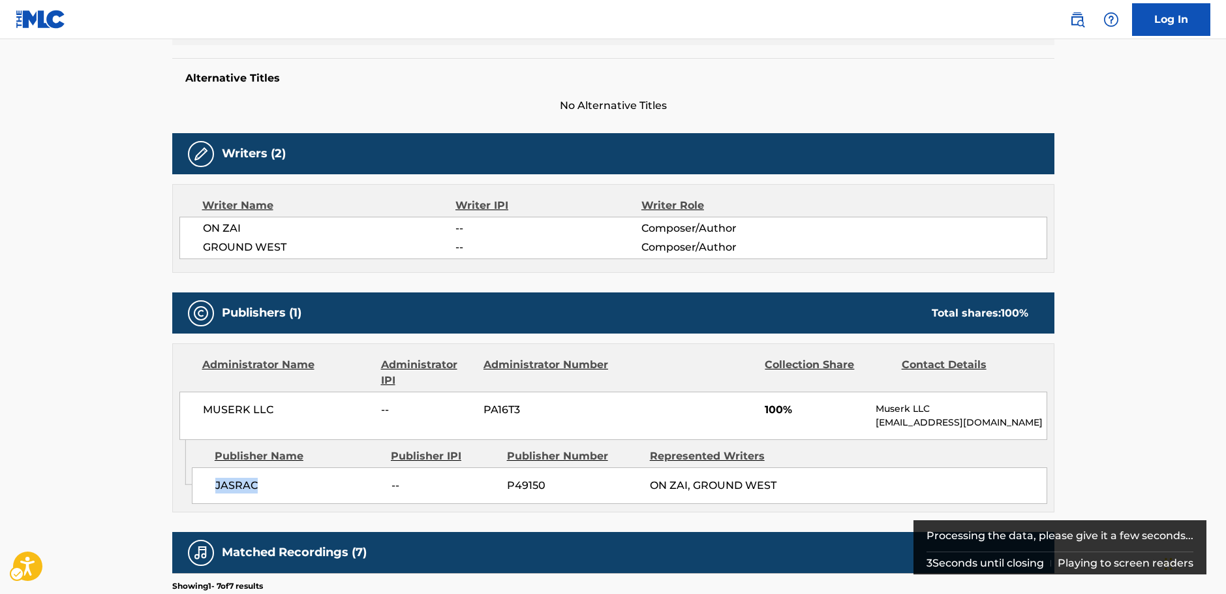
drag, startPoint x: 252, startPoint y: 488, endPoint x: 213, endPoint y: 487, distance: 38.5
click at [213, 487] on div "JASRAC -- P49150 ON ZAI, GROUND WEST" at bounding box center [620, 485] width 856 height 37
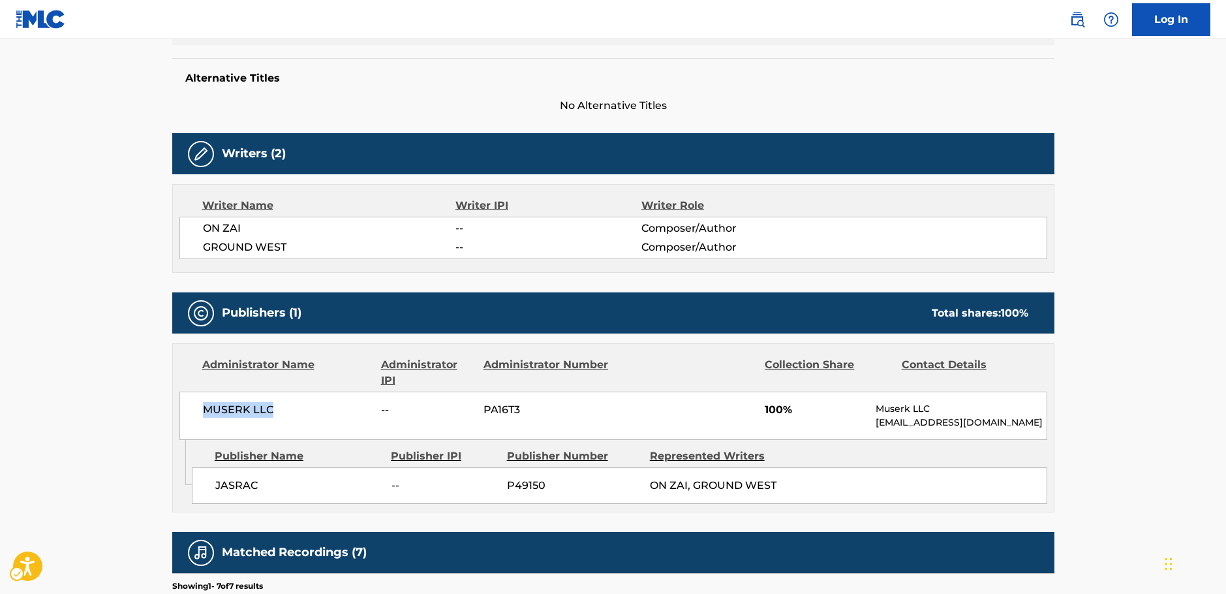
drag, startPoint x: 261, startPoint y: 412, endPoint x: 208, endPoint y: 411, distance: 53.5
click at [208, 411] on span "MUSERK LLC" at bounding box center [287, 410] width 169 height 16
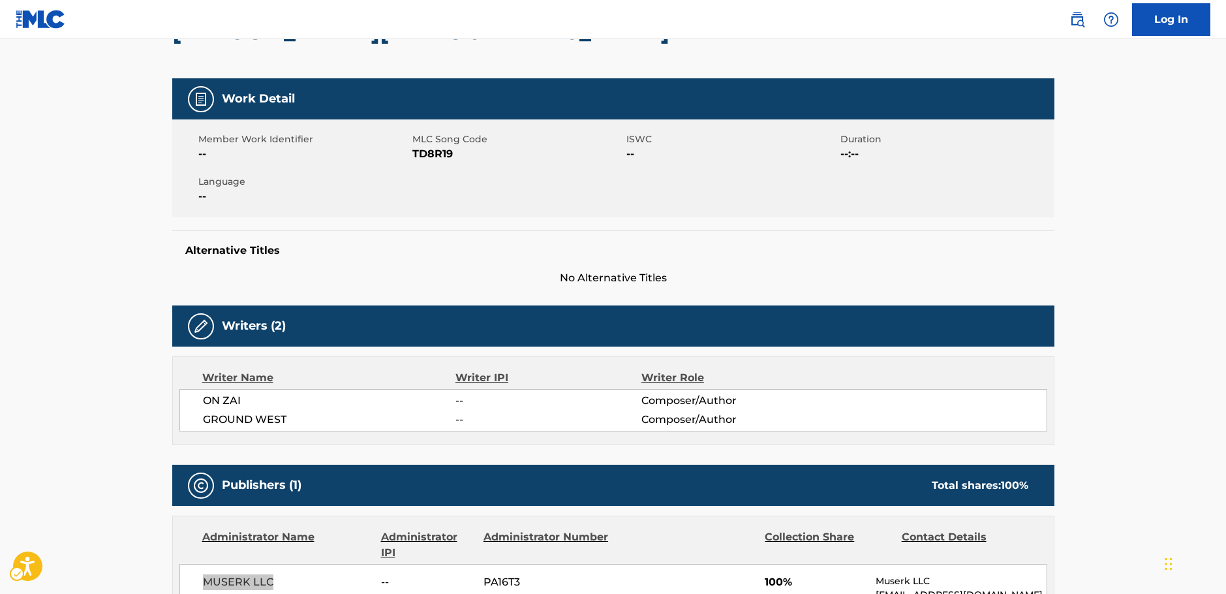
scroll to position [0, 0]
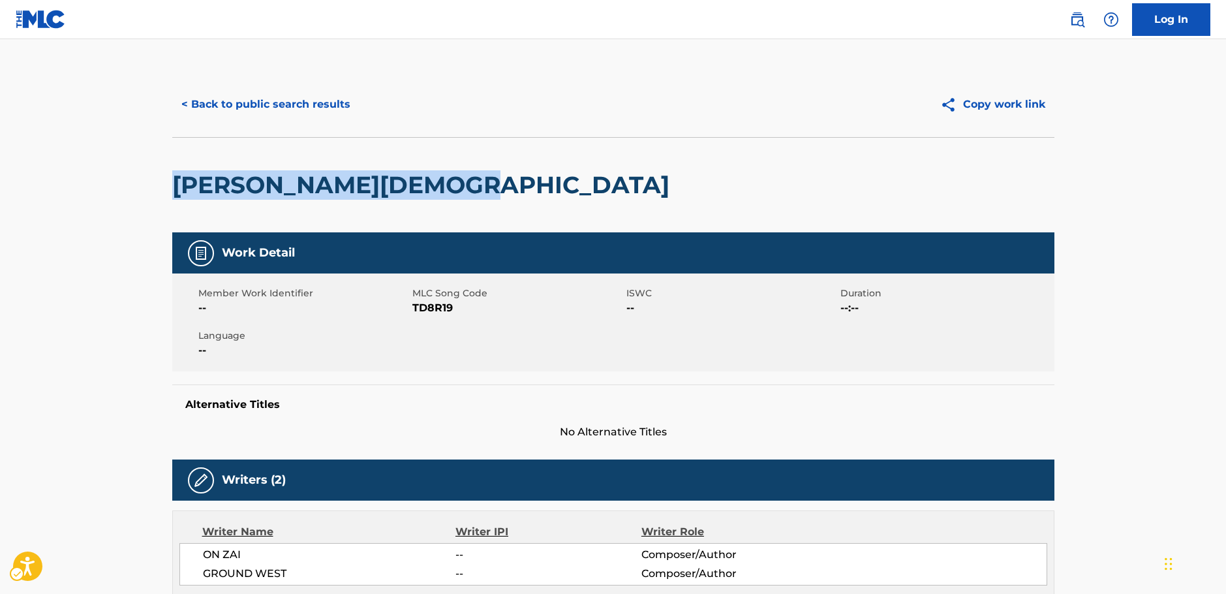
drag, startPoint x: 345, startPoint y: 193, endPoint x: 176, endPoint y: 195, distance: 169.1
click at [176, 195] on div "[PERSON_NAME][DEMOGRAPHIC_DATA]" at bounding box center [613, 184] width 882 height 95
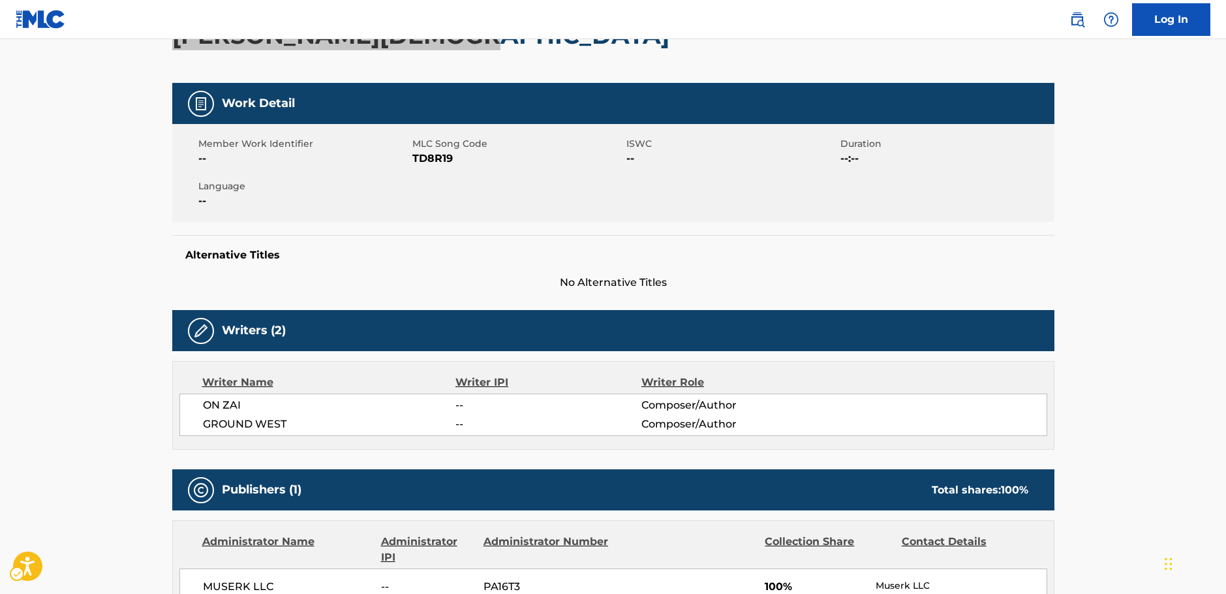
scroll to position [326, 0]
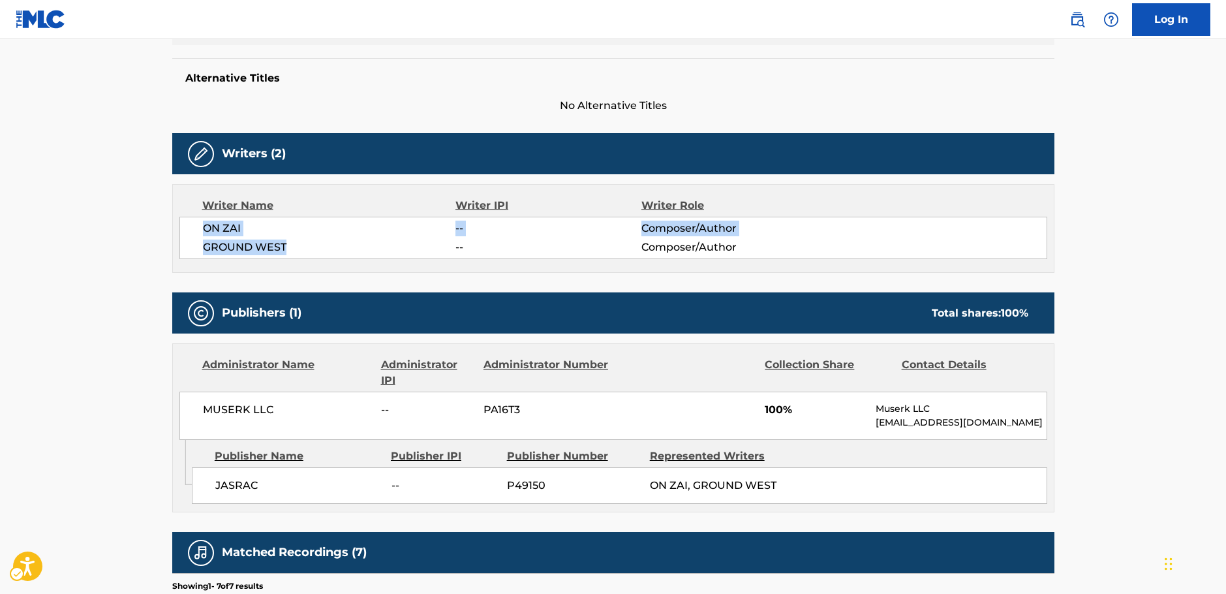
drag, startPoint x: 302, startPoint y: 248, endPoint x: 189, endPoint y: 232, distance: 114.6
click at [189, 232] on div "ON ZAI -- Composer/Author GROUND WEST -- Composer/Author" at bounding box center [613, 238] width 868 height 42
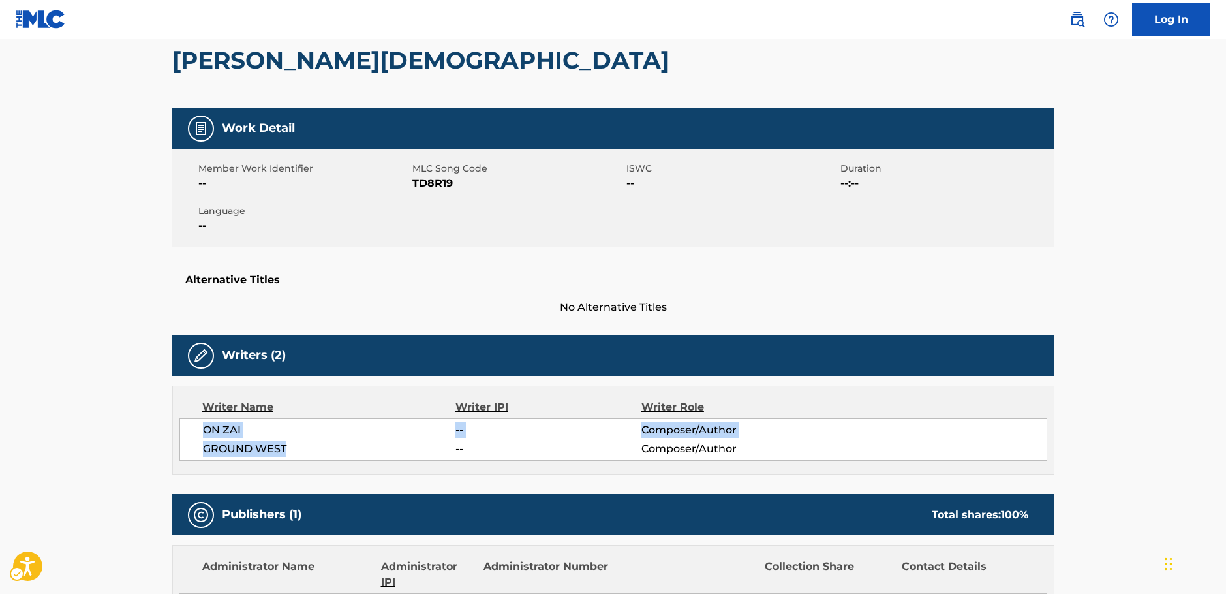
scroll to position [0, 0]
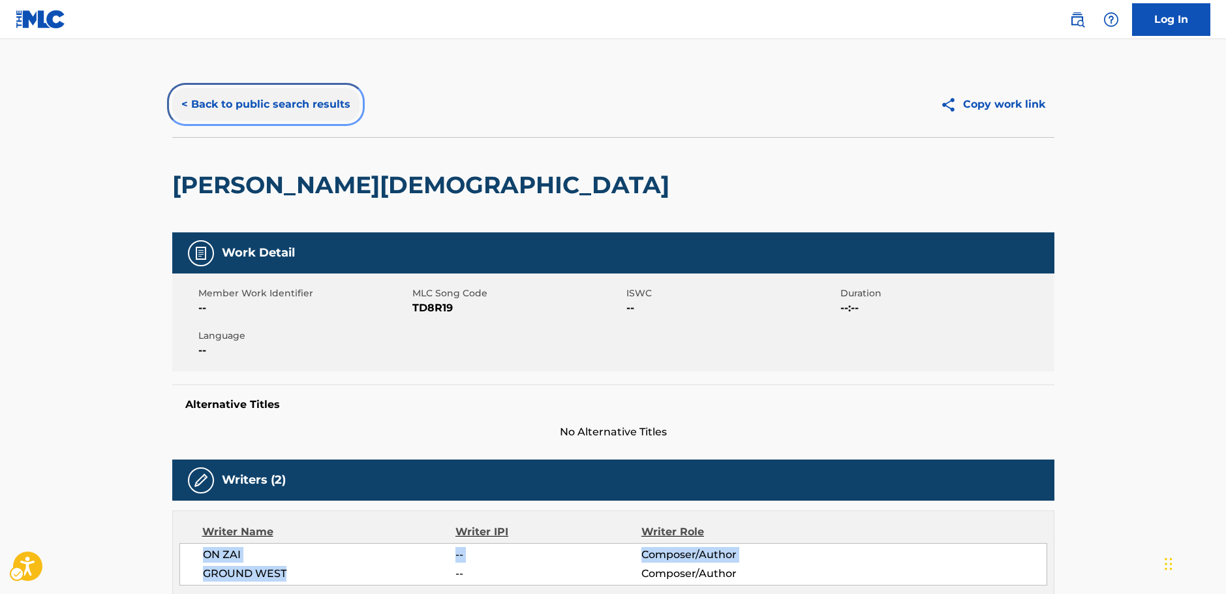
click at [234, 88] on button "< Back to public search results" at bounding box center [265, 104] width 187 height 33
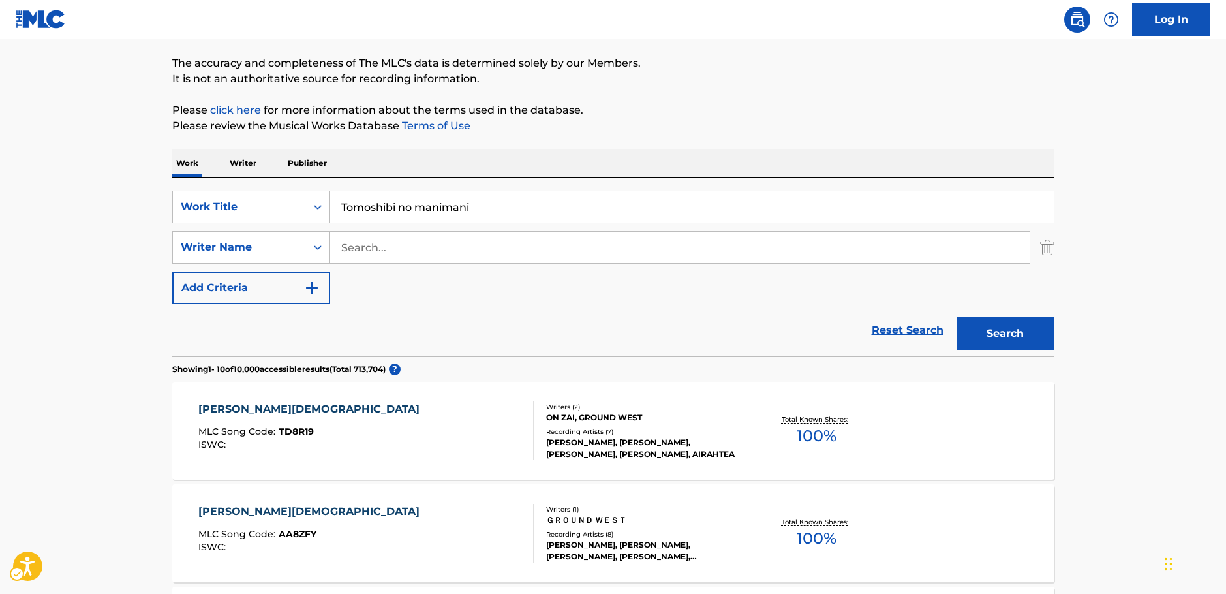
scroll to position [16, 0]
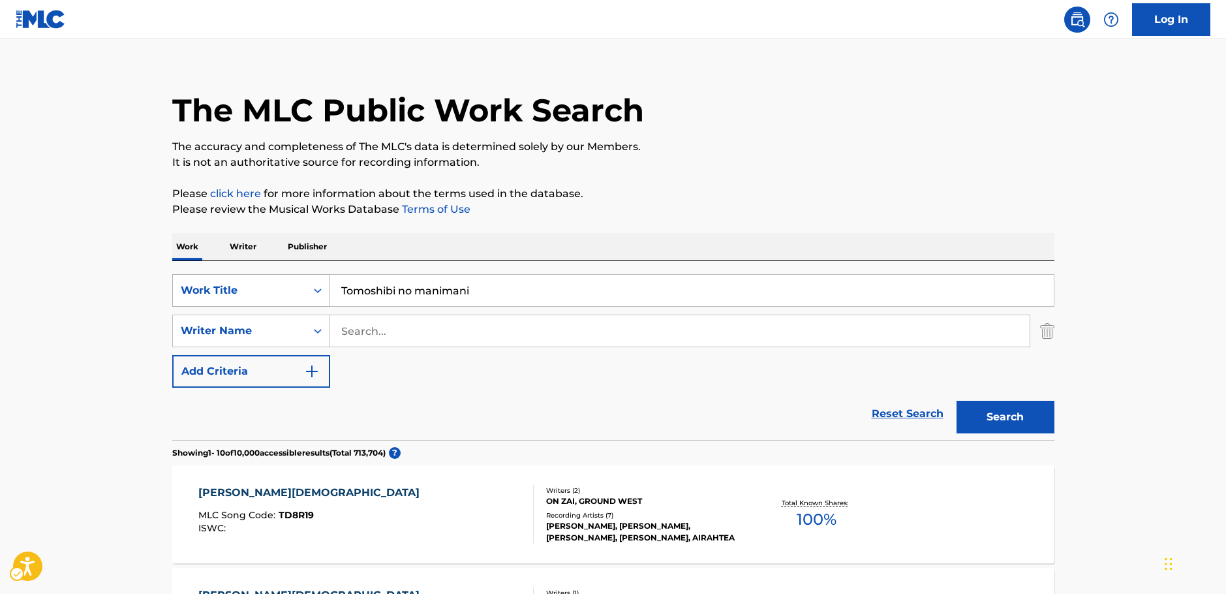
click at [310, 288] on div "Search Form" at bounding box center [317, 290] width 23 height 23
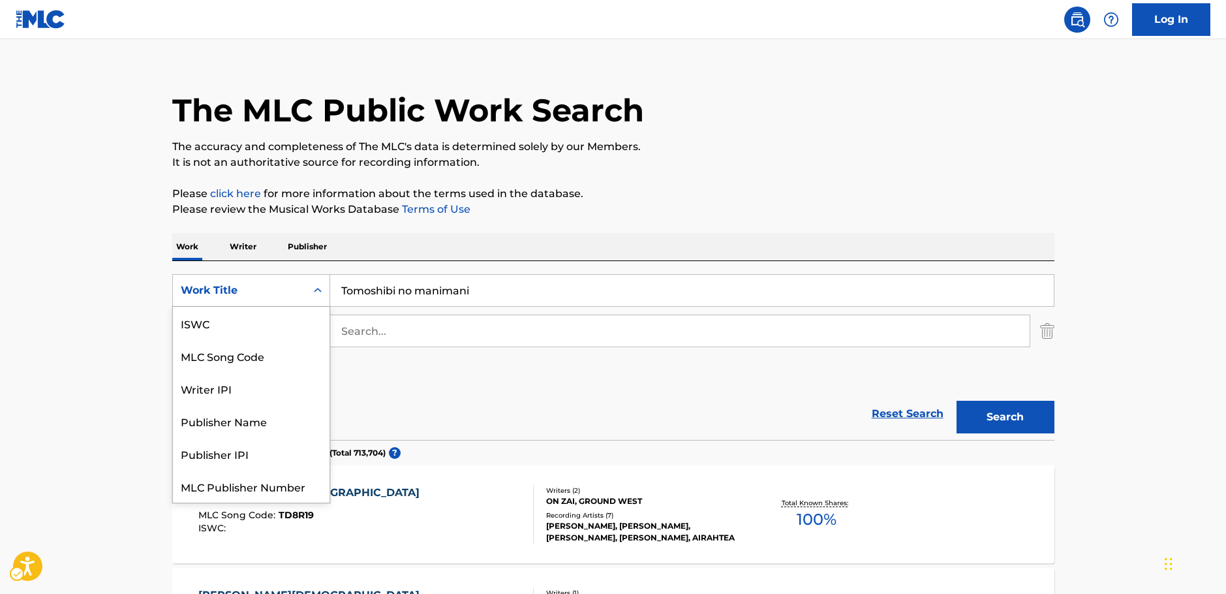
scroll to position [33, 0]
click at [240, 322] on div "MLC Song Code" at bounding box center [251, 323] width 157 height 33
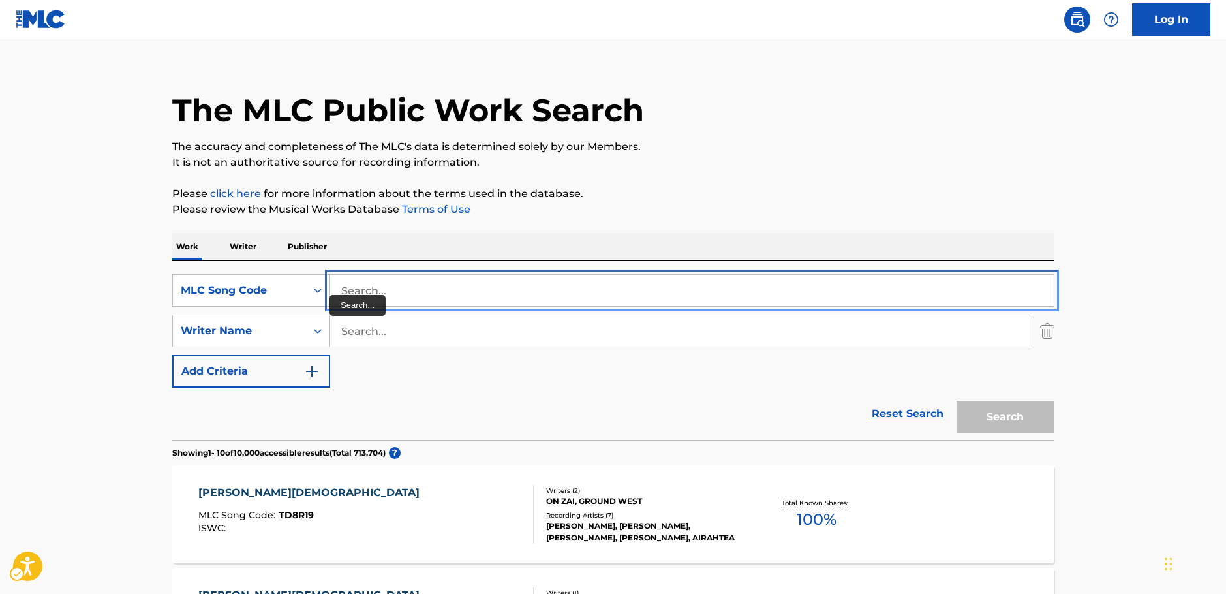
click at [356, 285] on input "Search..." at bounding box center [692, 290] width 724 height 31
paste input "UA82JM"
type input "UA82JM"
drag, startPoint x: 985, startPoint y: 414, endPoint x: 1010, endPoint y: 379, distance: 42.9
click at [984, 414] on button "Search" at bounding box center [1006, 417] width 98 height 33
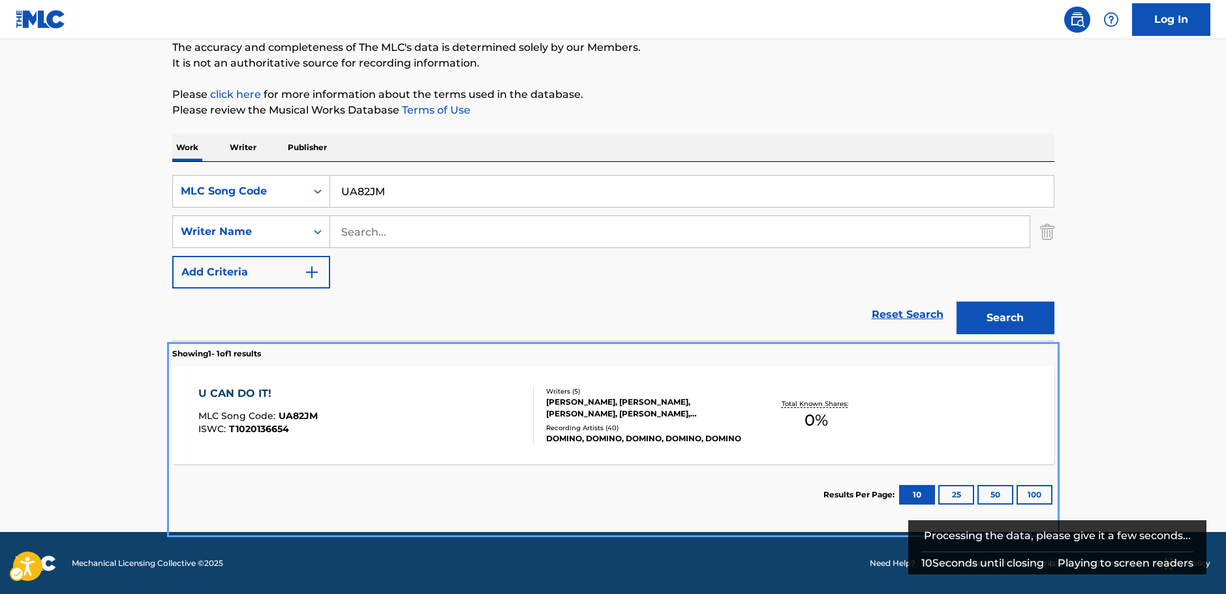
scroll to position [116, 0]
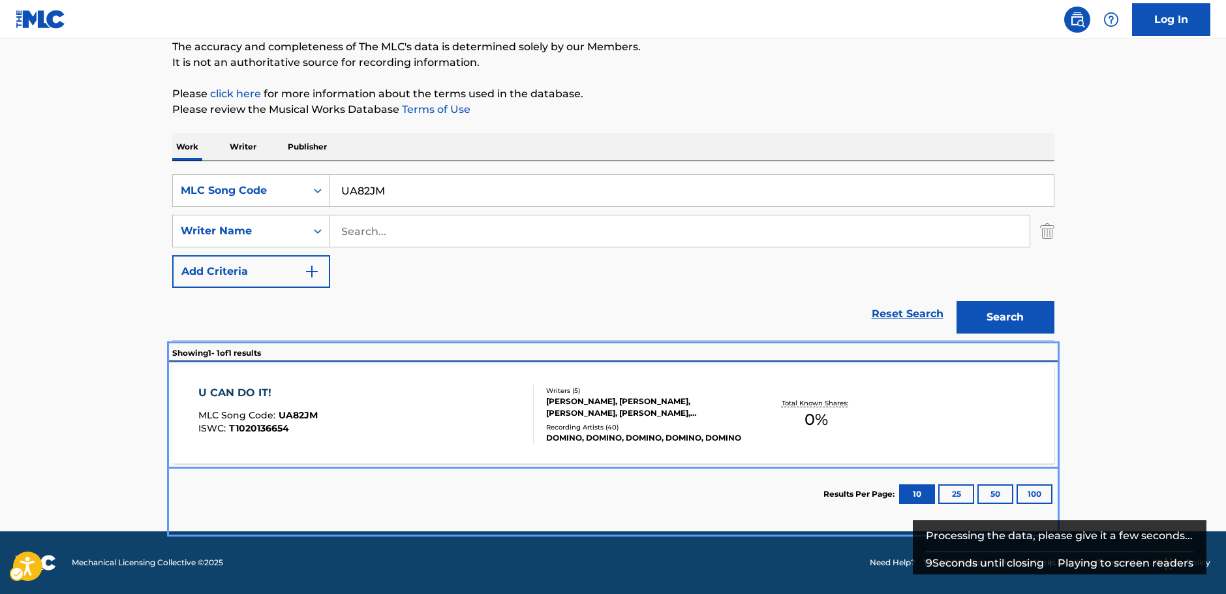
click at [383, 413] on div "U CAN DO IT! MLC Song Code : UA82JM ISWC : T1020136654" at bounding box center [365, 414] width 335 height 59
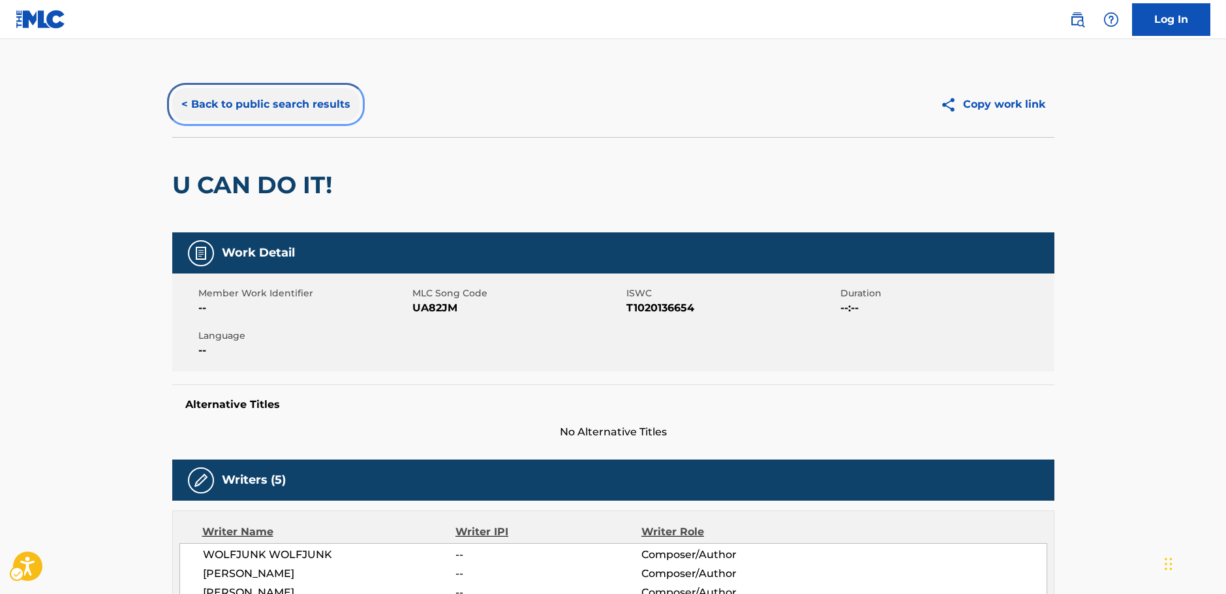
click at [228, 106] on button "< Back to public search results" at bounding box center [265, 104] width 187 height 33
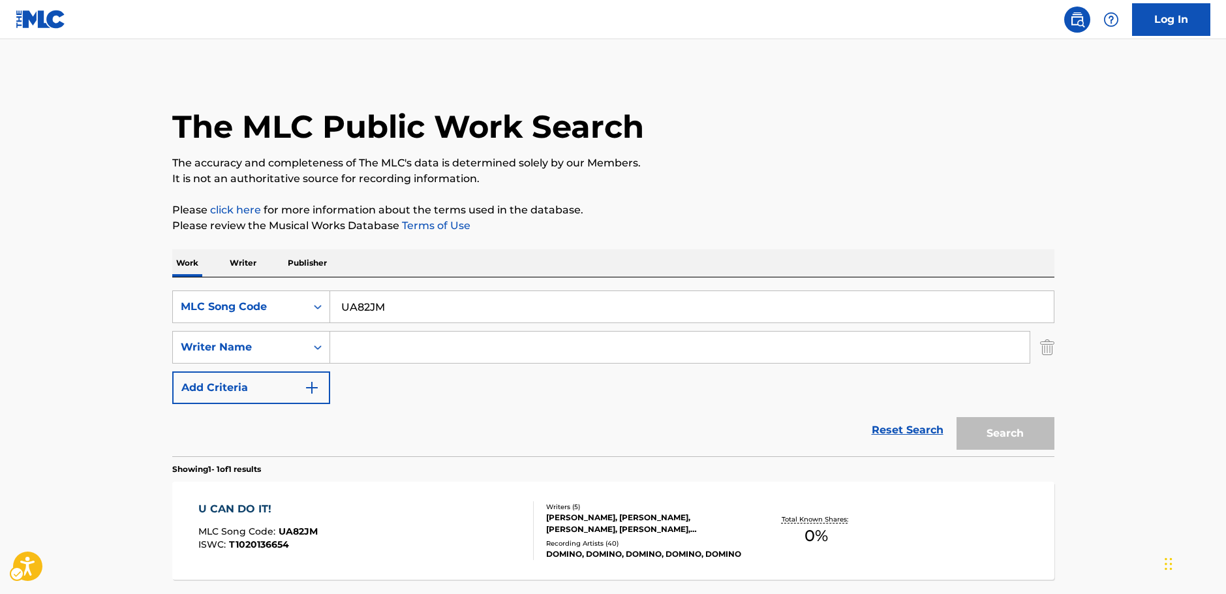
scroll to position [42, 0]
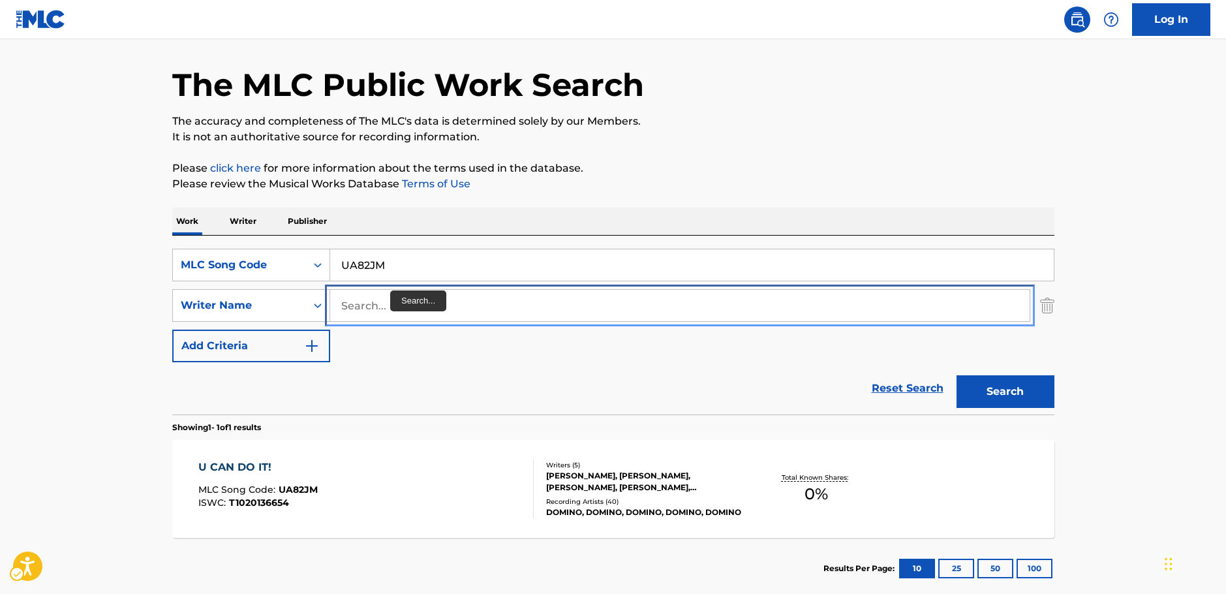
drag, startPoint x: 367, startPoint y: 304, endPoint x: 328, endPoint y: 285, distance: 42.6
click at [366, 304] on input "Search..." at bounding box center [680, 305] width 700 height 31
paste input "Hishikawa"
type input "Hishikawa"
click at [320, 266] on icon "Search Form" at bounding box center [317, 264] width 13 height 13
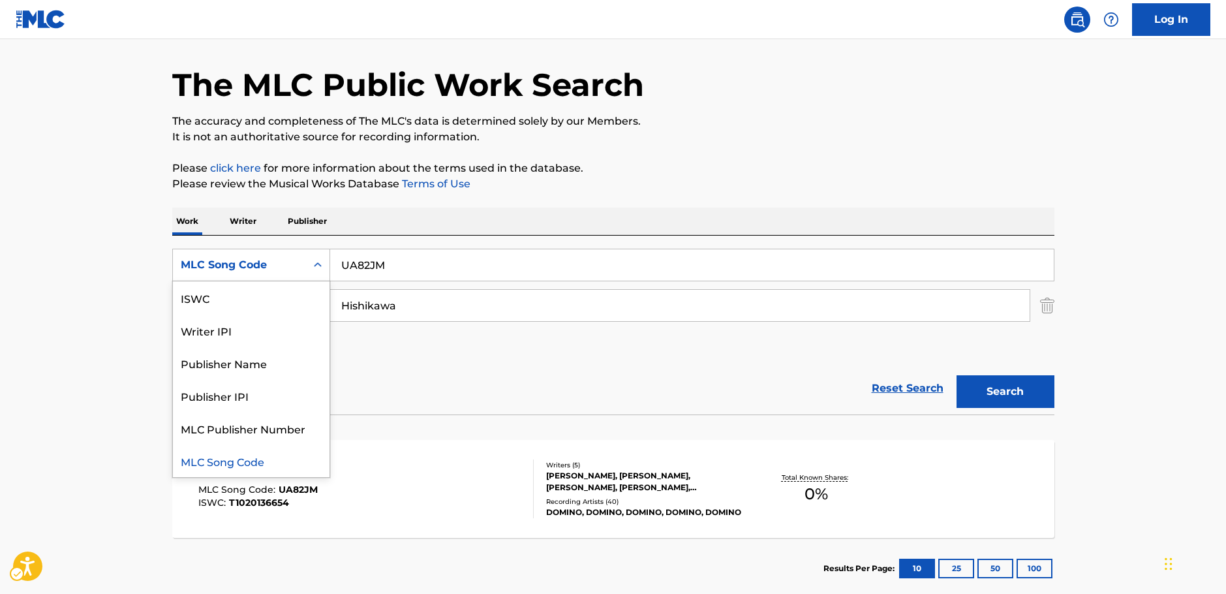
scroll to position [0, 0]
click at [243, 307] on div "Work Title" at bounding box center [251, 297] width 157 height 33
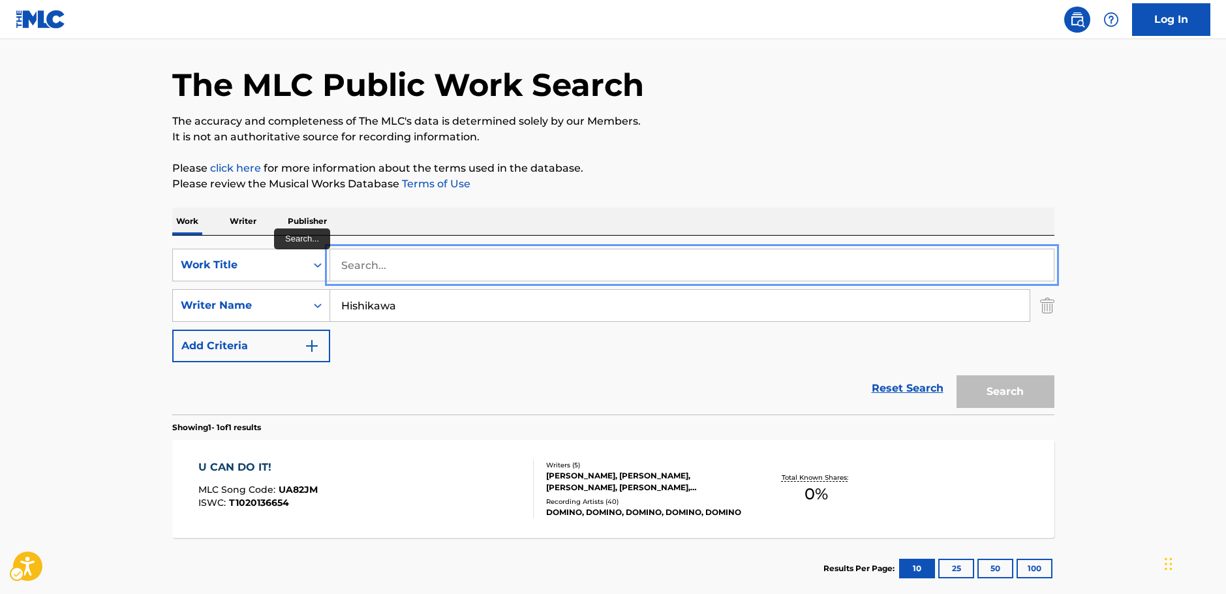
click at [369, 269] on input "Search..." at bounding box center [692, 264] width 724 height 31
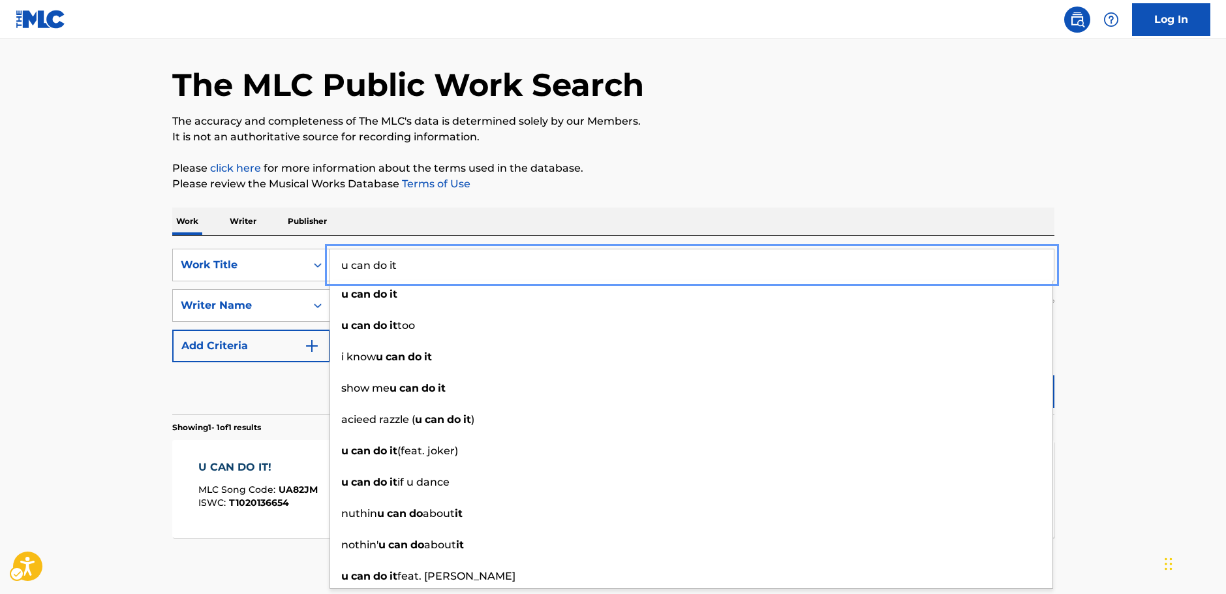
type input "u can do it"
click at [1158, 403] on main "The MLC Public Work Search The accuracy and completeness of The MLC's data is d…" at bounding box center [613, 301] width 1226 height 608
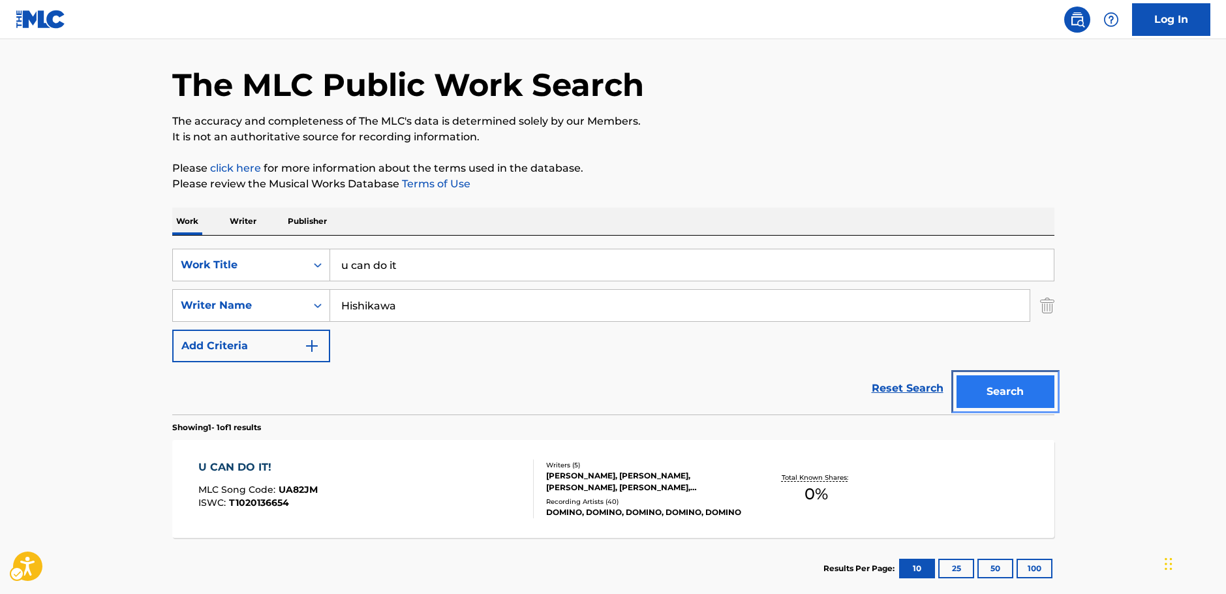
click at [1027, 395] on button "Search" at bounding box center [1006, 391] width 98 height 33
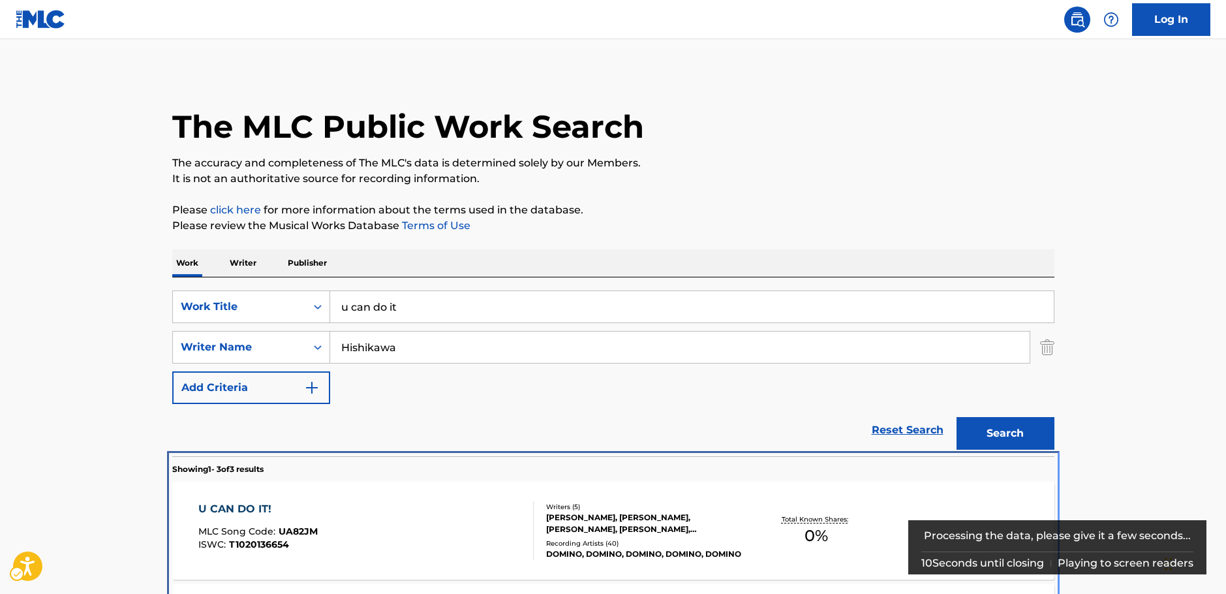
scroll to position [252, 0]
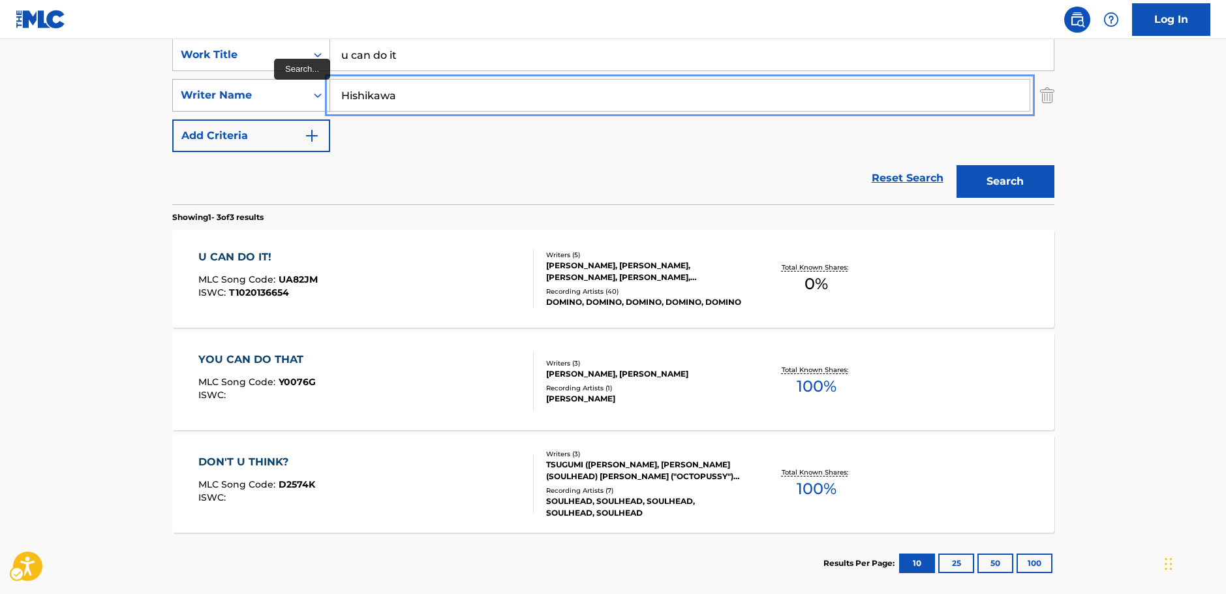
drag, startPoint x: 405, startPoint y: 98, endPoint x: 305, endPoint y: 102, distance: 99.3
click at [305, 102] on div "SearchWithCriteria3326895b-1fb4-4903-a0f0-c99c291a3761 Writer Name [PERSON_NAME]" at bounding box center [613, 95] width 882 height 33
paste input "AKINO"
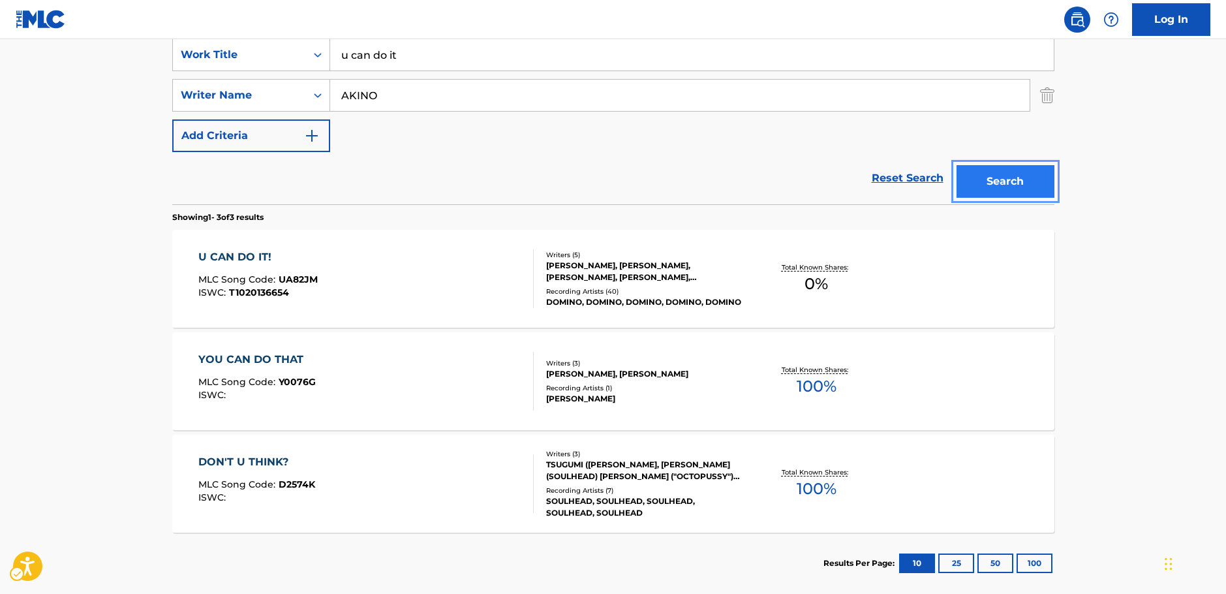
click at [1027, 183] on button "Search" at bounding box center [1006, 181] width 98 height 33
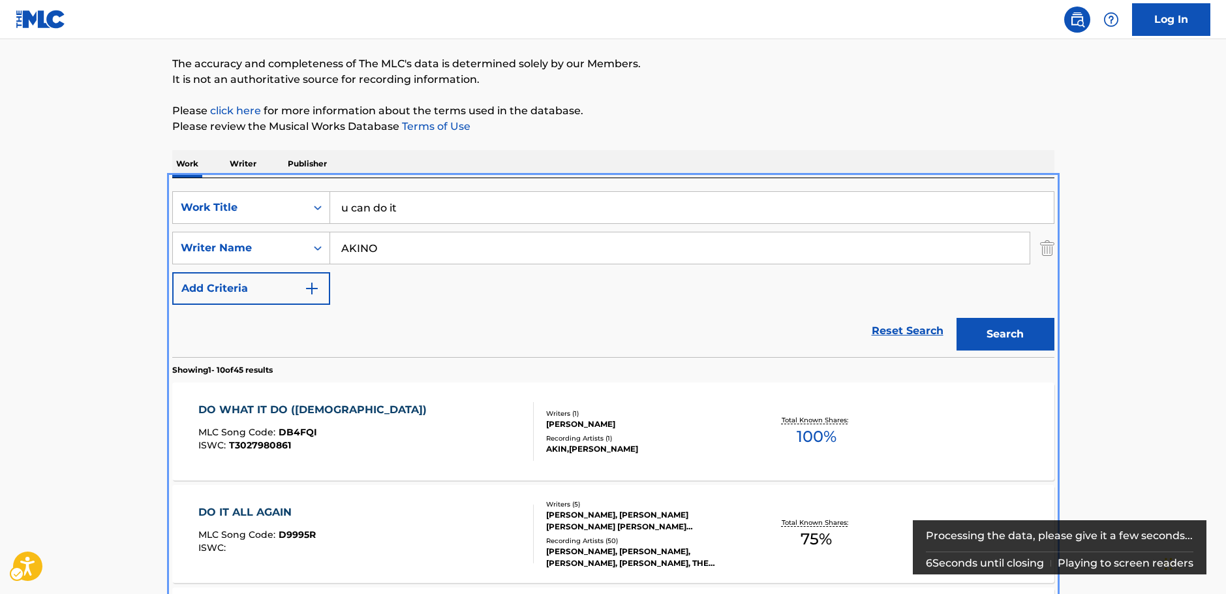
scroll to position [0, 0]
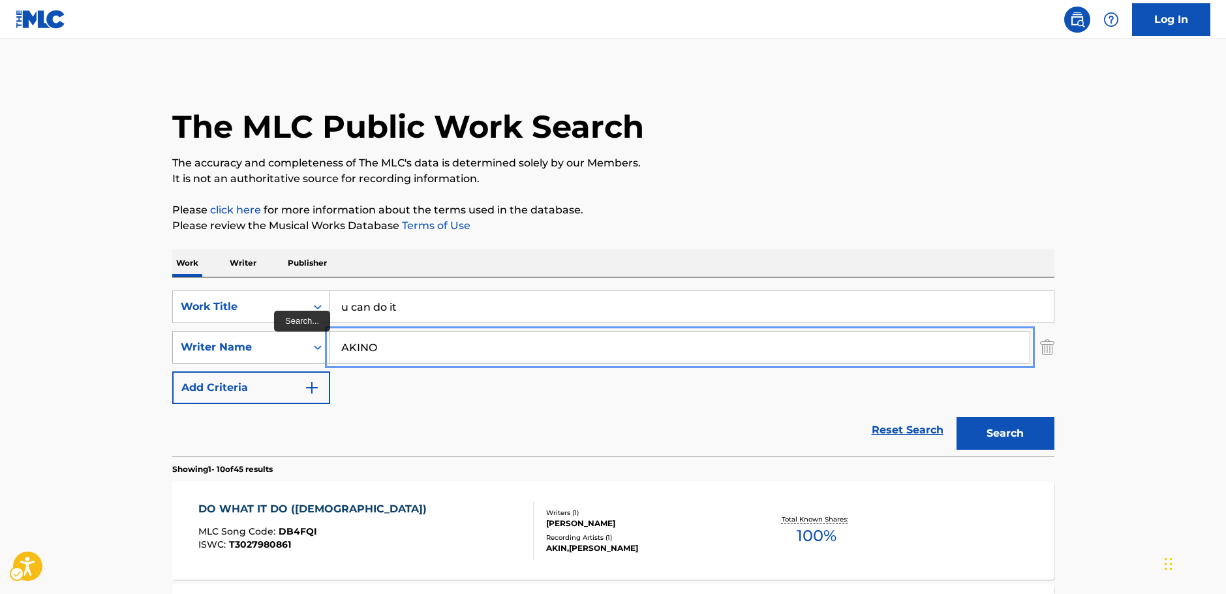
drag, startPoint x: 335, startPoint y: 351, endPoint x: 268, endPoint y: 349, distance: 67.3
click at [260, 350] on div "SearchWithCriteria3326895b-1fb4-4903-a0f0-c99c291a3761 Writer Name [PERSON_NAME]" at bounding box center [613, 347] width 882 height 33
paste input "YAKITORY"
type input "YAKITORY"
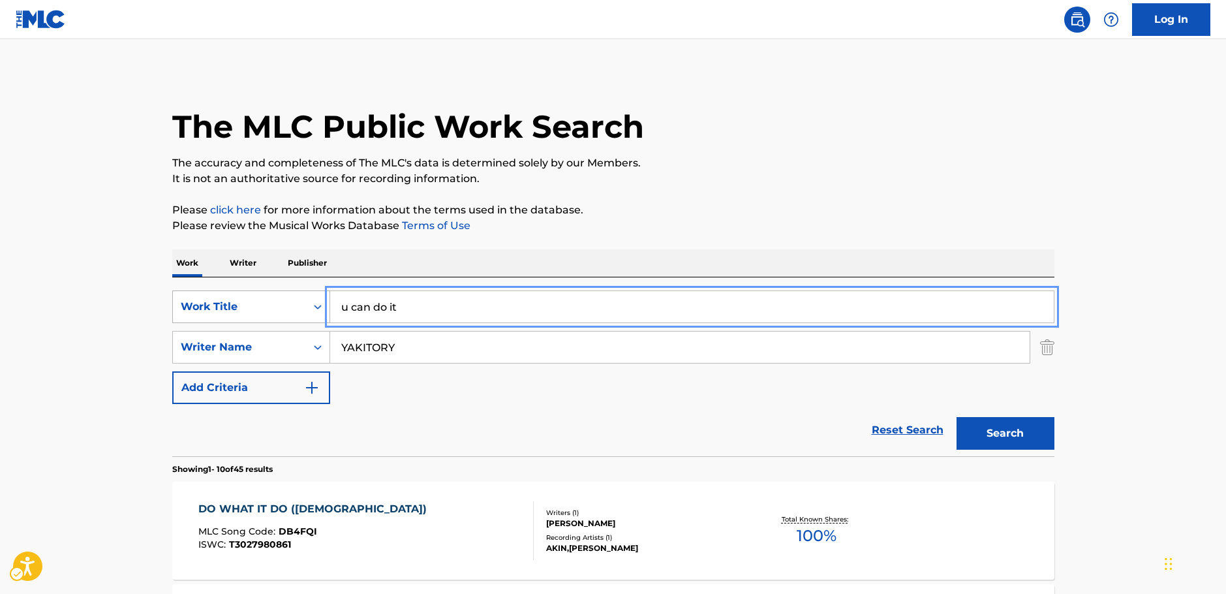
drag, startPoint x: 431, startPoint y: 301, endPoint x: 211, endPoint y: 300, distance: 220.6
click at [211, 300] on div "SearchWithCriteria8e485a9e-c545-417a-bdad-01d3267d28b3 Work Title | Submit | Su…" at bounding box center [613, 306] width 882 height 33
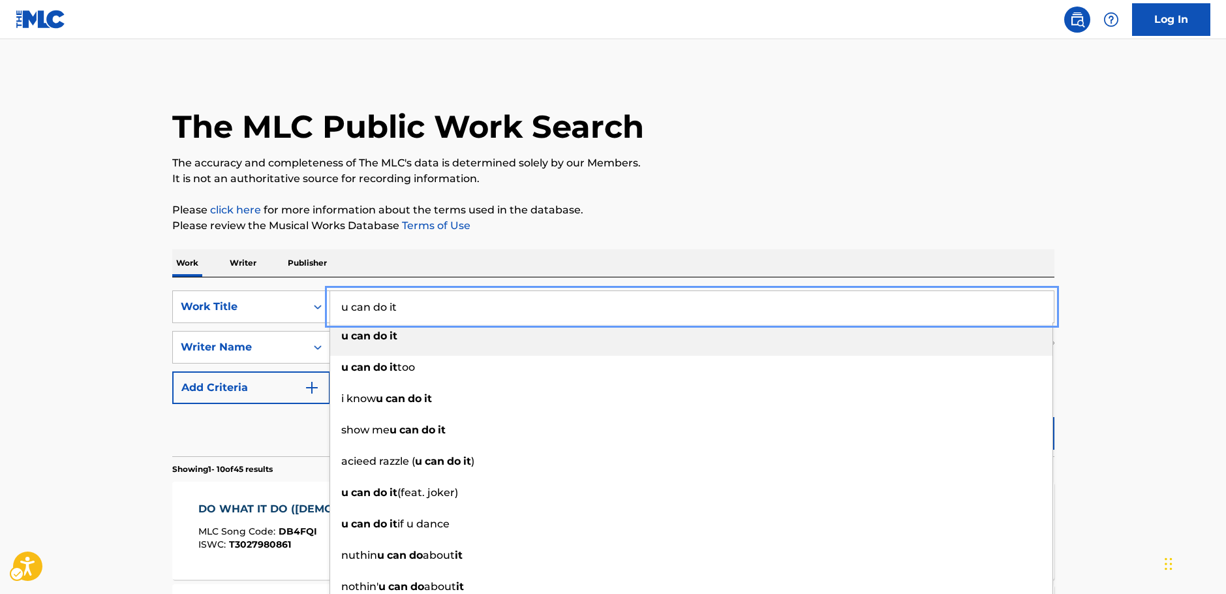
paste input "Rock Star"
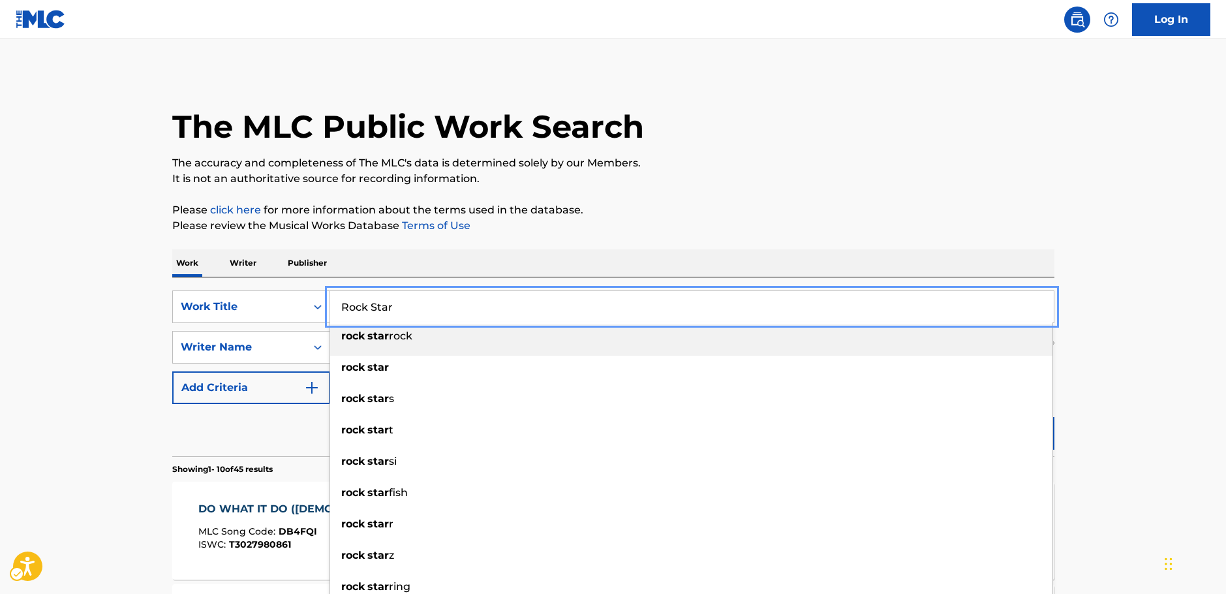
drag, startPoint x: 133, startPoint y: 382, endPoint x: 294, endPoint y: 382, distance: 161.2
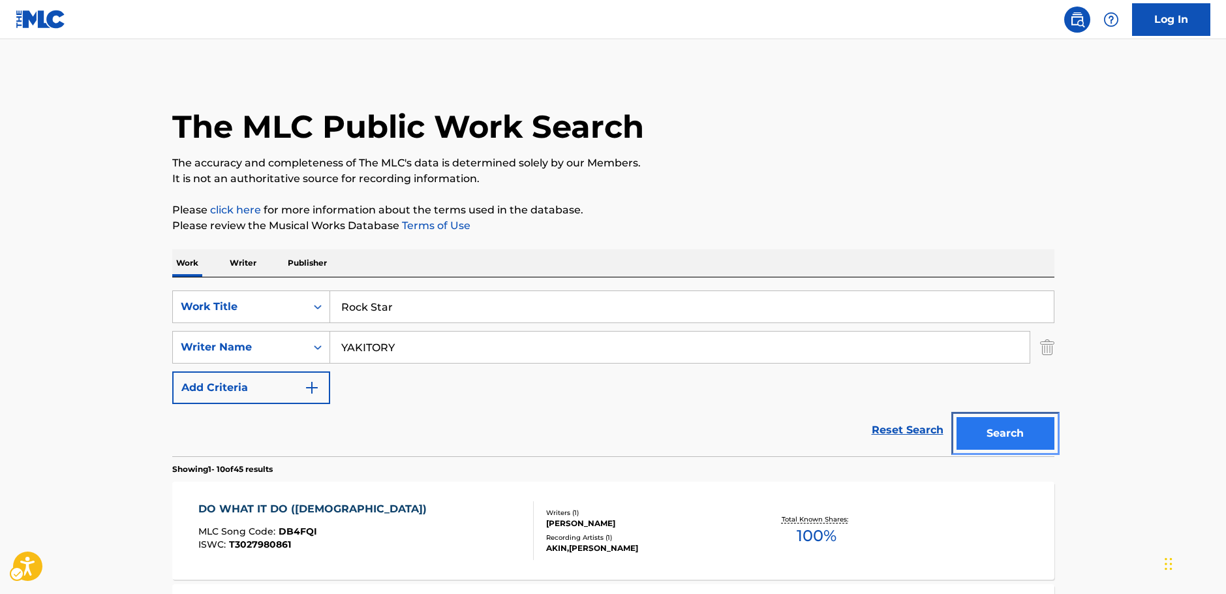
click at [980, 430] on button "Search" at bounding box center [1006, 433] width 98 height 33
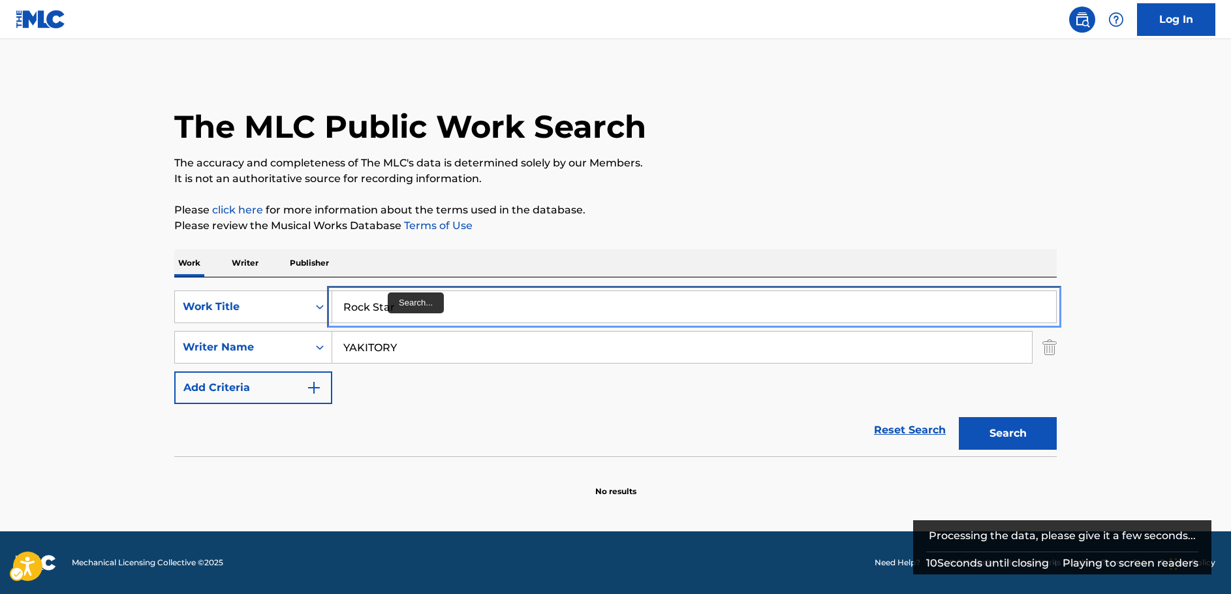
click at [377, 304] on input "Rock Star" at bounding box center [694, 306] width 724 height 31
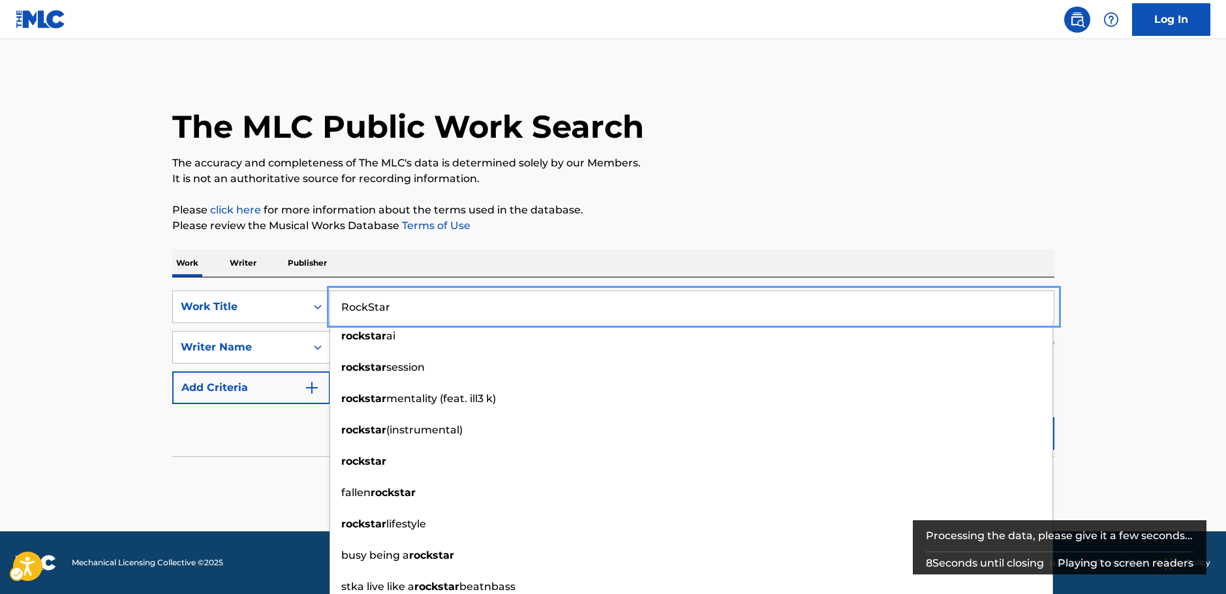
type input "RockStar"
click at [1116, 350] on main "The MLC Public Work Search The accuracy and completeness of The MLC's data is d…" at bounding box center [613, 285] width 1226 height 492
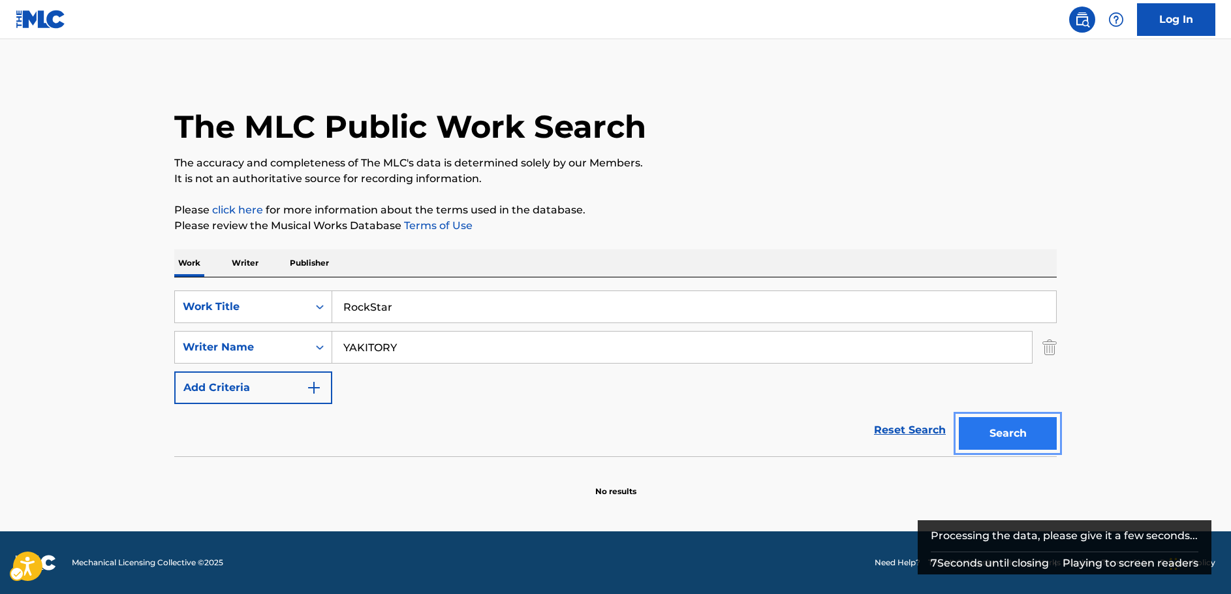
click at [1025, 434] on button "Search" at bounding box center [1008, 433] width 98 height 33
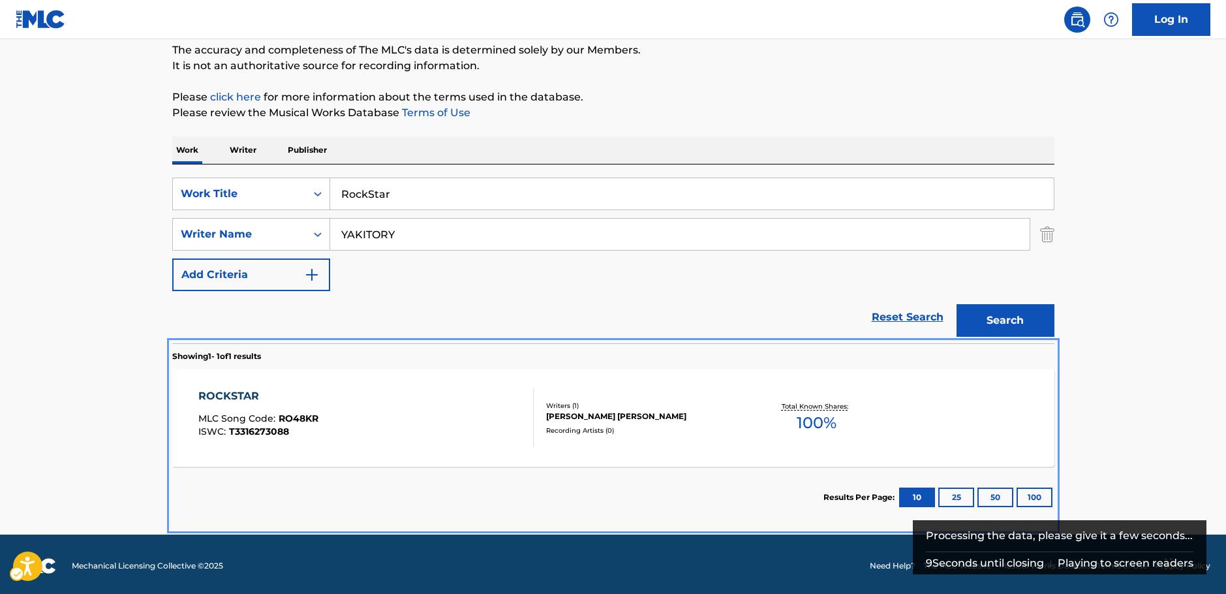
scroll to position [116, 0]
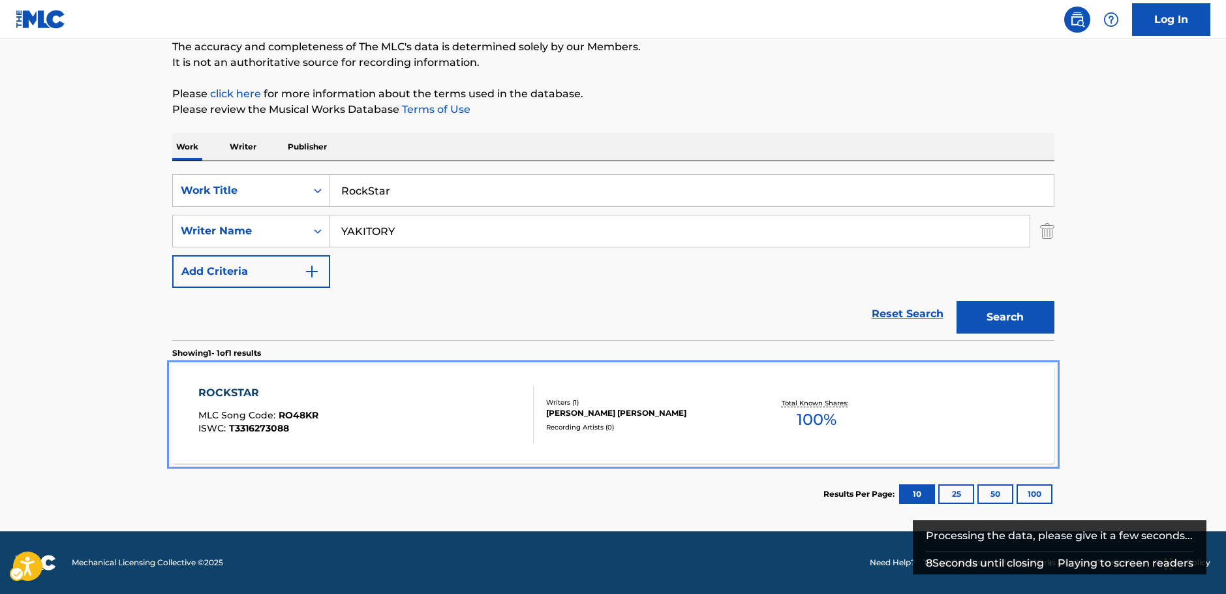
click at [433, 396] on div "ROCKSTAR MLC Song Code : RO48KR ISWC : T3316273088" at bounding box center [365, 414] width 335 height 59
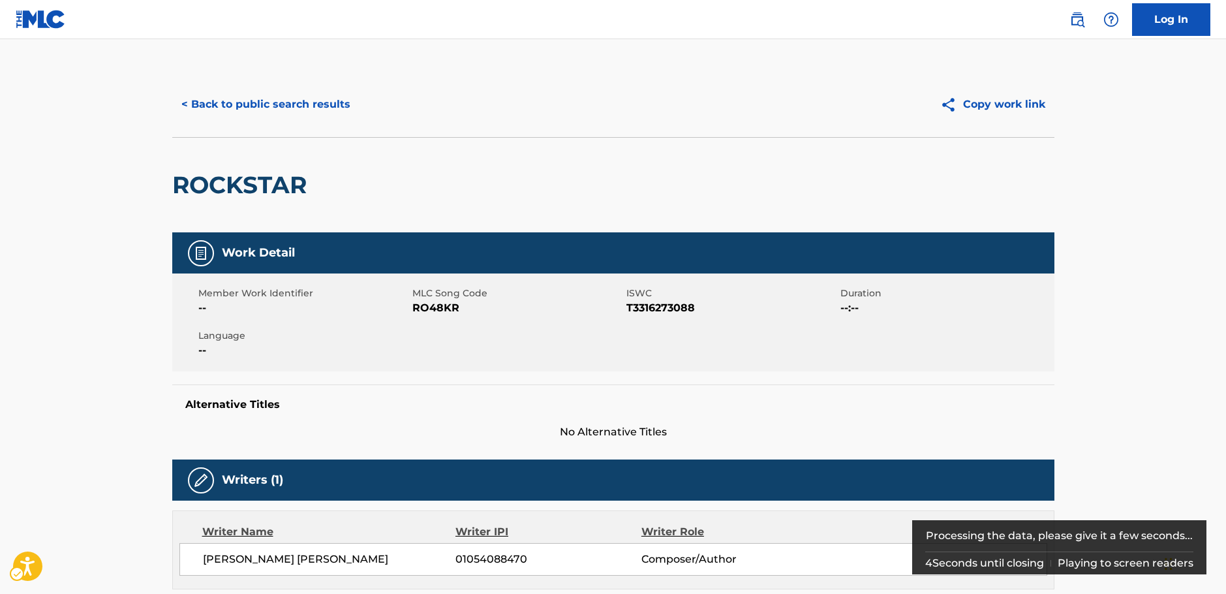
click at [443, 308] on span "MLC Song Code - RO48KR" at bounding box center [517, 308] width 211 height 16
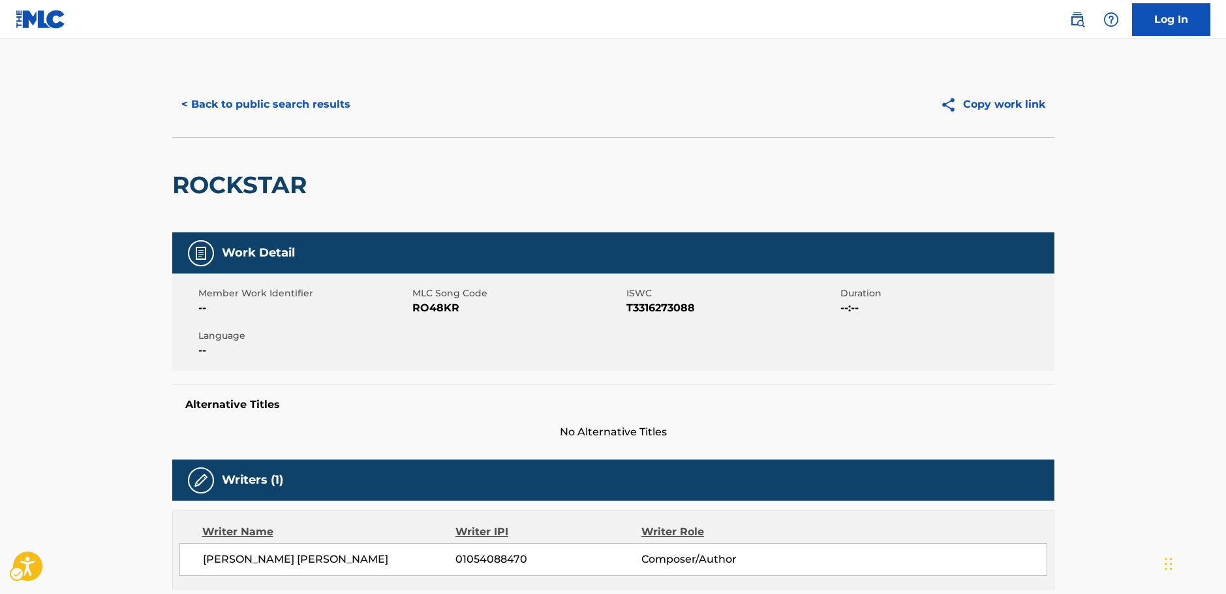
click at [657, 304] on span "ISWC - T3316273088" at bounding box center [732, 308] width 211 height 16
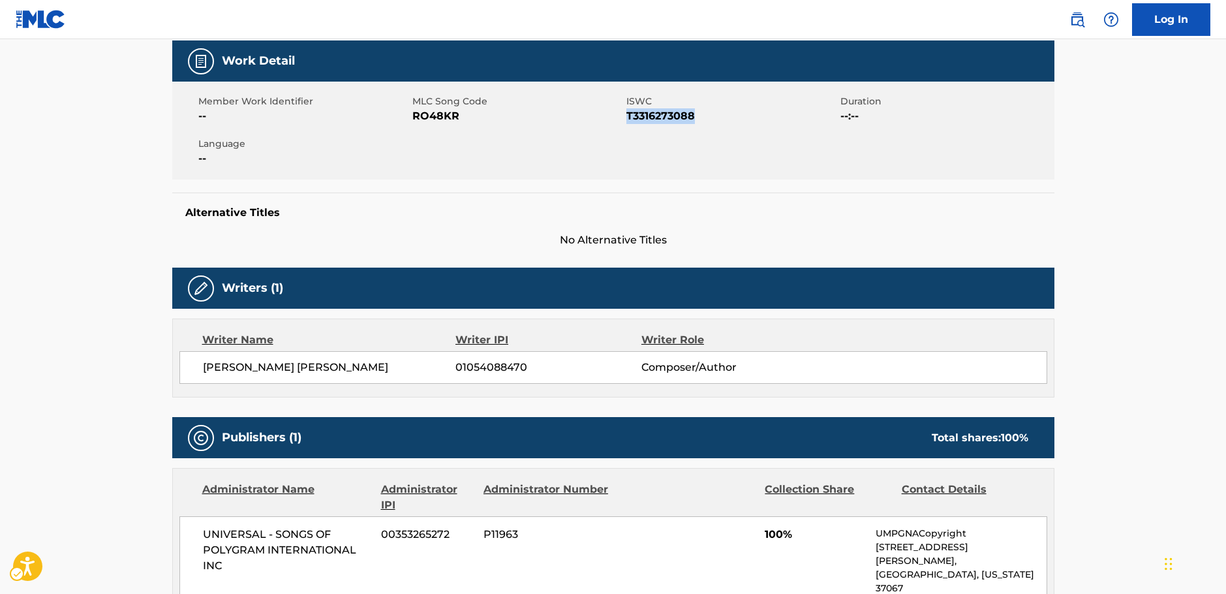
scroll to position [196, 0]
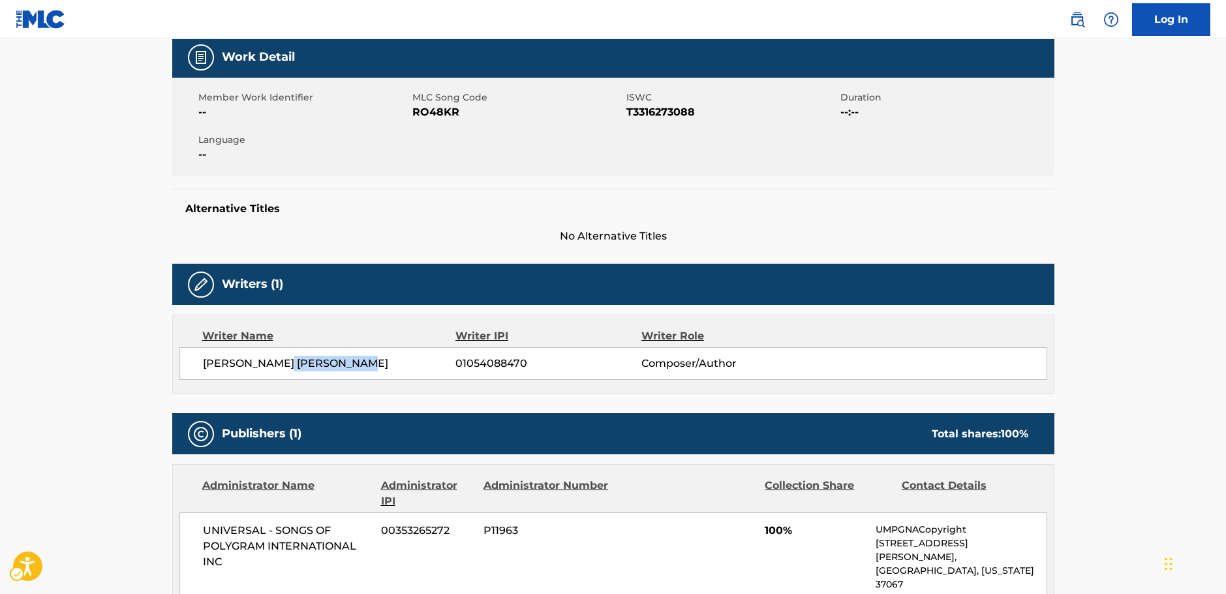
drag, startPoint x: 375, startPoint y: 360, endPoint x: 288, endPoint y: 364, distance: 87.5
click at [288, 364] on span "[PERSON_NAME] [PERSON_NAME]" at bounding box center [329, 364] width 253 height 16
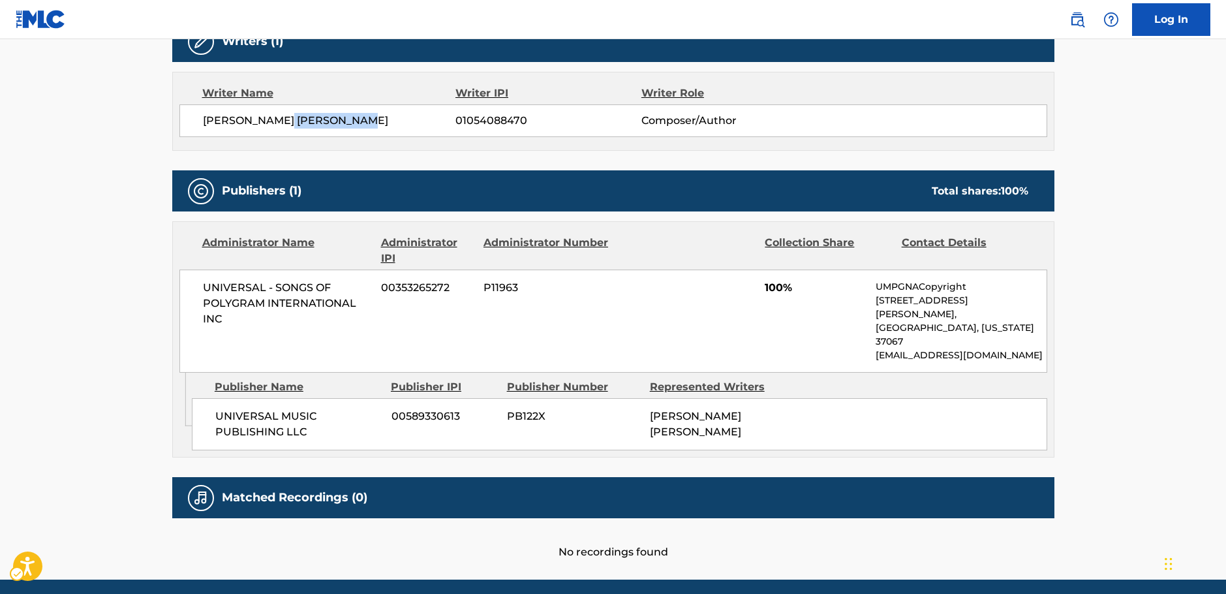
scroll to position [457, 0]
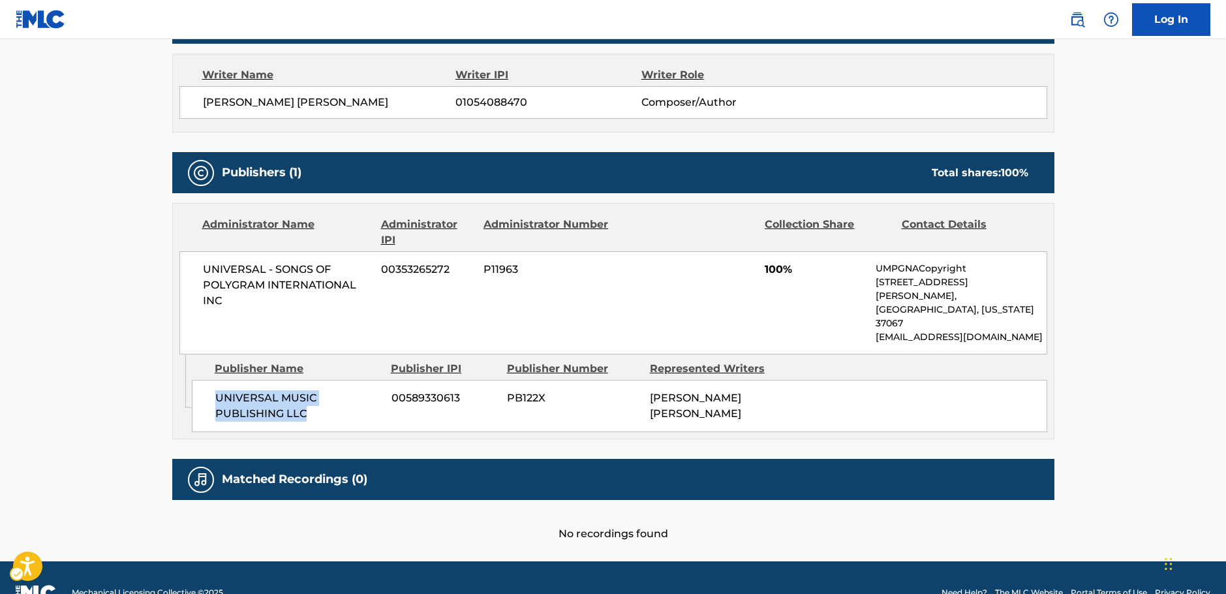
drag, startPoint x: 313, startPoint y: 392, endPoint x: 202, endPoint y: 376, distance: 112.1
click at [202, 380] on div "UNIVERSAL MUSIC PUBLISHING LLC 00589330613 PB122X [PERSON_NAME]-YAKITORY [PERSO…" at bounding box center [620, 406] width 856 height 52
drag, startPoint x: 214, startPoint y: 279, endPoint x: 199, endPoint y: 268, distance: 19.1
click at [199, 268] on div "UNIVERSAL - SONGS OF POLYGRAM INTERNATIONAL INC 00353265272 P11963 100% UMPGNAC…" at bounding box center [613, 302] width 868 height 103
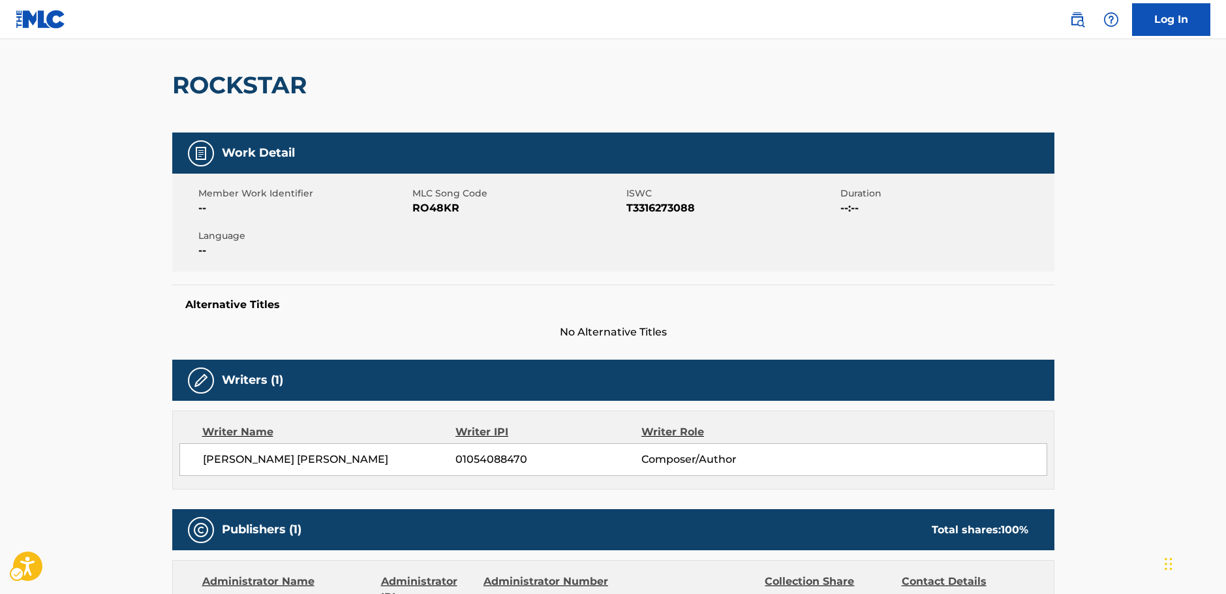
scroll to position [0, 0]
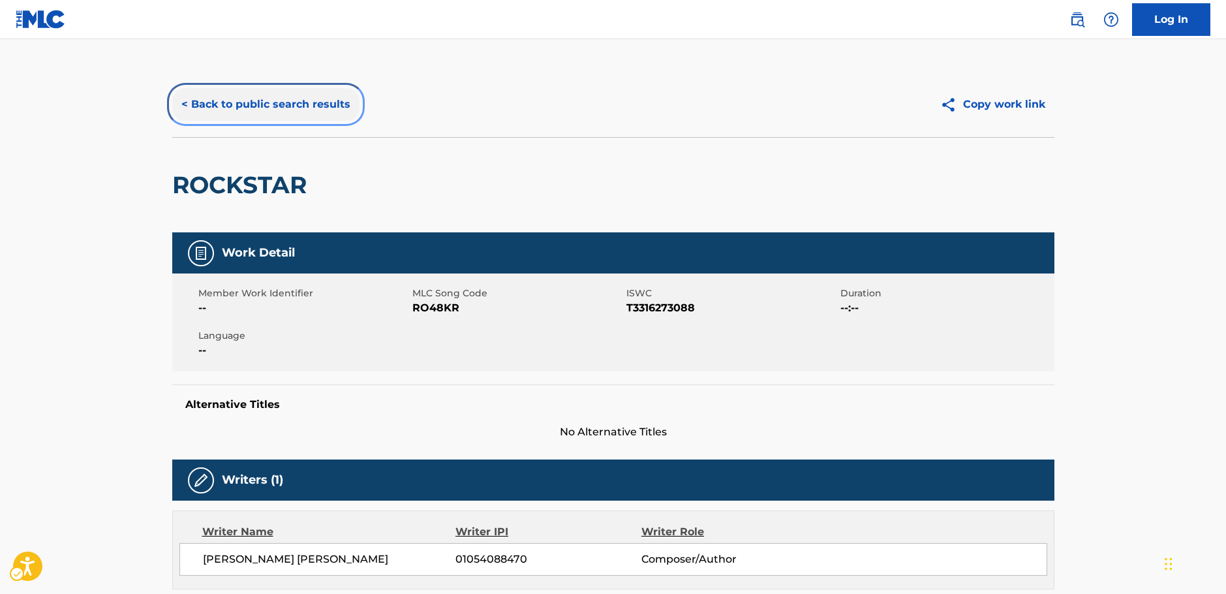
click at [230, 106] on button "< Back to public search results" at bounding box center [265, 104] width 187 height 33
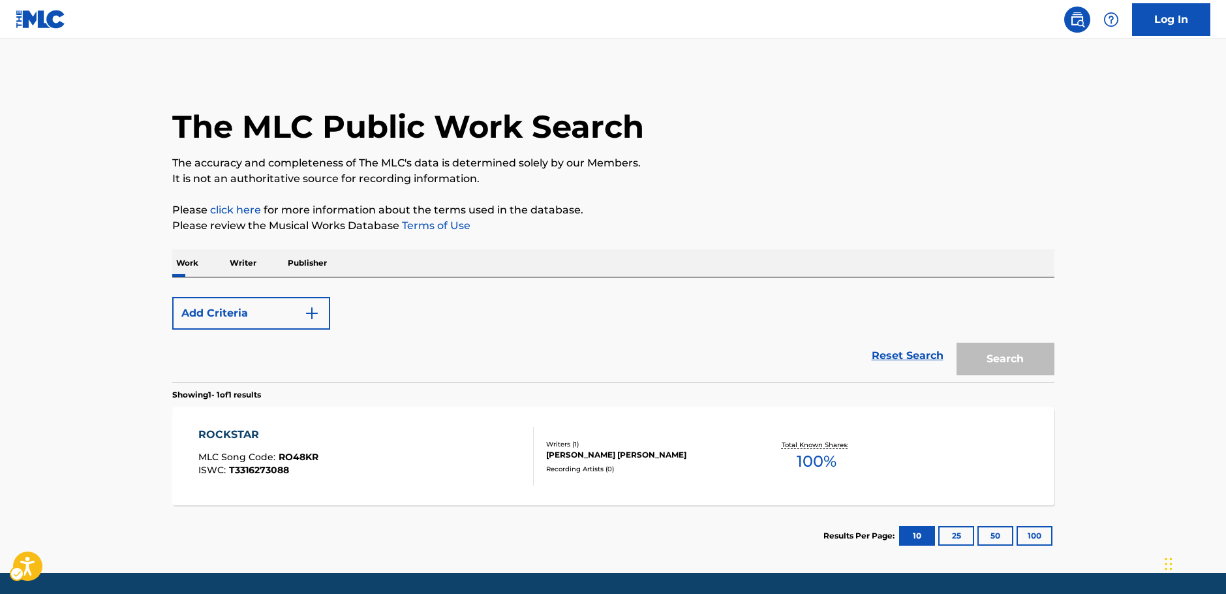
scroll to position [42, 0]
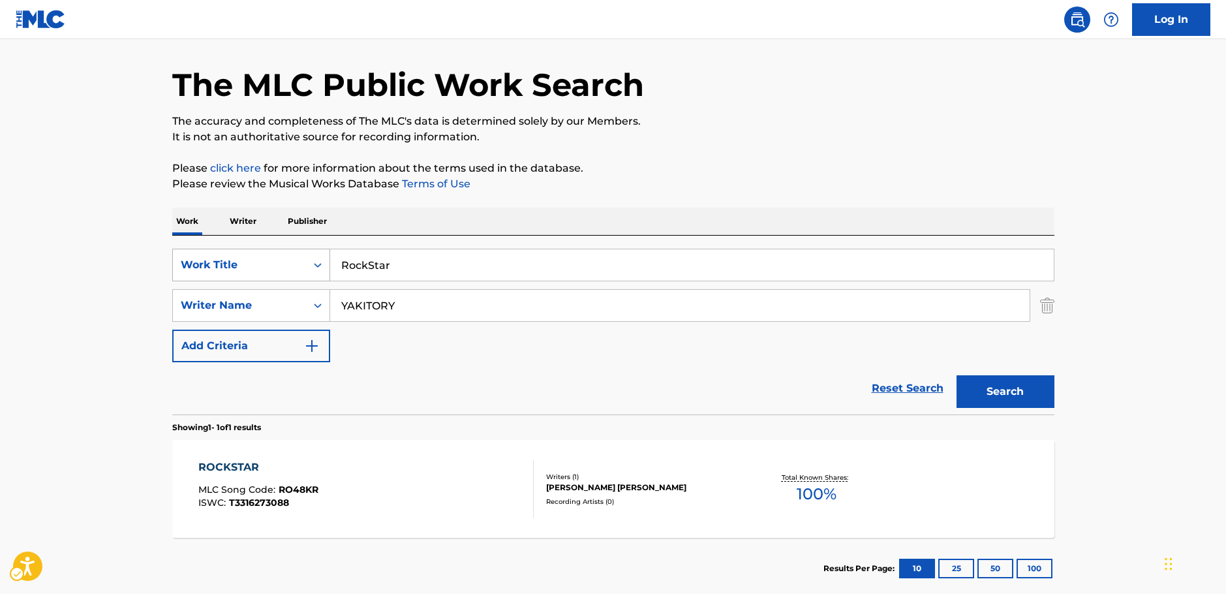
click at [308, 262] on div "Search Form" at bounding box center [317, 264] width 23 height 23
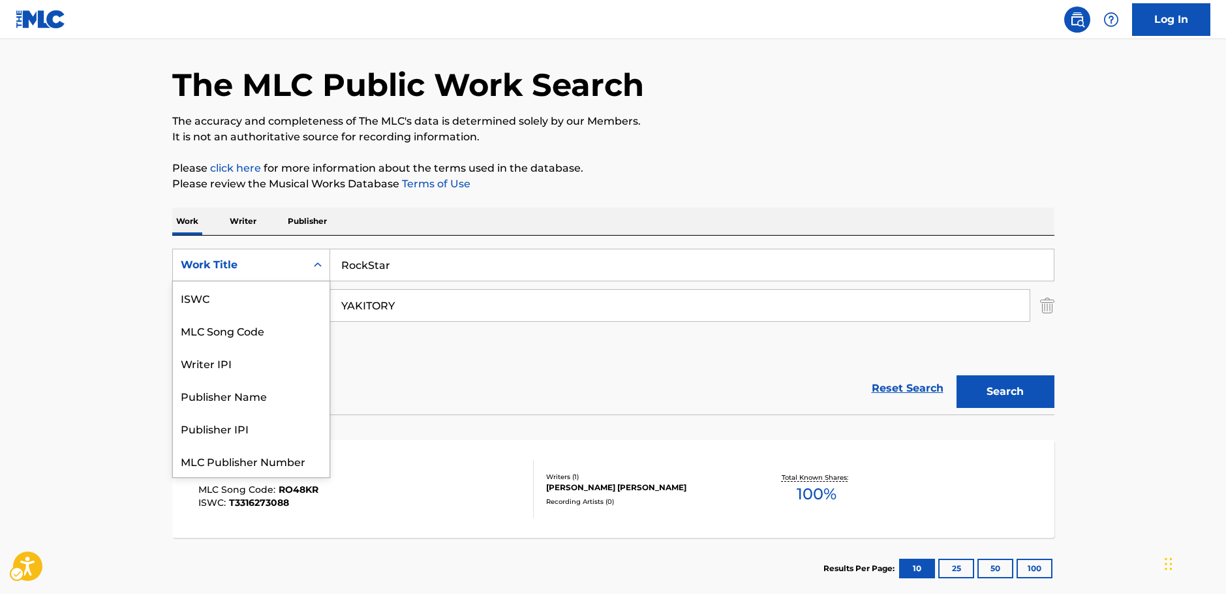
scroll to position [33, 0]
drag, startPoint x: 206, startPoint y: 305, endPoint x: 218, endPoint y: 297, distance: 15.0
click at [206, 305] on div "MLC Song Code" at bounding box center [251, 297] width 157 height 33
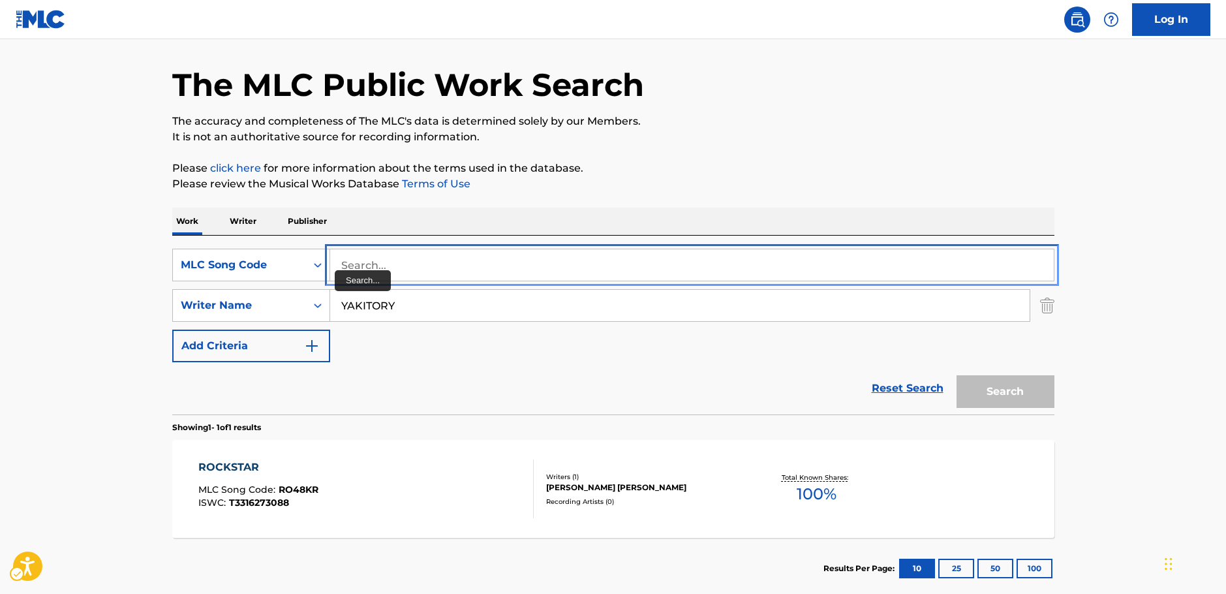
click at [339, 268] on input "Search..." at bounding box center [692, 264] width 724 height 31
paste input "MA48WT"
type input "MA48WT"
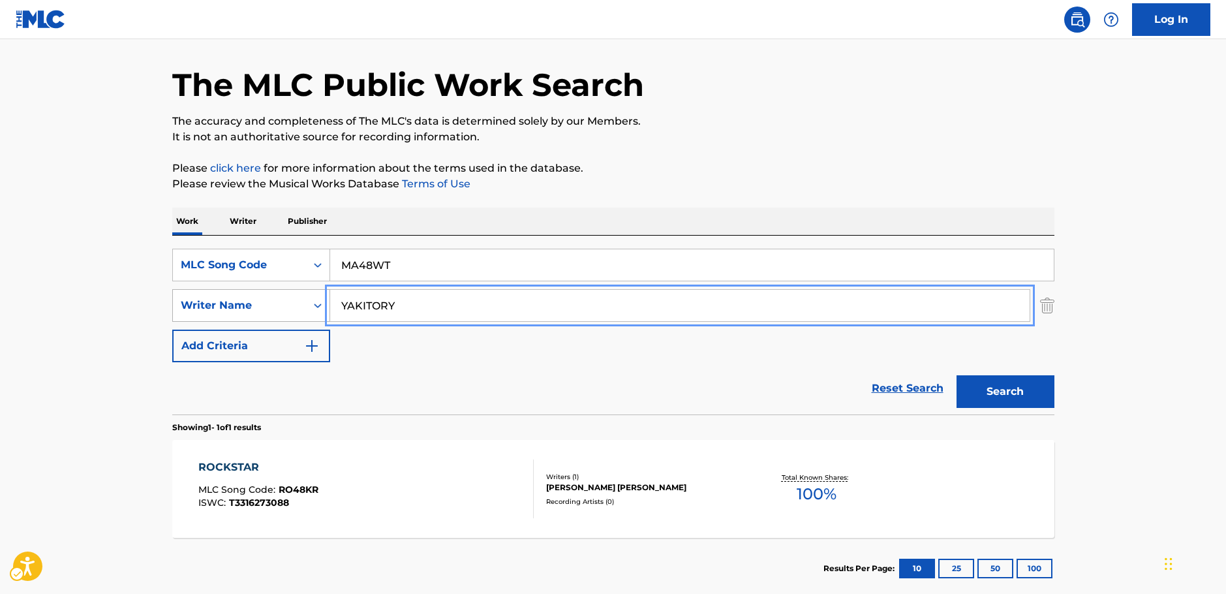
drag, startPoint x: 396, startPoint y: 302, endPoint x: 316, endPoint y: 295, distance: 80.0
click at [317, 304] on div "SearchWithCriteria3326895b-1fb4-4903-a0f0-c99c291a3761 Writer Name YAKITORY" at bounding box center [613, 305] width 882 height 33
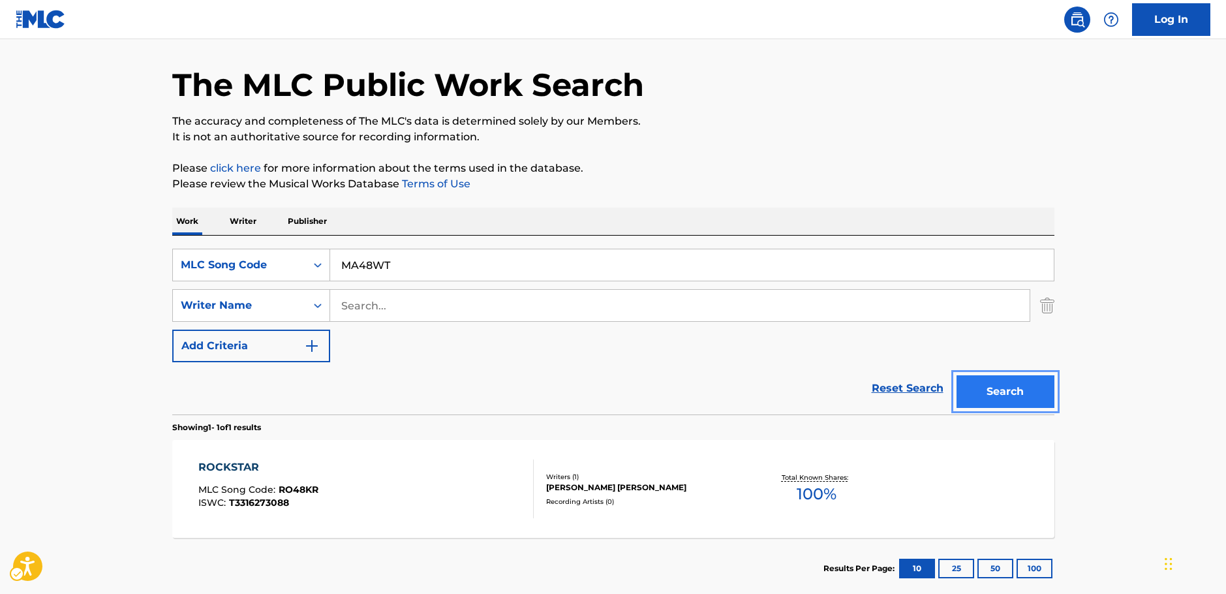
click at [989, 384] on button "Search" at bounding box center [1006, 391] width 98 height 33
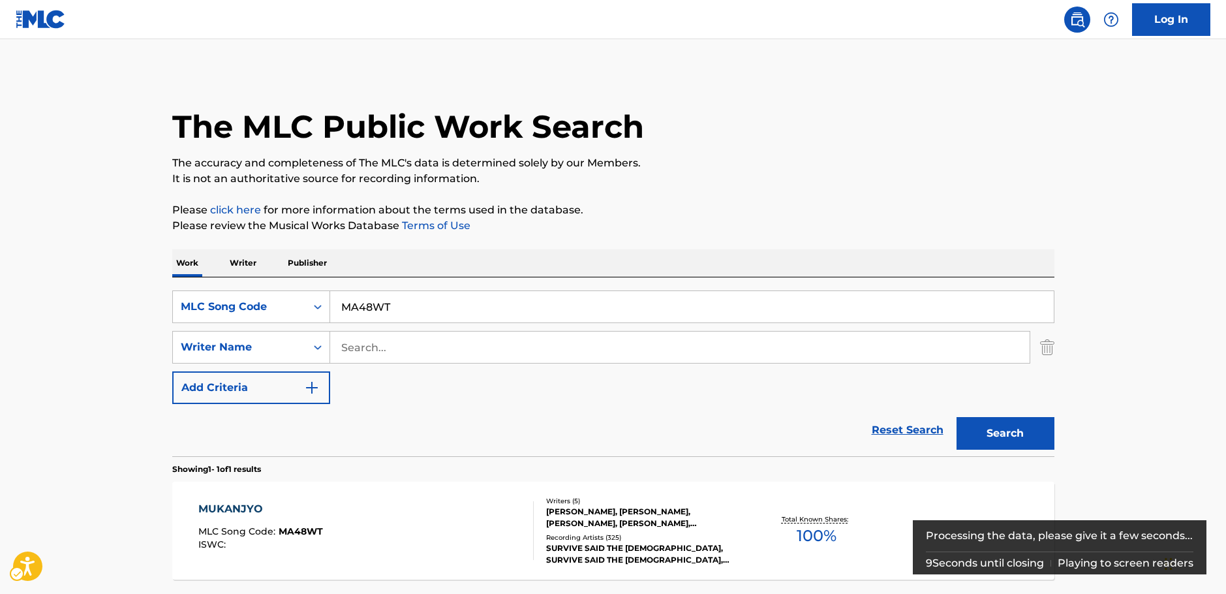
scroll to position [116, 0]
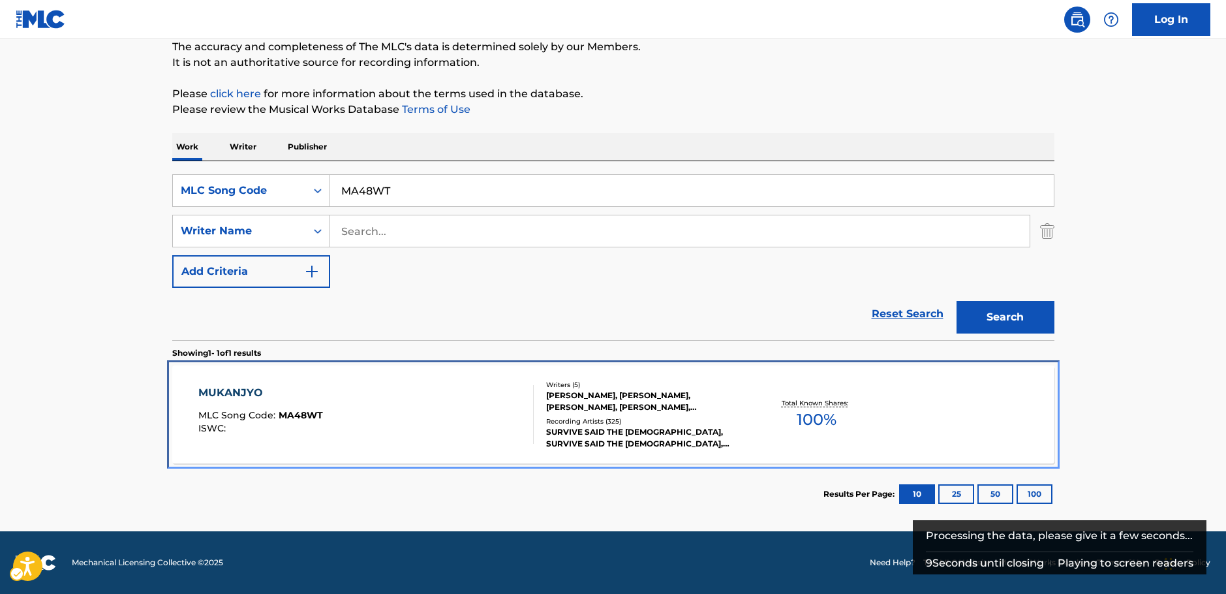
click at [418, 444] on div "MUKANJYO MLC Song Code : MA48WT ISWC : Writers ( 5 ) [PERSON_NAME], [PERSON_NAM…" at bounding box center [613, 415] width 882 height 98
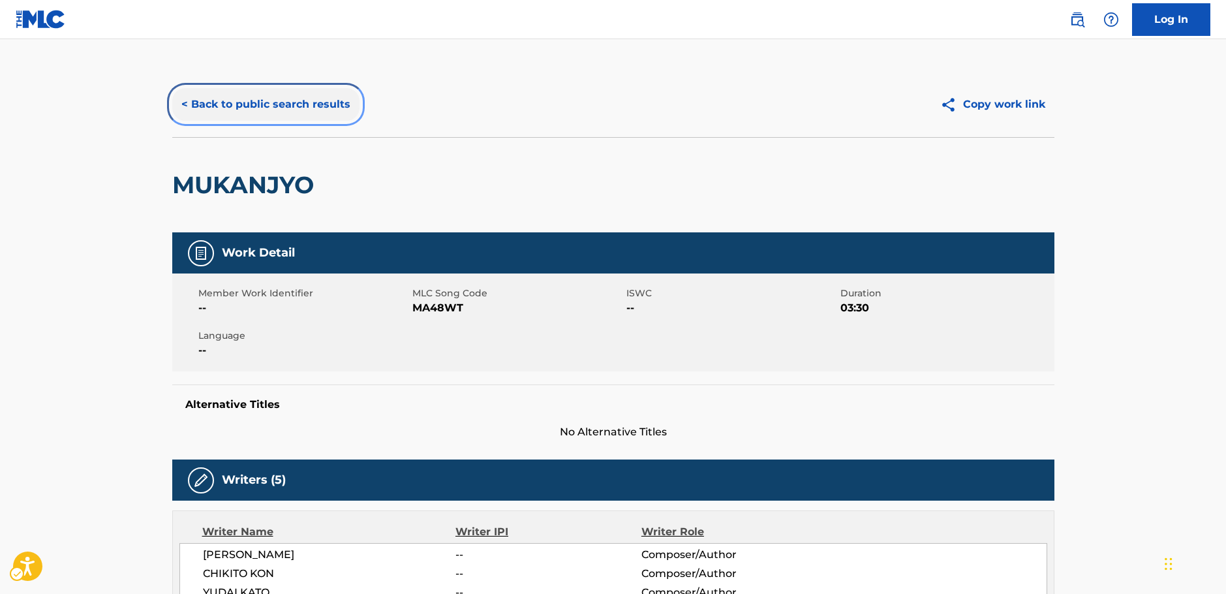
click at [234, 111] on button "< Back to public search results" at bounding box center [265, 104] width 187 height 33
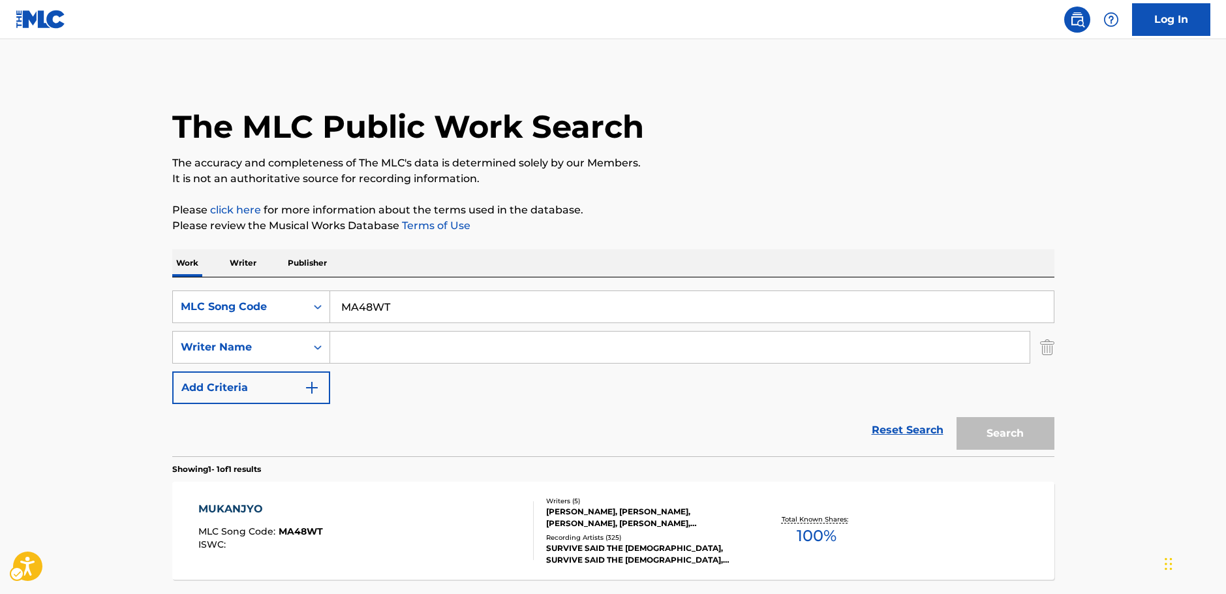
scroll to position [42, 0]
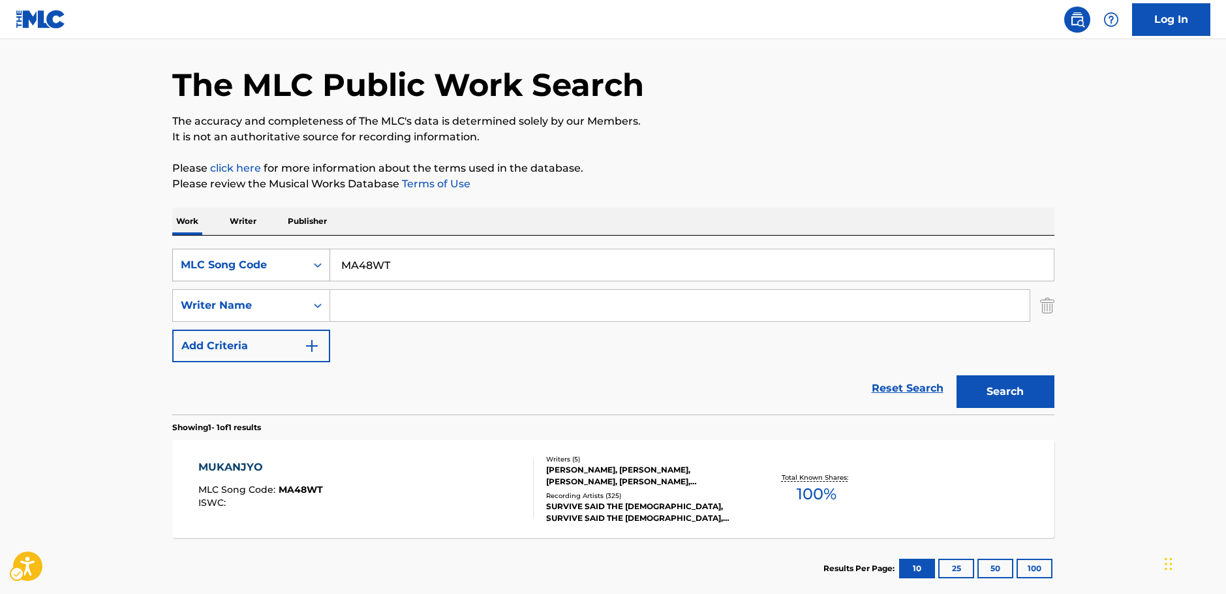
click at [307, 267] on div "Search Form" at bounding box center [317, 264] width 23 height 23
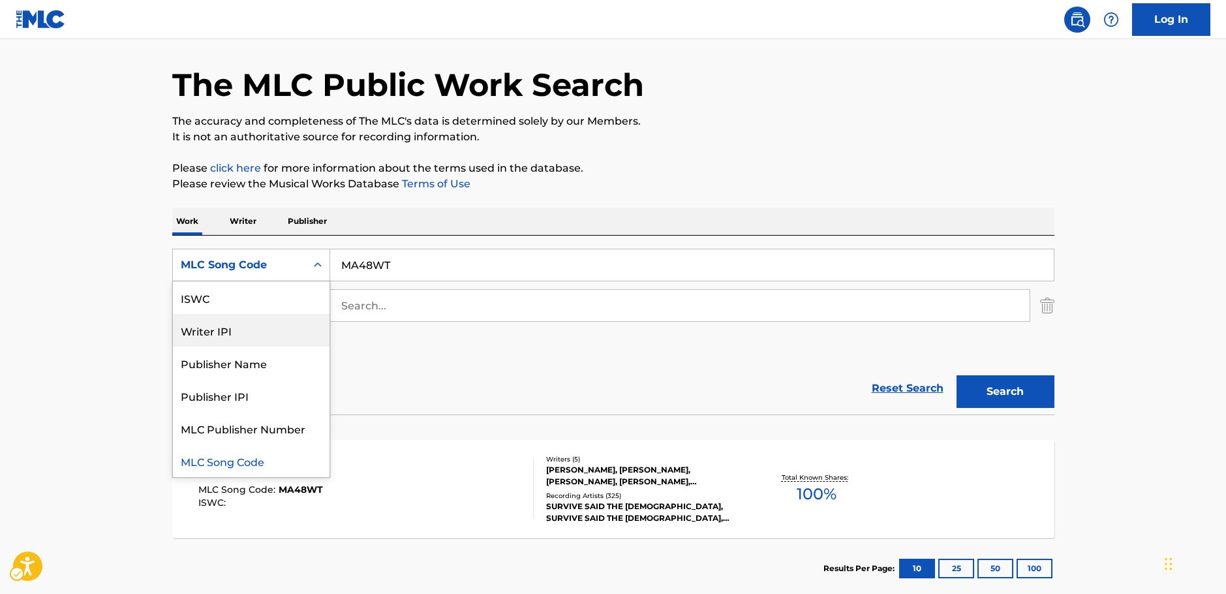
scroll to position [0, 0]
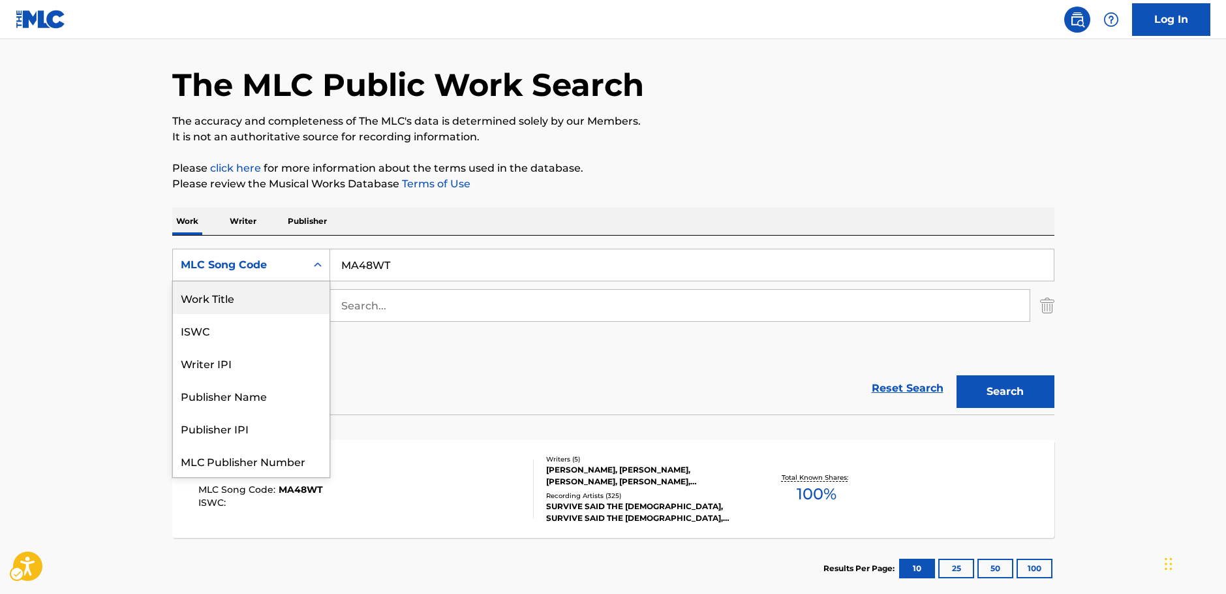
click at [262, 304] on div "Work Title" at bounding box center [251, 297] width 157 height 33
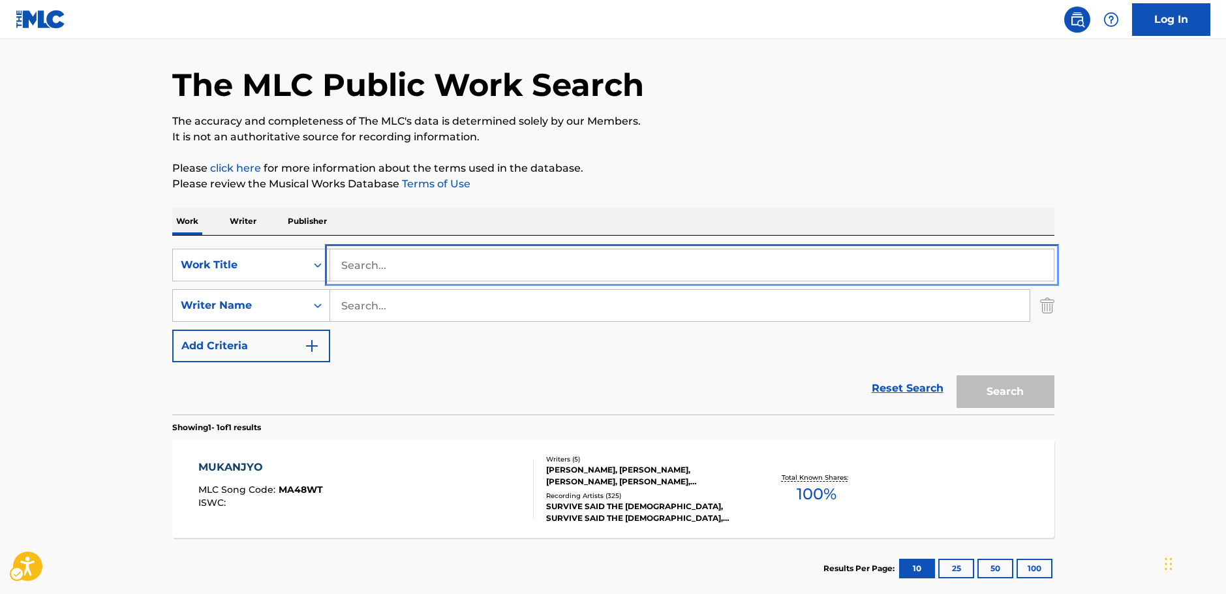
click at [363, 269] on input "Search..." at bounding box center [692, 264] width 724 height 31
paste input "[URL][DOMAIN_NAME]"
drag, startPoint x: 859, startPoint y: 262, endPoint x: 268, endPoint y: 266, distance: 590.7
click at [268, 266] on div "SearchWithCriteria262cb4a6-c6cb-40f2-923c-bddc3cce74dd Work Title [URL][DOMAIN_…" at bounding box center [613, 265] width 882 height 33
paste input "Back To The Iron Lung"
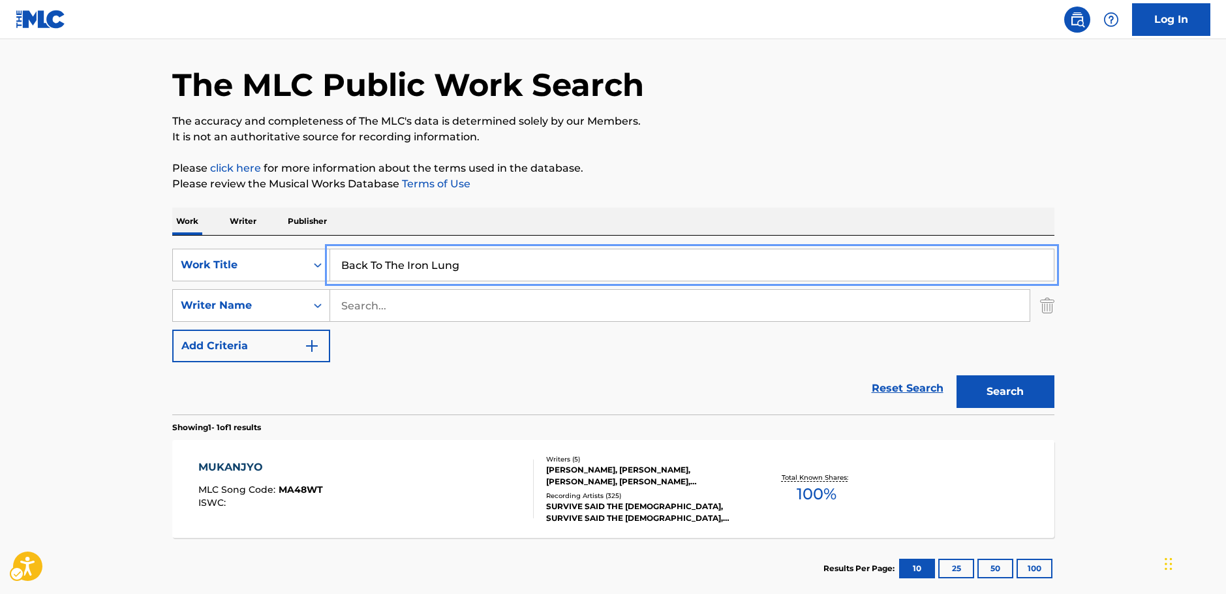
type input "Back To The Iron Lung"
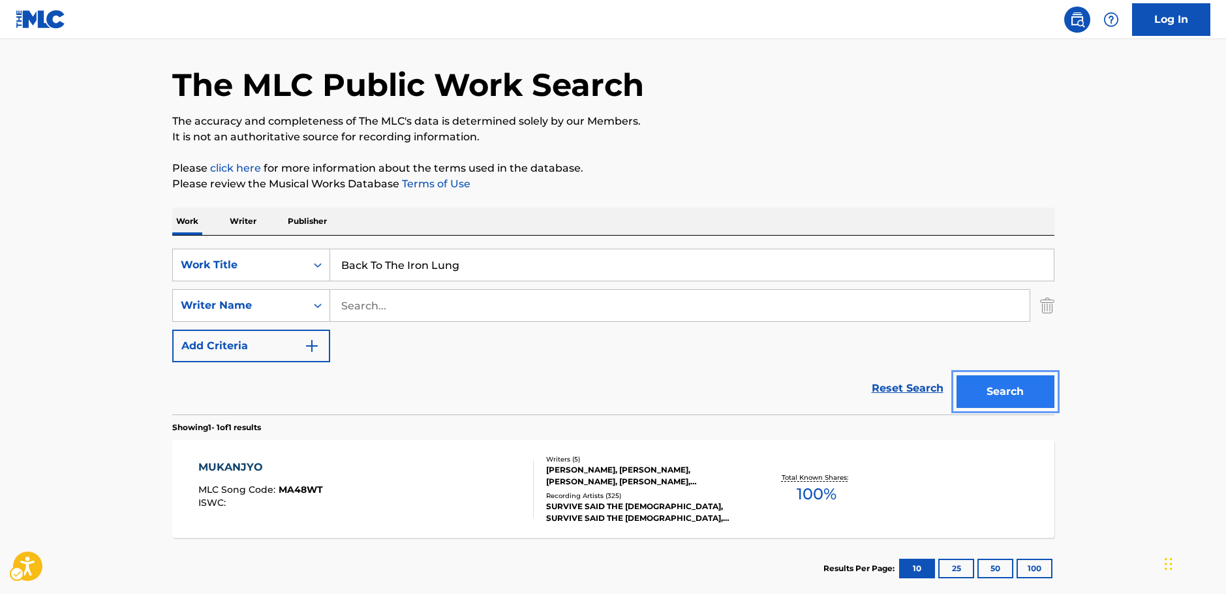
click at [1023, 392] on button "Search" at bounding box center [1006, 391] width 98 height 33
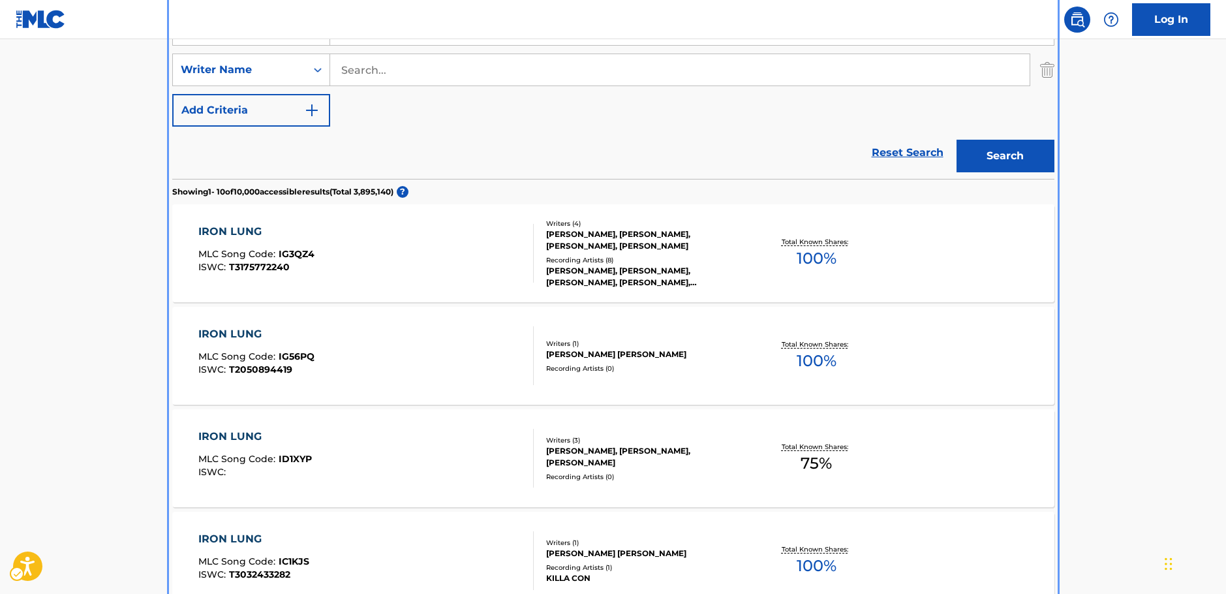
scroll to position [16, 0]
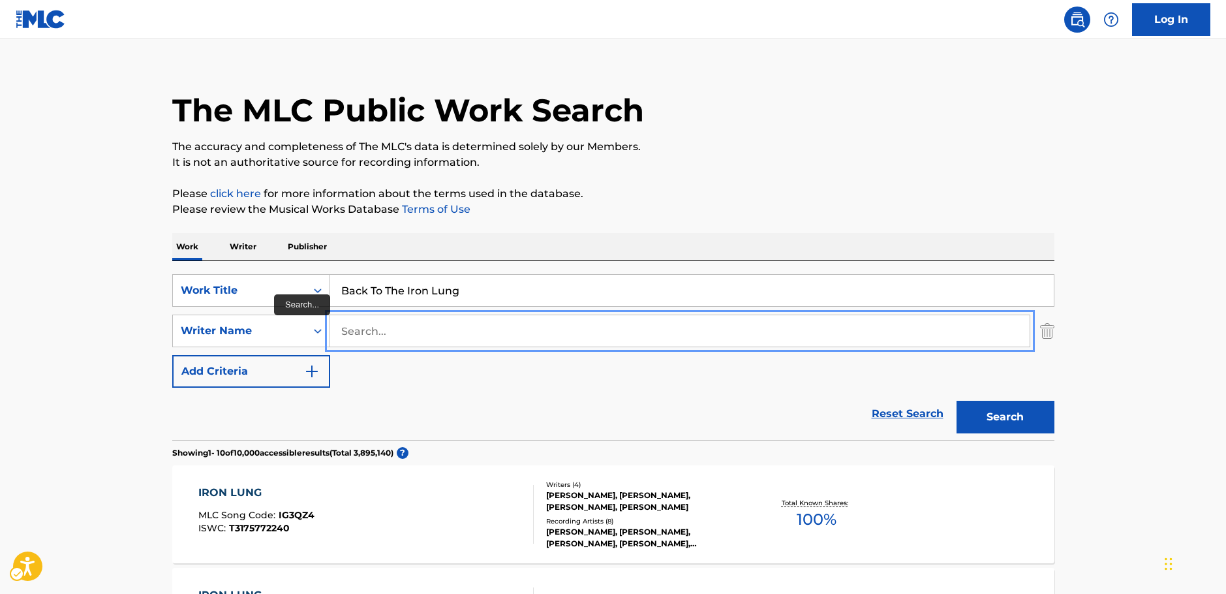
click at [362, 330] on input "Search..." at bounding box center [680, 330] width 700 height 31
paste input "Canzi"
type input "Canzi"
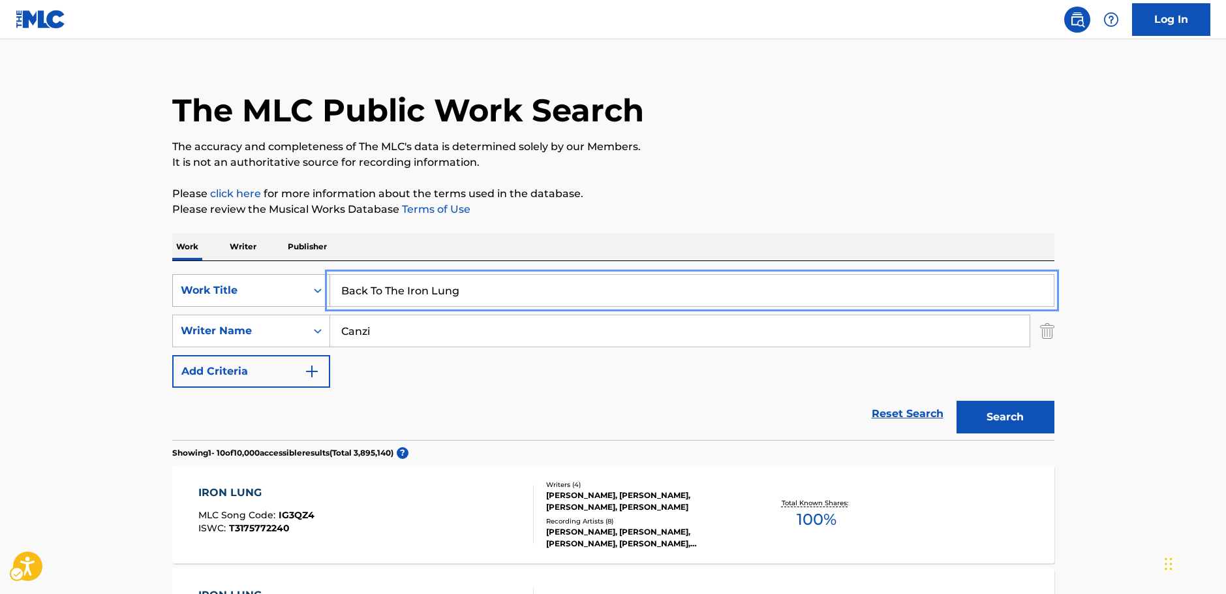
drag, startPoint x: 287, startPoint y: 286, endPoint x: 256, endPoint y: 288, distance: 31.4
click at [256, 288] on div "SearchWithCriteria262cb4a6-c6cb-40f2-923c-bddc3cce74dd Work Title Back To The I…" at bounding box center [613, 290] width 882 height 33
paste input "Il cuscino [PERSON_NAME]"
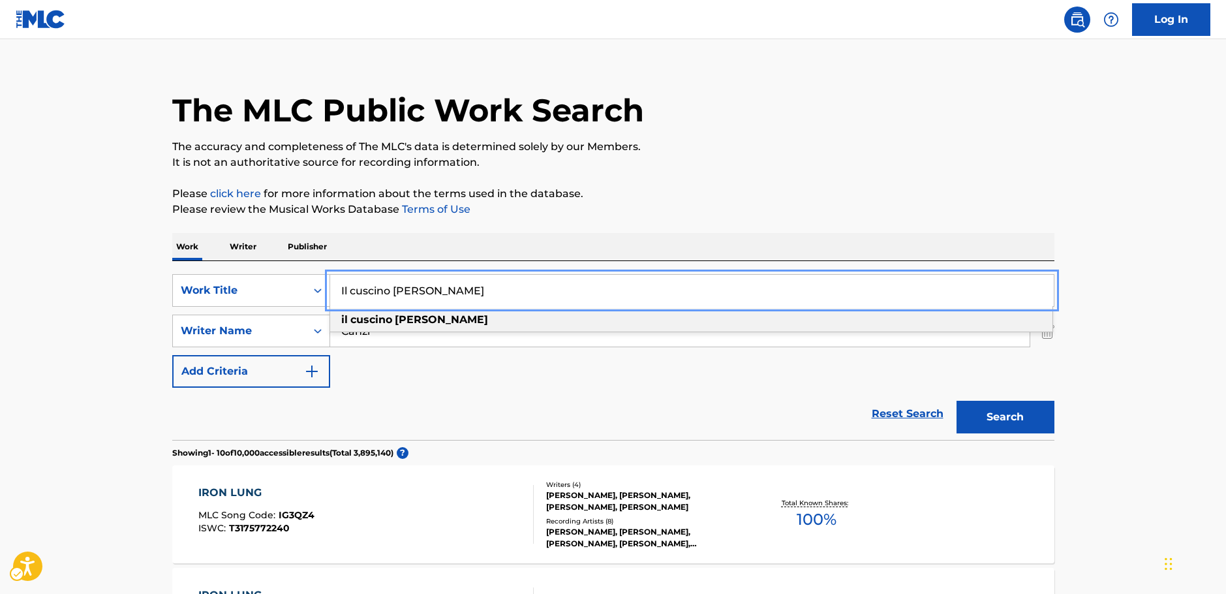
type input "Il cuscino [PERSON_NAME]"
click at [1010, 415] on button "Search" at bounding box center [1006, 417] width 98 height 33
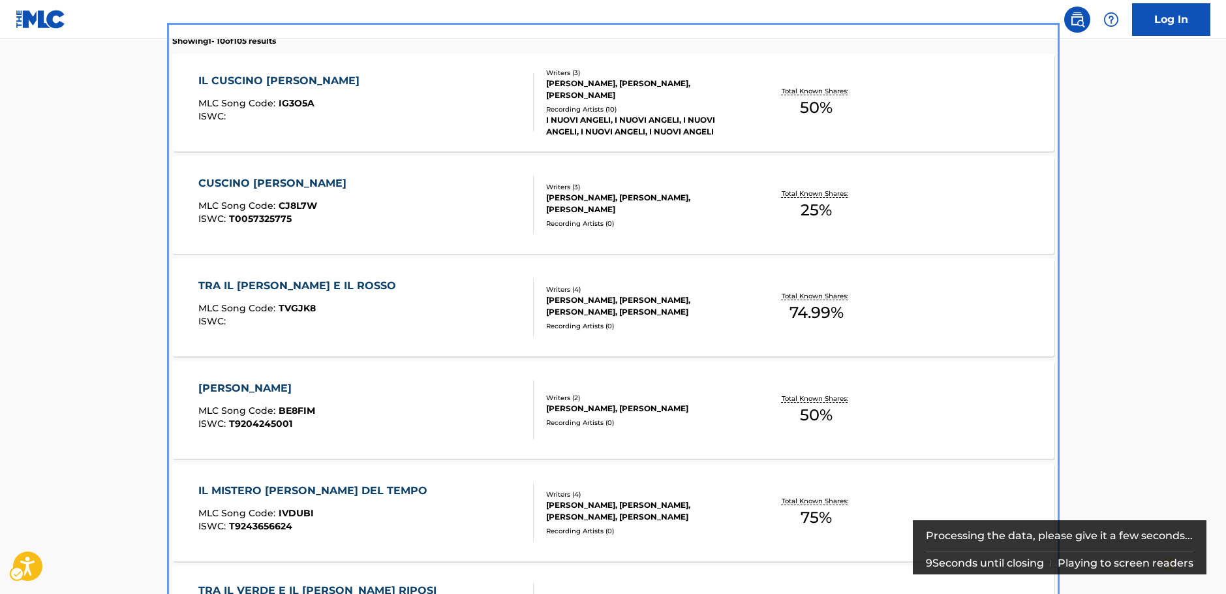
scroll to position [326, 0]
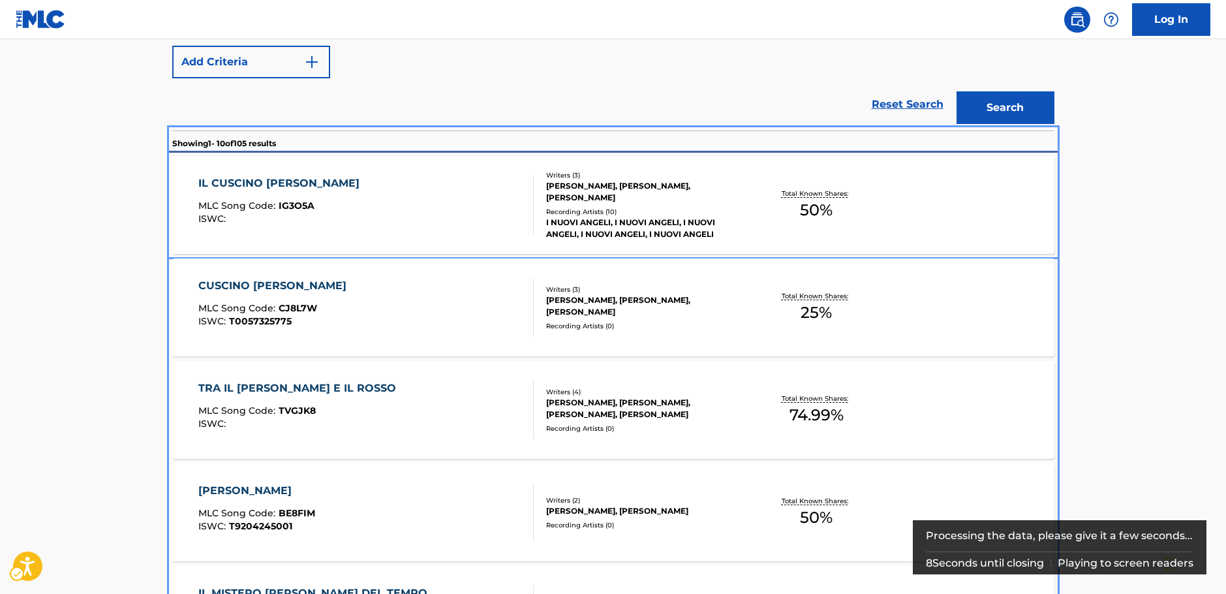
click at [424, 204] on div "IL CUSCINO [PERSON_NAME] MLC Song Code : IG3O5A ISWC :" at bounding box center [365, 205] width 335 height 59
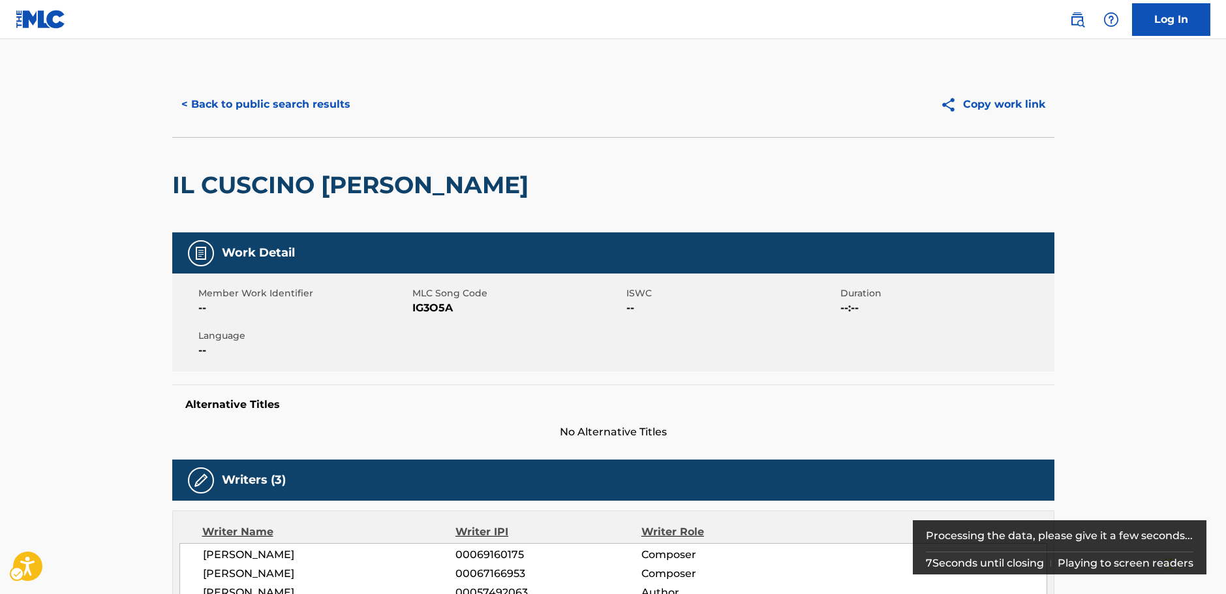
click at [422, 304] on span "MLC Song Code - IG3O5A" at bounding box center [517, 308] width 211 height 16
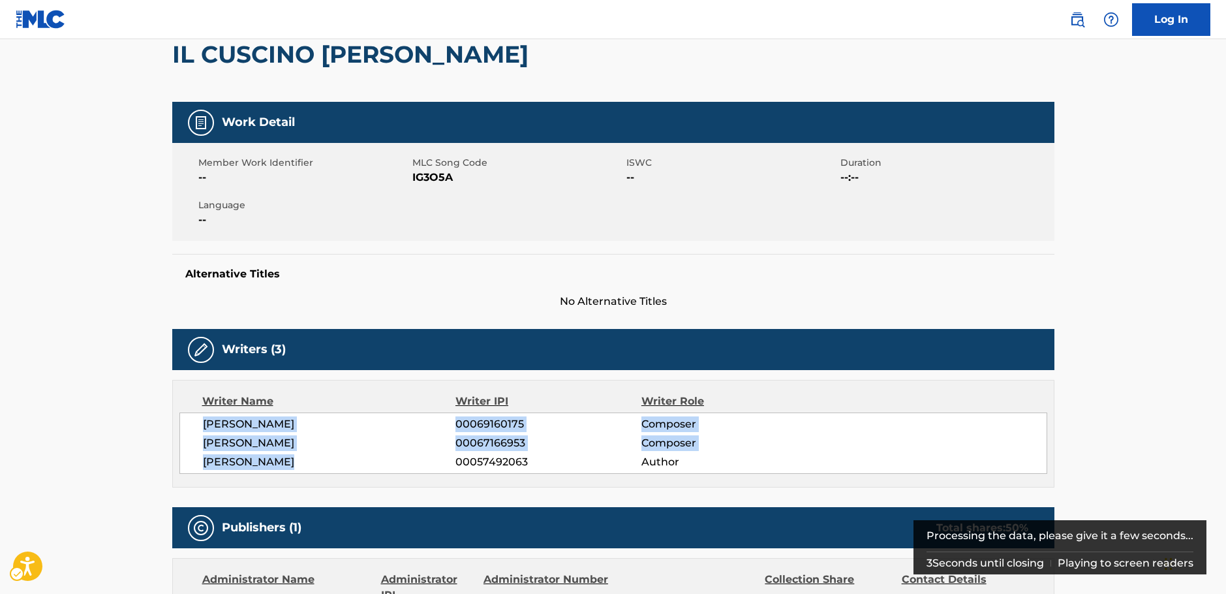
drag, startPoint x: 308, startPoint y: 463, endPoint x: 196, endPoint y: 431, distance: 116.7
click at [196, 431] on div "[PERSON_NAME] 00069160175 Composer [PERSON_NAME] 00067166953 Composer [PERSON_N…" at bounding box center [613, 442] width 868 height 61
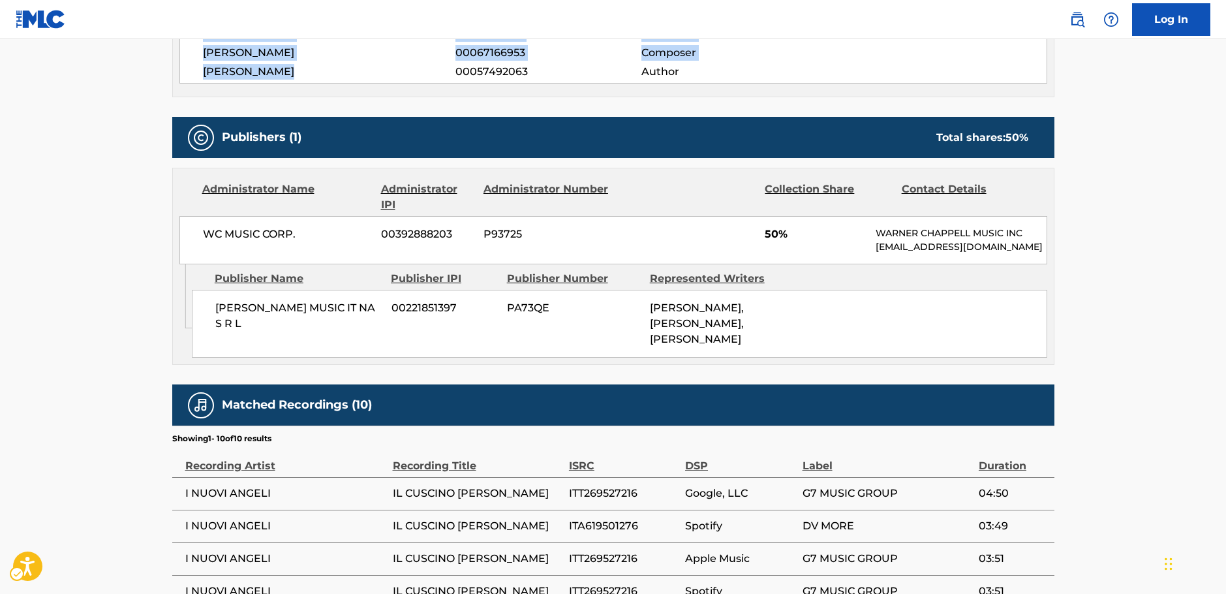
scroll to position [522, 0]
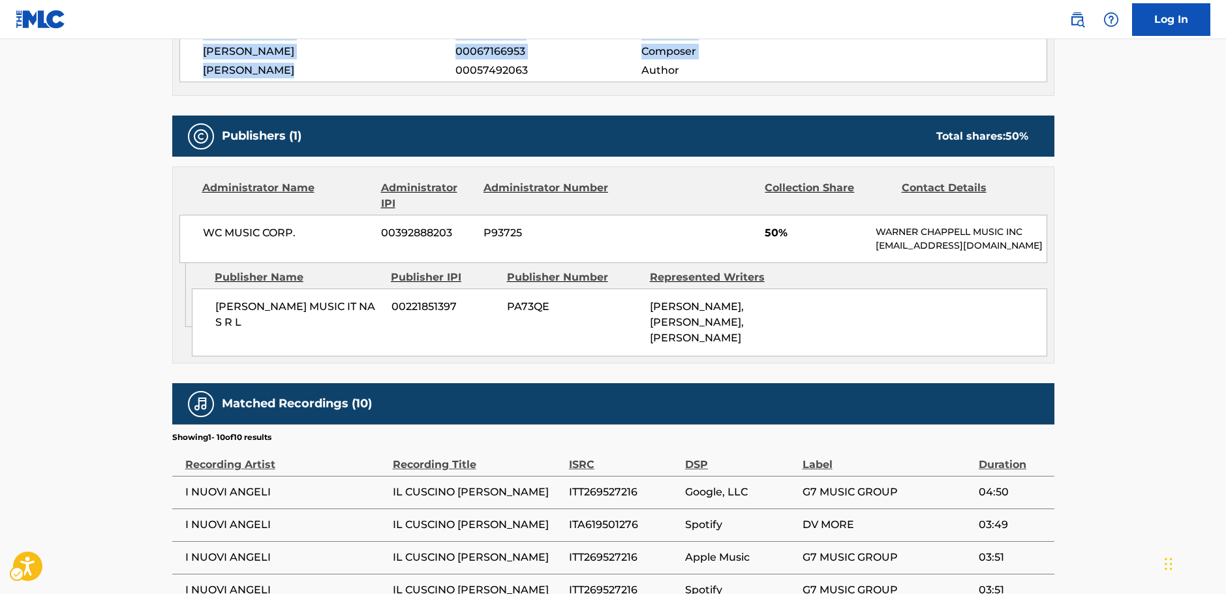
drag, startPoint x: 265, startPoint y: 337, endPoint x: 212, endPoint y: 322, distance: 55.0
click at [212, 322] on div "[PERSON_NAME] MUSIC IT NA S R L 00221851397 PA73QE [PERSON_NAME], [PERSON_NAME]…" at bounding box center [620, 322] width 856 height 68
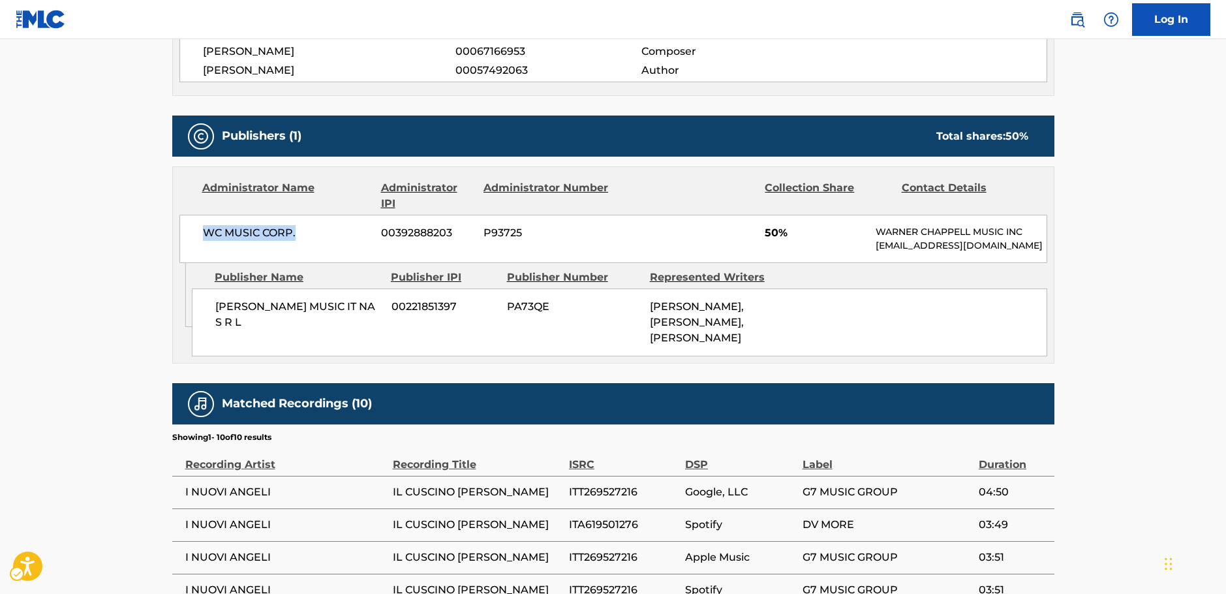
drag, startPoint x: 314, startPoint y: 225, endPoint x: 206, endPoint y: 232, distance: 107.9
click at [206, 232] on span "WC MUSIC CORP." at bounding box center [287, 233] width 169 height 16
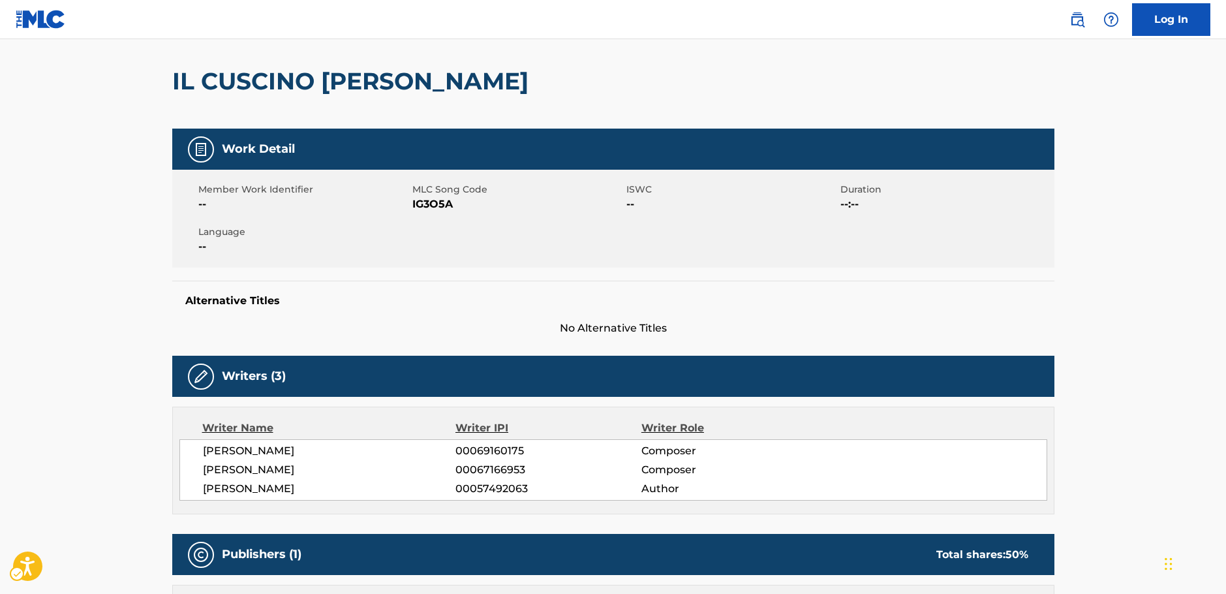
scroll to position [0, 0]
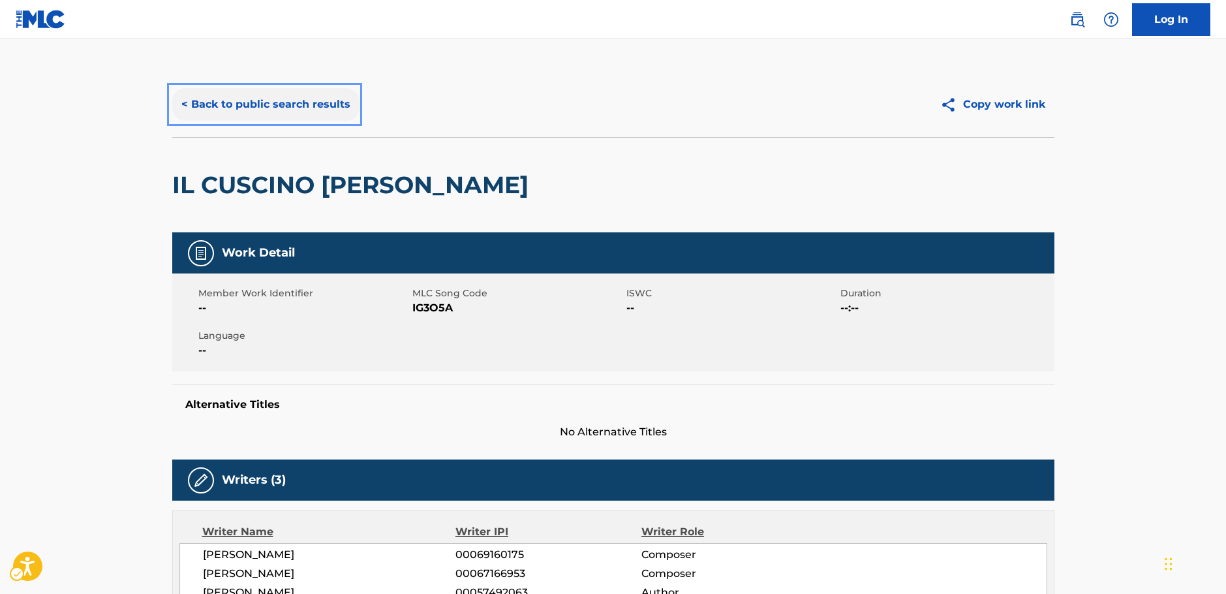
click at [268, 99] on button "< Back to public search results" at bounding box center [265, 104] width 187 height 33
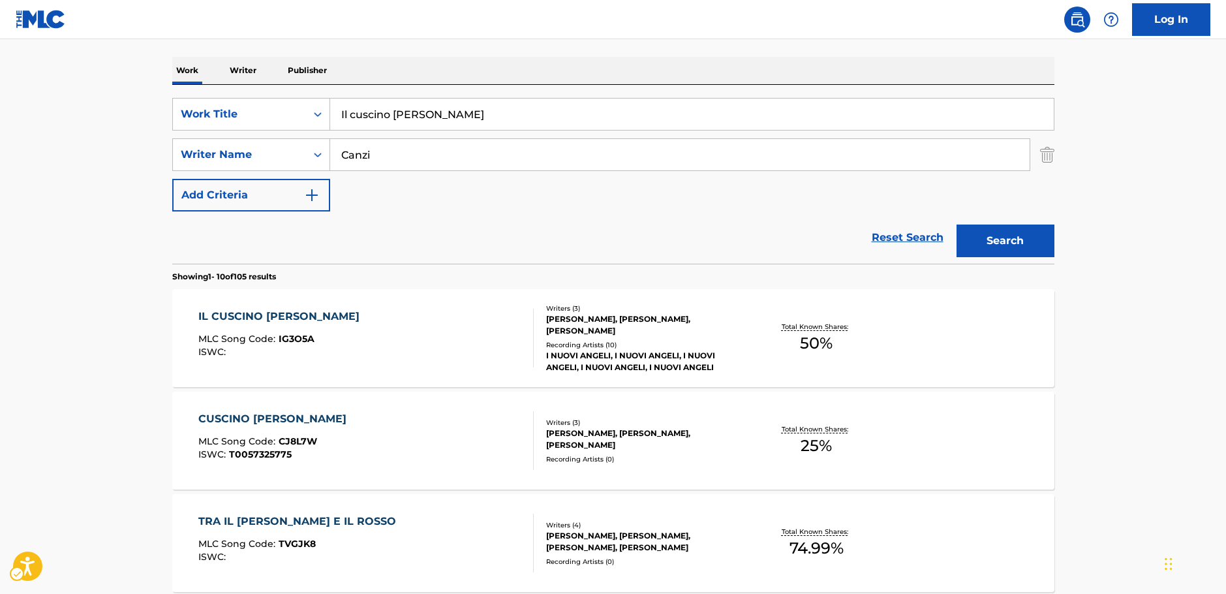
scroll to position [139, 0]
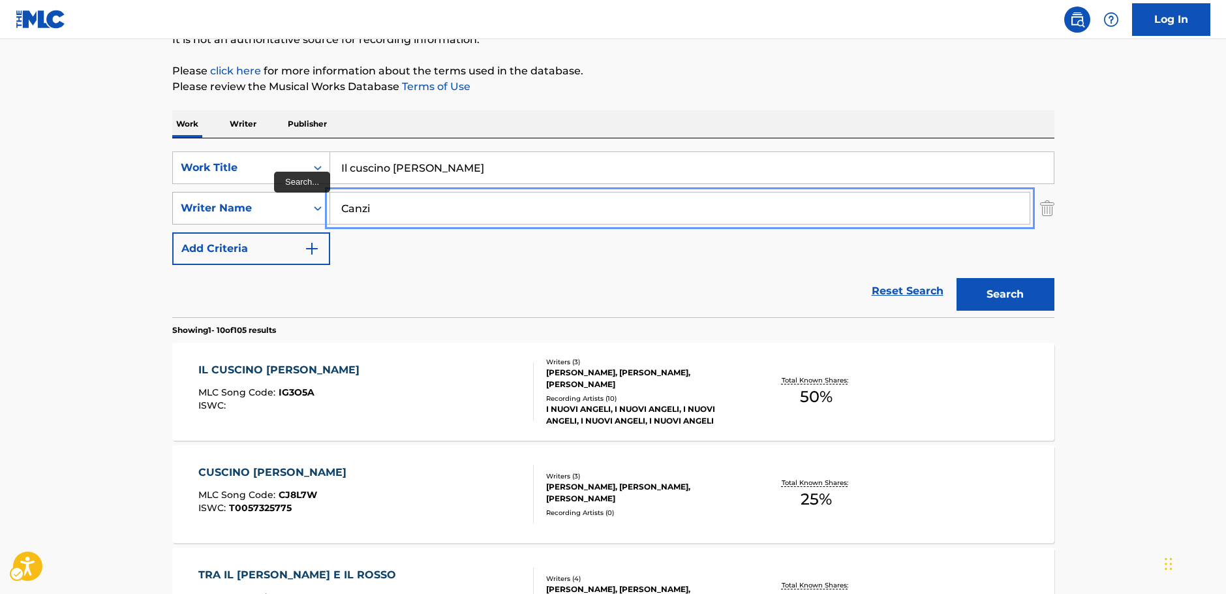
drag, startPoint x: 338, startPoint y: 206, endPoint x: 311, endPoint y: 209, distance: 26.9
click at [311, 209] on div "SearchWithCriteria3326895b-1fb4-4903-a0f0-c99c291a3761 Writer Name Canzi" at bounding box center [613, 208] width 882 height 33
paste input "Facchinett"
type input "Facchinetti"
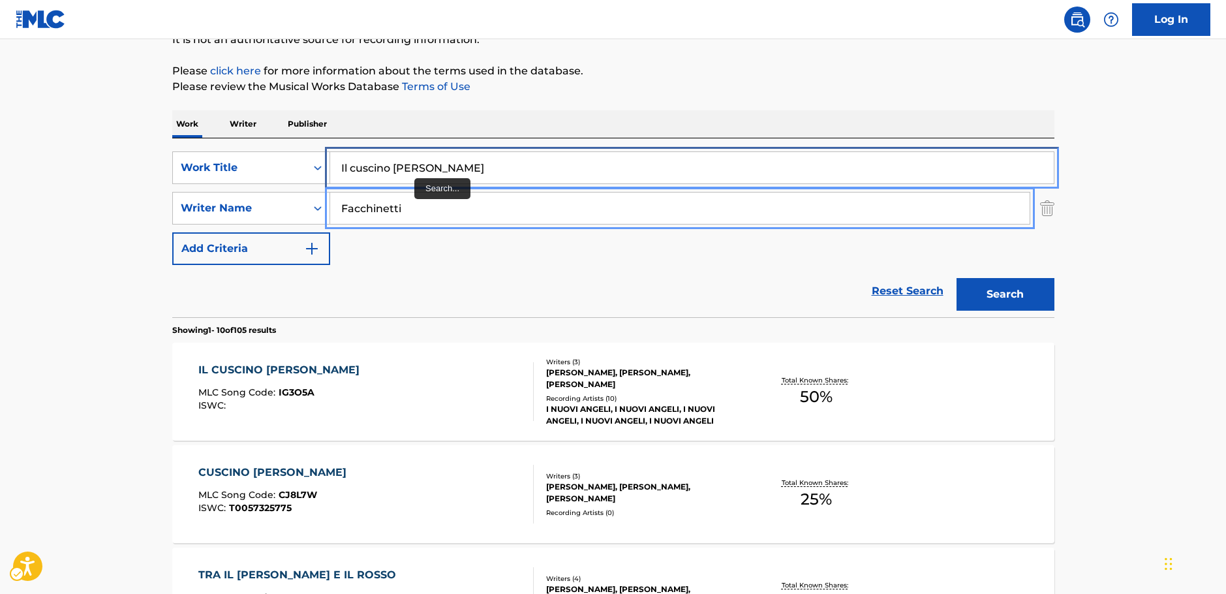
click at [281, 162] on div "SearchWithCriteria262cb4a6-c6cb-40f2-923c-bddc3cce74dd Work Title Il cuscino [P…" at bounding box center [613, 167] width 882 height 33
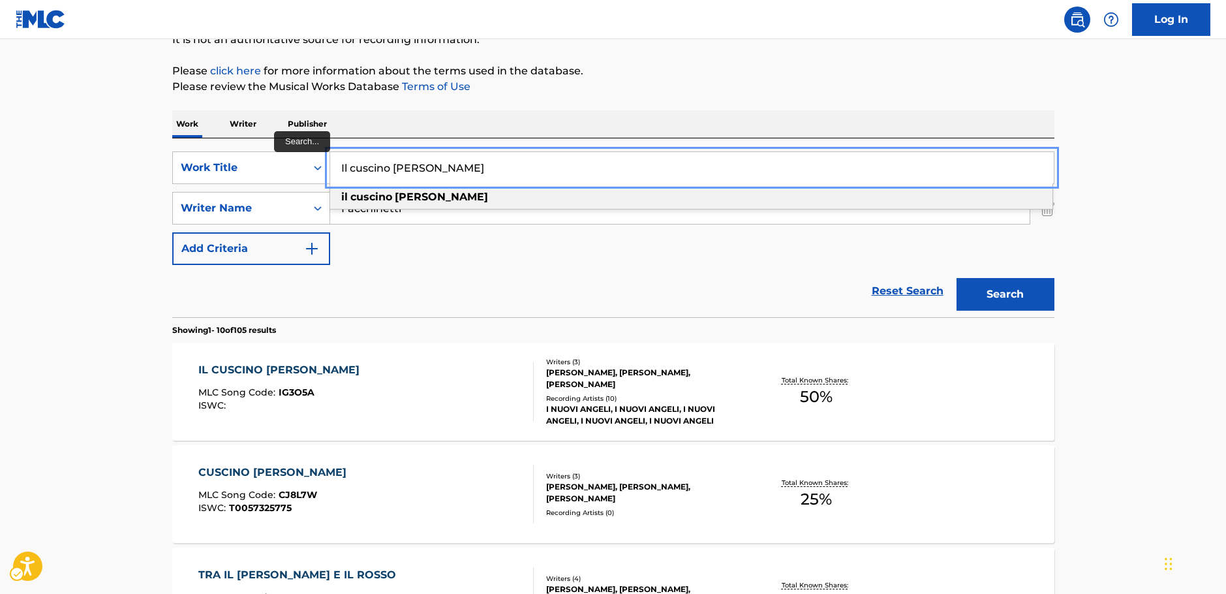
paste input "Come si fa"
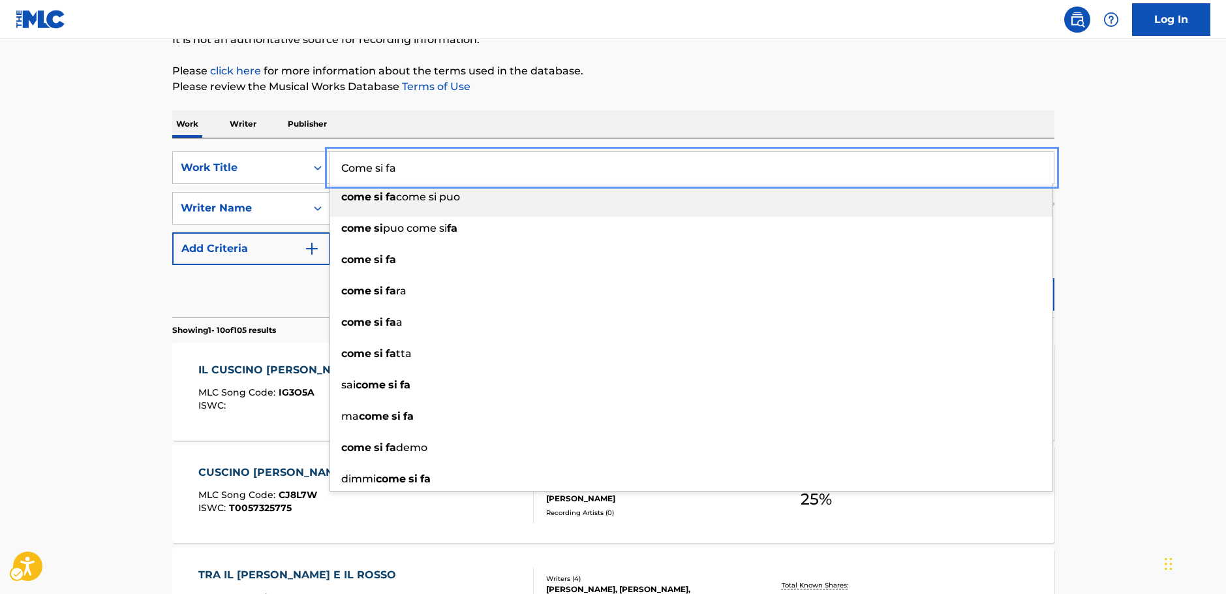
type input "Come si fa"
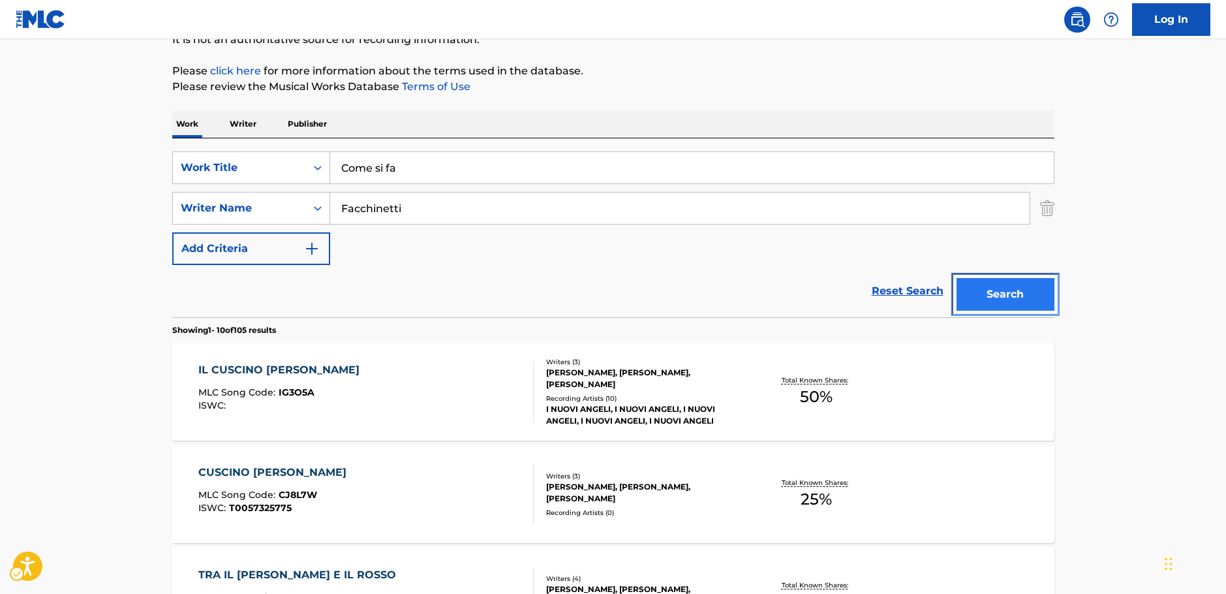
click at [1046, 296] on button "Search" at bounding box center [1006, 294] width 98 height 33
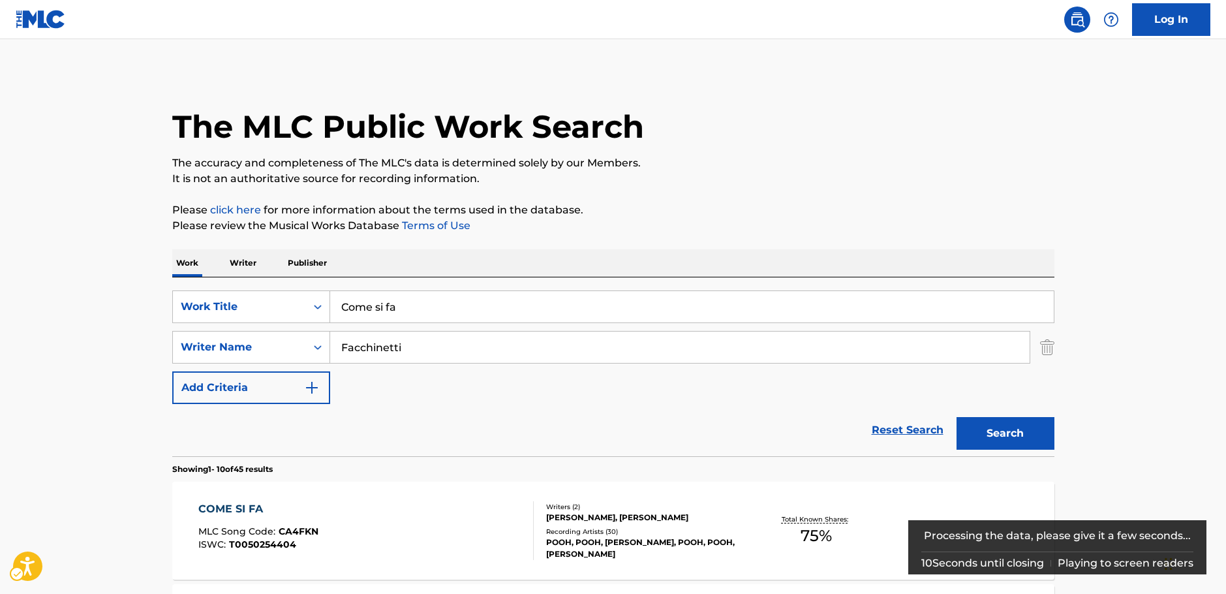
scroll to position [131, 0]
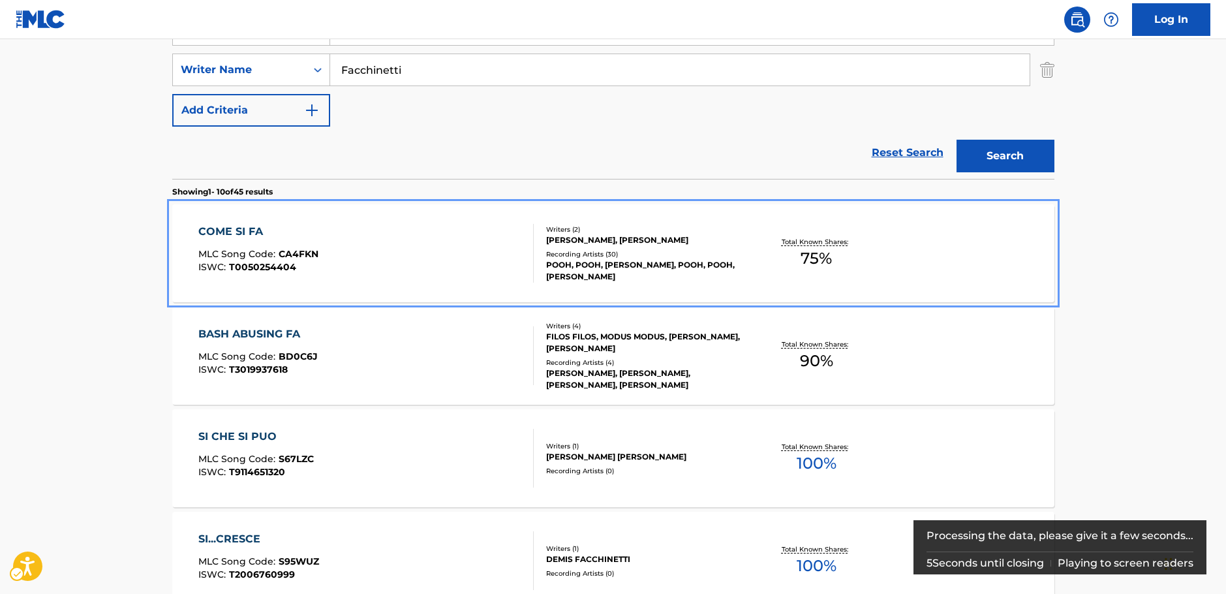
click at [329, 242] on div "COME SI FA MLC Song Code : CA4FKN ISWC : T0050254404" at bounding box center [365, 253] width 335 height 59
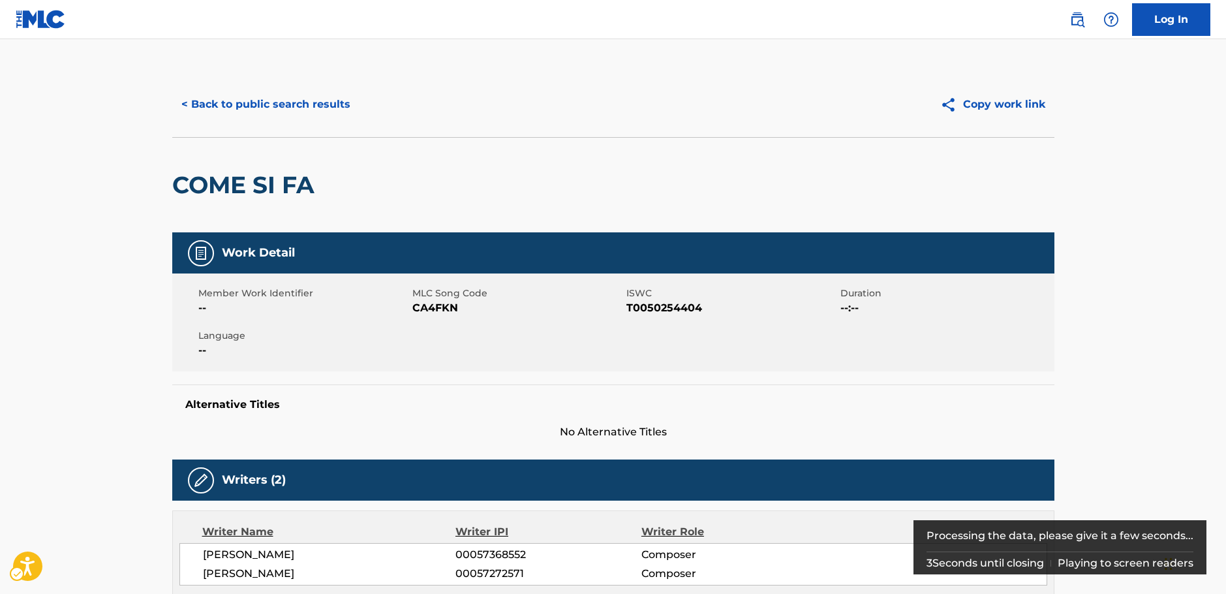
click at [428, 309] on span "MLC Song Code - CA4FKN" at bounding box center [517, 308] width 211 height 16
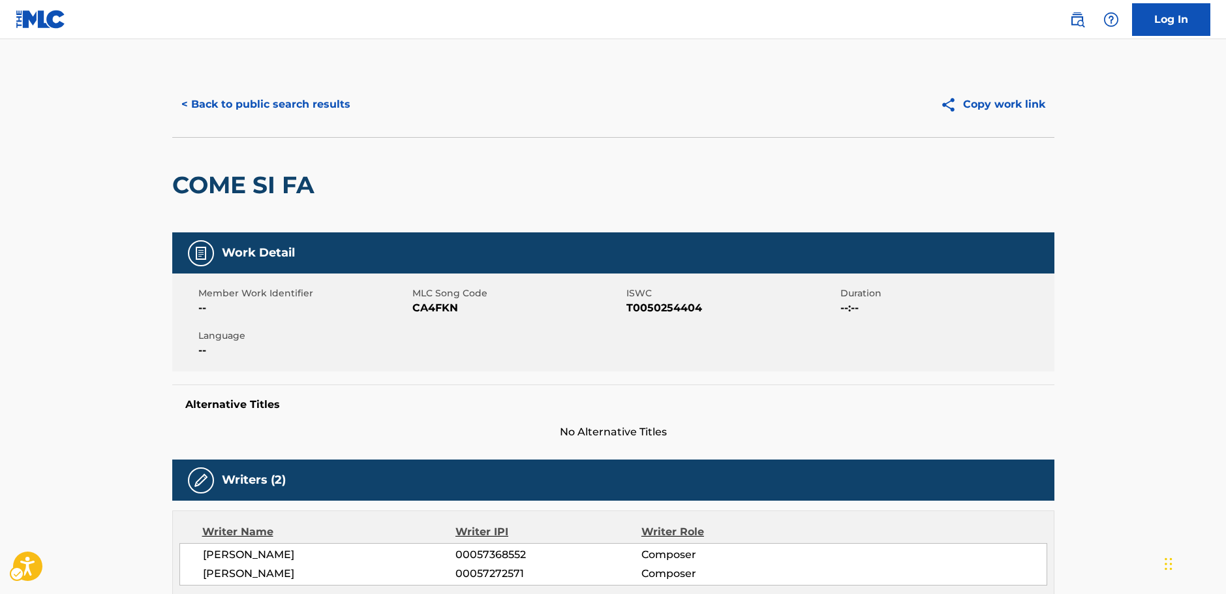
click at [673, 305] on span "ISWC - T0050254404" at bounding box center [732, 308] width 211 height 16
click at [672, 305] on span "ISWC - T0050254404" at bounding box center [732, 308] width 211 height 16
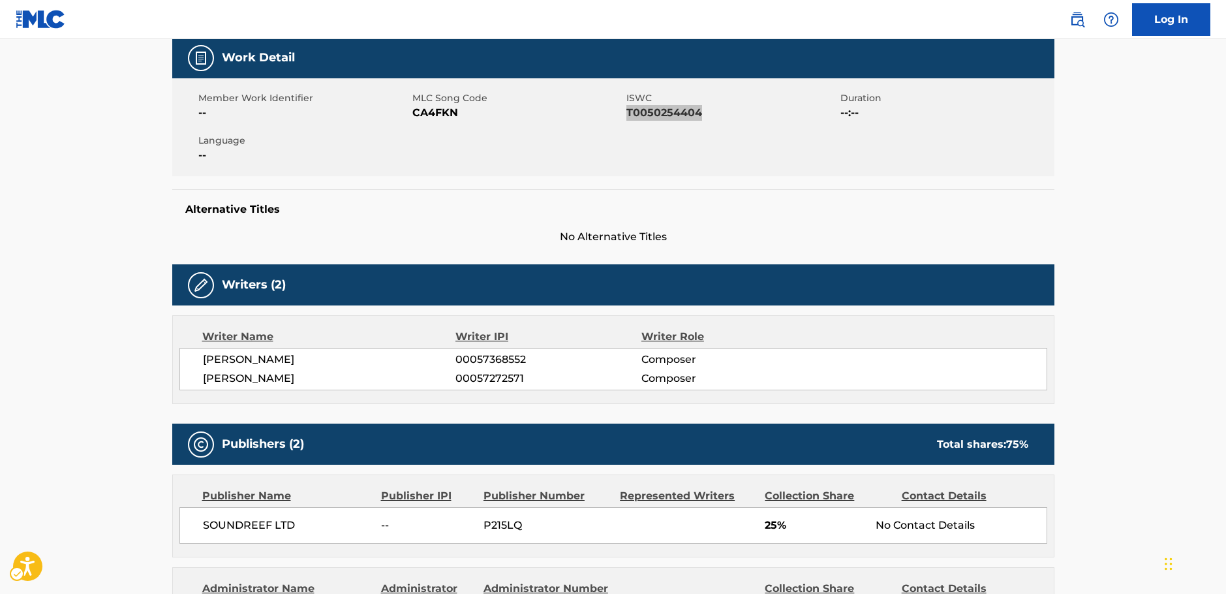
scroll to position [196, 0]
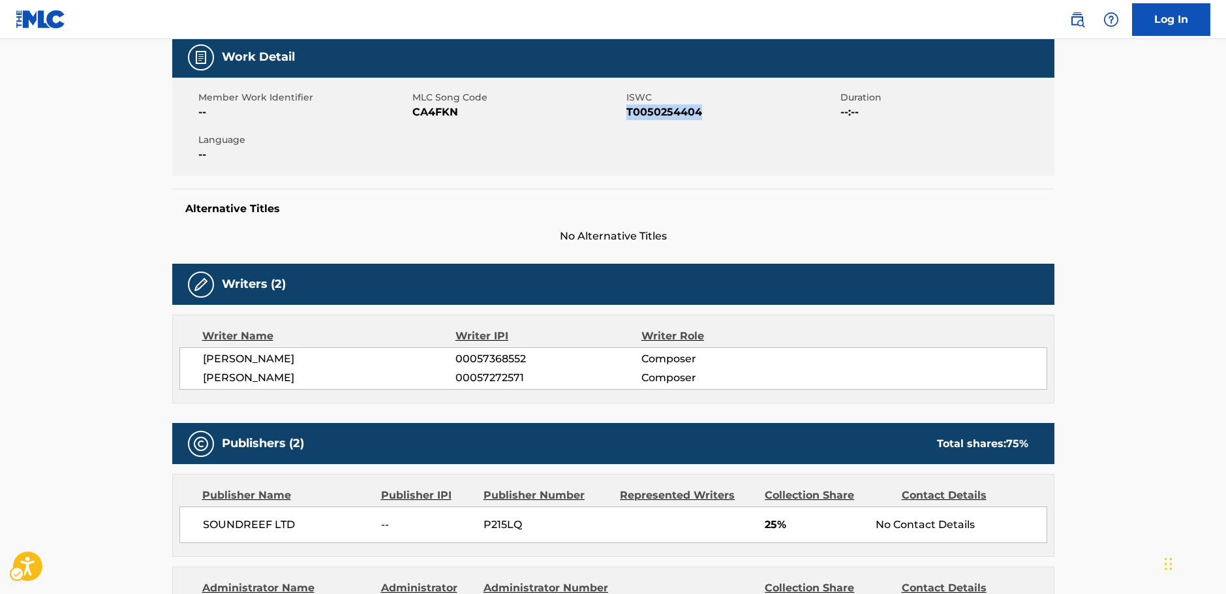
drag, startPoint x: 332, startPoint y: 373, endPoint x: 204, endPoint y: 366, distance: 128.8
click at [204, 366] on div "[PERSON_NAME] 00057368552 Composer [PERSON_NAME] 00057272571 Composer" at bounding box center [613, 368] width 868 height 42
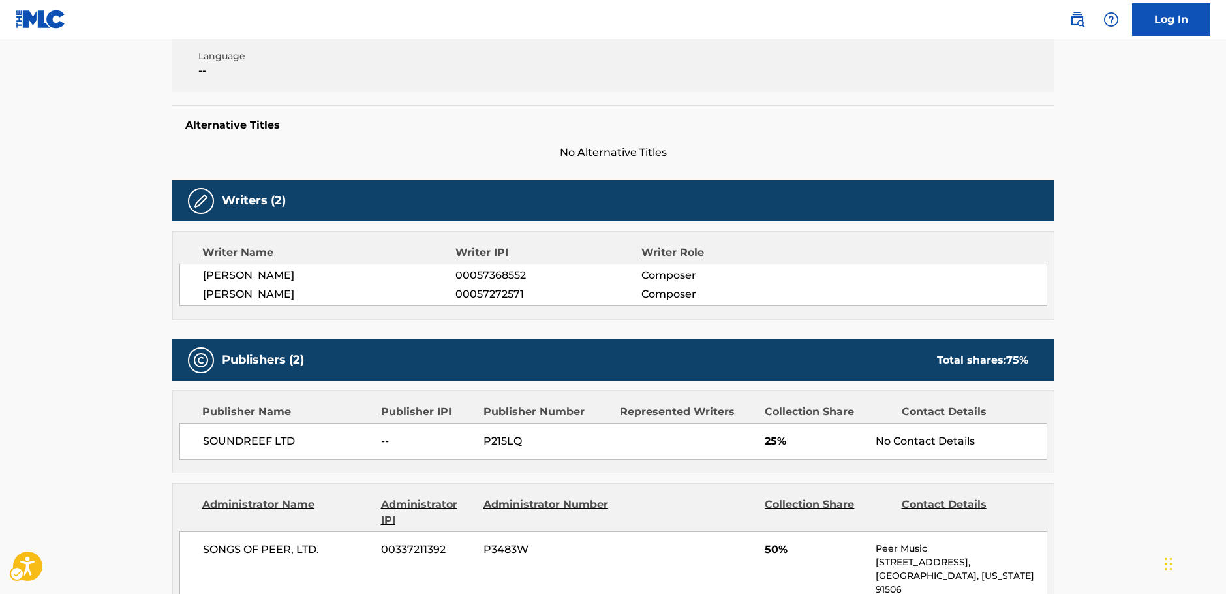
scroll to position [457, 0]
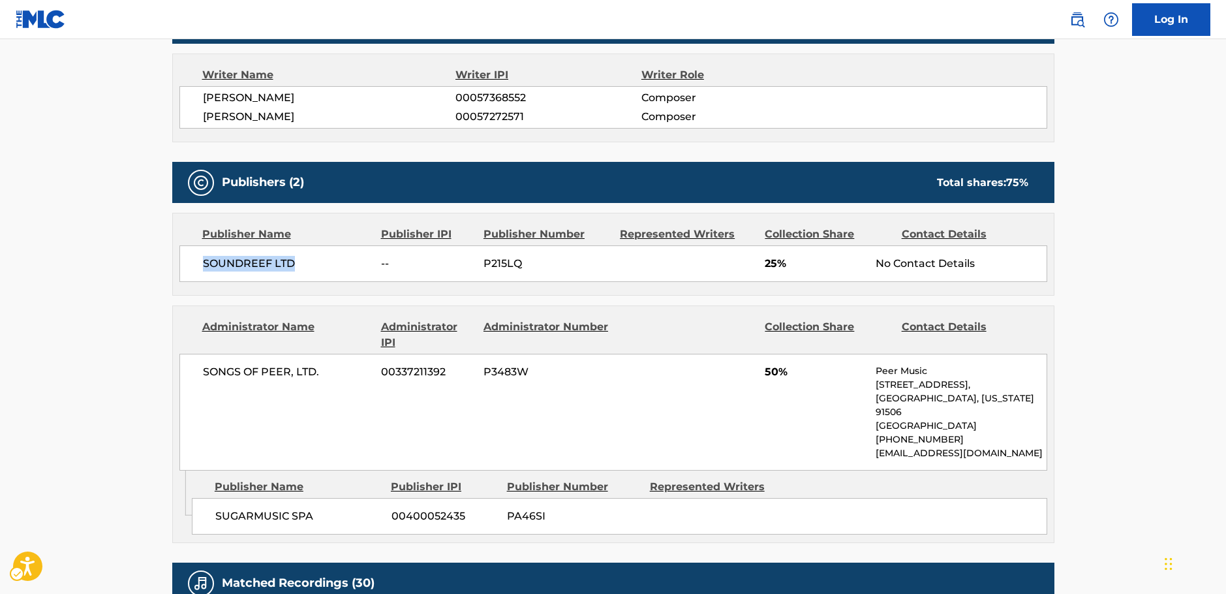
drag, startPoint x: 255, startPoint y: 263, endPoint x: 204, endPoint y: 239, distance: 56.3
click at [186, 268] on div "SOUNDREEF LTD -- P215LQ 25% No Contact Details" at bounding box center [613, 263] width 868 height 37
drag, startPoint x: 313, startPoint y: 513, endPoint x: 216, endPoint y: 518, distance: 96.7
click at [216, 518] on span "SUGARMUSIC SPA" at bounding box center [298, 516] width 166 height 16
drag, startPoint x: 273, startPoint y: 374, endPoint x: 193, endPoint y: 373, distance: 79.6
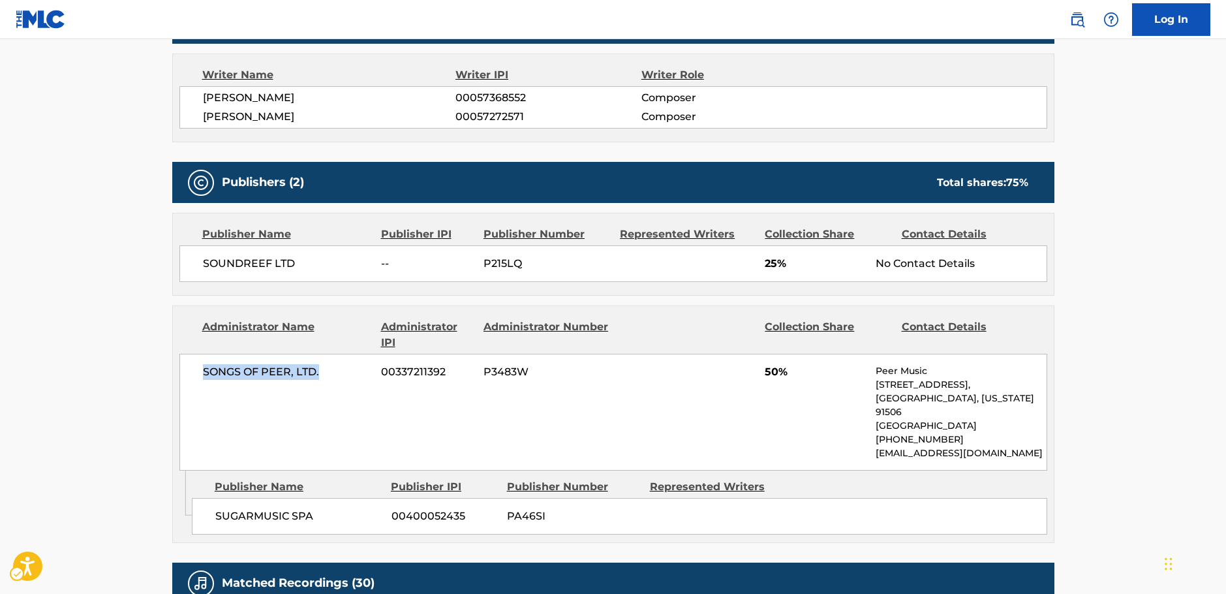
click at [193, 373] on div "SONGS OF PEER, LTD. 00337211392 P3483W 50% Peer Music [STREET_ADDRESS][US_STATE…" at bounding box center [613, 412] width 868 height 117
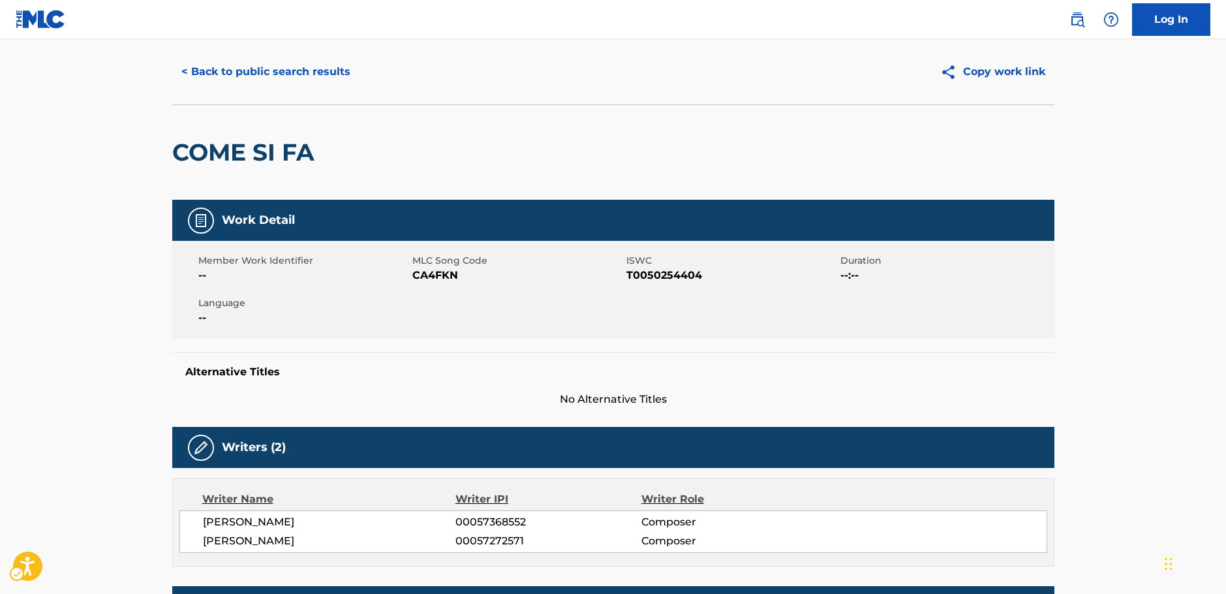
scroll to position [0, 0]
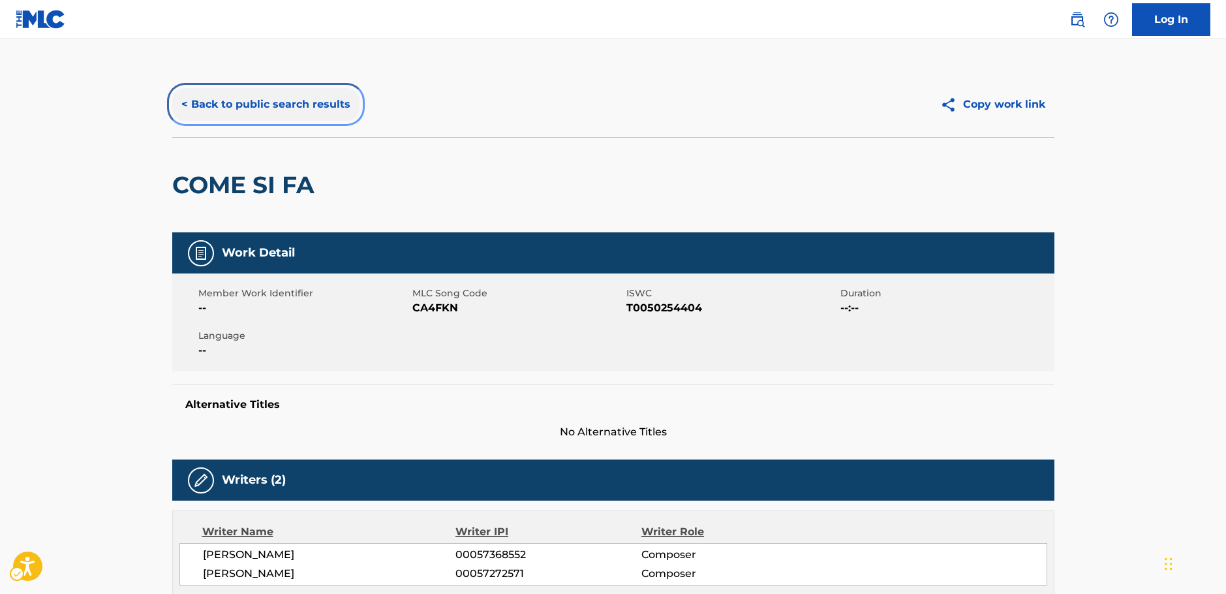
click at [263, 106] on button "< Back to public search results" at bounding box center [265, 104] width 187 height 33
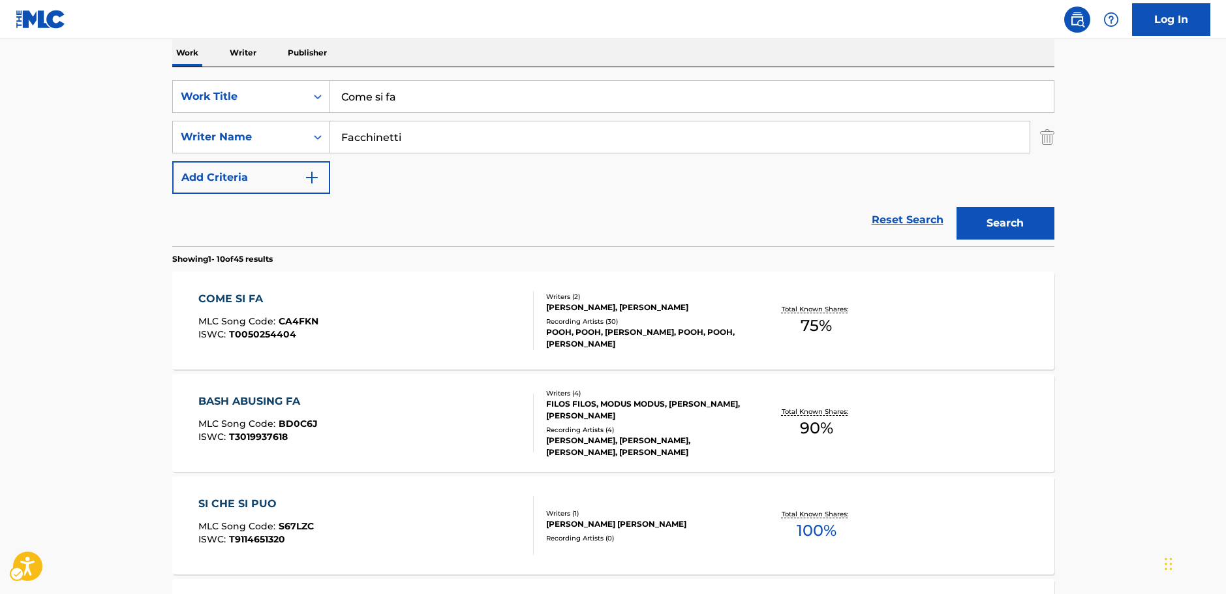
scroll to position [147, 0]
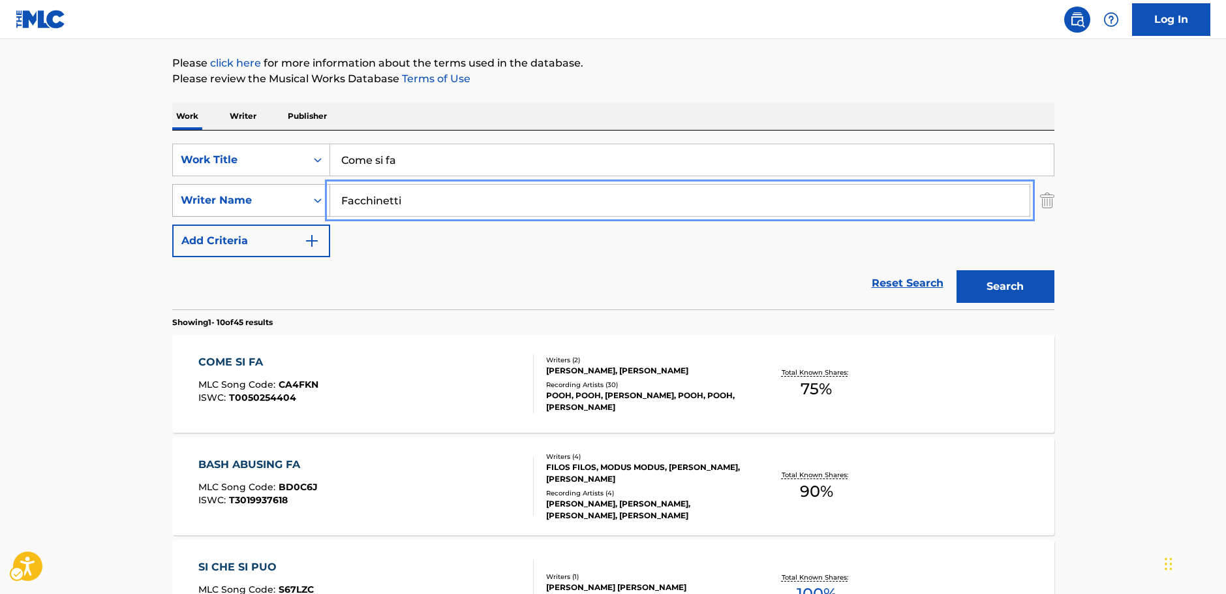
drag, startPoint x: 397, startPoint y: 200, endPoint x: 315, endPoint y: 201, distance: 82.2
click at [310, 201] on div "SearchWithCriteria3326895b-1fb4-4903-a0f0-c99c291a3761 Writer Name [PERSON_NAME]" at bounding box center [613, 200] width 882 height 33
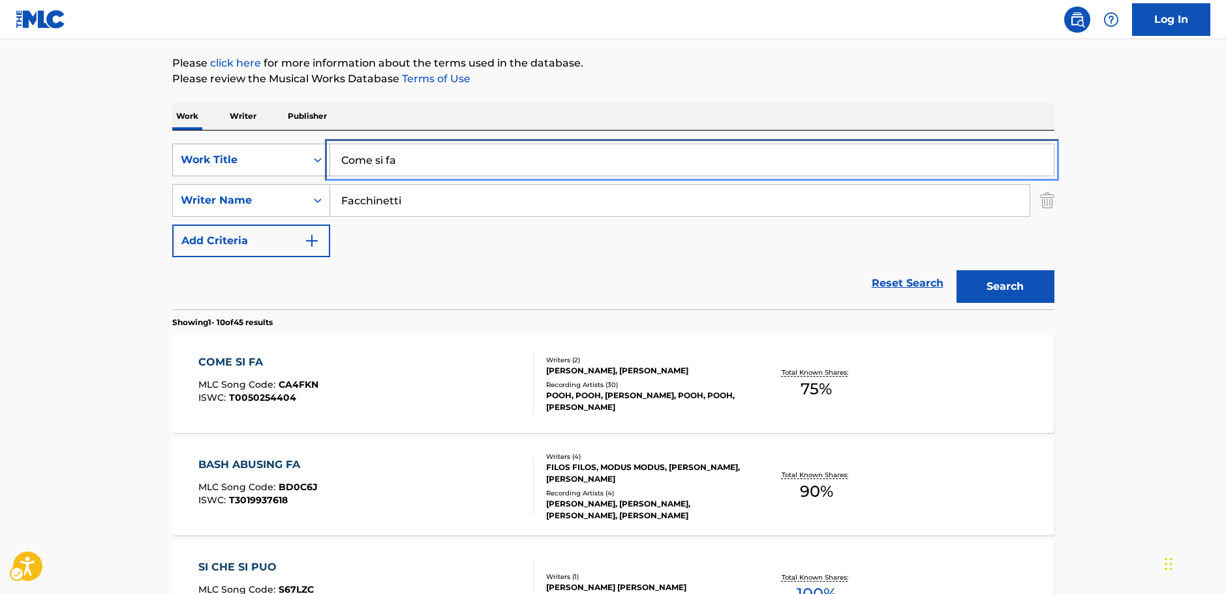
drag, startPoint x: 238, startPoint y: 157, endPoint x: 228, endPoint y: 151, distance: 12.3
click at [226, 163] on div "SearchWithCriteria262cb4a6-c6cb-40f2-923c-bddc3cce74dd Work Title Come si fa" at bounding box center [613, 160] width 882 height 33
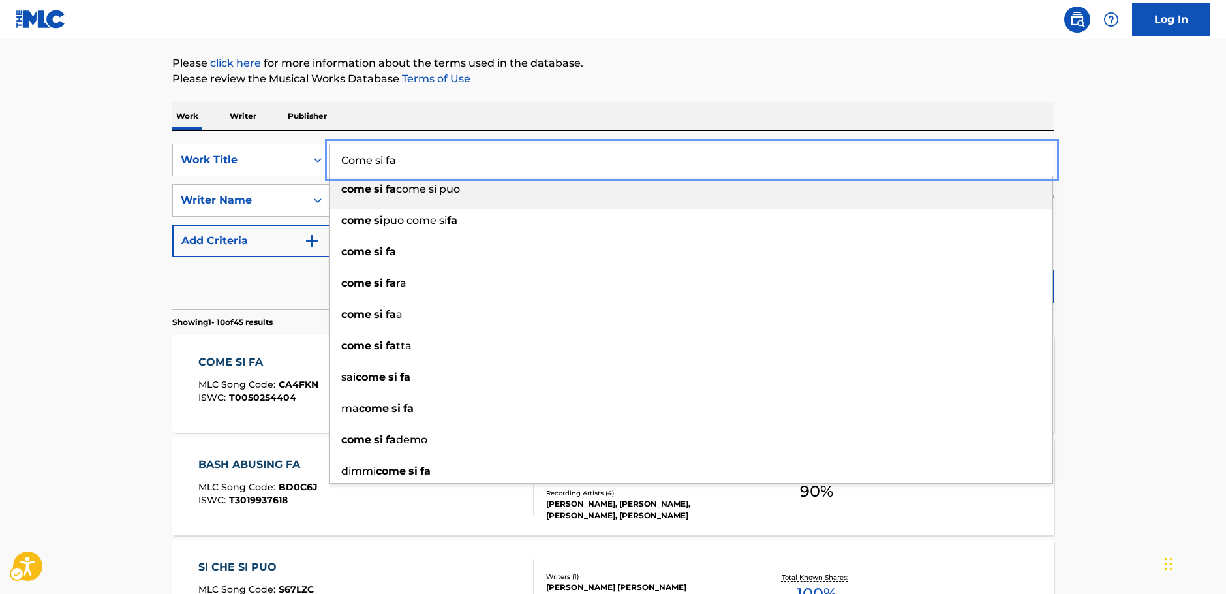
paste input "Mediterraneo"
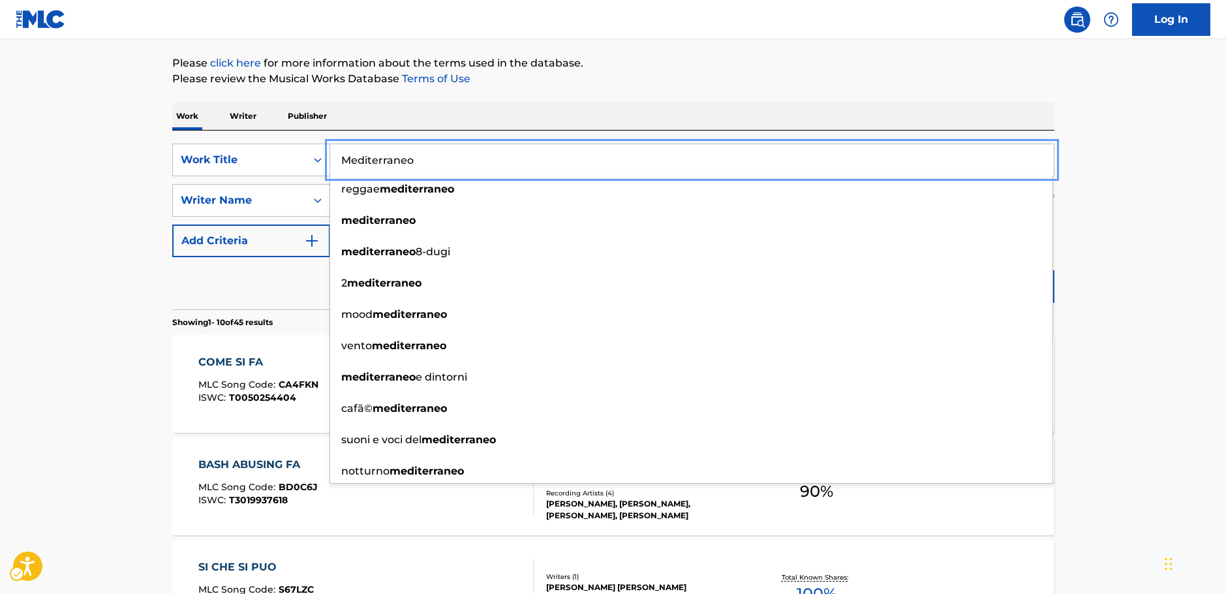
type input "Mediterraneo"
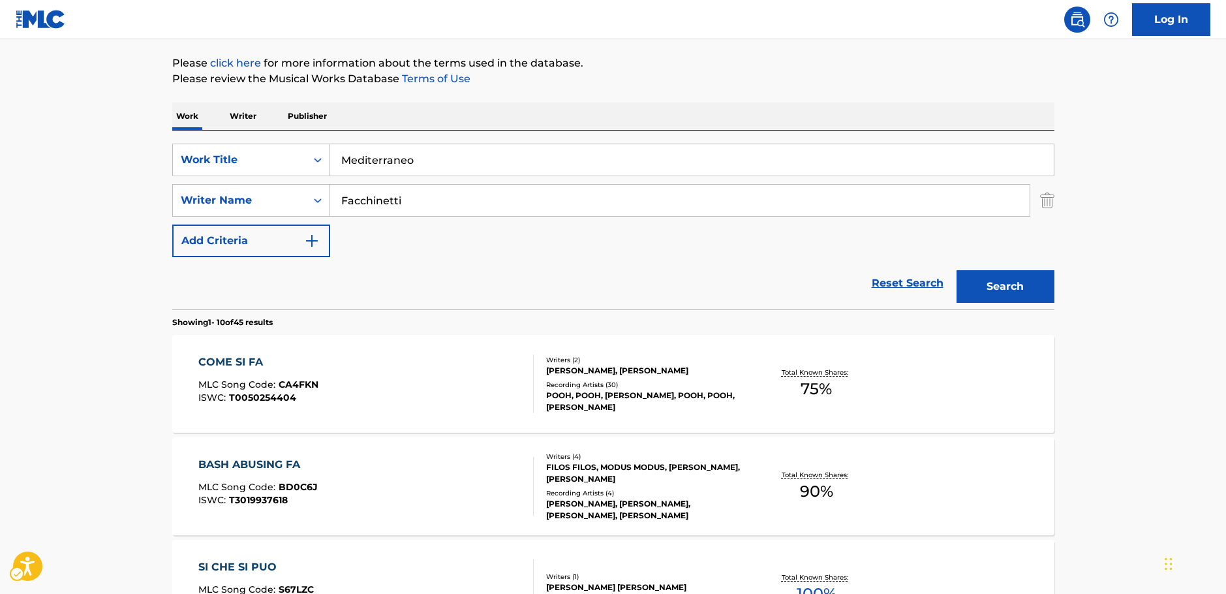
click at [1025, 286] on button "Search" at bounding box center [1006, 286] width 98 height 33
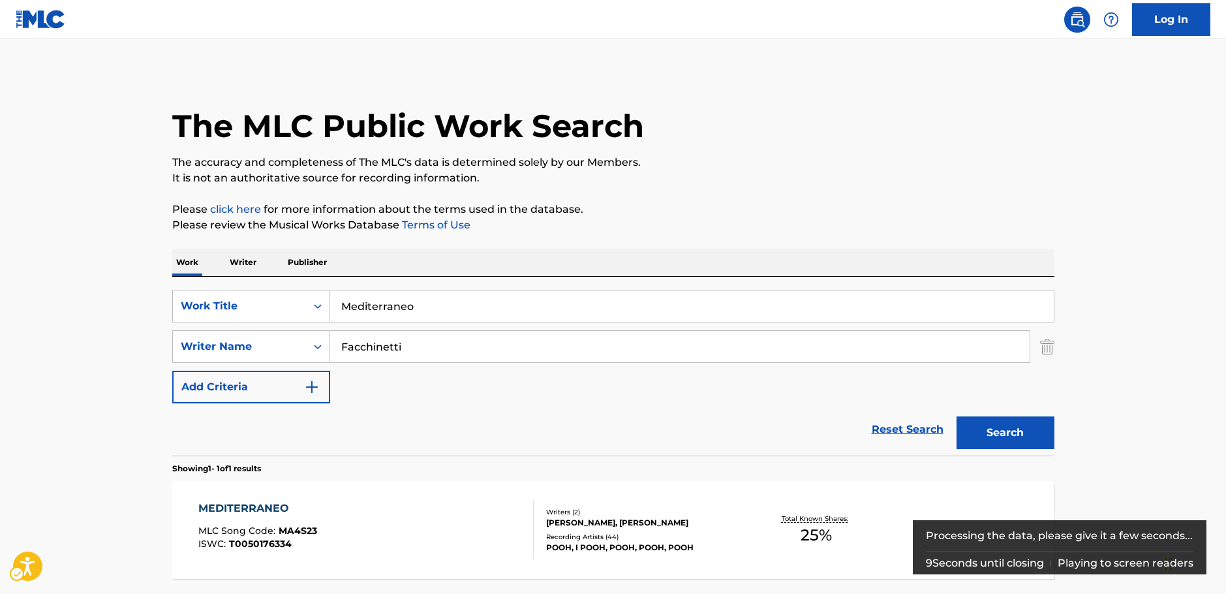
scroll to position [116, 0]
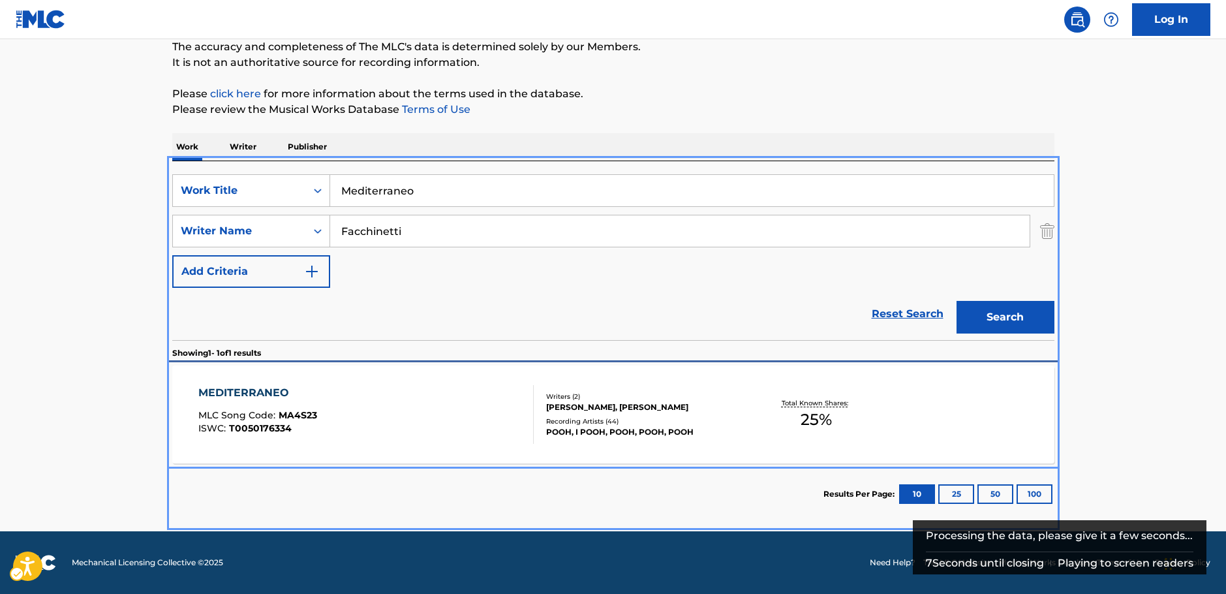
click at [356, 420] on div "MEDITERRANEO MLC Song Code : MA4S23 ISWC : T0050176334" at bounding box center [365, 414] width 335 height 59
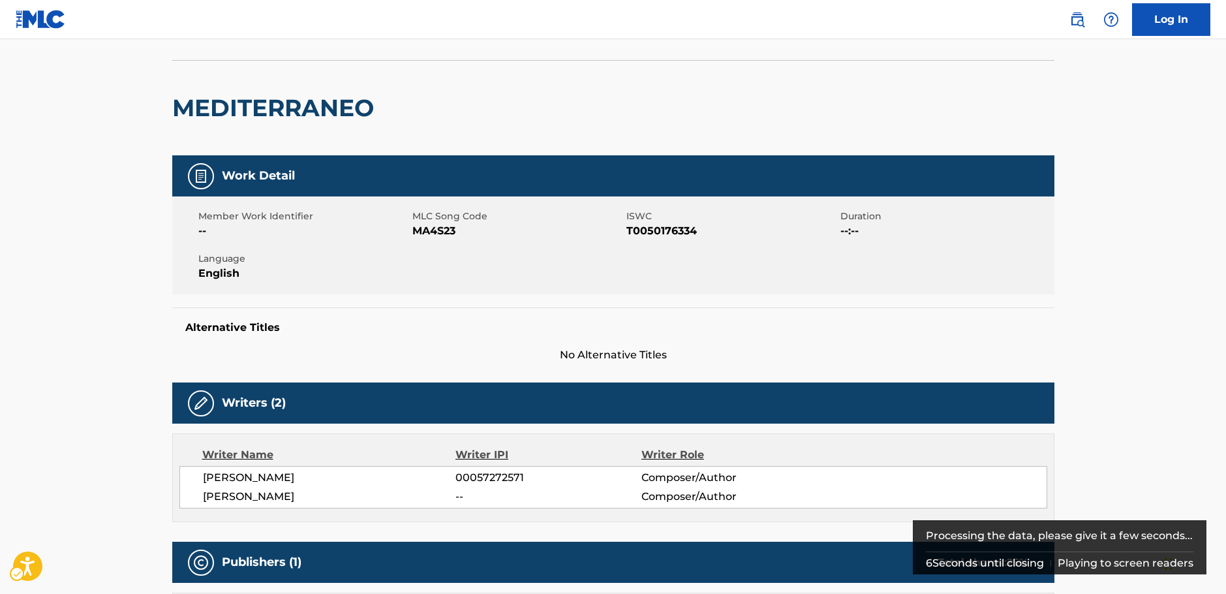
scroll to position [196, 0]
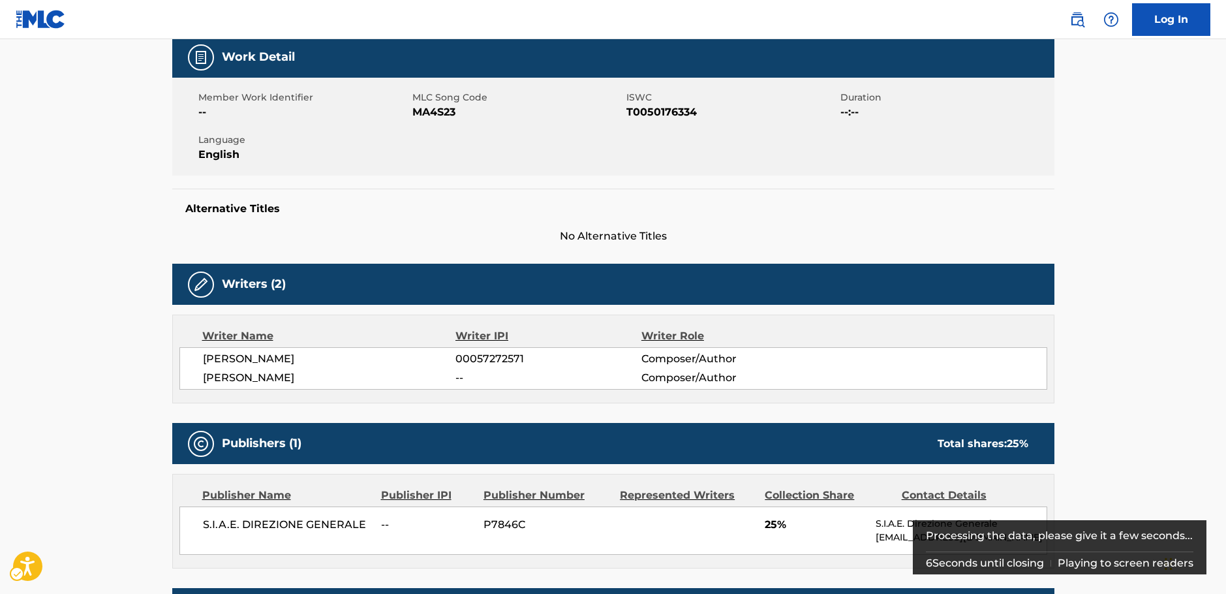
click at [296, 355] on span "[PERSON_NAME]" at bounding box center [329, 359] width 253 height 16
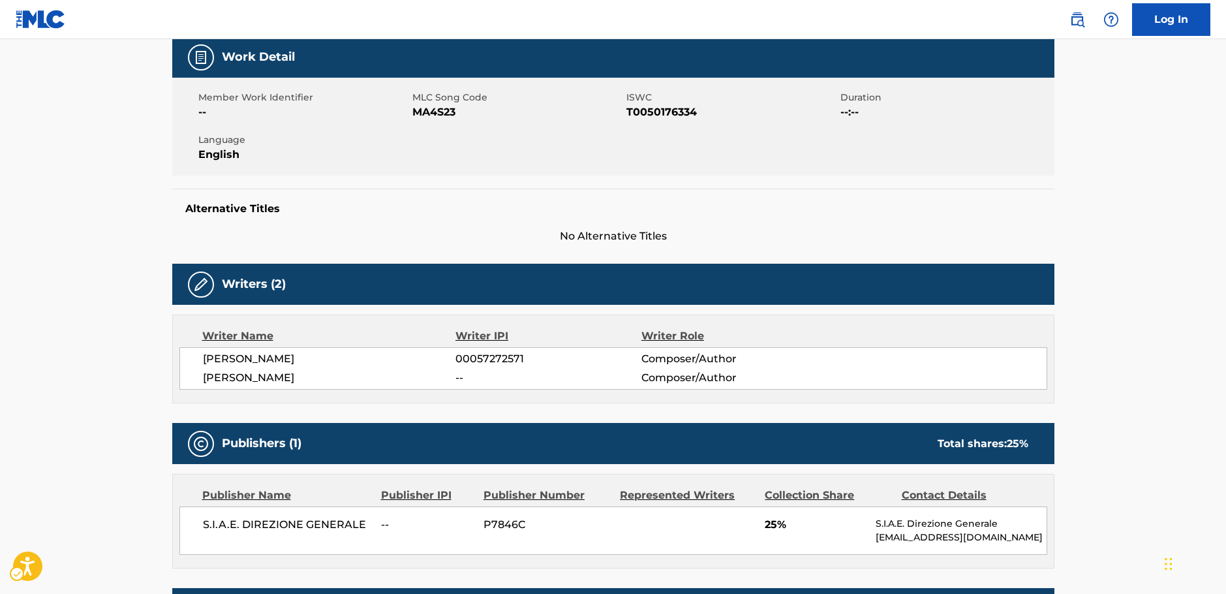
click at [440, 113] on span "MLC Song Code - MA4S23" at bounding box center [517, 112] width 211 height 16
click at [658, 112] on span "ISWC - T0050176334" at bounding box center [732, 112] width 211 height 16
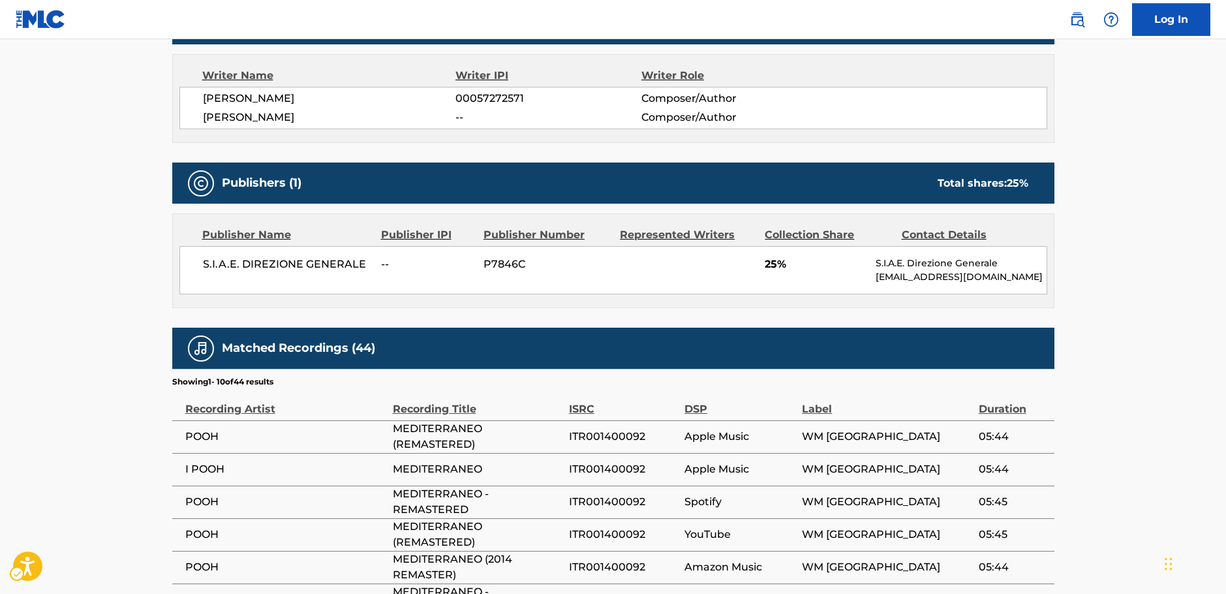
scroll to position [457, 0]
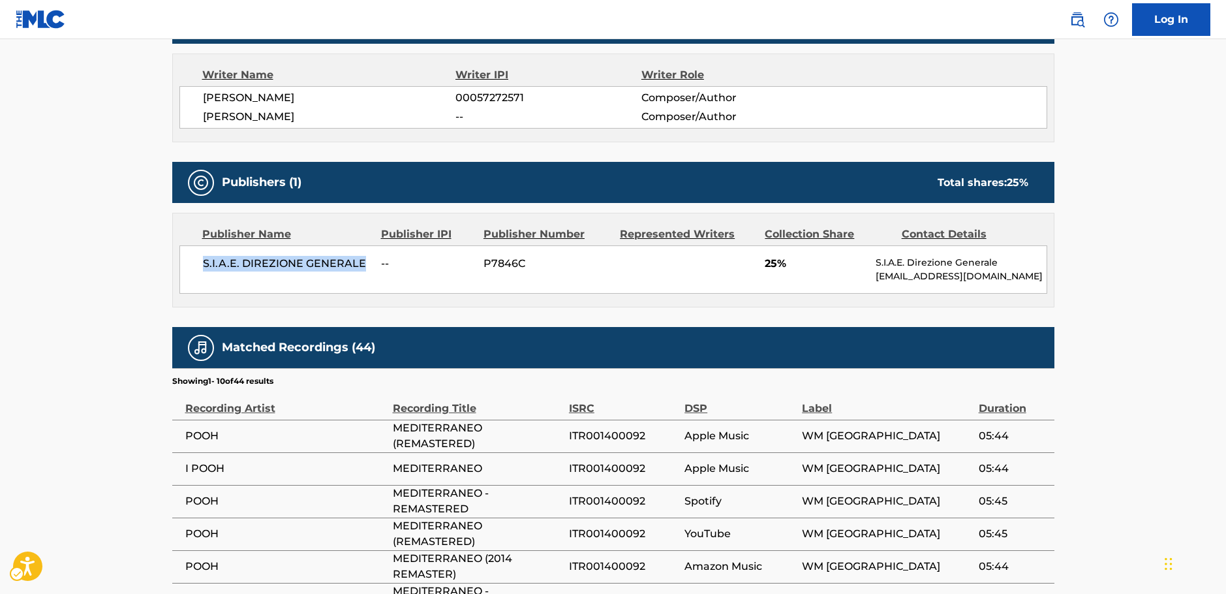
drag, startPoint x: 366, startPoint y: 264, endPoint x: 199, endPoint y: 266, distance: 167.1
click at [199, 266] on div "S.I.A.E. DIREZIONE GENERALE -- P7846C 25% S.I.A.E. Direzione Generale [EMAIL_AD…" at bounding box center [613, 269] width 868 height 48
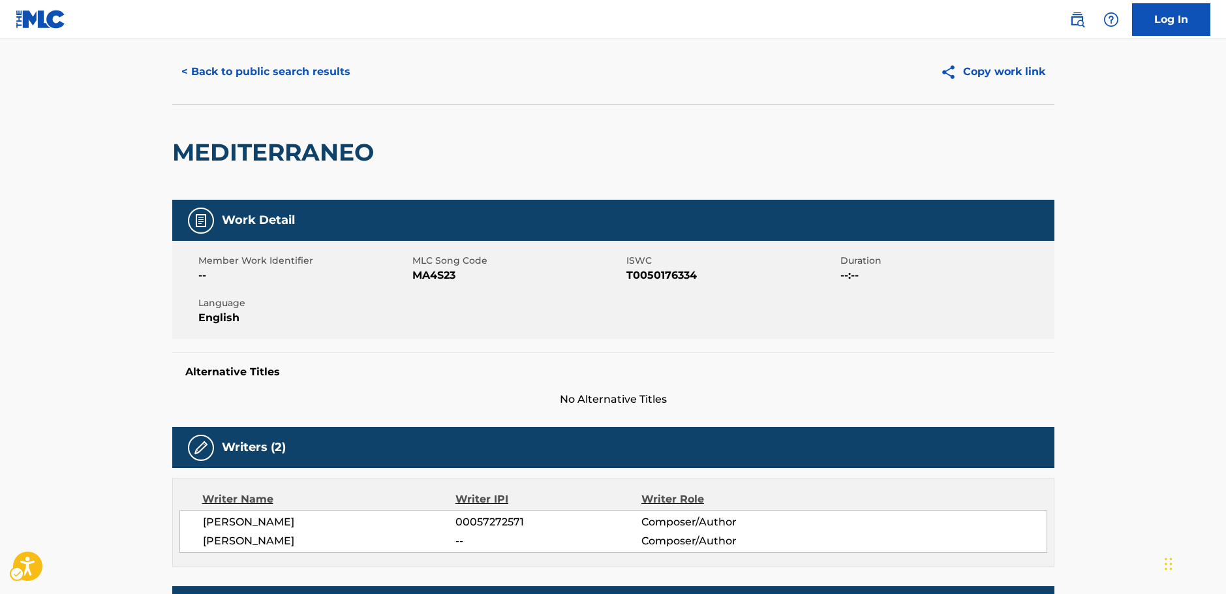
scroll to position [0, 0]
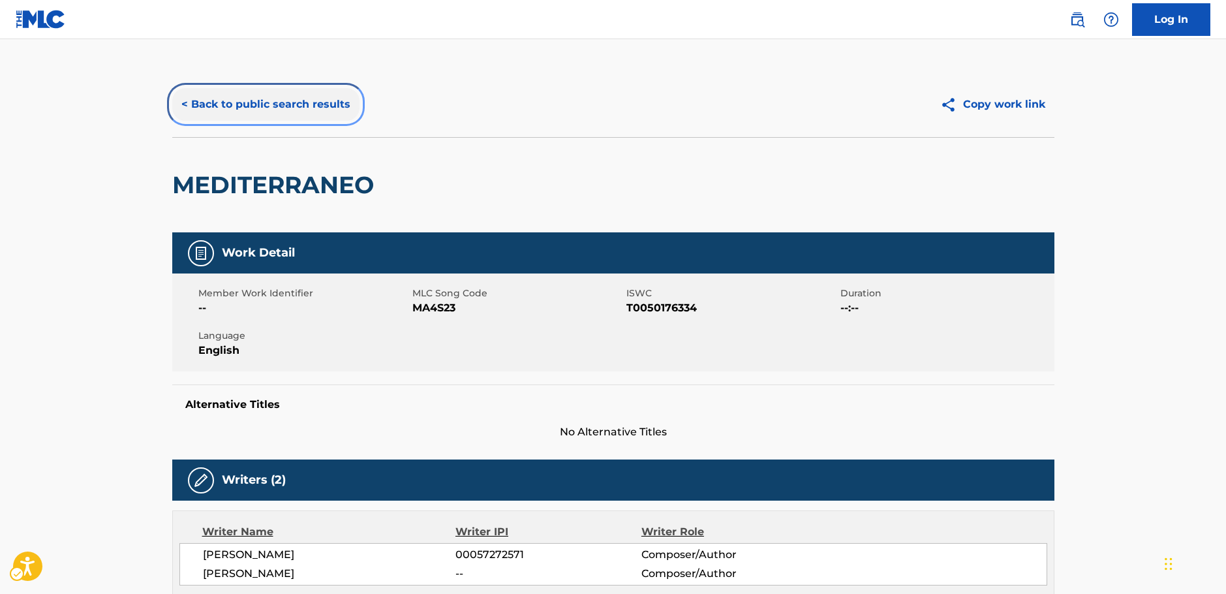
click at [259, 89] on button "< Back to public search results" at bounding box center [265, 104] width 187 height 33
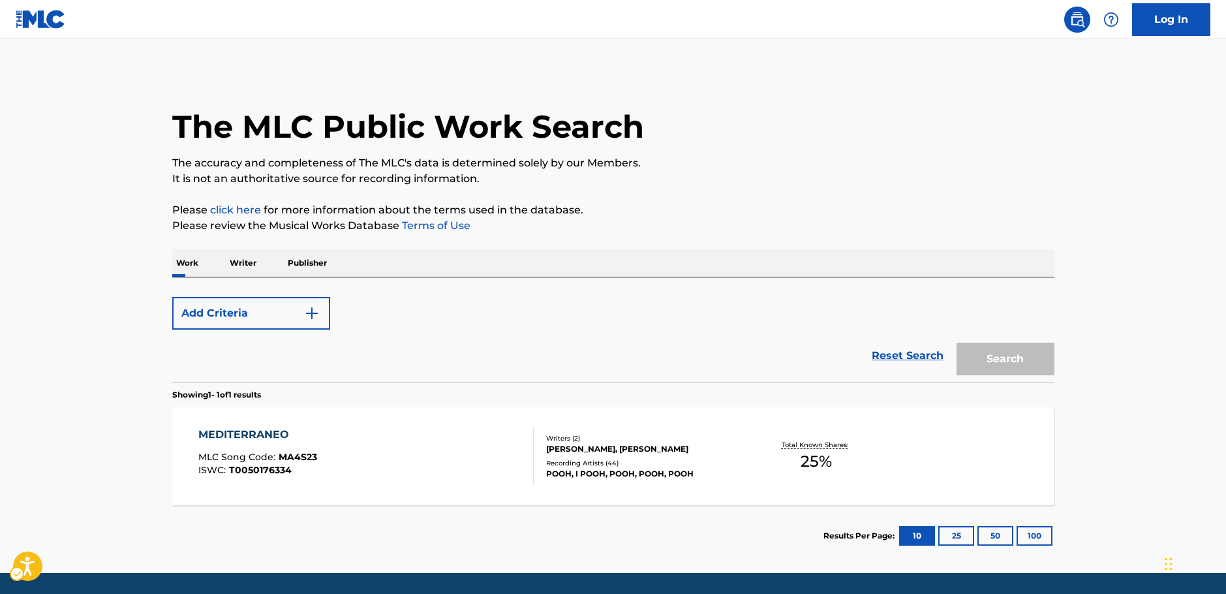
scroll to position [42, 0]
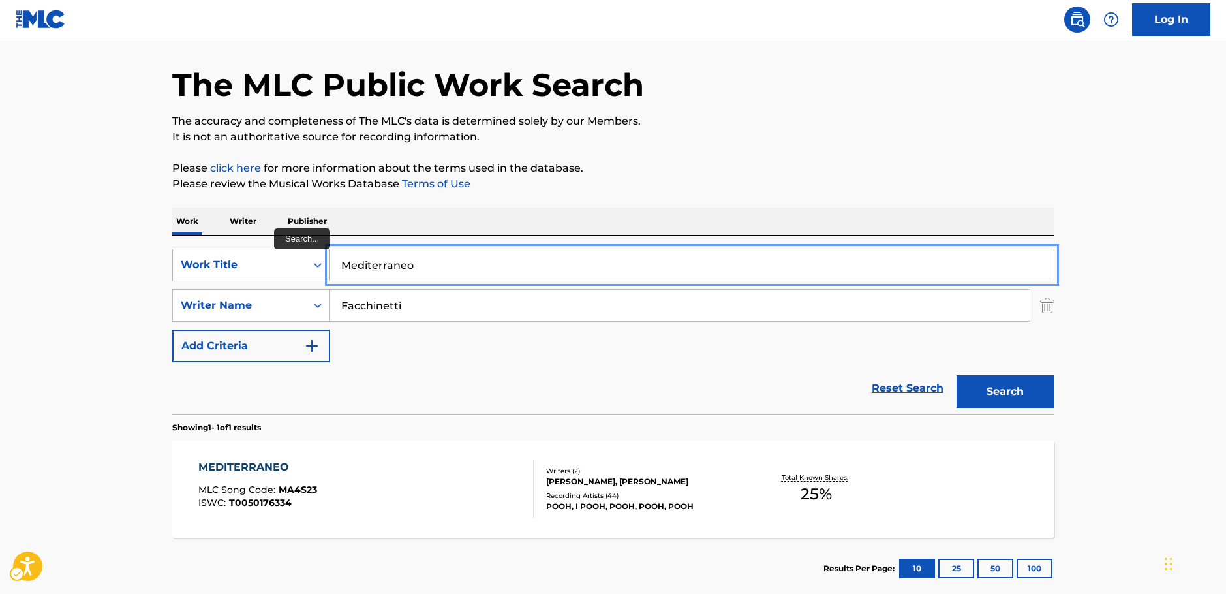
drag, startPoint x: 427, startPoint y: 264, endPoint x: 260, endPoint y: 277, distance: 167.6
click at [261, 276] on div "SearchWithCriteria262cb4a6-c6cb-40f2-923c-bddc3cce74dd Work Title Mediterraneo" at bounding box center [613, 265] width 882 height 33
paste input "On My Mind"
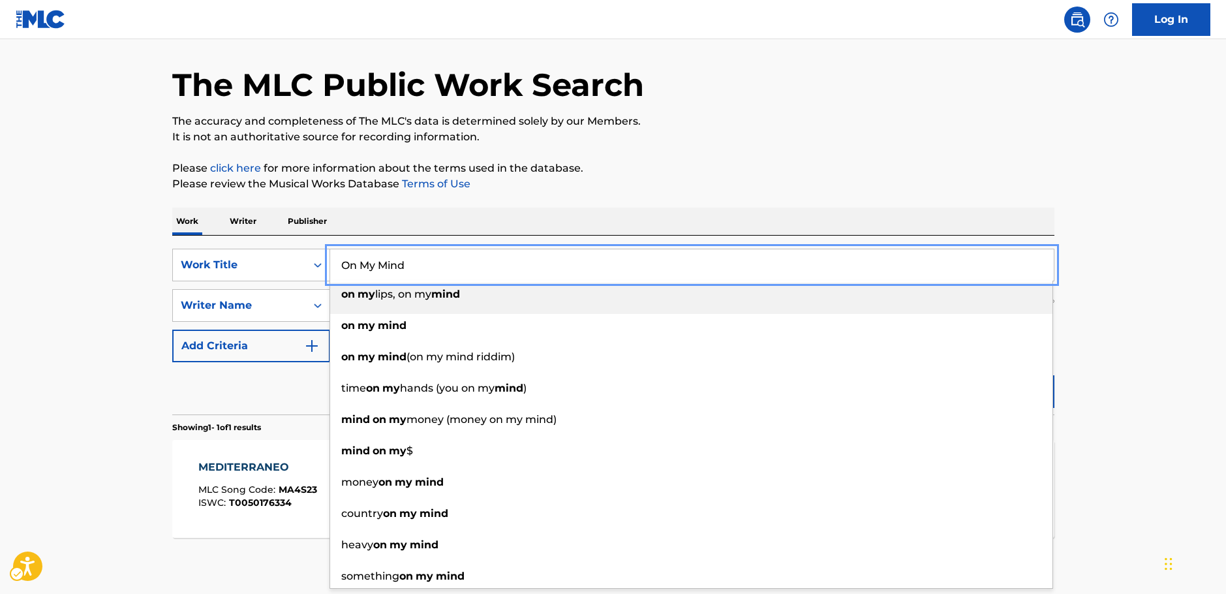
type input "On My Mind"
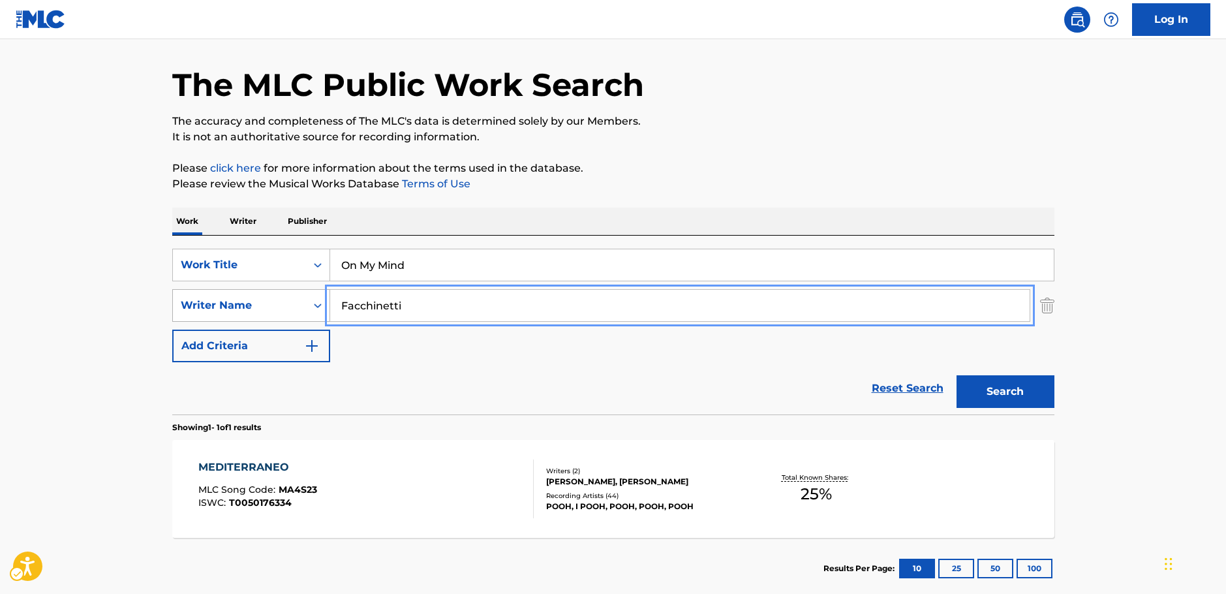
drag, startPoint x: 325, startPoint y: 304, endPoint x: 311, endPoint y: 303, distance: 14.4
click at [311, 303] on div "SearchWithCriteria3326895b-1fb4-4903-a0f0-c99c291a3761 Writer Name [PERSON_NAME]" at bounding box center [613, 305] width 882 height 33
paste input "Clubertson"
click at [1010, 395] on button "Search" at bounding box center [1006, 391] width 98 height 33
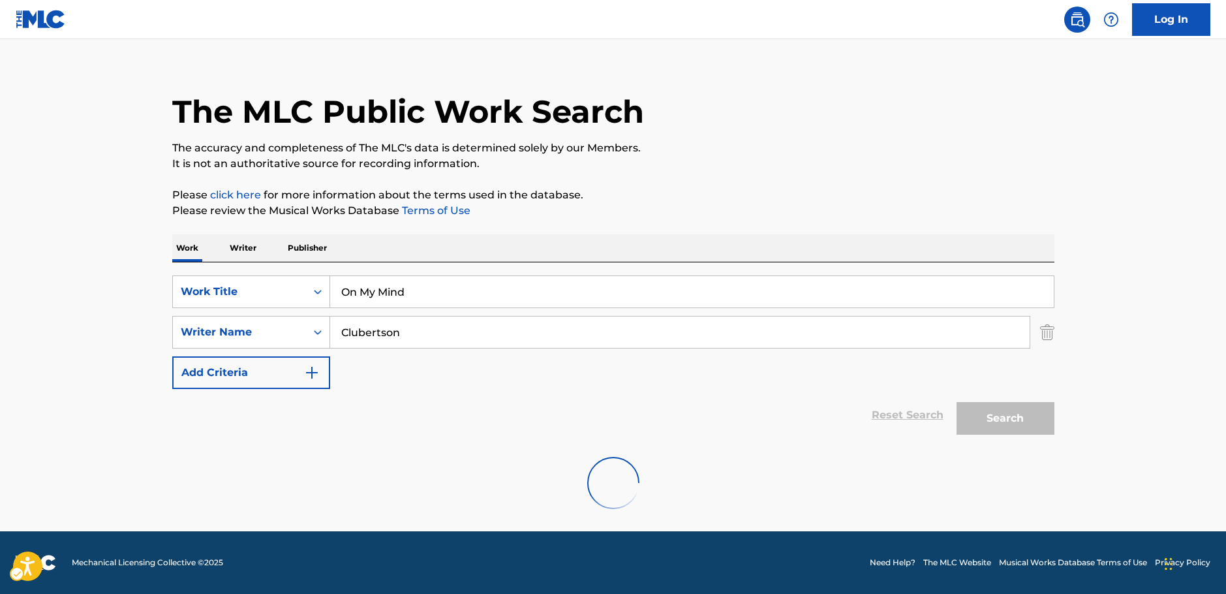
scroll to position [0, 0]
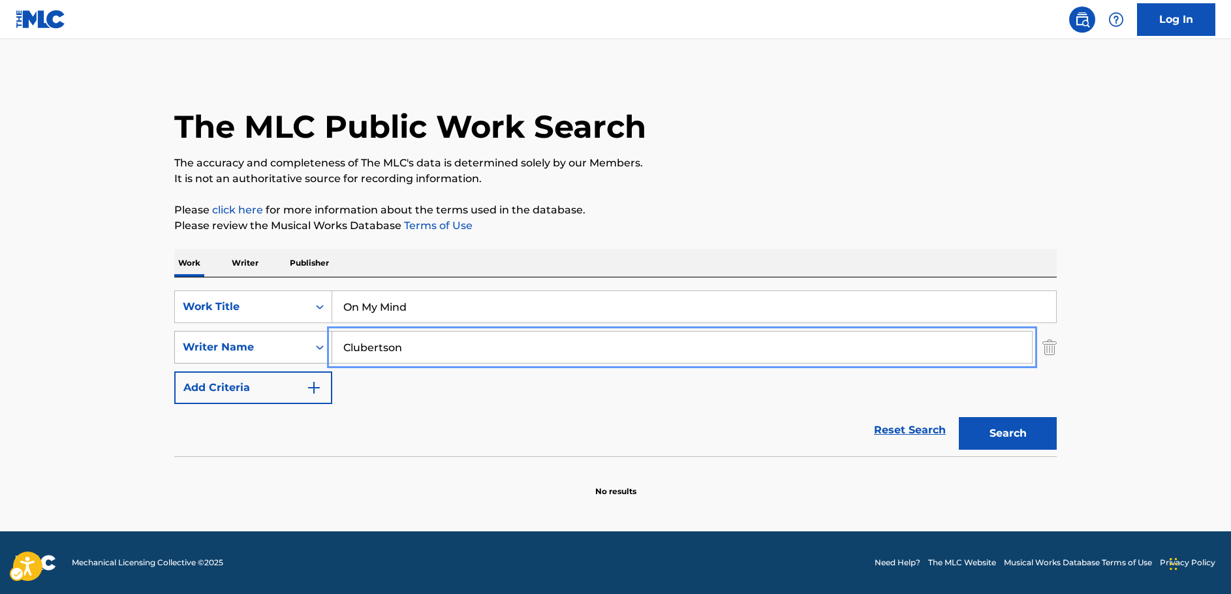
drag, startPoint x: 378, startPoint y: 352, endPoint x: 270, endPoint y: 359, distance: 107.9
click at [298, 354] on div "SearchWithCriteria3326895b-1fb4-4903-a0f0-c99c291a3761 Writer Name Clubertson" at bounding box center [615, 347] width 882 height 33
paste input "Hall"
type input "Hall"
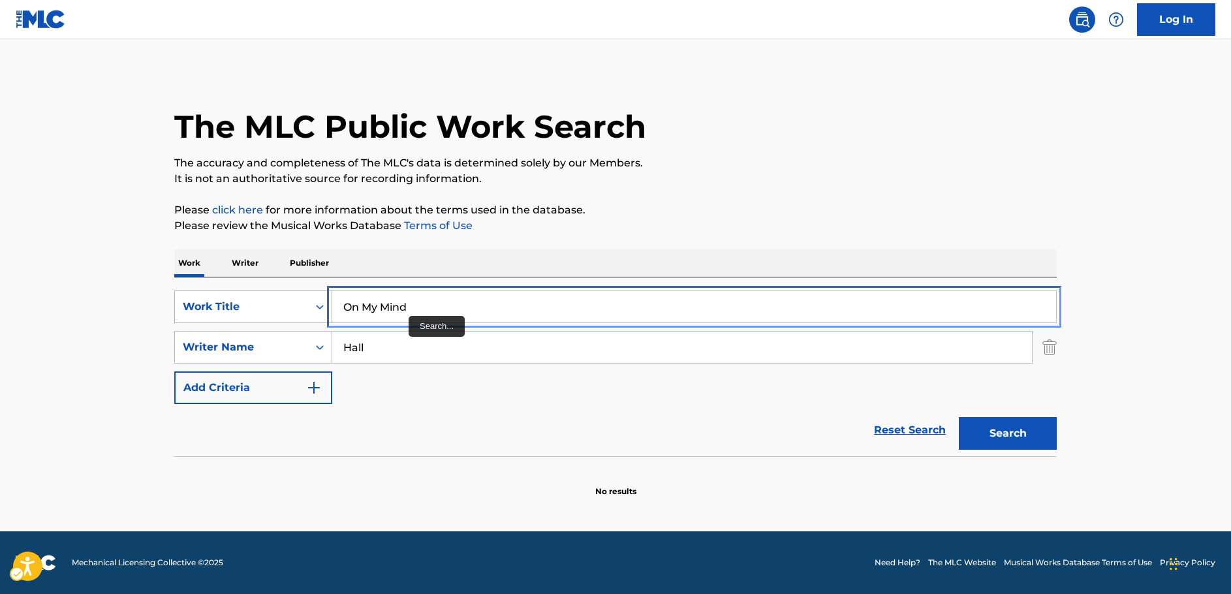
click at [290, 307] on div "SearchWithCriteria262cb4a6-c6cb-40f2-923c-bddc3cce74dd Work Title On My Mind" at bounding box center [615, 306] width 882 height 33
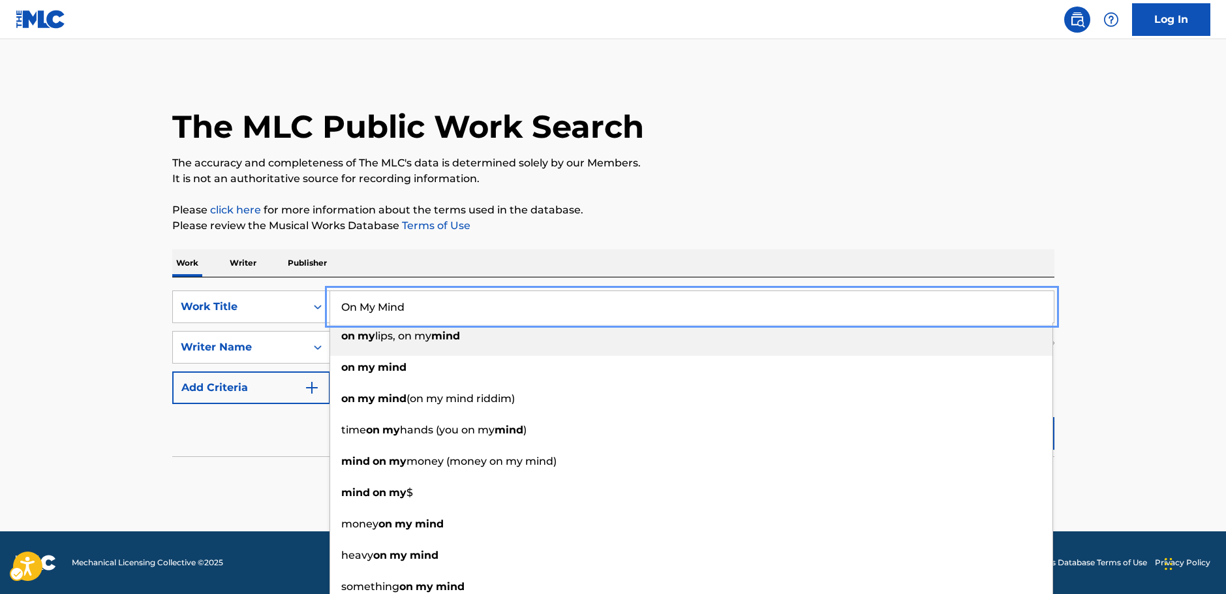
paste input "[PERSON_NAME] Valley P.T.A."
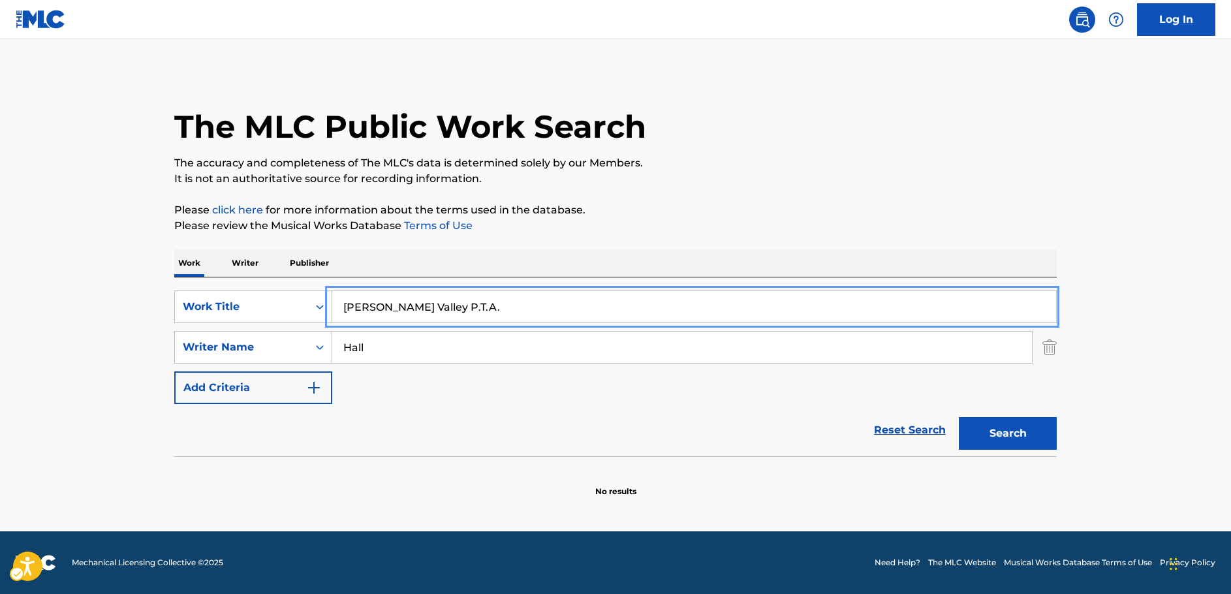
type input "[PERSON_NAME] Valley P.T.A."
click at [1116, 380] on main "The MLC Public Work Search The accuracy and completeness of The MLC's data is d…" at bounding box center [615, 285] width 1231 height 492
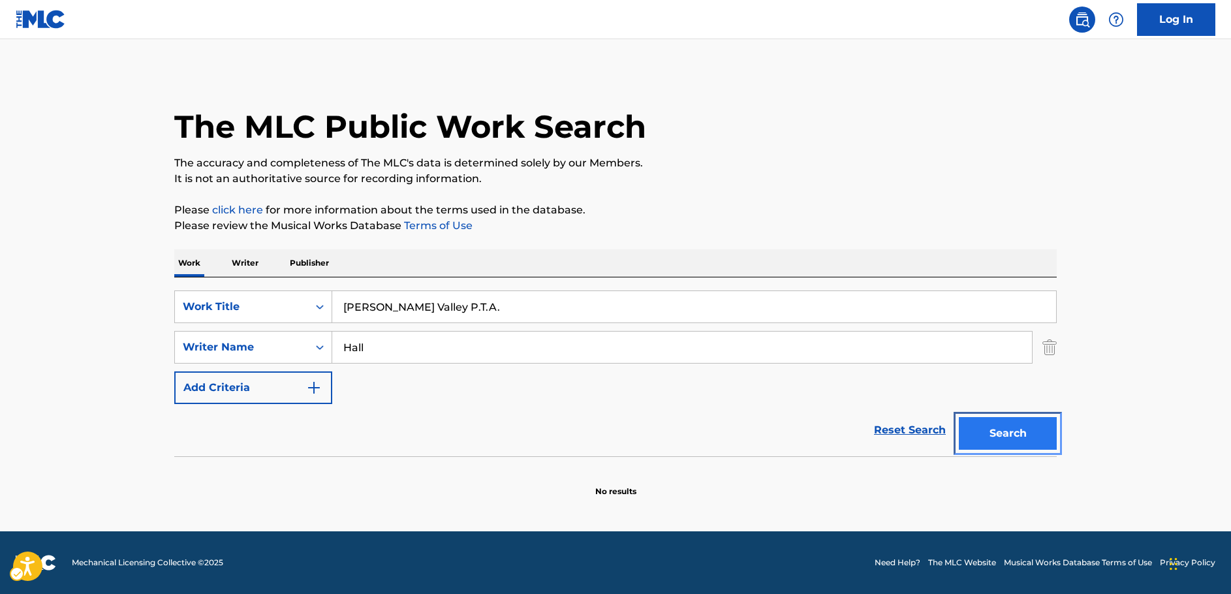
click at [1022, 435] on button "Search" at bounding box center [1008, 433] width 98 height 33
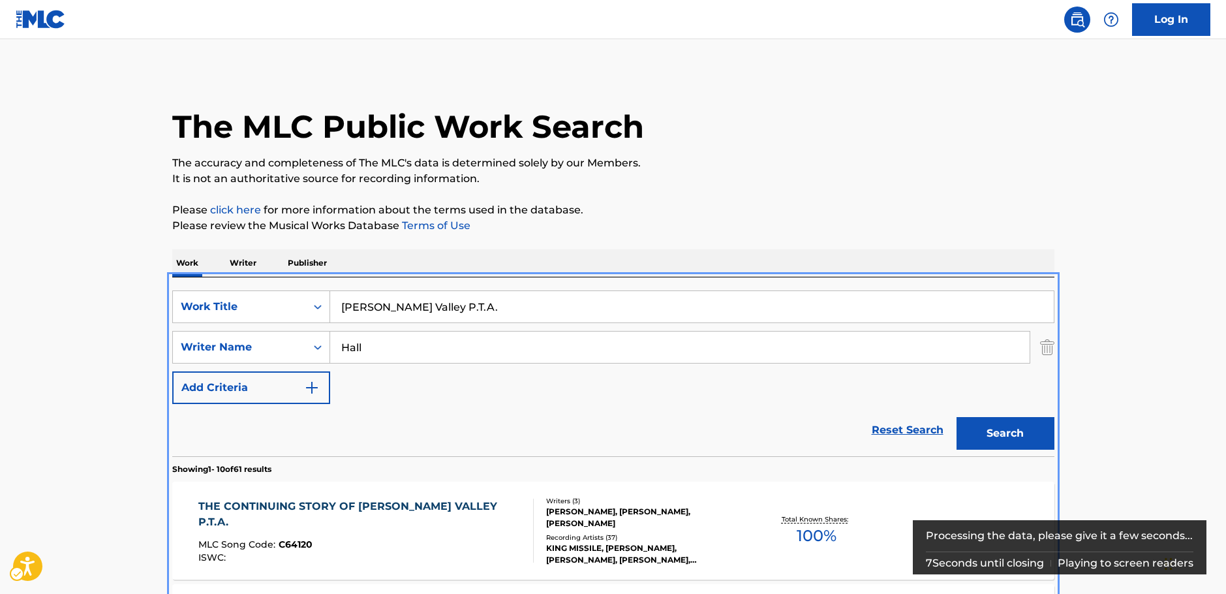
scroll to position [277, 0]
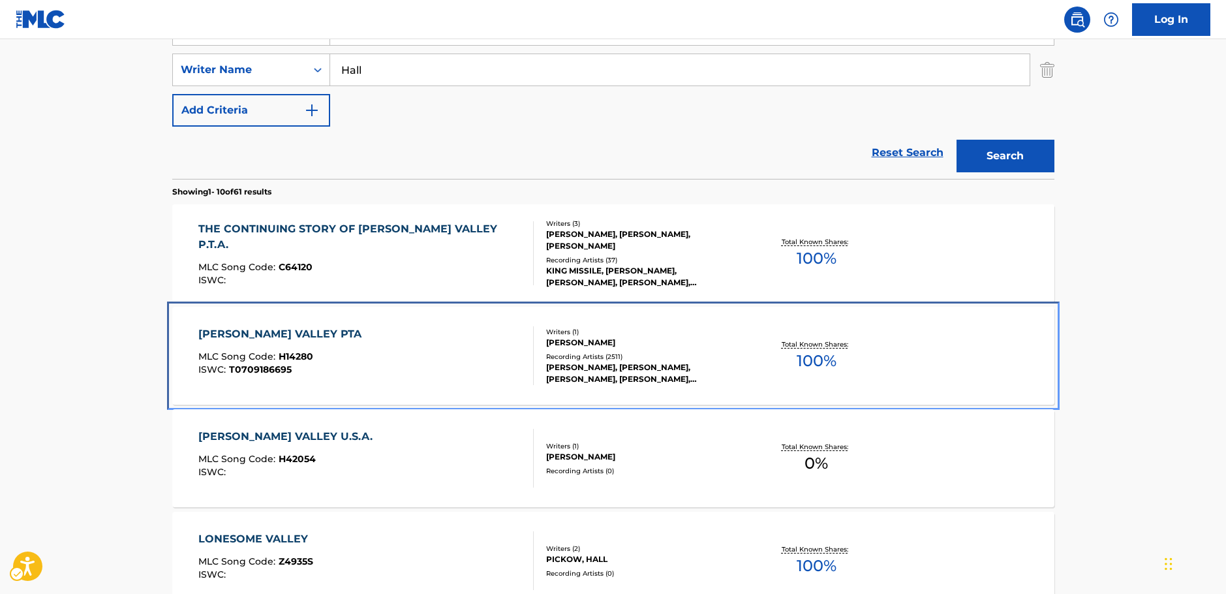
click at [427, 346] on div "[PERSON_NAME] VALLEY PTA MLC Song Code : H14280 ISWC : T0709186695" at bounding box center [365, 355] width 335 height 59
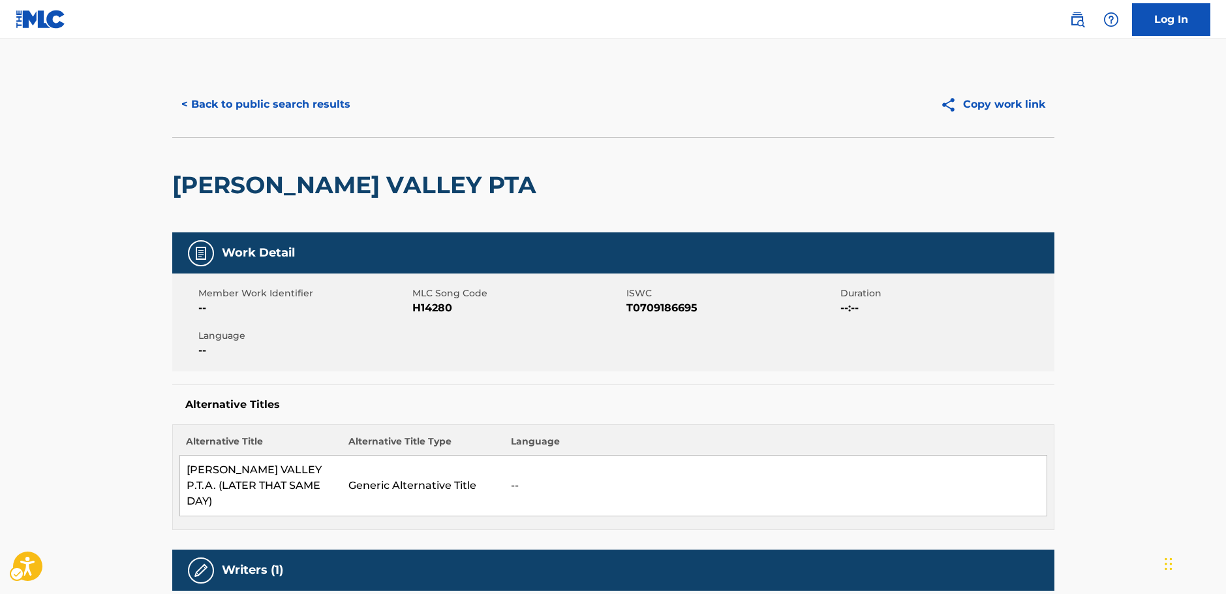
click at [422, 307] on span "MLC Song Code - H14280" at bounding box center [517, 308] width 211 height 16
drag, startPoint x: 712, startPoint y: 304, endPoint x: 624, endPoint y: 315, distance: 88.7
click at [624, 315] on div "Member Work Identifier -- MLC Song Code MLC Song Code - H14280 ISWC ISWC - T070…" at bounding box center [613, 322] width 882 height 98
click at [658, 310] on span "ISWC - T0709186695" at bounding box center [732, 308] width 211 height 16
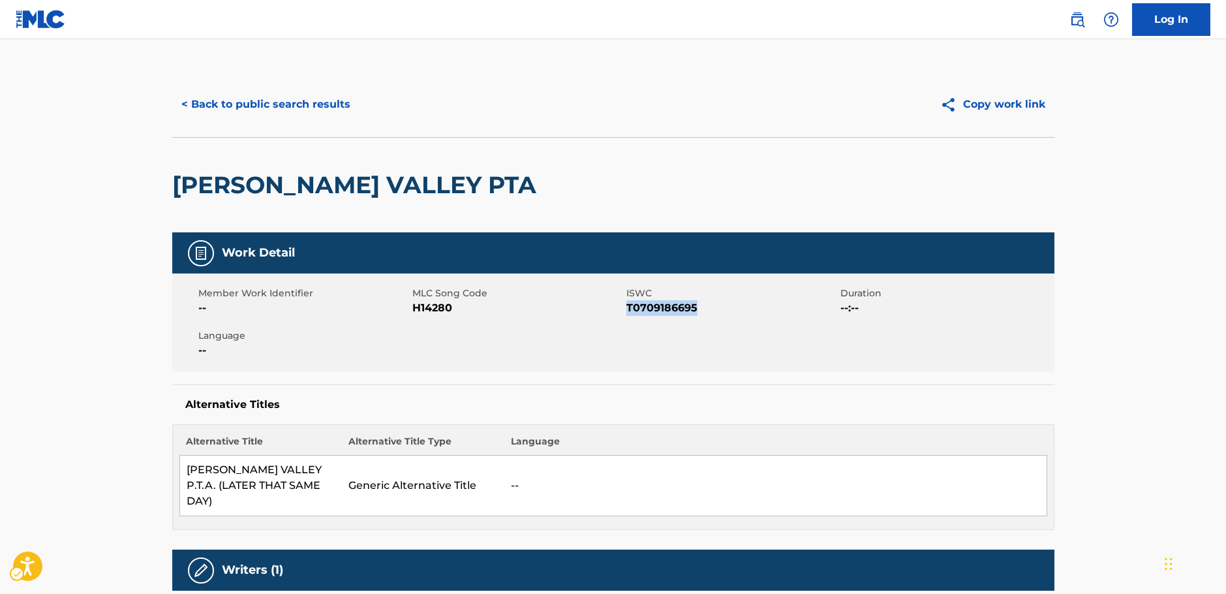
drag, startPoint x: 701, startPoint y: 309, endPoint x: 629, endPoint y: 313, distance: 72.5
click at [629, 313] on span "ISWC - T0709186695" at bounding box center [732, 308] width 211 height 16
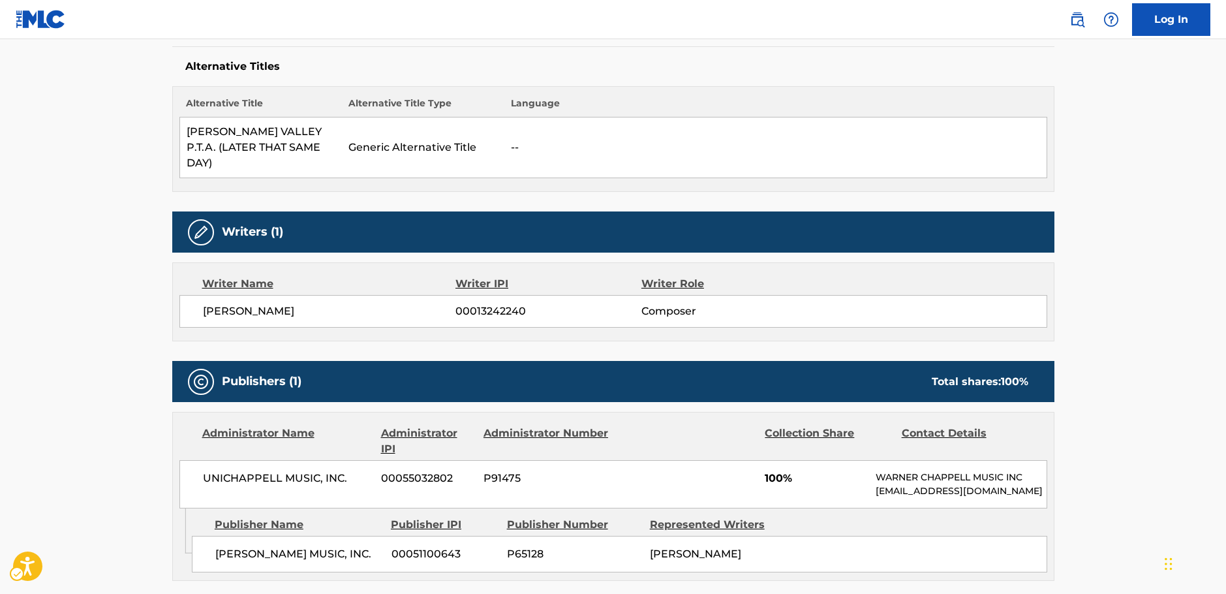
scroll to position [457, 0]
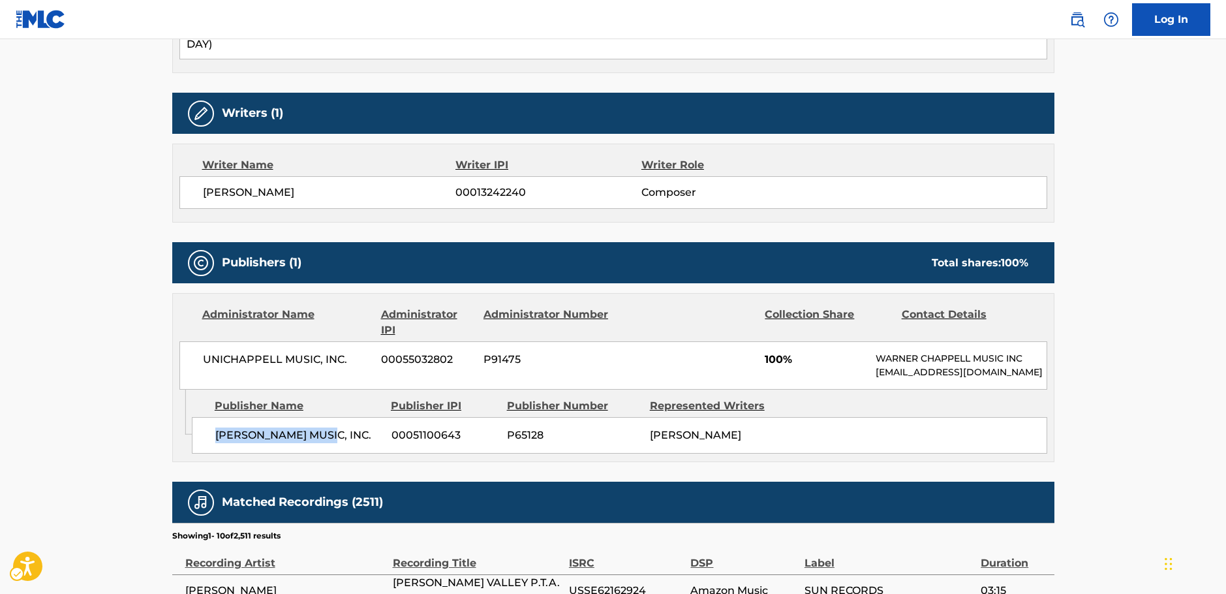
drag, startPoint x: 337, startPoint y: 434, endPoint x: 198, endPoint y: 437, distance: 138.4
click at [198, 437] on div "[PERSON_NAME] MUSIC, INC. 00051100643 P65128 [PERSON_NAME]" at bounding box center [620, 435] width 856 height 37
drag, startPoint x: 359, startPoint y: 350, endPoint x: 204, endPoint y: 349, distance: 154.7
click at [204, 352] on span "UNICHAPPELL MUSIC, INC." at bounding box center [287, 360] width 169 height 16
drag, startPoint x: 290, startPoint y: 179, endPoint x: 199, endPoint y: 181, distance: 90.7
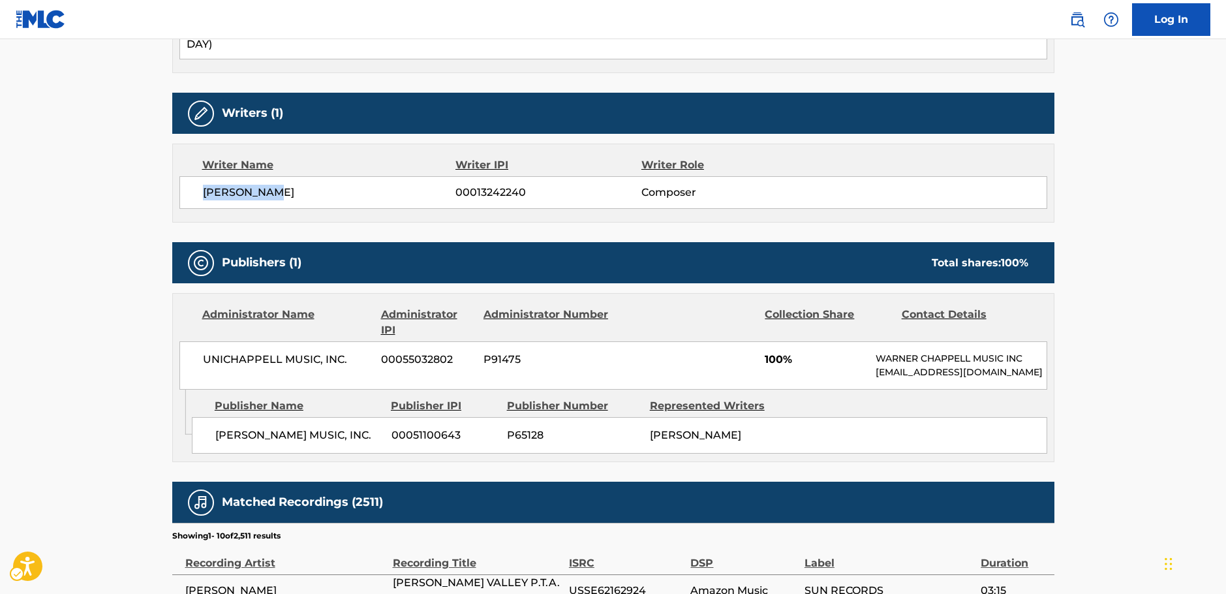
click at [199, 181] on div "[PERSON_NAME] 00013242240 Composer" at bounding box center [613, 192] width 868 height 33
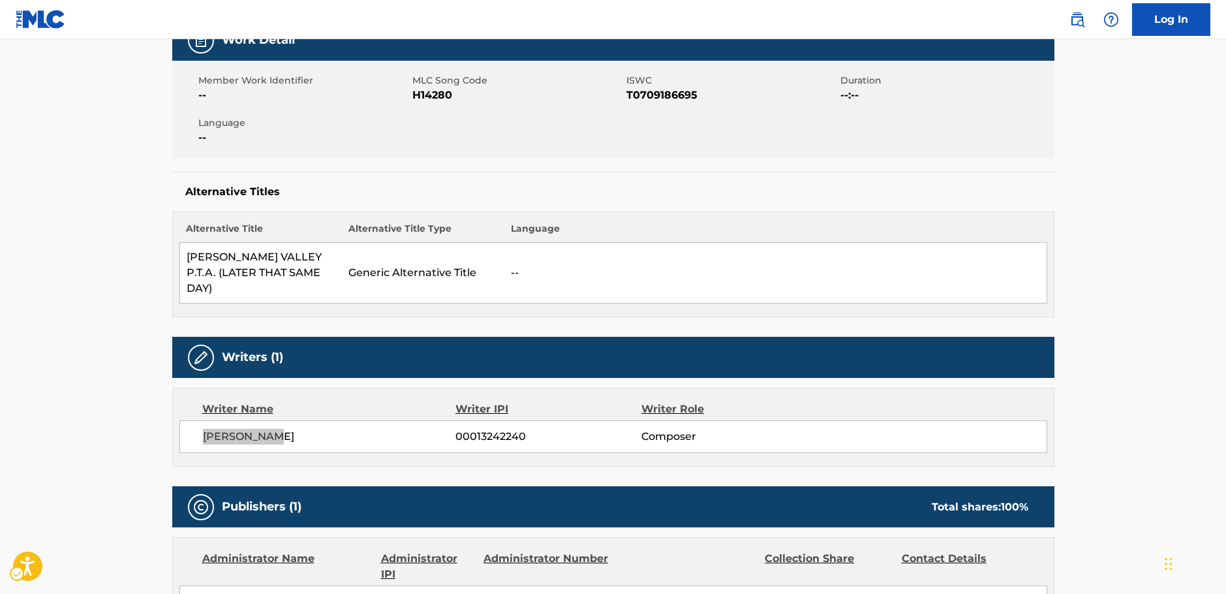
scroll to position [0, 0]
